Goal: Task Accomplishment & Management: Manage account settings

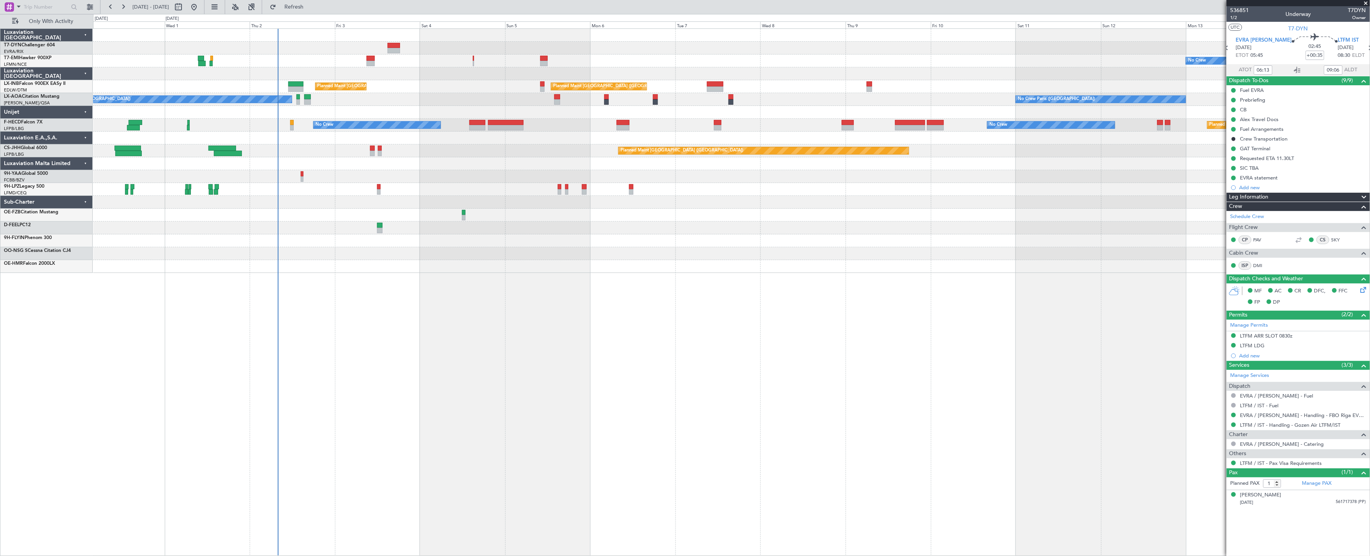
click at [358, 106] on div at bounding box center [731, 112] width 1277 height 13
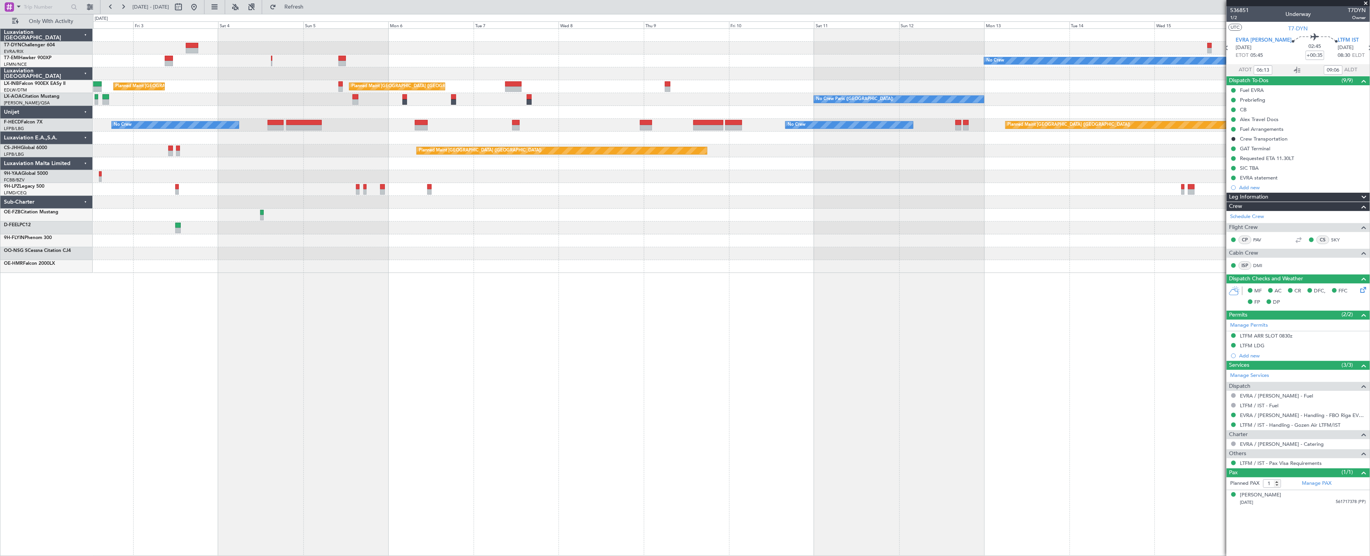
click at [484, 120] on div "No Crew Planned Maint Zurich Planned Maint London (Farnborough) No Crew Paris (…" at bounding box center [731, 151] width 1277 height 244
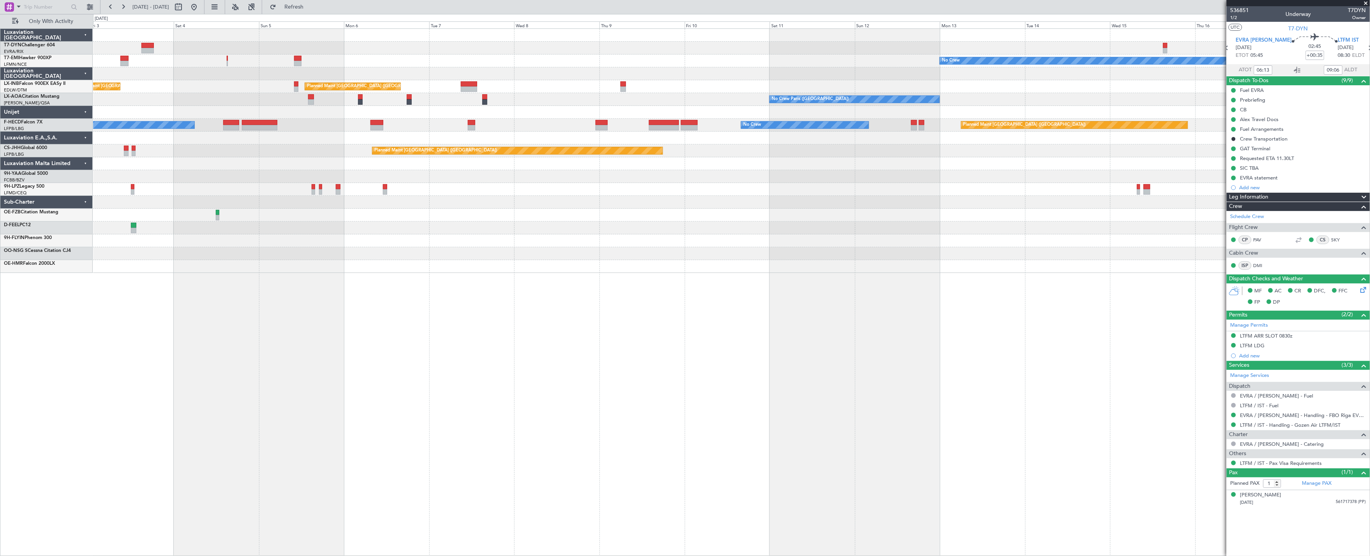
click at [671, 148] on div "No Crew Planned Maint Zurich Planned Maint London (Farnborough) No Crew Paris (…" at bounding box center [731, 151] width 1277 height 244
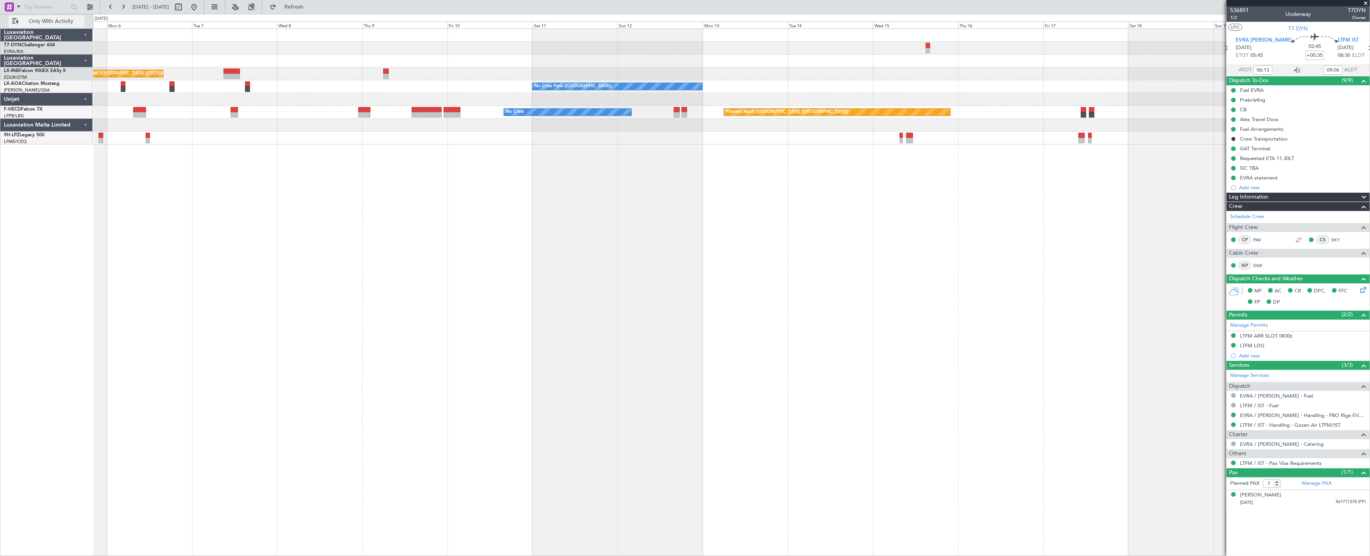
click at [80, 20] on span "Only With Activity" at bounding box center [51, 21] width 62 height 5
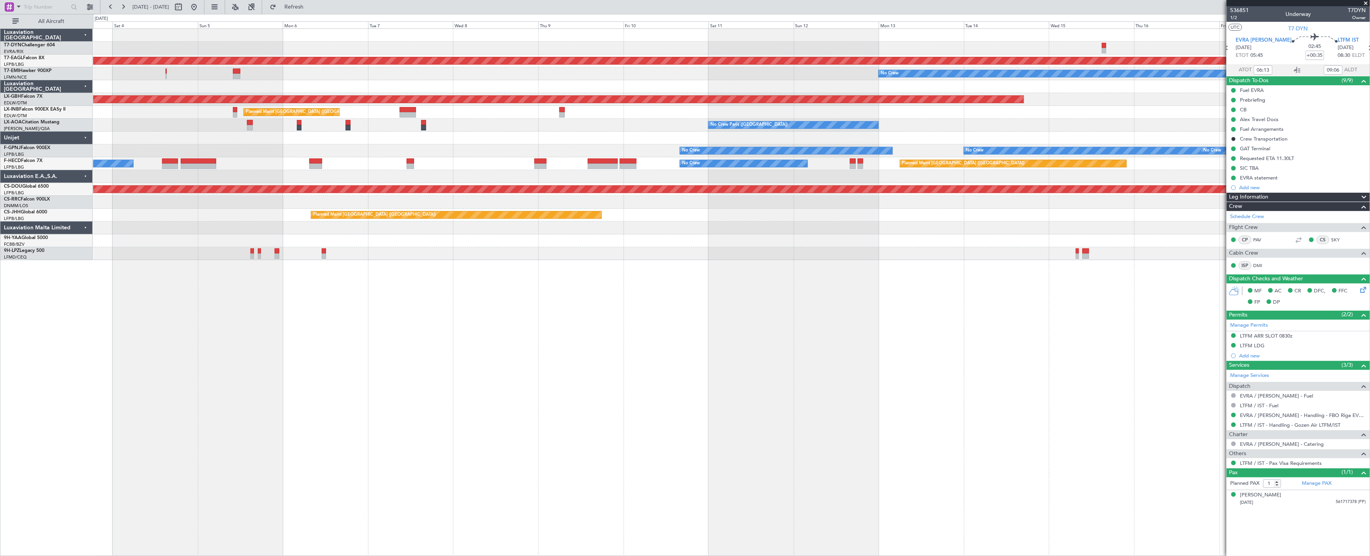
click at [601, 109] on div "Planned Maint Dubai (Al Maktoum Intl) No Crew Planned Maint Nurnberg Planned Ma…" at bounding box center [731, 144] width 1277 height 231
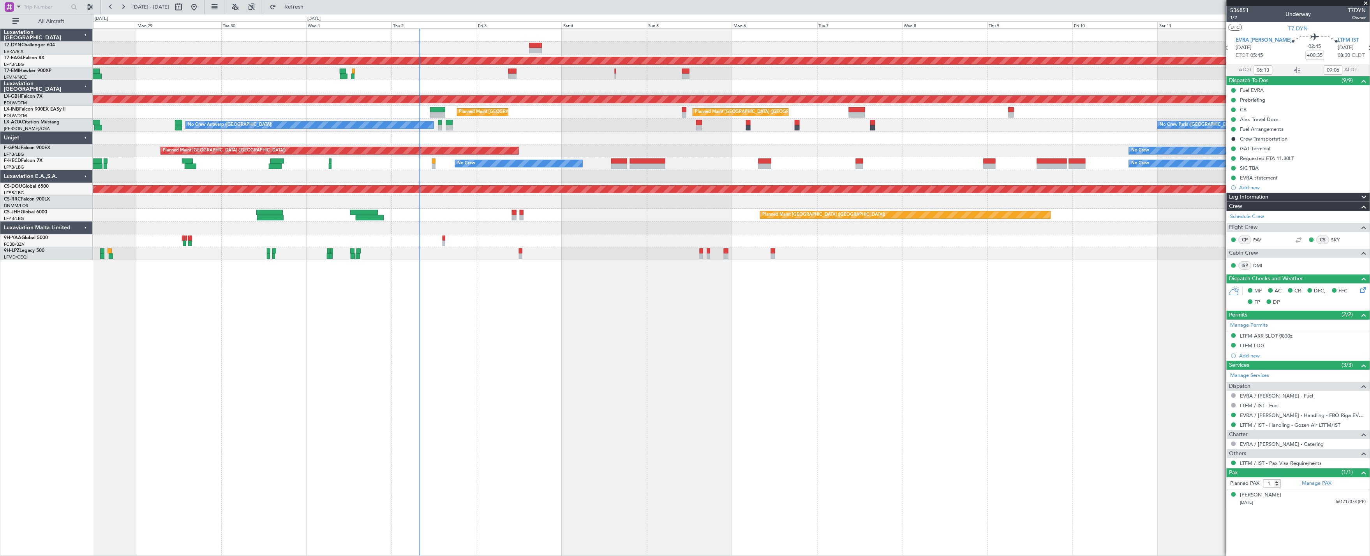
click at [566, 78] on div "No Crew" at bounding box center [731, 73] width 1277 height 13
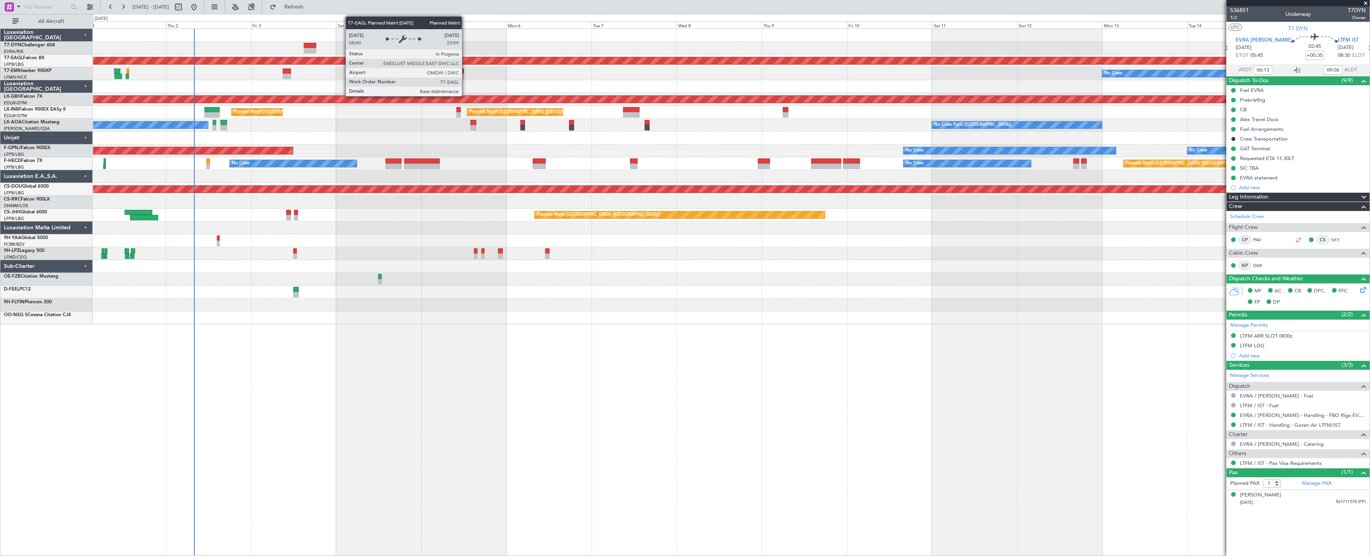
click at [208, 67] on div "Planned Maint Dubai (Al Maktoum Intl)" at bounding box center [731, 61] width 1277 height 13
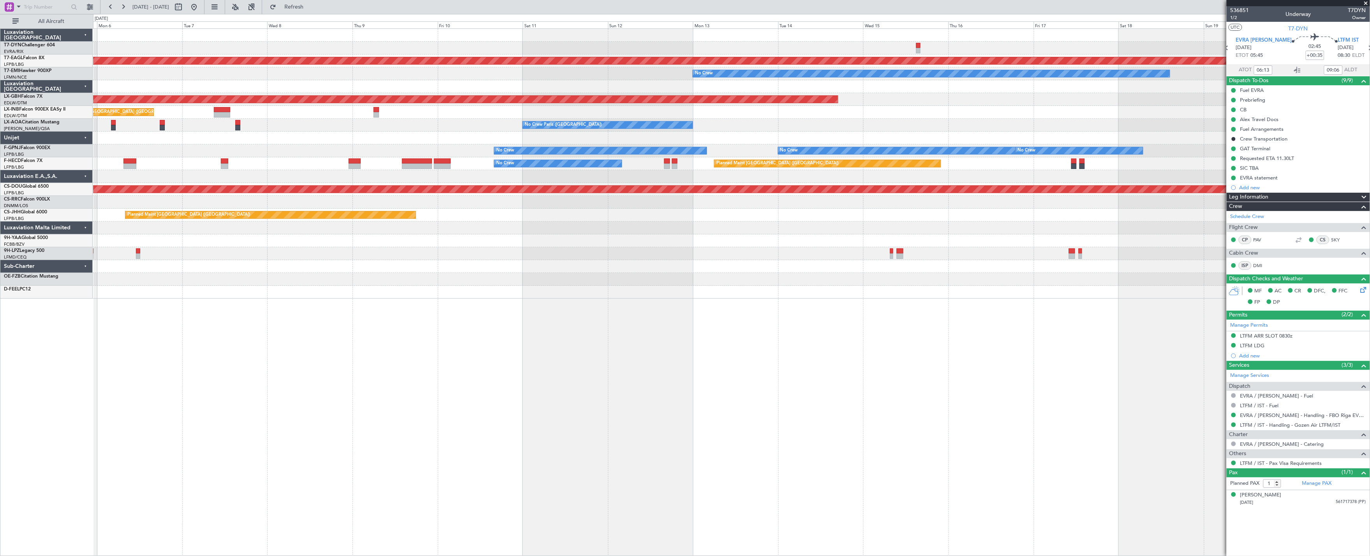
click at [394, 67] on div "Planned Maint Dubai (Al Maktoum Intl)" at bounding box center [731, 61] width 1277 height 13
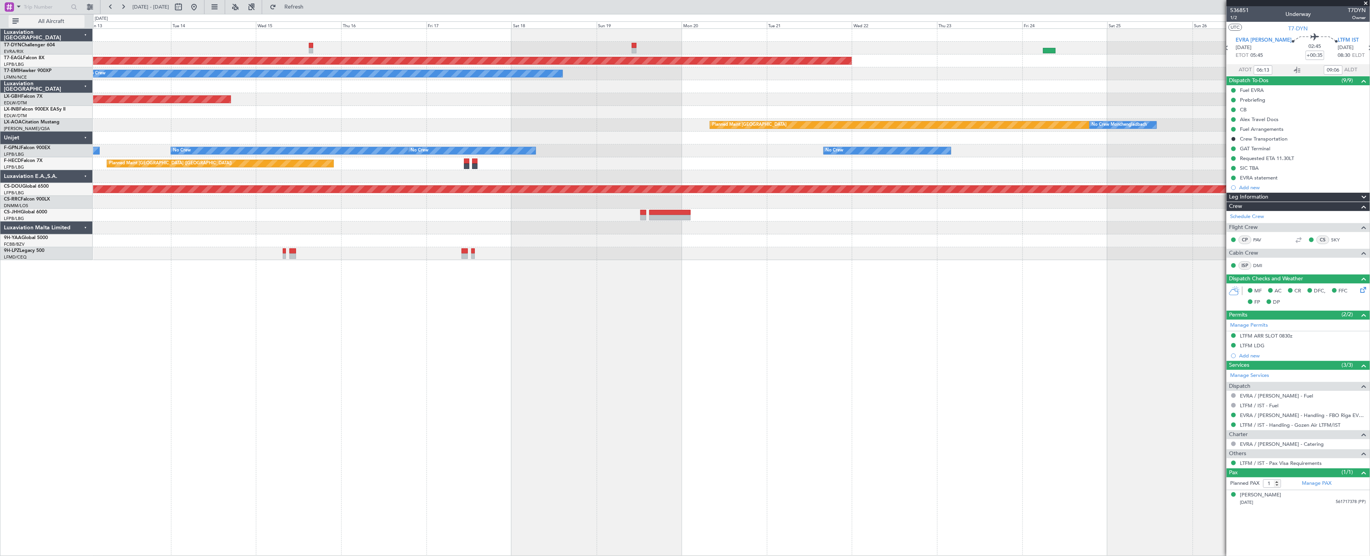
click at [21, 16] on button "All Aircraft" at bounding box center [47, 21] width 76 height 12
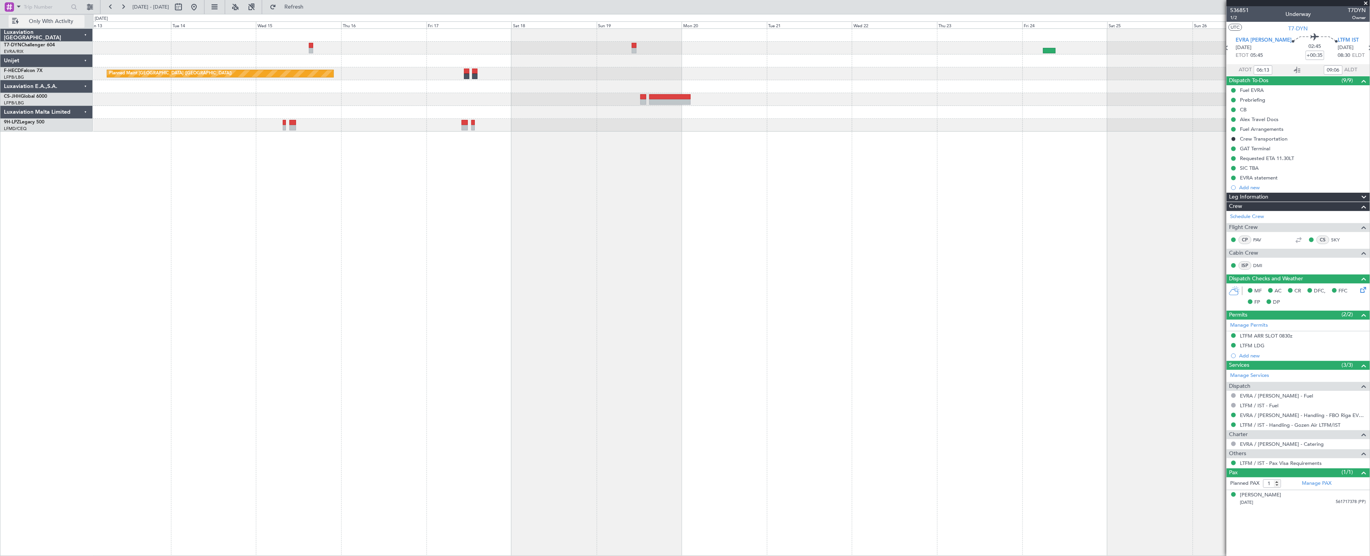
click at [28, 18] on button "Only With Activity" at bounding box center [47, 21] width 76 height 12
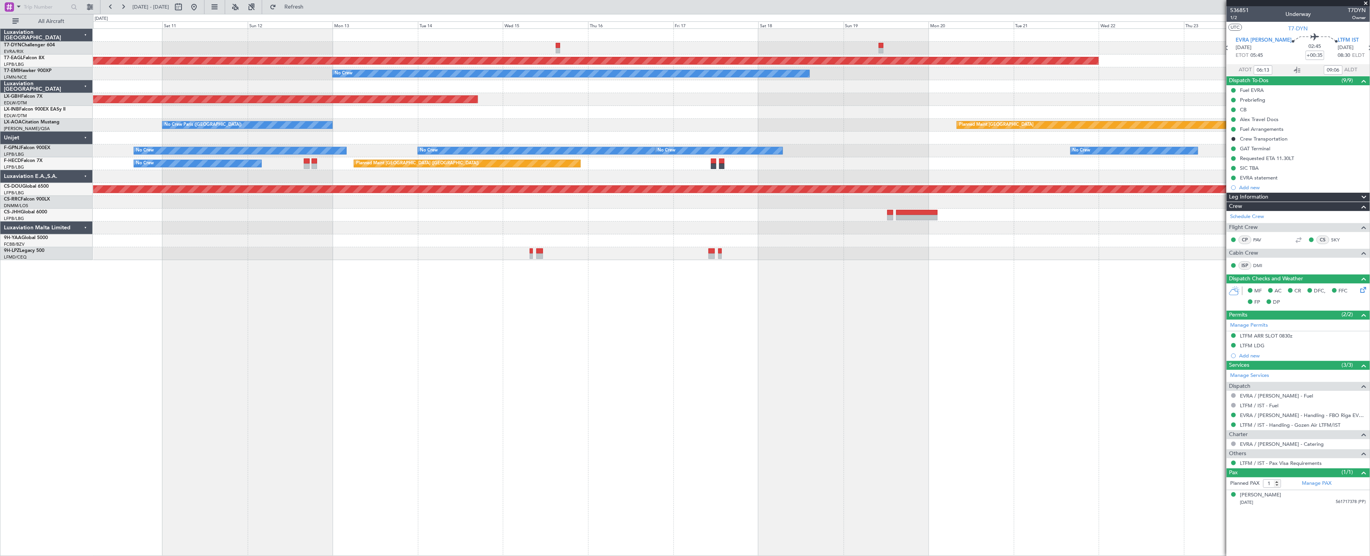
click at [478, 119] on div "Planned Maint Dubai (Al Maktoum Intl) No Crew Planned Maint Nurnberg Planned Ma…" at bounding box center [731, 144] width 1277 height 231
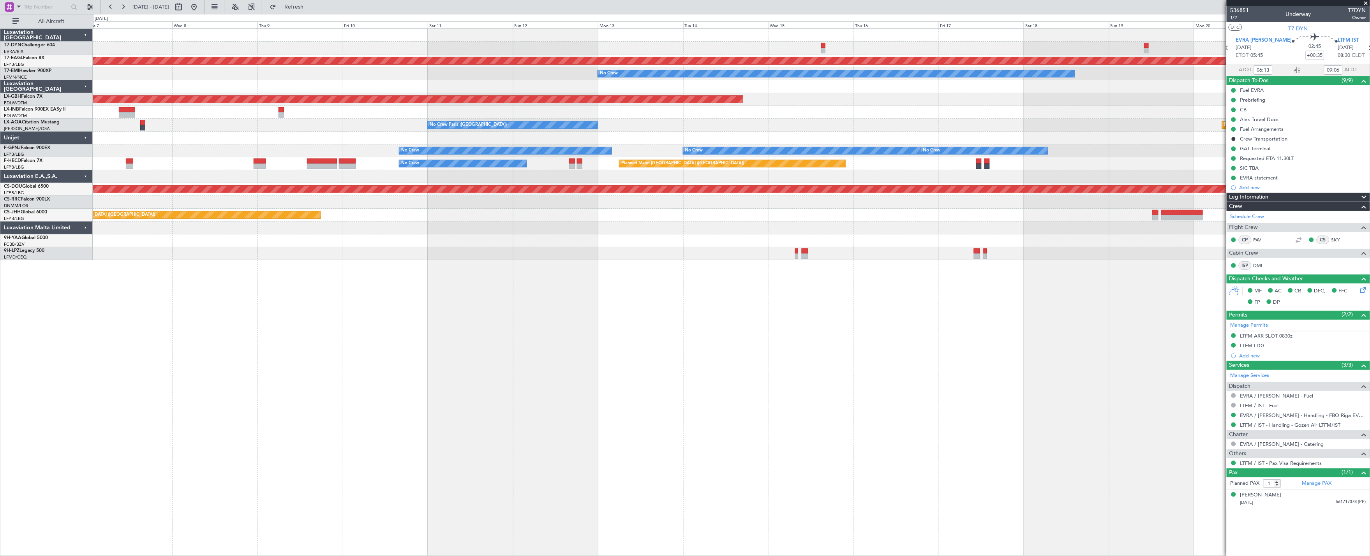
click at [475, 139] on div at bounding box center [731, 138] width 1277 height 13
click at [597, 145] on div "Planned Maint Dubai (Al Maktoum Intl) No Crew Planned Maint Nurnberg Planned Ma…" at bounding box center [731, 144] width 1277 height 231
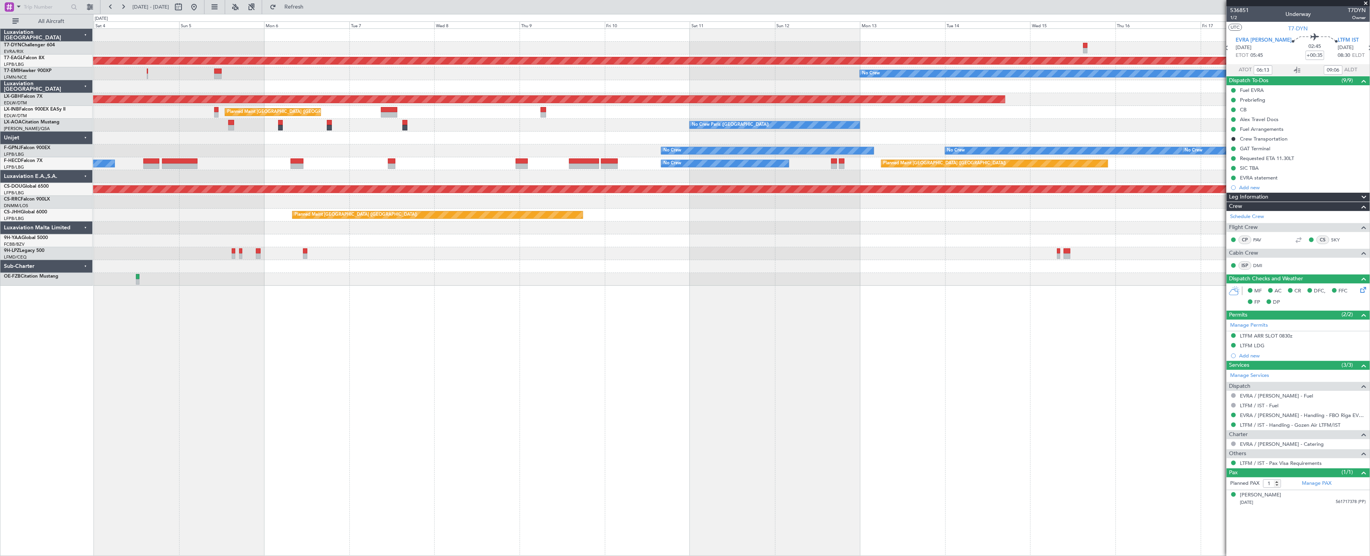
drag, startPoint x: 213, startPoint y: 7, endPoint x: 325, endPoint y: 50, distance: 119.7
click at [200, 6] on button at bounding box center [194, 7] width 12 height 12
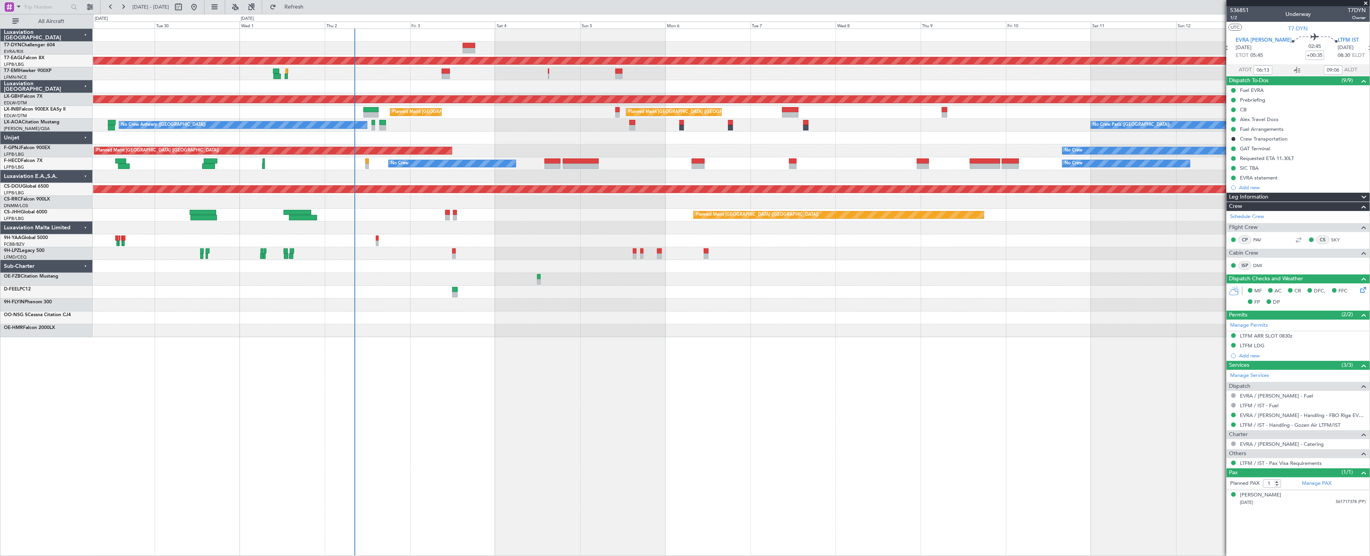
click at [227, 74] on div "Planned Maint Dubai (Al Maktoum Intl) No Crew Planned Maint Nurnberg Planned Ma…" at bounding box center [731, 183] width 1277 height 308
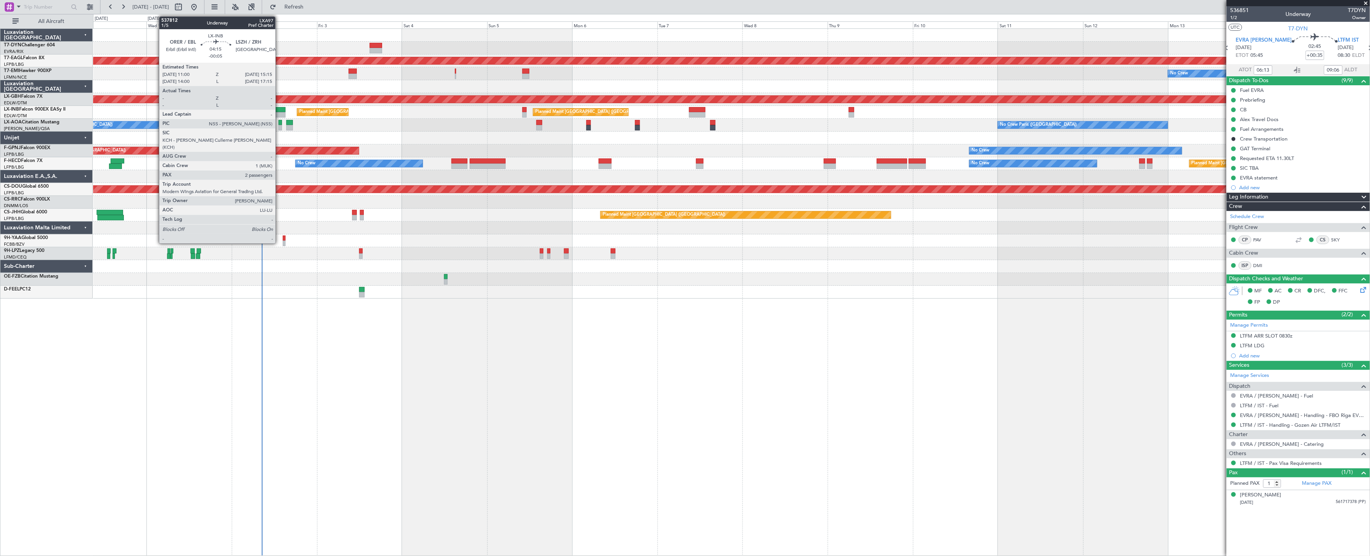
click at [279, 114] on div at bounding box center [277, 114] width 15 height 5
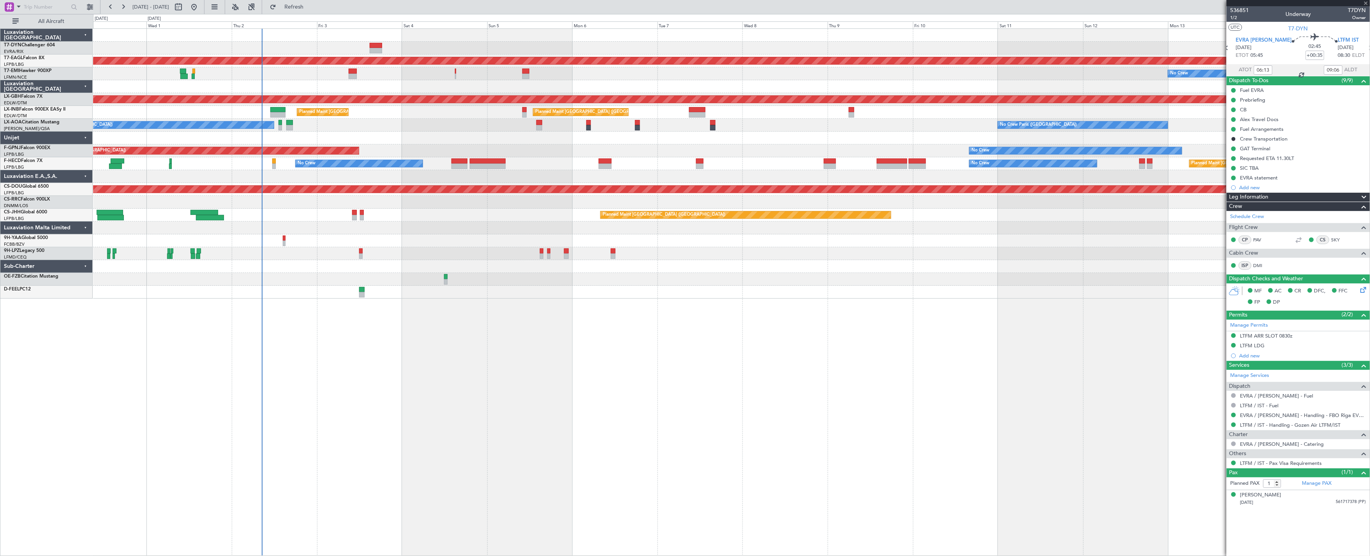
type input "-00:05"
type input "2"
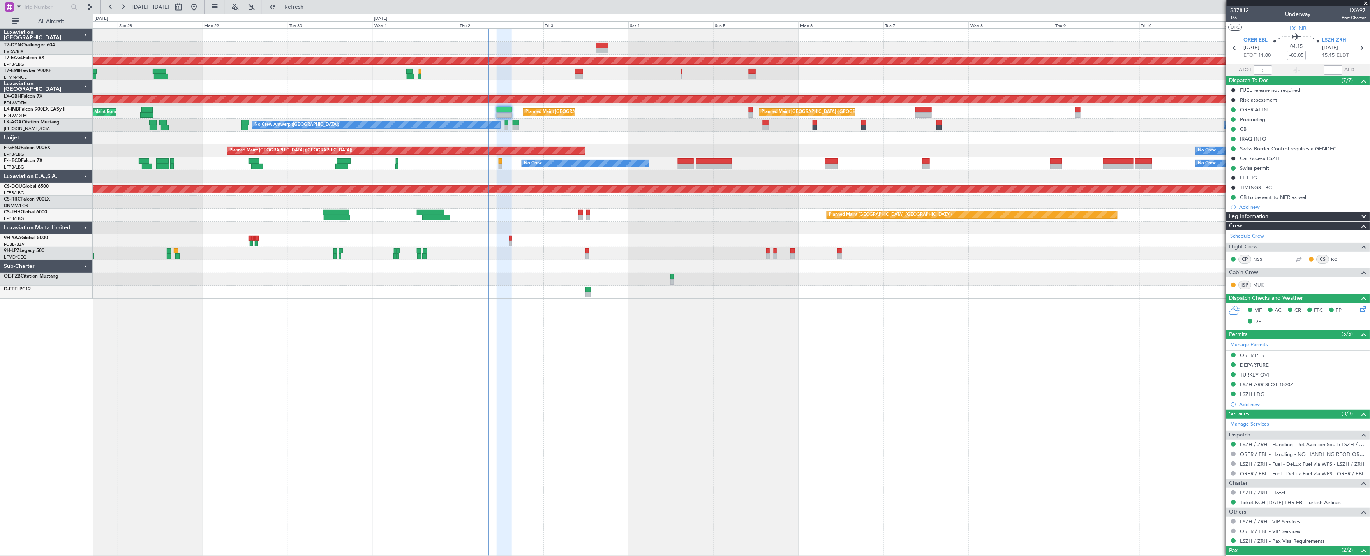
click at [1025, 82] on div at bounding box center [731, 86] width 1277 height 13
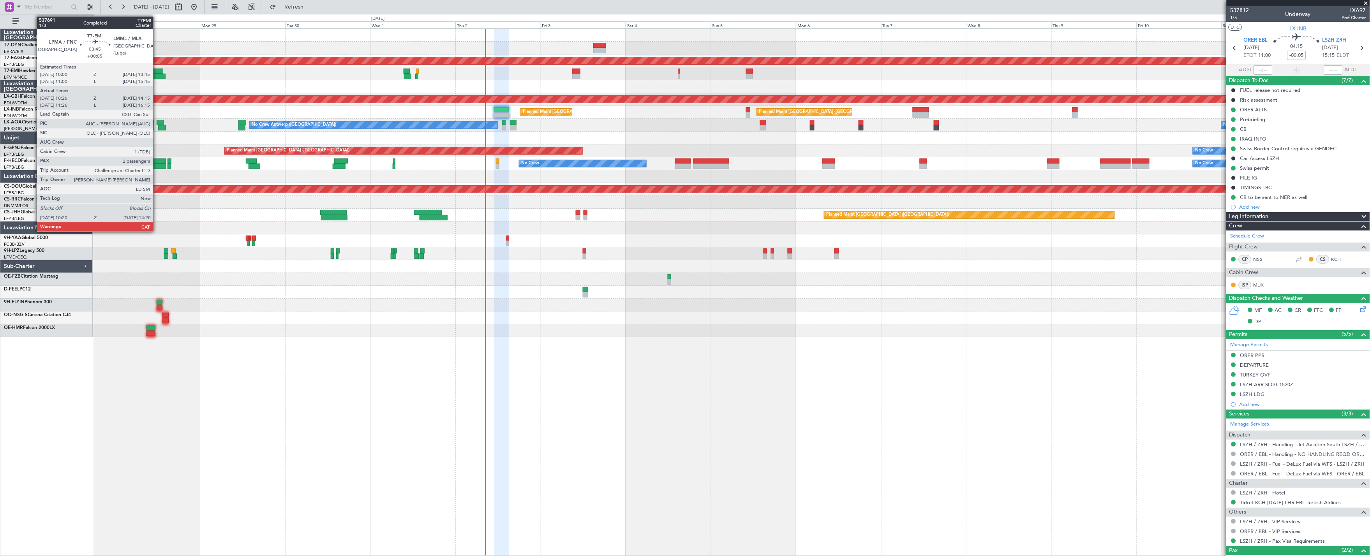
click at [157, 72] on div at bounding box center [157, 71] width 14 height 5
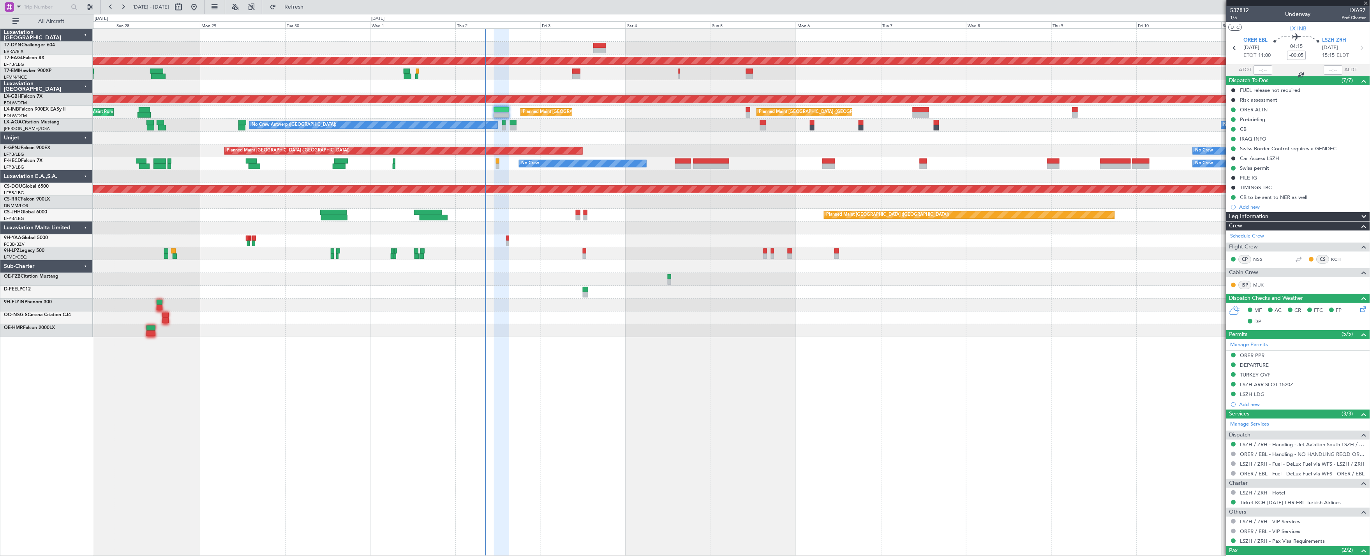
type input "+00:05"
type input "10:26"
type input "14:15"
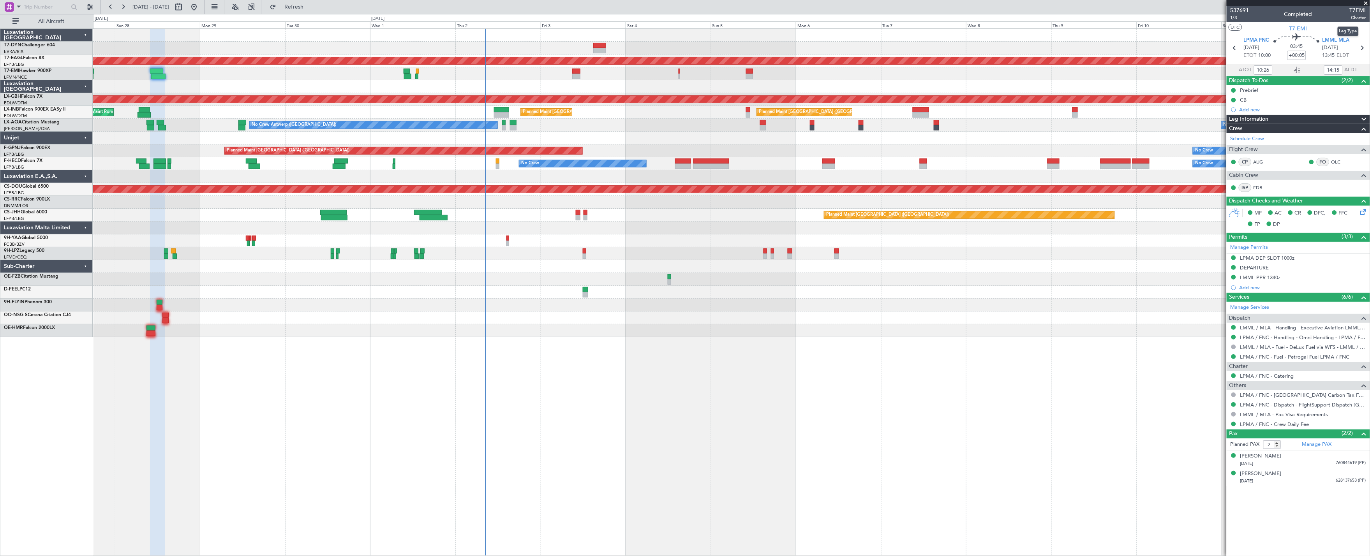
click at [1357, 19] on span "Charter" at bounding box center [1357, 17] width 16 height 7
type input "11:26"
type input "16:15"
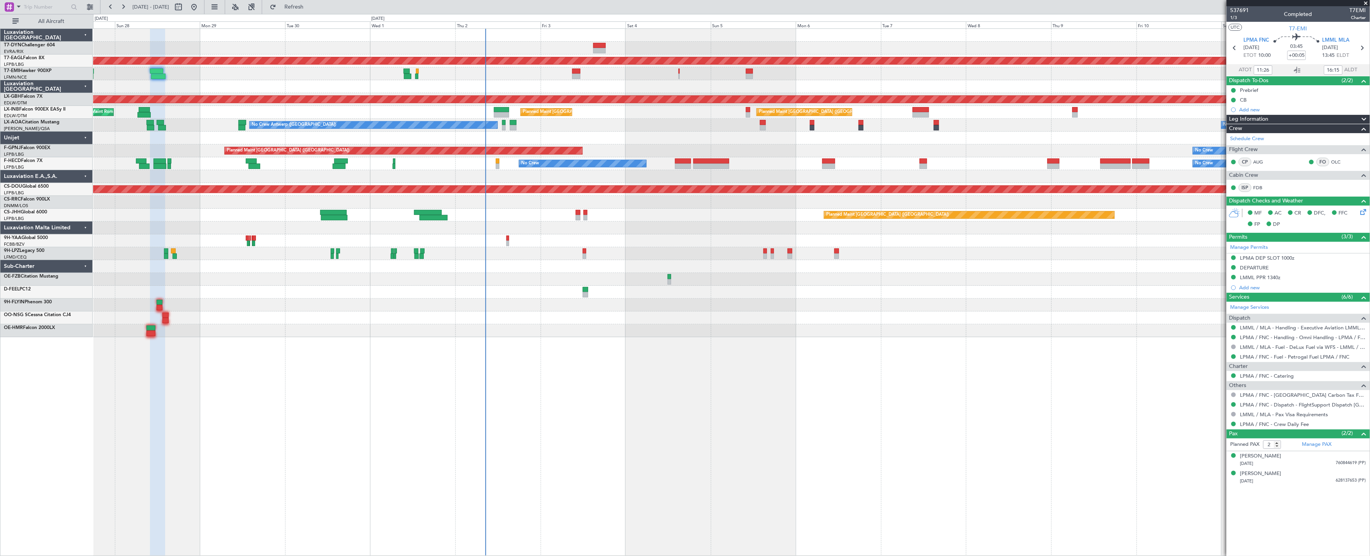
type input "10:26"
type input "14:15"
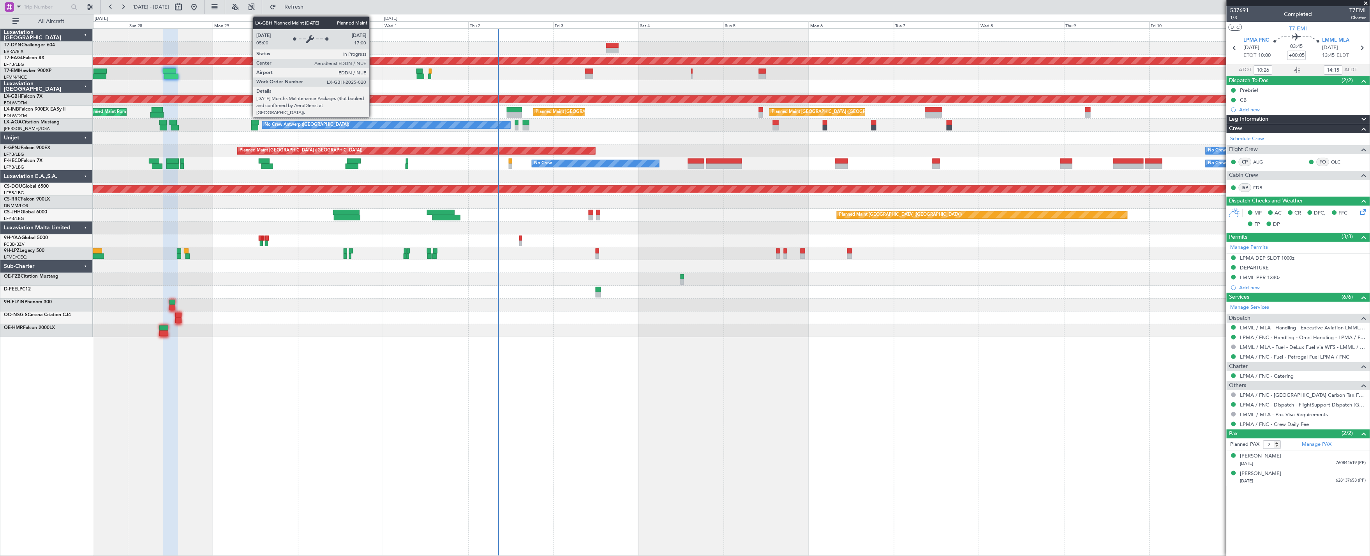
click at [386, 96] on div "Planned Maint Nurnberg" at bounding box center [421, 99] width 2255 height 7
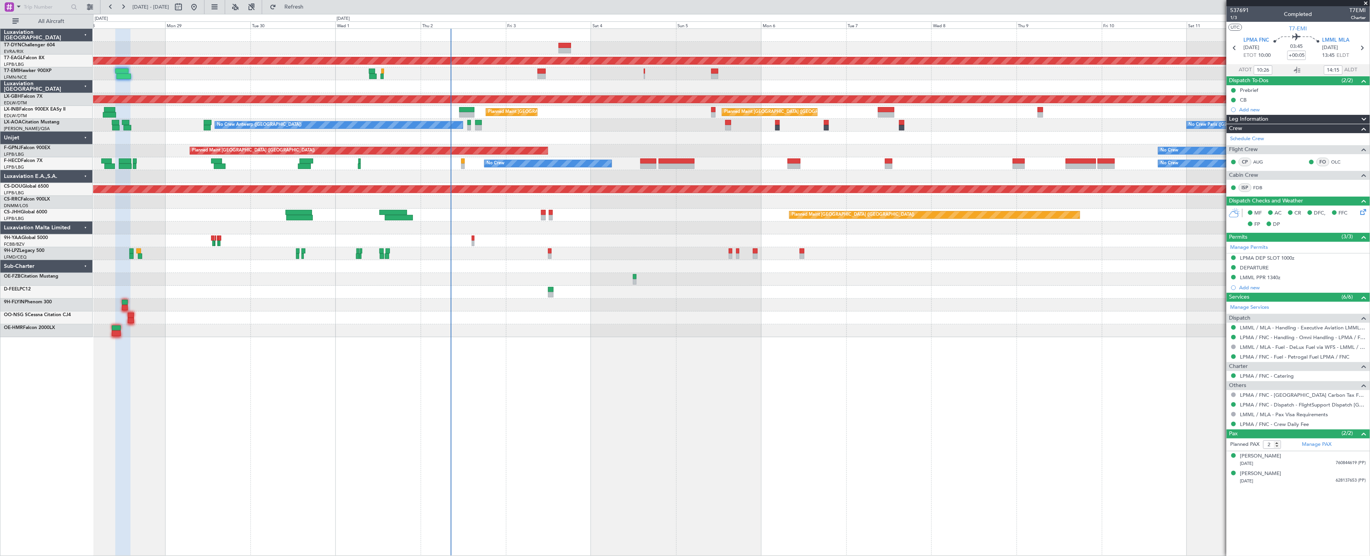
click at [540, 76] on div "No Crew" at bounding box center [731, 73] width 1277 height 13
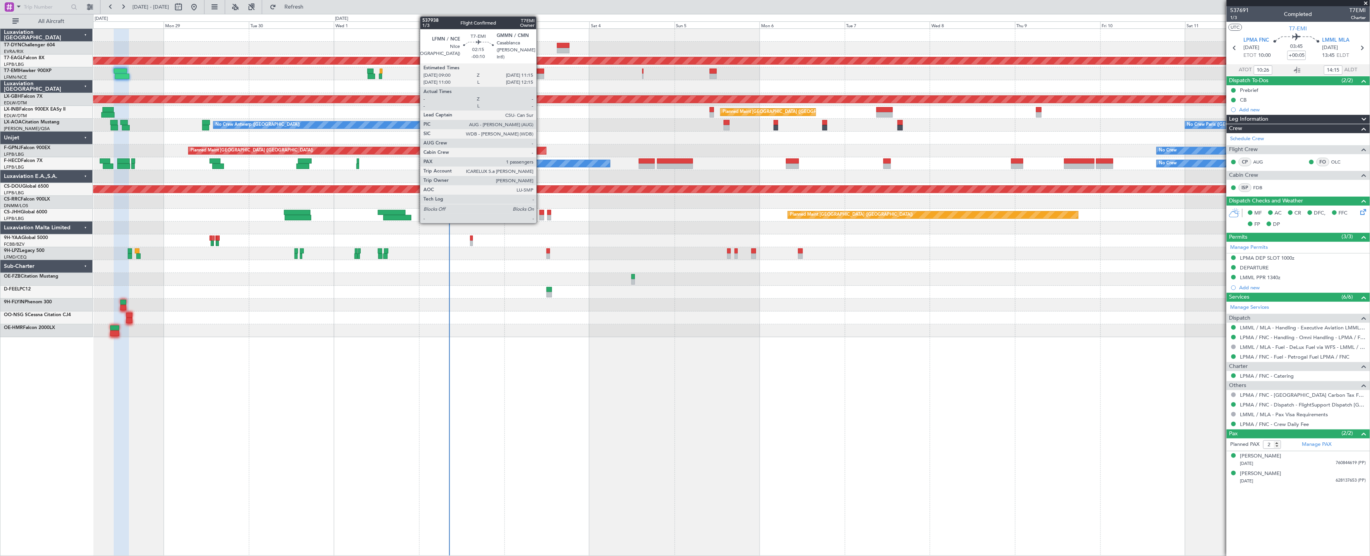
click at [540, 72] on div at bounding box center [540, 71] width 8 height 5
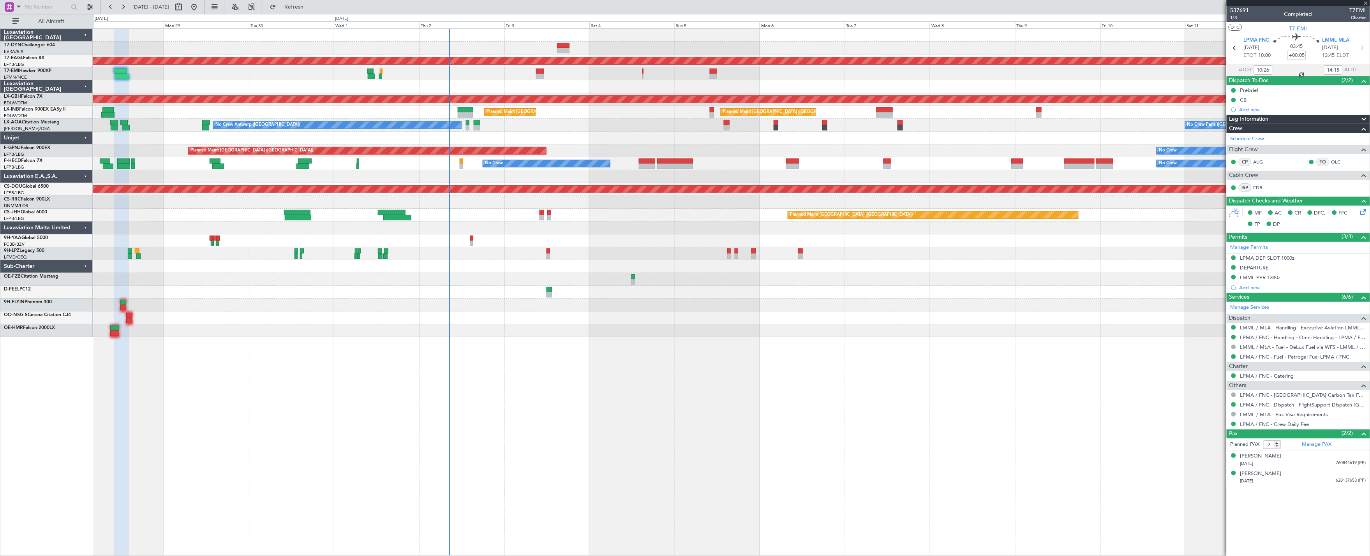
type input "-00:10"
type input "1"
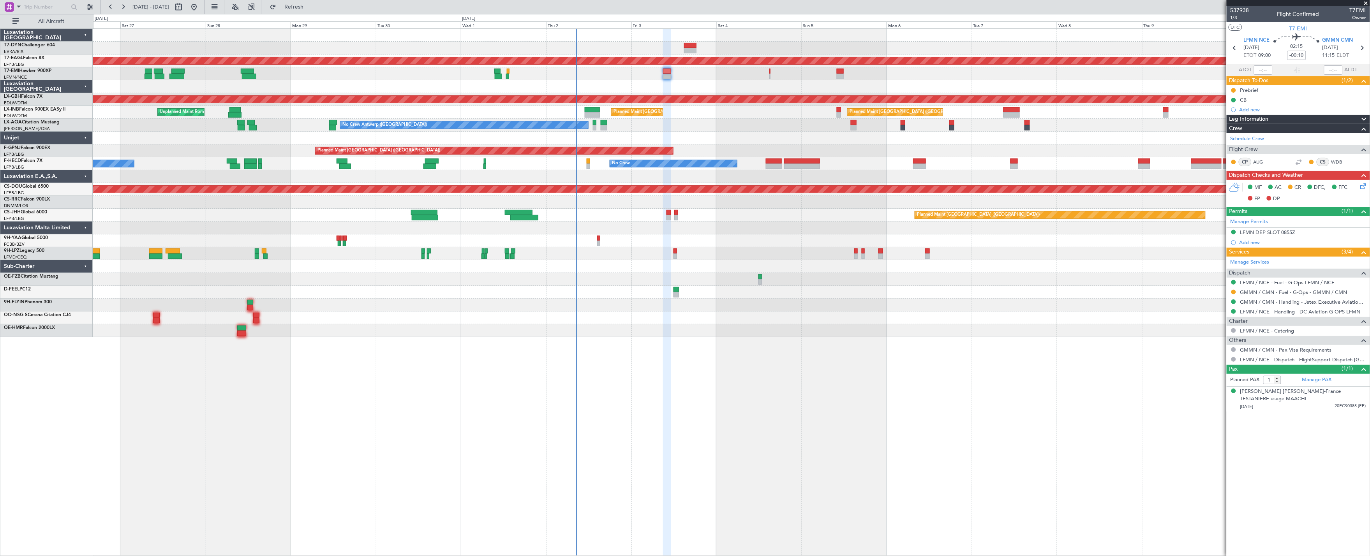
click at [252, 79] on div "No Crew" at bounding box center [731, 73] width 1277 height 13
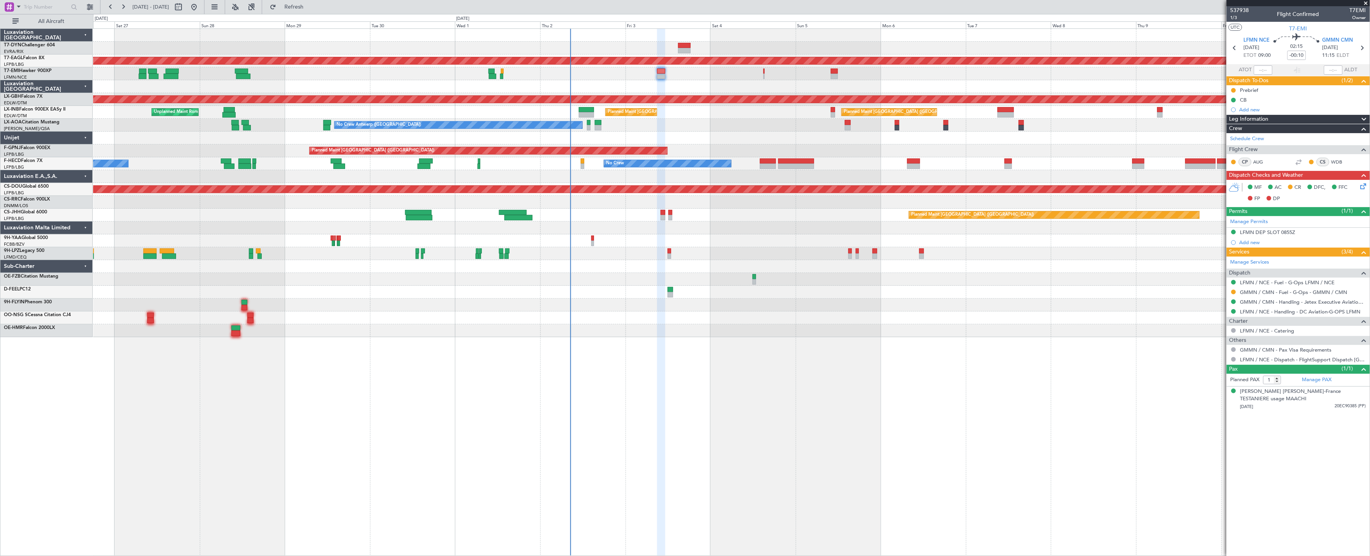
click at [301, 91] on div "Planned Maint Dubai (Al Maktoum Intl) No Crew Planned Maint Nurnberg Planned Ma…" at bounding box center [731, 183] width 1277 height 308
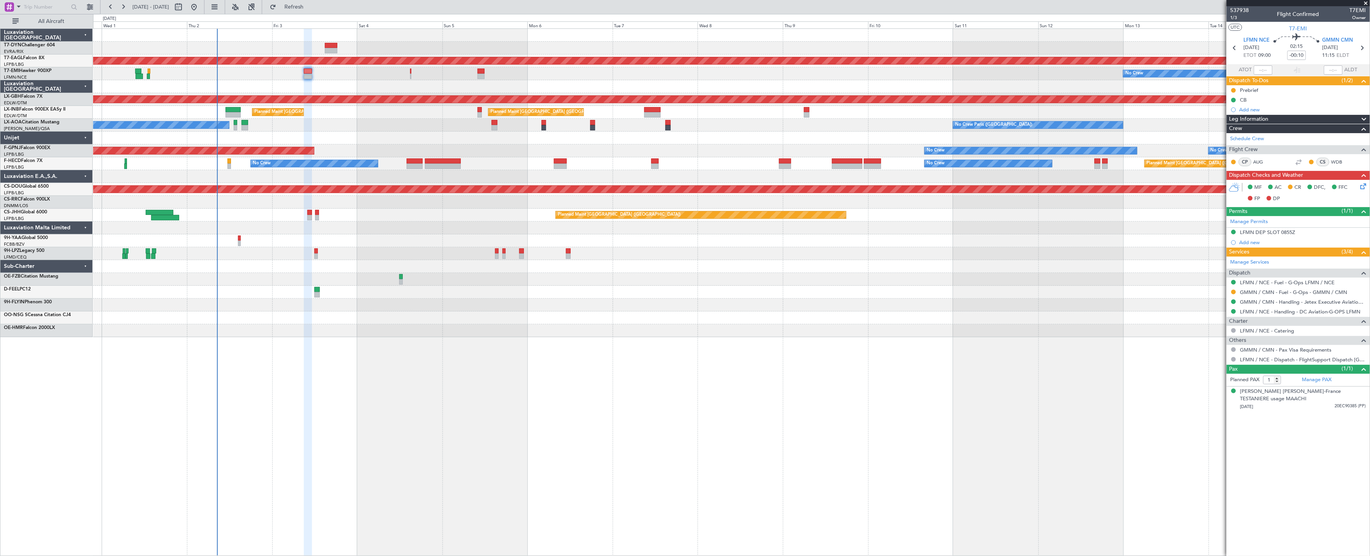
click at [323, 85] on div at bounding box center [731, 86] width 1277 height 13
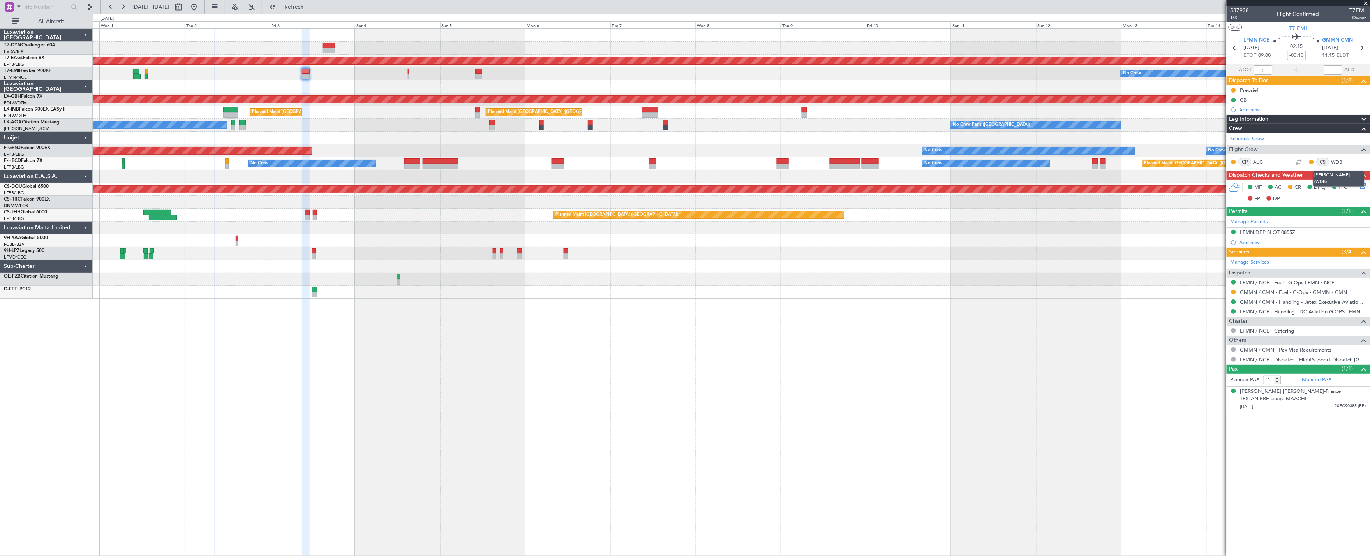
click at [1337, 163] on link "WDB" at bounding box center [1340, 162] width 18 height 7
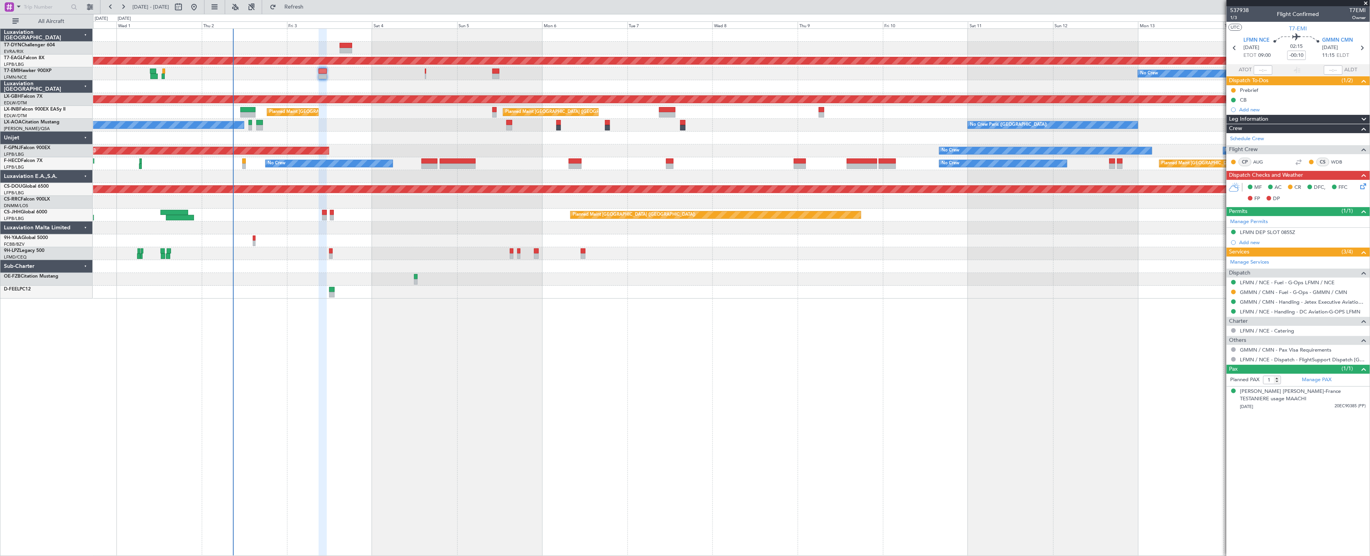
click at [139, 276] on div "Planned Maint Dubai (Al Maktoum Intl) No Crew Planned Maint Nurnberg Planned Ma…" at bounding box center [731, 164] width 1277 height 270
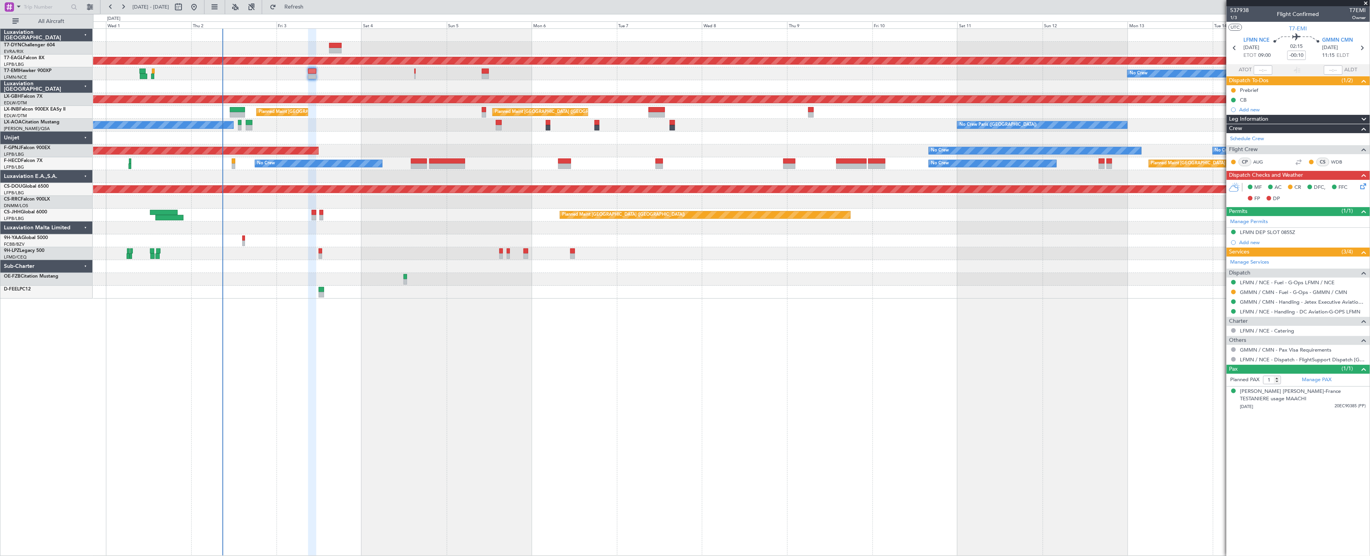
click at [146, 276] on div at bounding box center [731, 279] width 1277 height 13
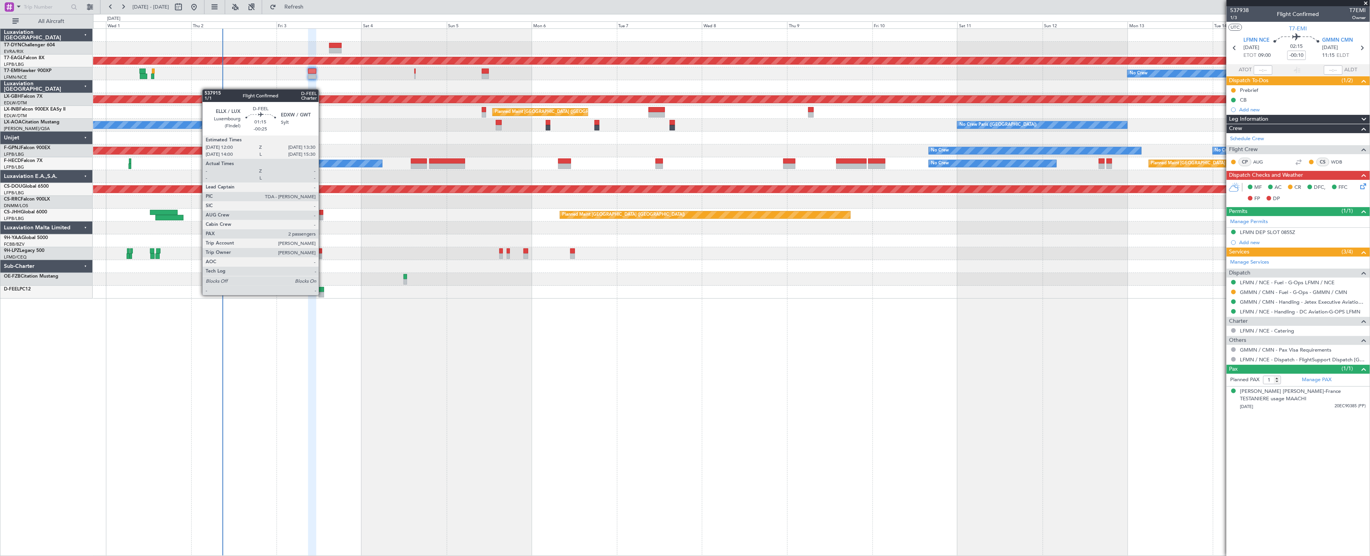
click at [322, 294] on div at bounding box center [321, 294] width 5 height 5
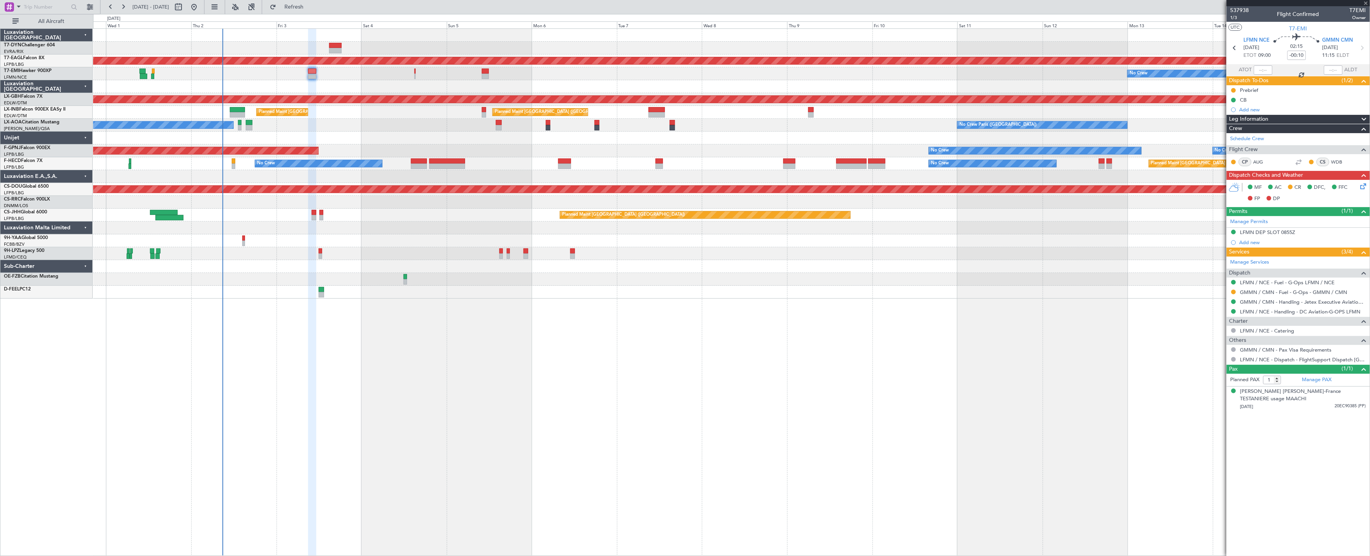
type input "-00:25"
type input "2"
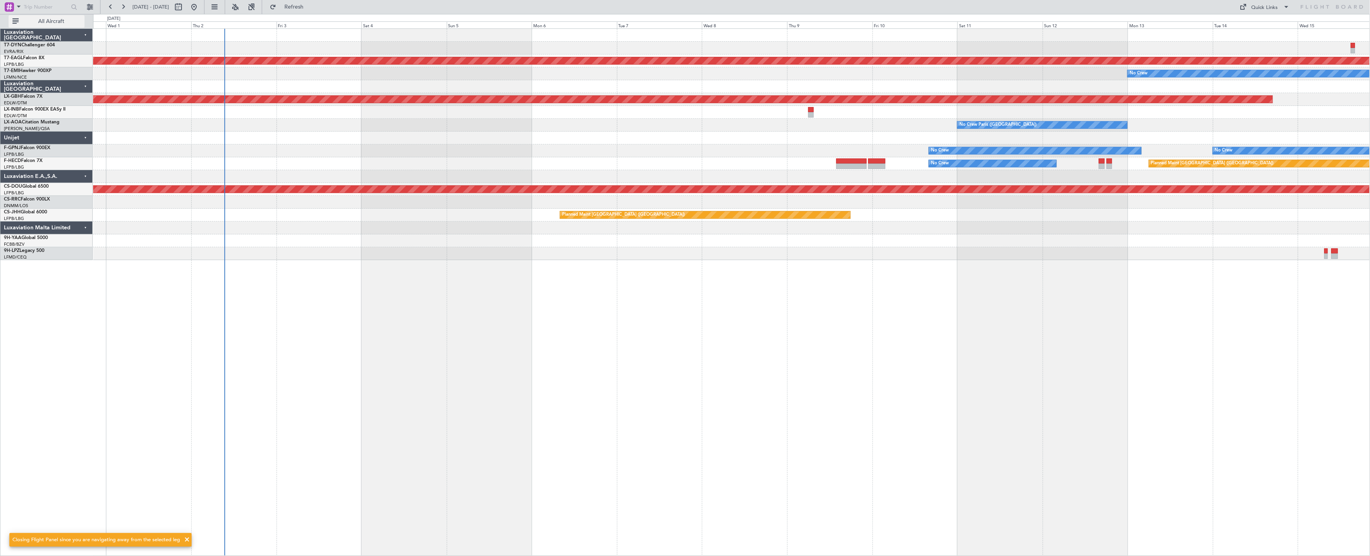
click at [63, 21] on span "All Aircraft" at bounding box center [51, 21] width 62 height 5
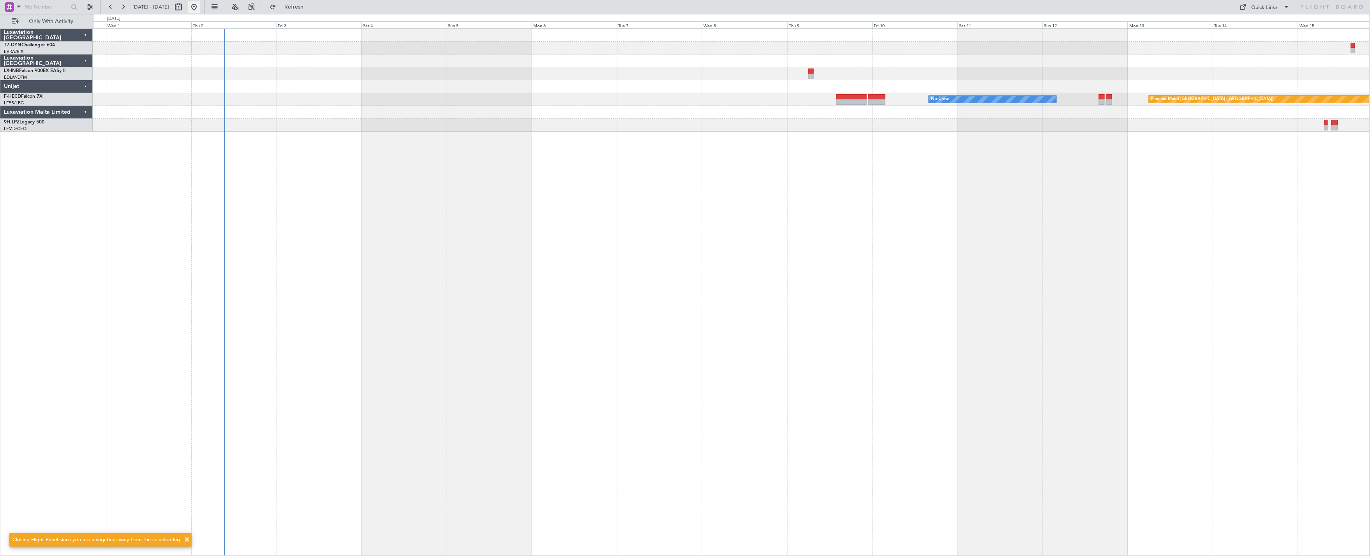
click at [200, 10] on button at bounding box center [194, 7] width 12 height 12
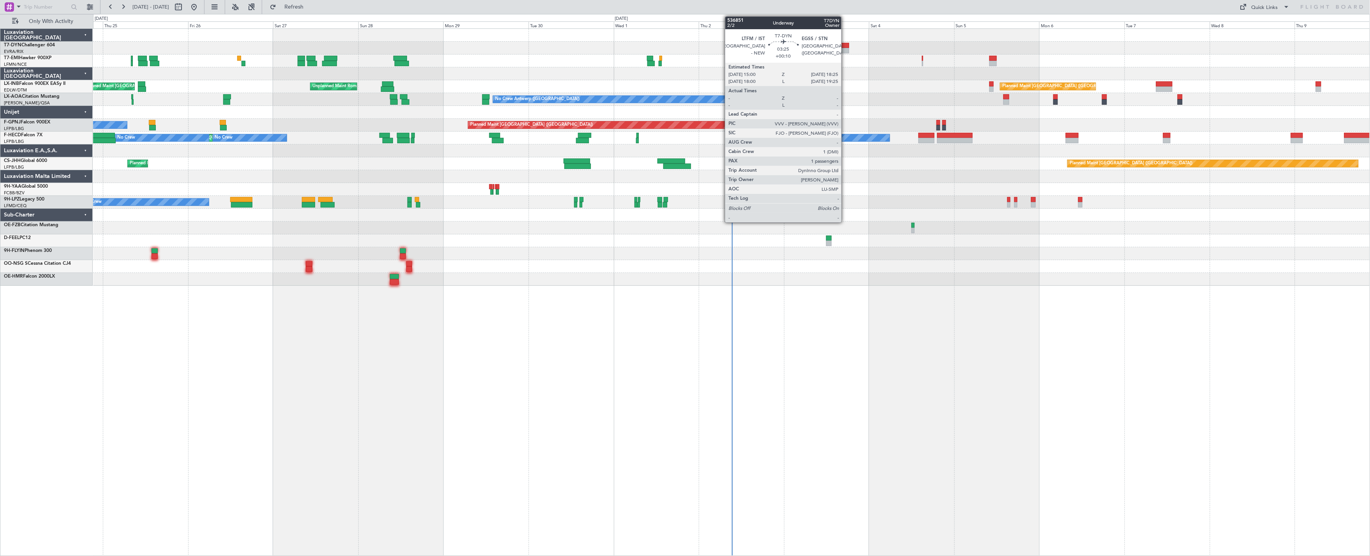
click at [845, 45] on div at bounding box center [843, 45] width 12 height 5
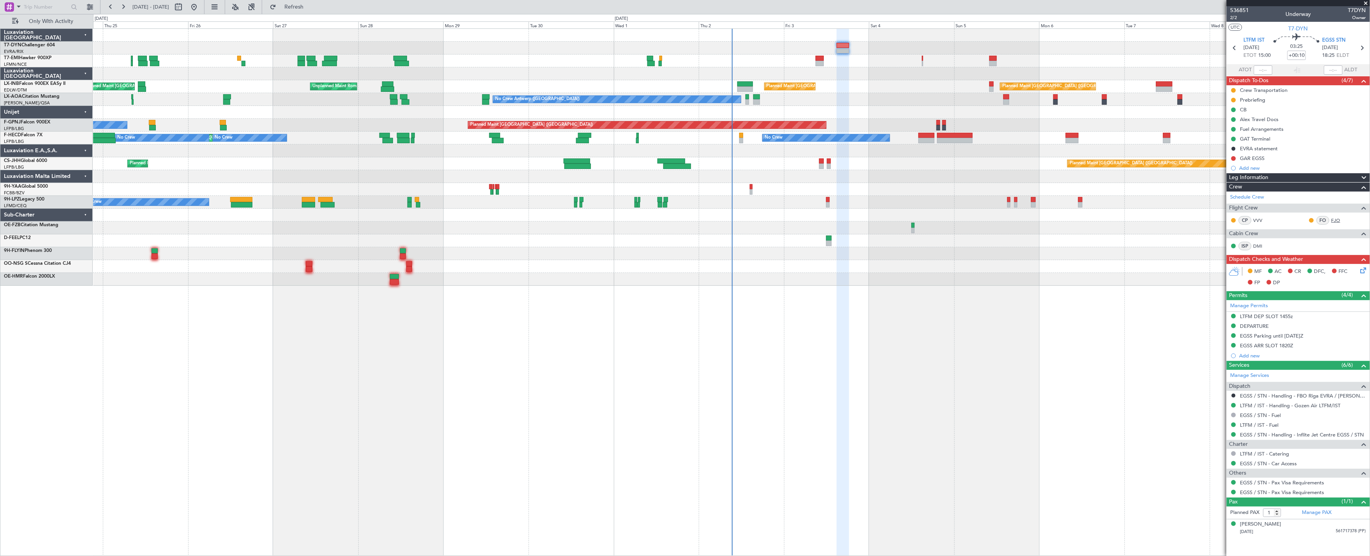
click at [1339, 222] on link "FJO" at bounding box center [1340, 220] width 18 height 7
click at [1338, 218] on link "FJO" at bounding box center [1340, 220] width 18 height 7
click at [1333, 222] on link "FJO" at bounding box center [1340, 220] width 18 height 7
click at [1237, 17] on span "2/2" at bounding box center [1239, 17] width 19 height 7
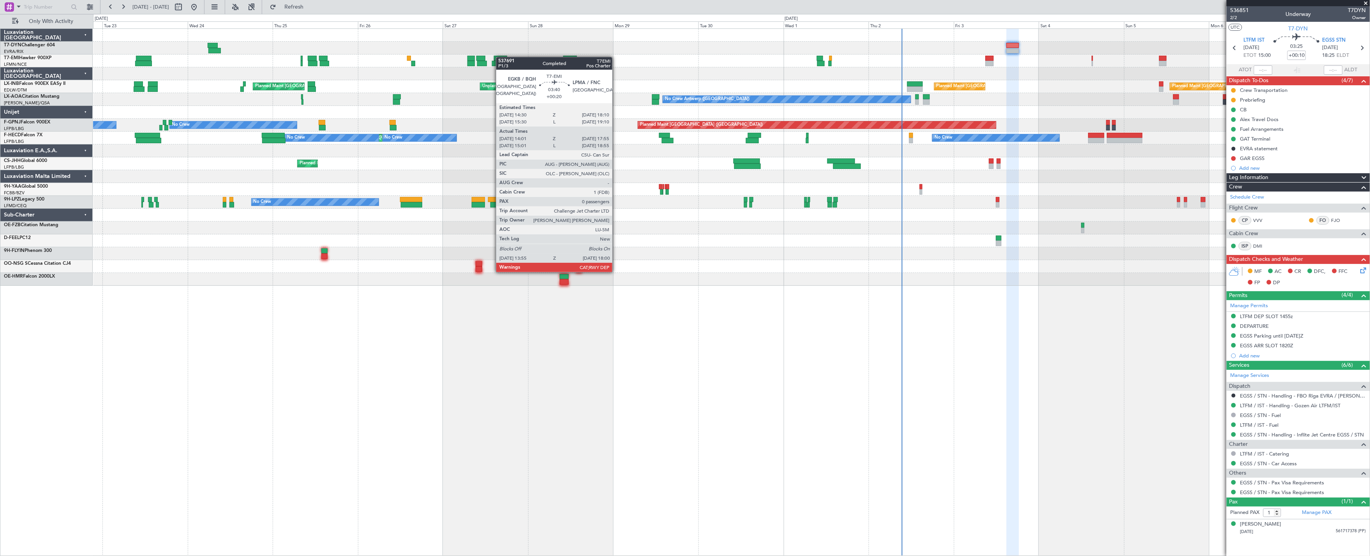
click at [500, 57] on div at bounding box center [500, 58] width 13 height 5
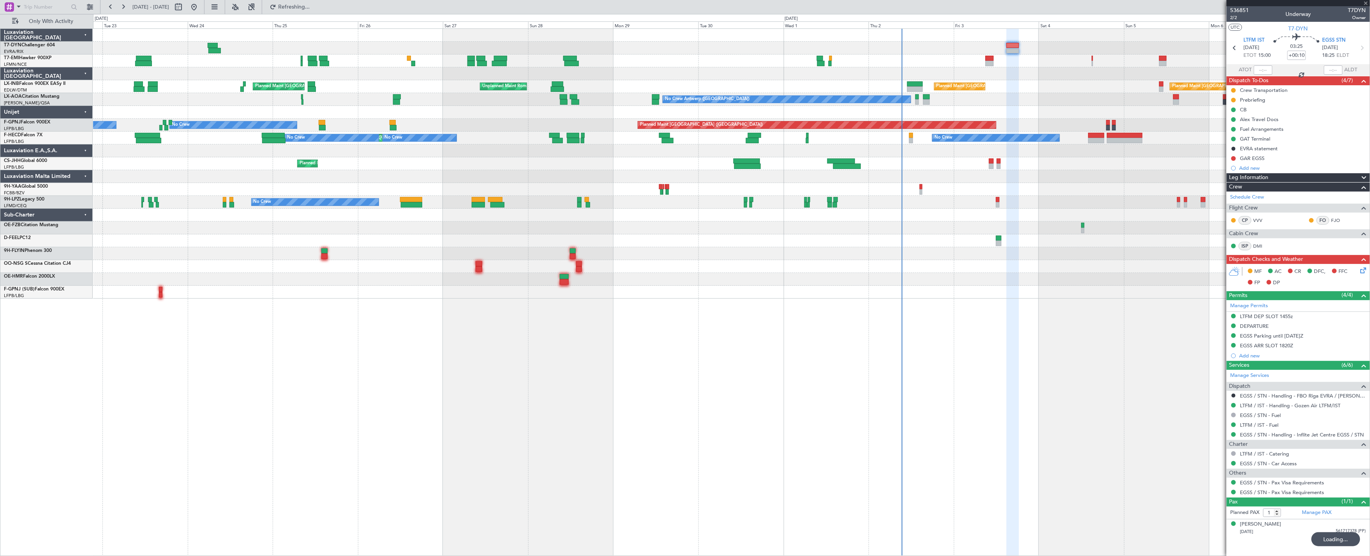
type input "+00:20"
type input "14:01"
type input "17:55"
type input "0"
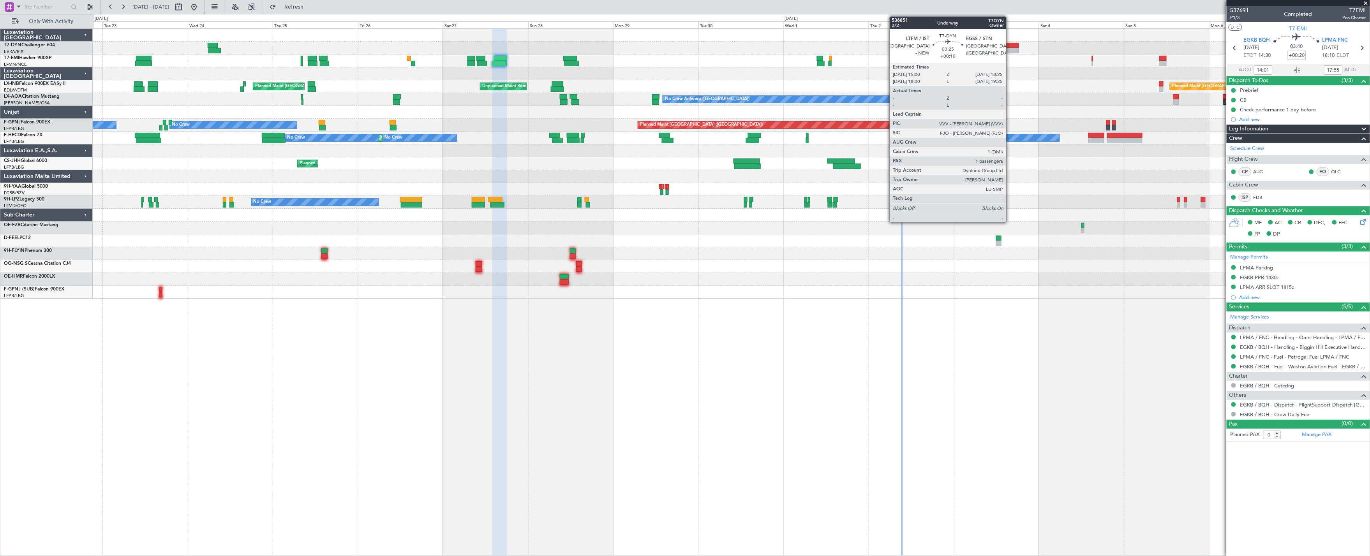
click at [1010, 45] on div at bounding box center [1012, 45] width 12 height 5
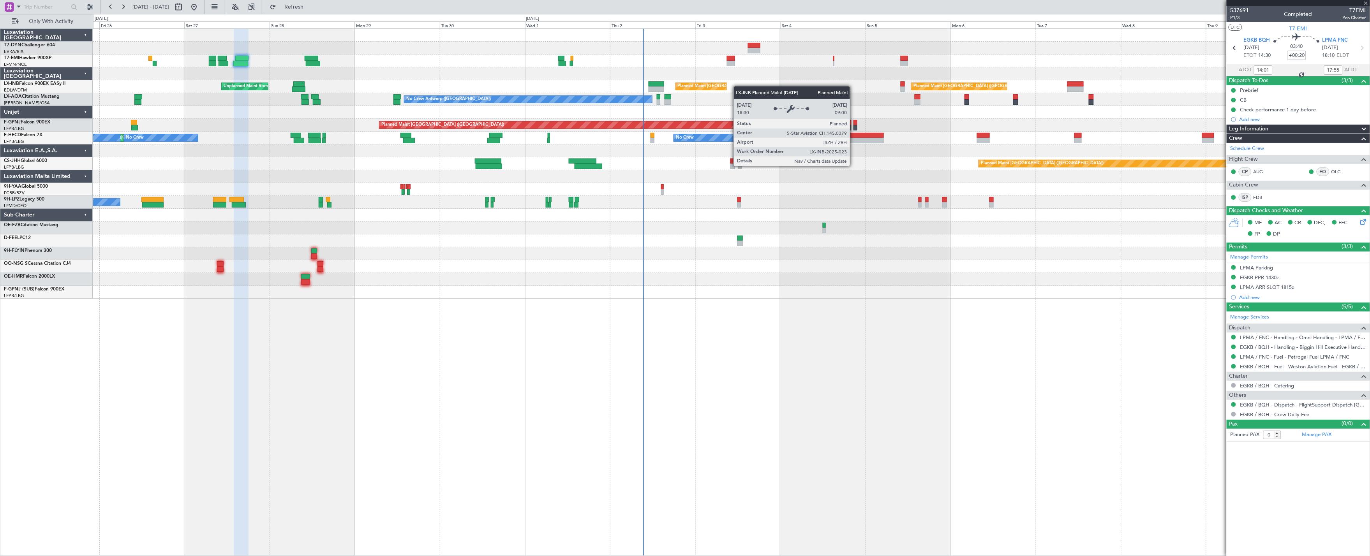
click at [717, 88] on div "Planned Maint Zurich No Crew Planned Maint London (Farnborough) Planned Maint Z…" at bounding box center [731, 164] width 1277 height 270
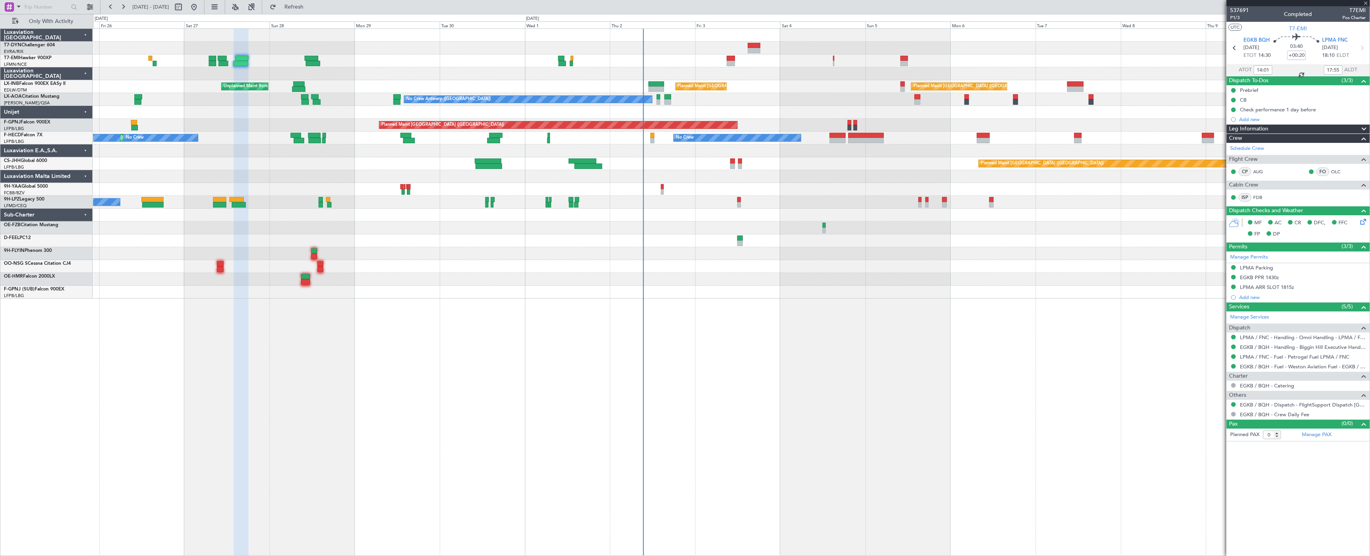
type input "+00:10"
type input "1"
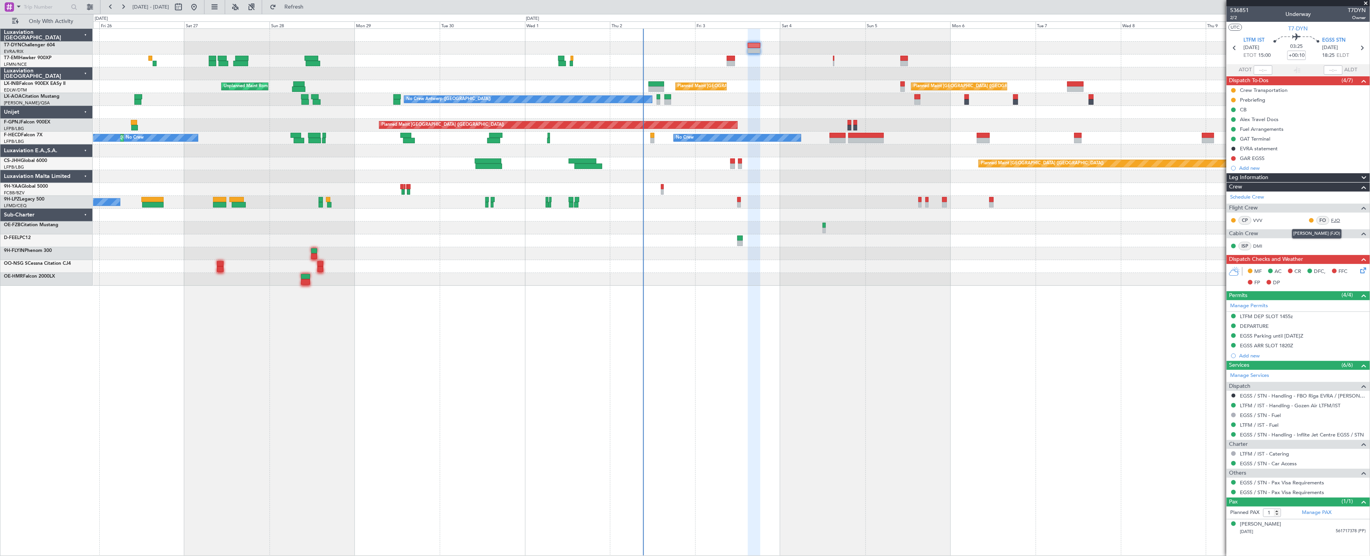
click at [1335, 221] on link "FJO" at bounding box center [1340, 220] width 18 height 7
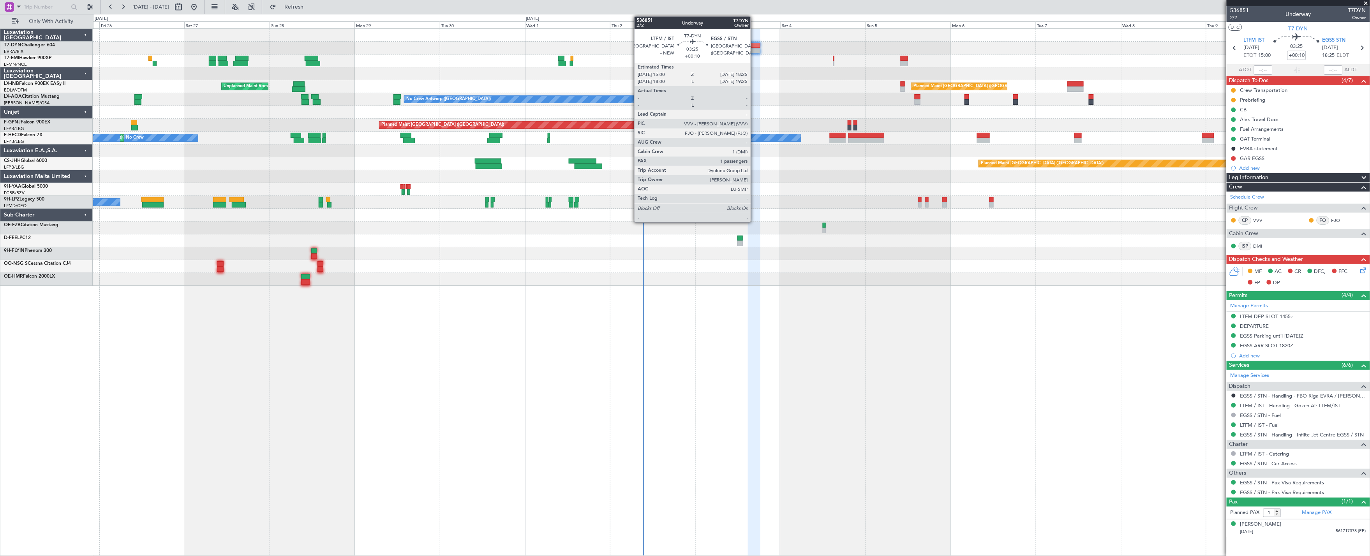
click at [754, 45] on div at bounding box center [754, 45] width 12 height 5
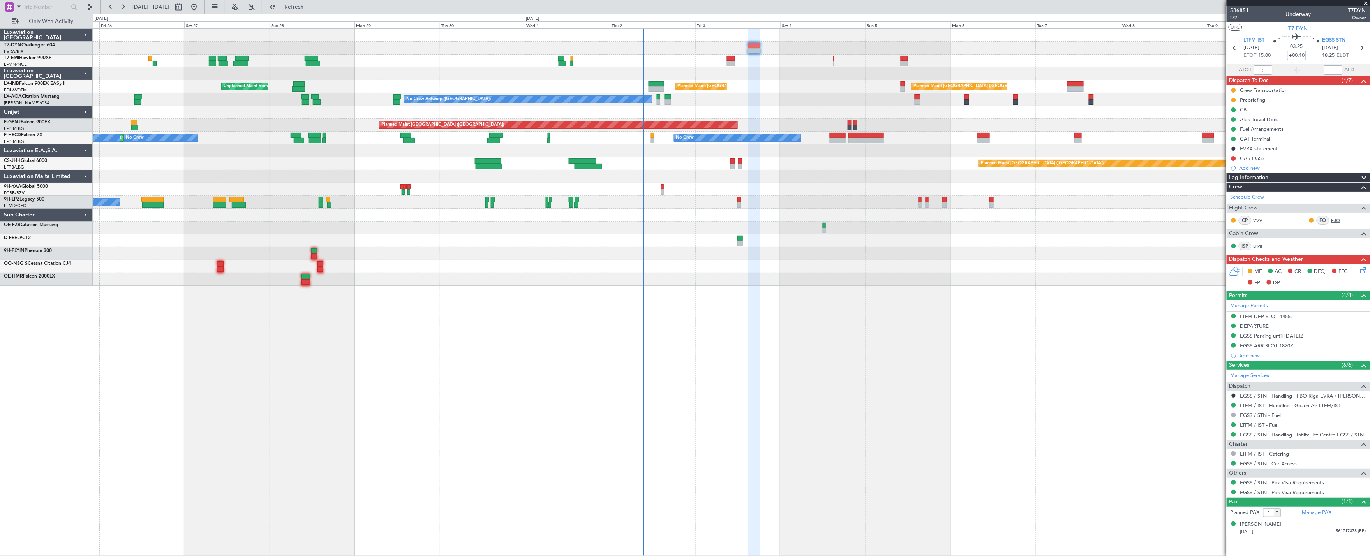
click at [1337, 219] on link "FJO" at bounding box center [1340, 220] width 18 height 7
click at [1337, 220] on link "FJO" at bounding box center [1340, 220] width 18 height 7
click at [1233, 19] on div "536851 2/2 Underway T7DYN Owner" at bounding box center [1297, 14] width 143 height 16
click at [1234, 18] on span "2/2" at bounding box center [1239, 17] width 19 height 7
click at [1335, 219] on link "FJO" at bounding box center [1340, 220] width 18 height 7
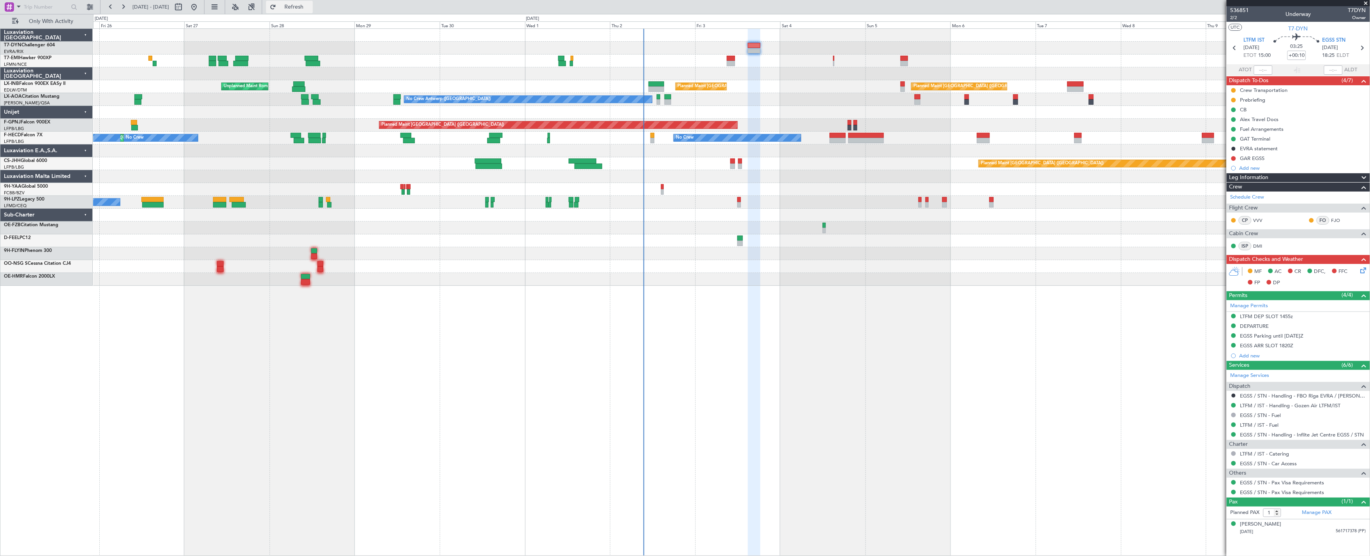
click at [310, 7] on span "Refresh" at bounding box center [294, 6] width 33 height 5
click at [1233, 17] on span "2/2" at bounding box center [1239, 17] width 19 height 7
click at [200, 11] on button at bounding box center [194, 7] width 12 height 12
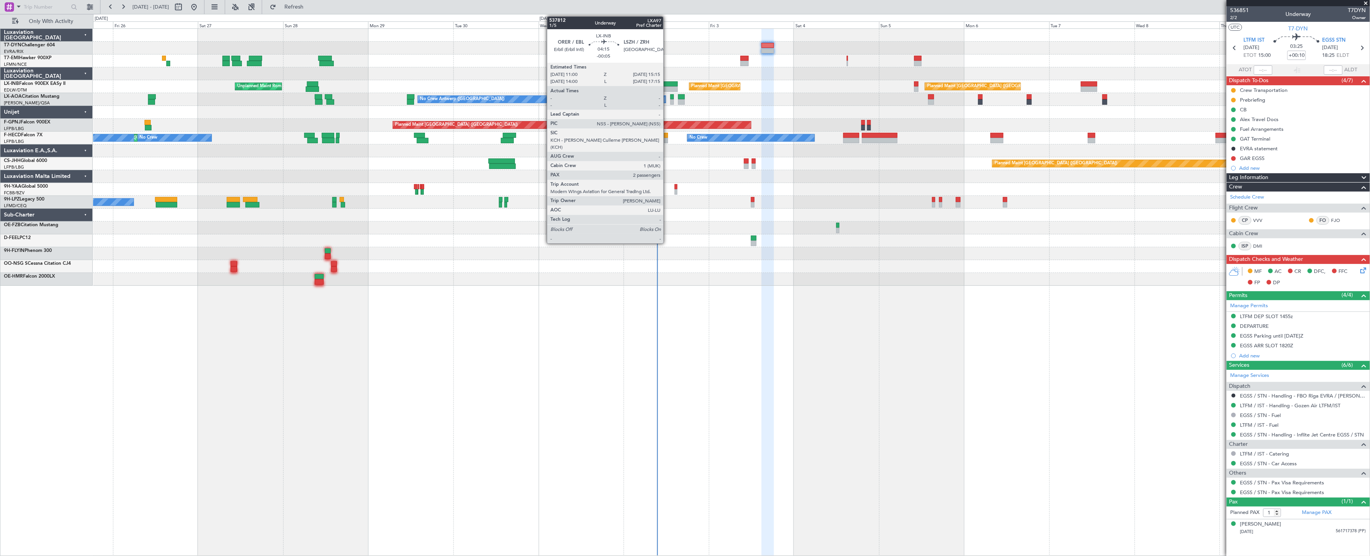
click at [667, 85] on div at bounding box center [669, 83] width 15 height 5
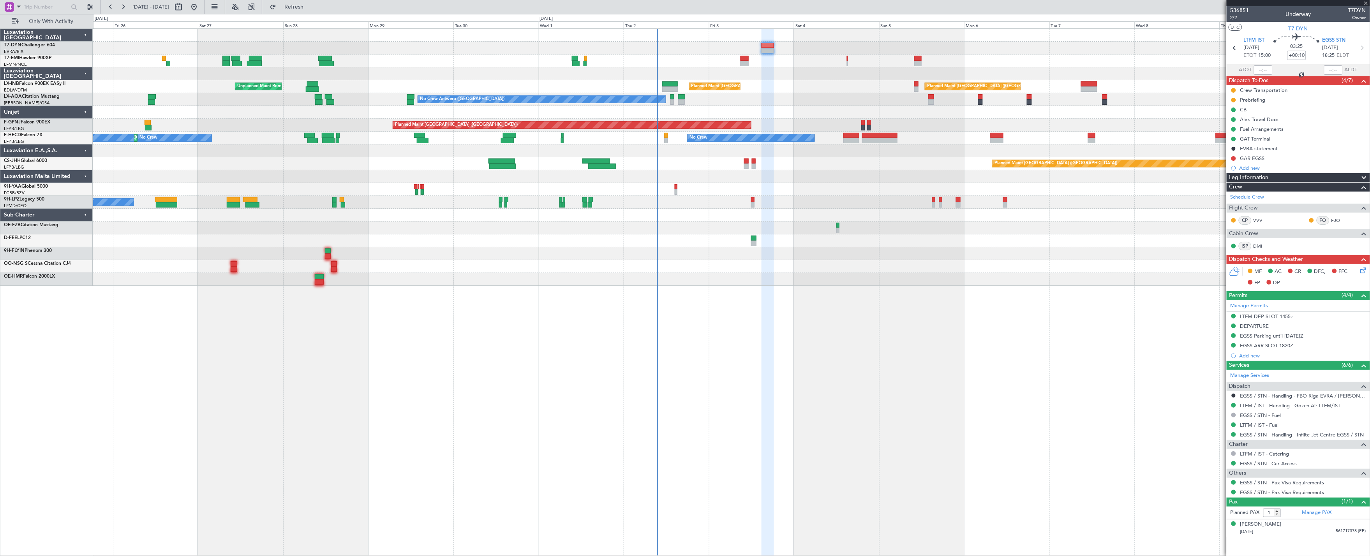
type input "-00:05"
type input "2"
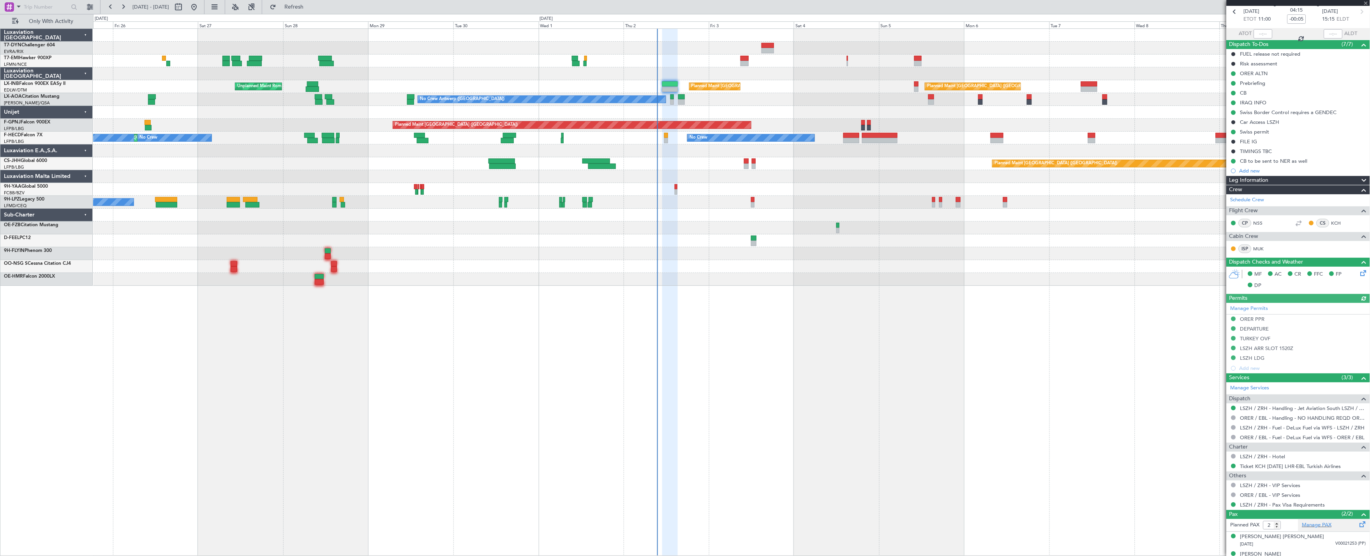
scroll to position [47, 0]
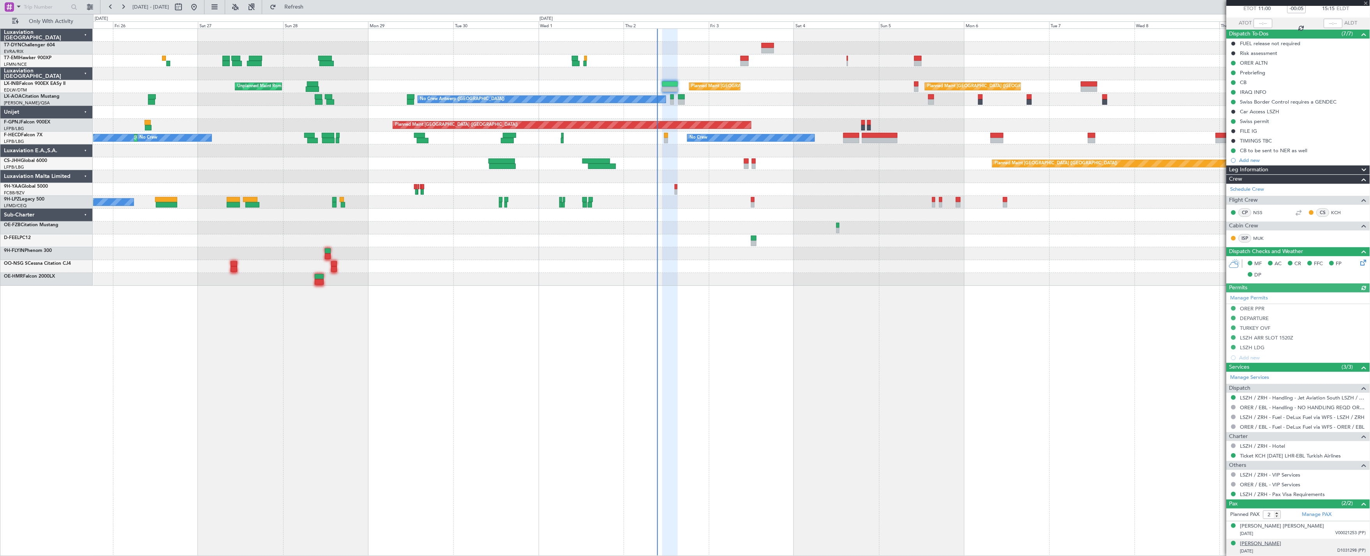
click at [1281, 541] on div "Nechervan Idris Mustafa BARZANI" at bounding box center [1260, 544] width 41 height 8
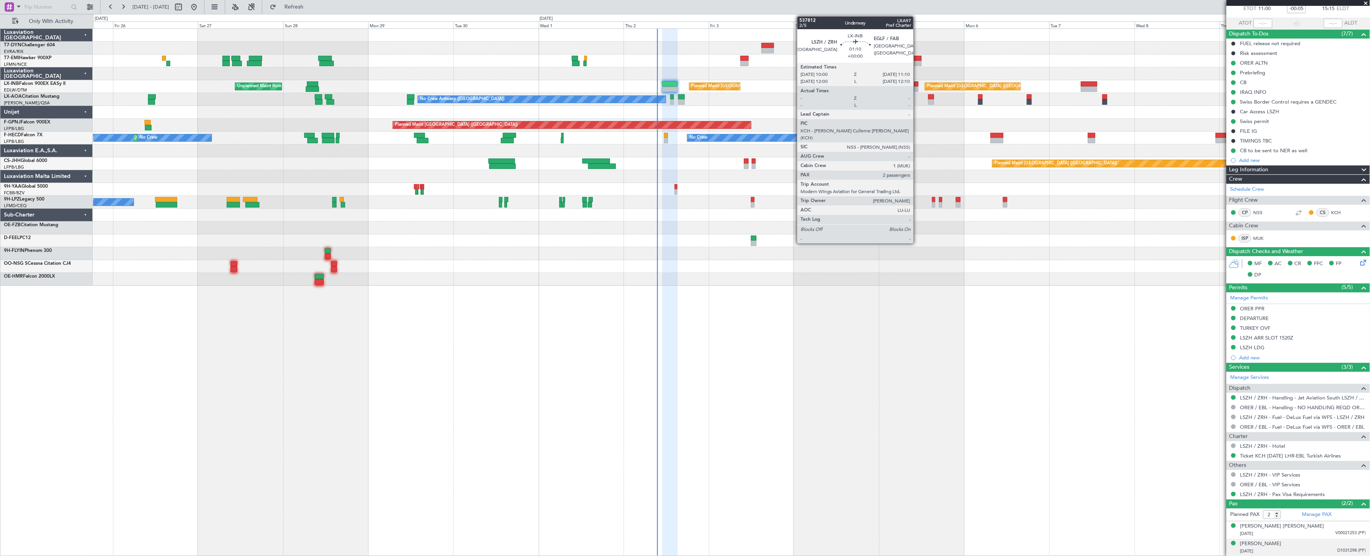
click at [917, 84] on div at bounding box center [916, 83] width 4 height 5
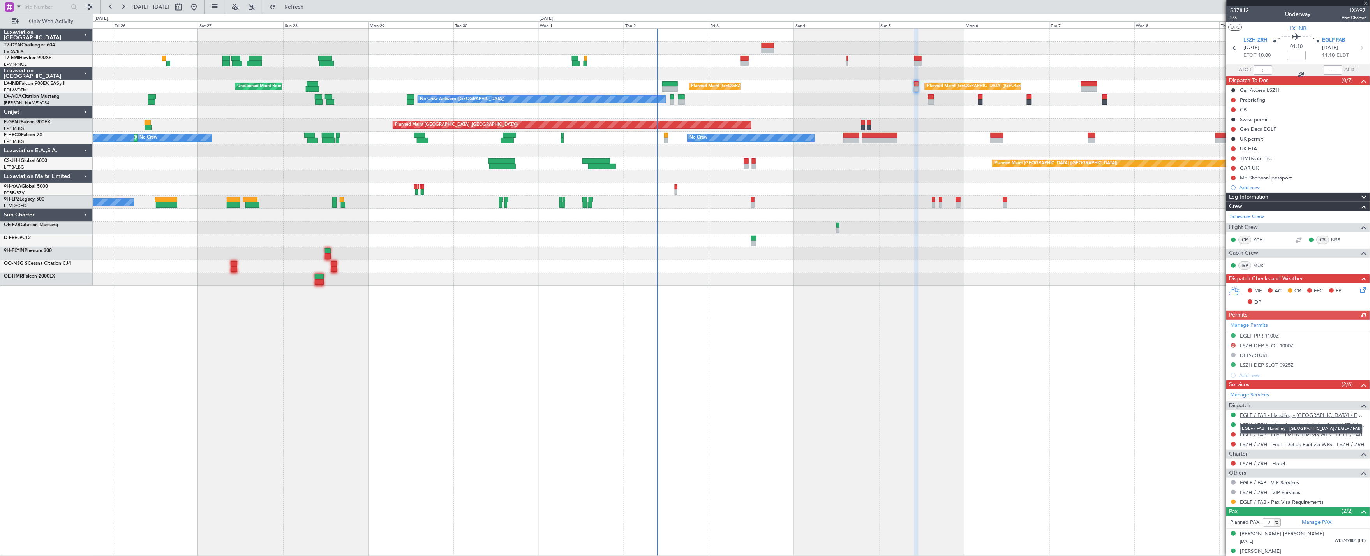
scroll to position [8, 0]
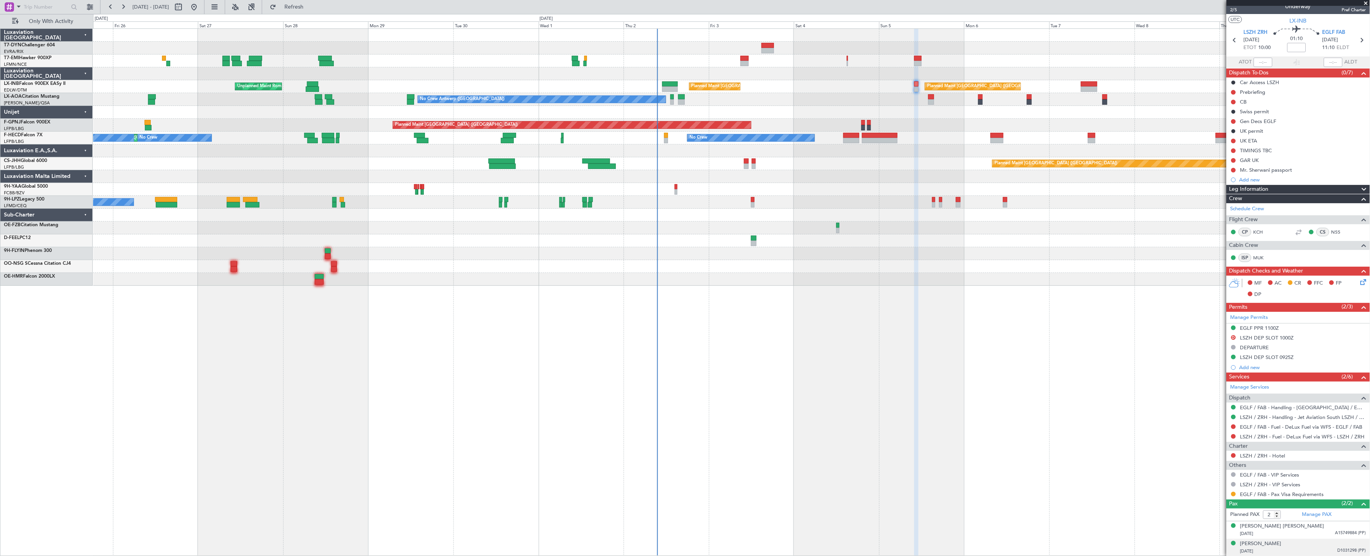
click at [1346, 544] on div "Nechervan Idris Mustafa BARZANI 21/09/1966 D1031298 (PP)" at bounding box center [1303, 547] width 126 height 15
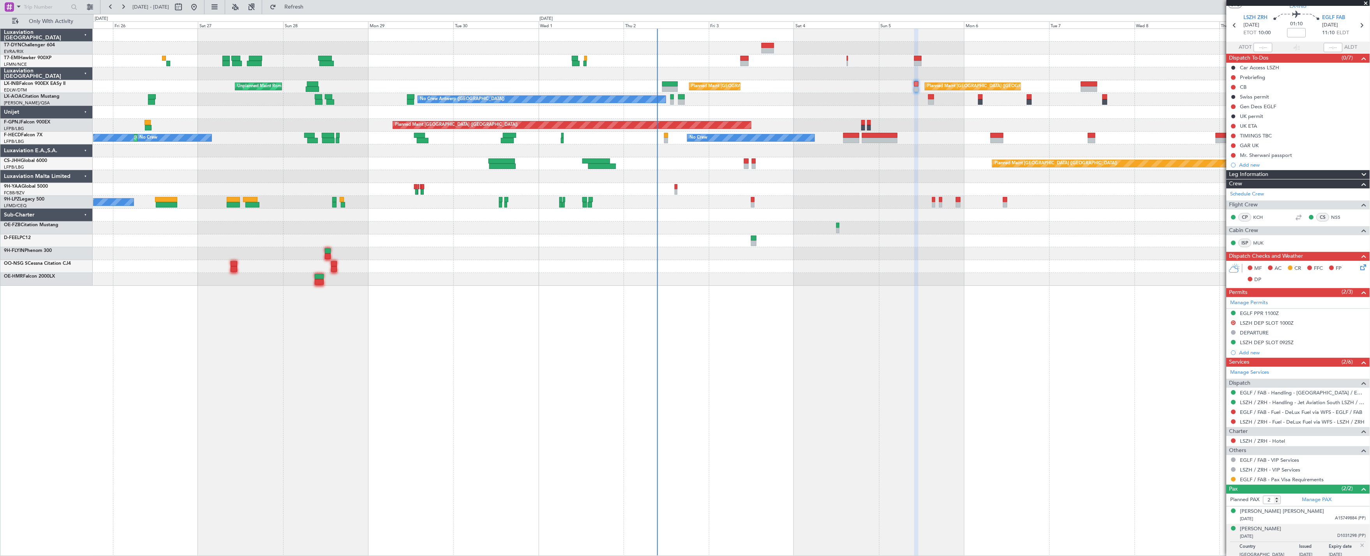
scroll to position [26, 0]
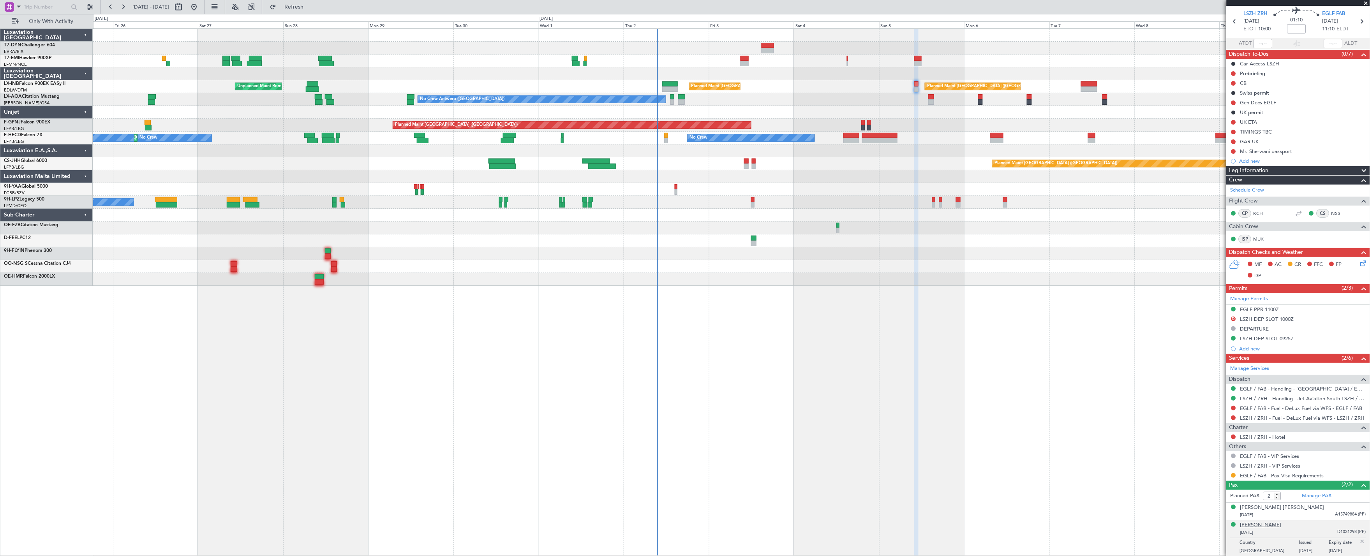
click at [1281, 524] on div "Nechervan Idris Mustafa BARZANI" at bounding box center [1260, 525] width 41 height 8
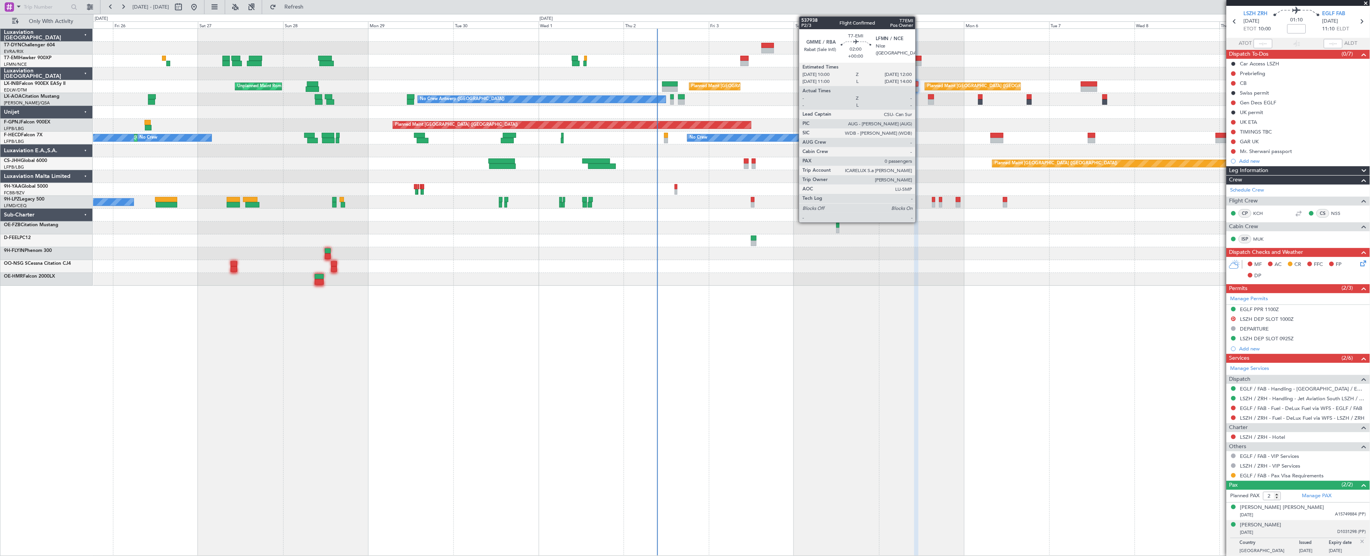
click at [919, 61] on div at bounding box center [917, 63] width 7 height 5
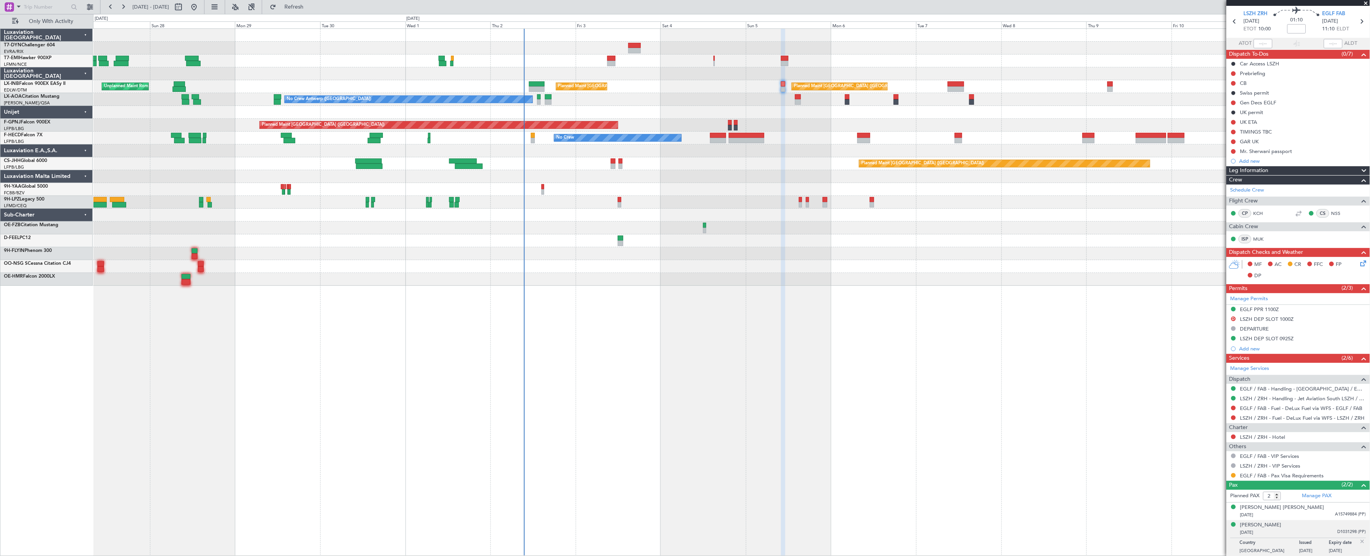
click at [454, 87] on div "Planned Maint London (Farnborough) Unplanned Maint Roma (Ciampino) Planned Main…" at bounding box center [731, 86] width 1277 height 13
click at [1302, 504] on div "Ahmed Hasko Ahmad SHERWANI" at bounding box center [1282, 508] width 84 height 8
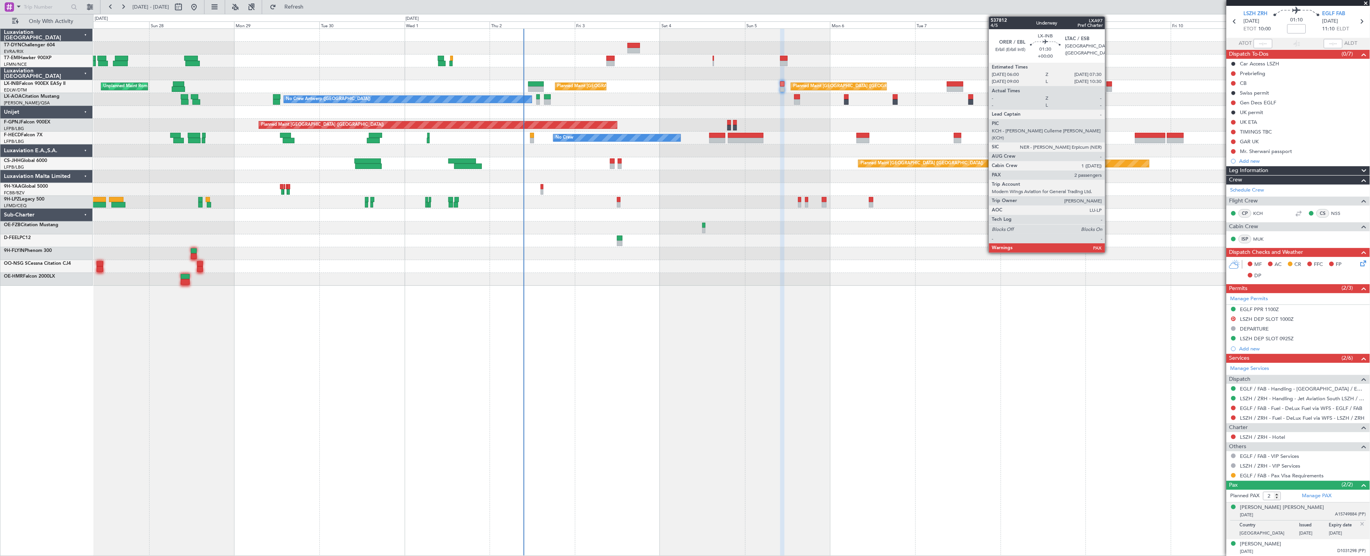
click at [1109, 88] on div at bounding box center [1108, 88] width 5 height 5
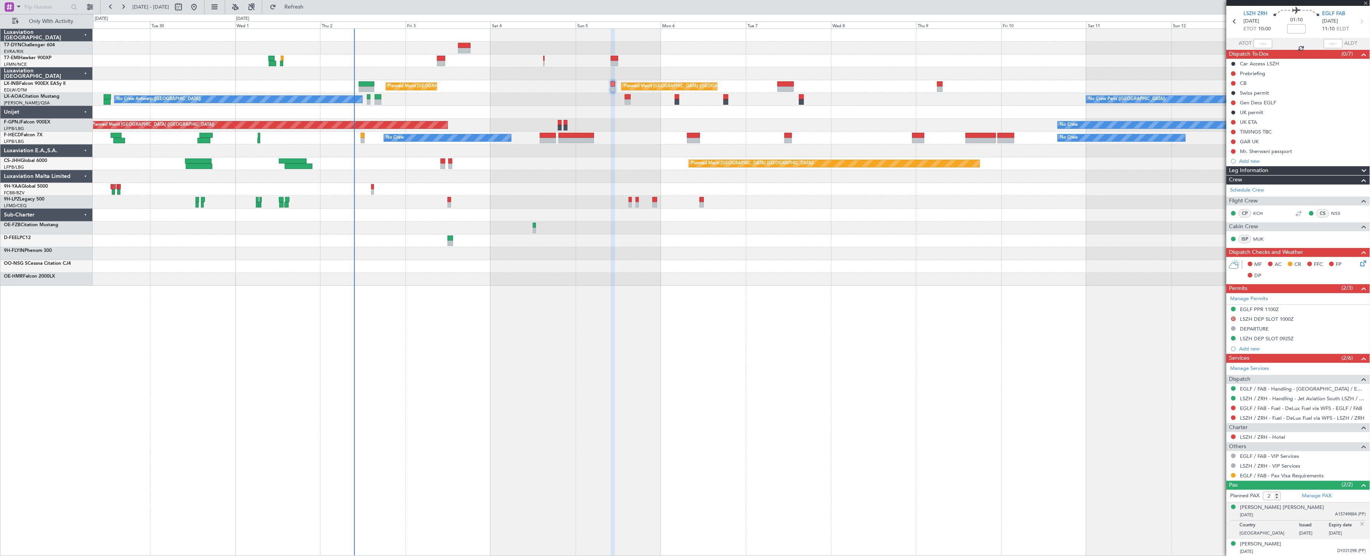
click at [966, 114] on div "No Crew Planned Maint London (Farnborough) Planned Maint Zurich Unplanned Maint…" at bounding box center [731, 157] width 1277 height 257
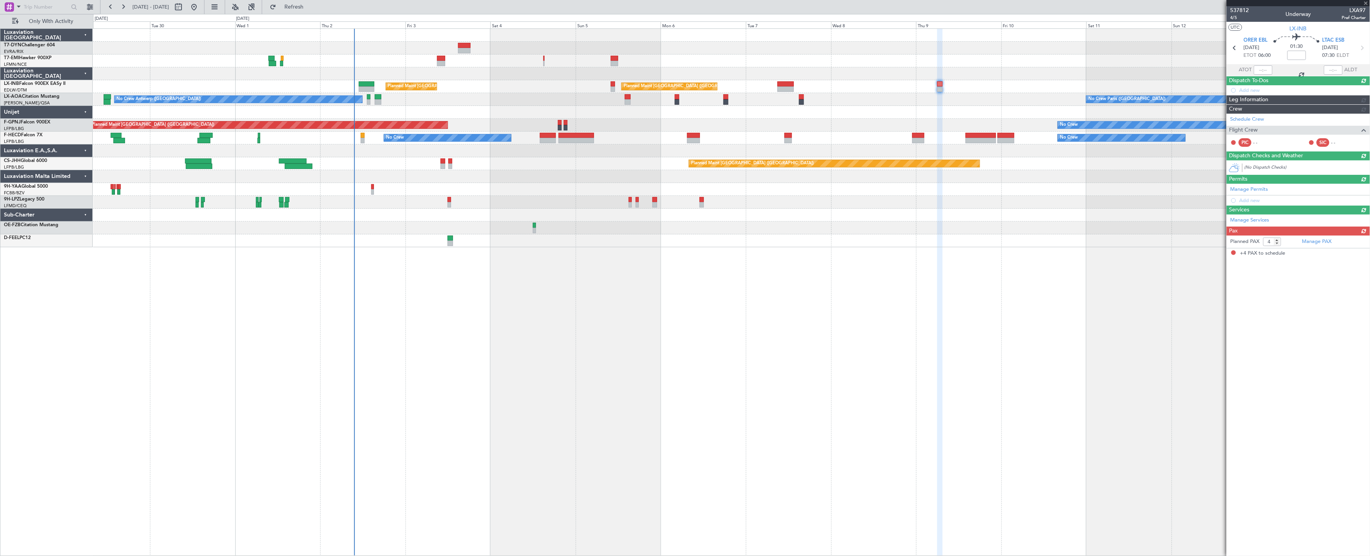
scroll to position [0, 0]
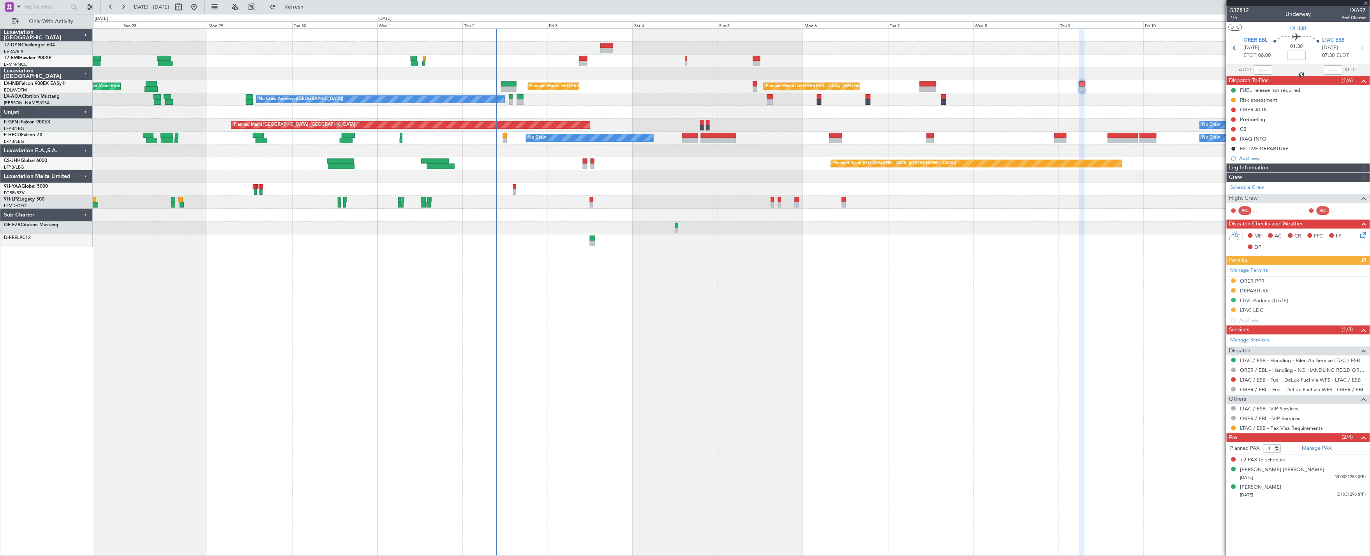
click at [1104, 114] on div "No Crew Planned Maint London (Farnborough) Planned Maint Zurich Unplanned Maint…" at bounding box center [731, 138] width 1277 height 218
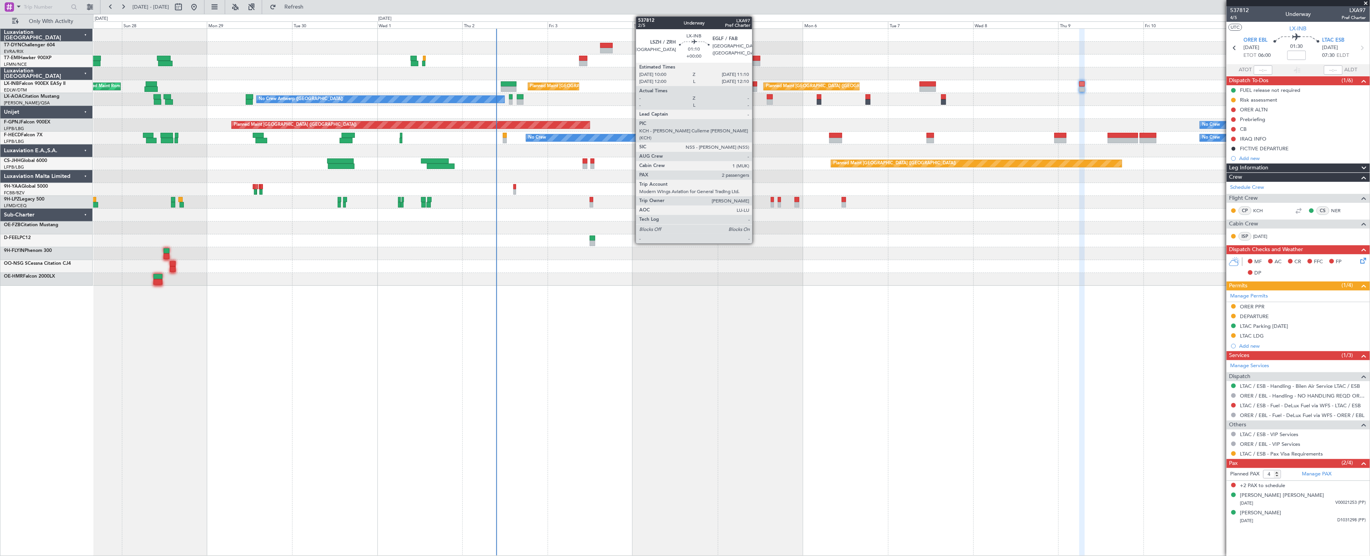
click at [756, 89] on div at bounding box center [755, 88] width 4 height 5
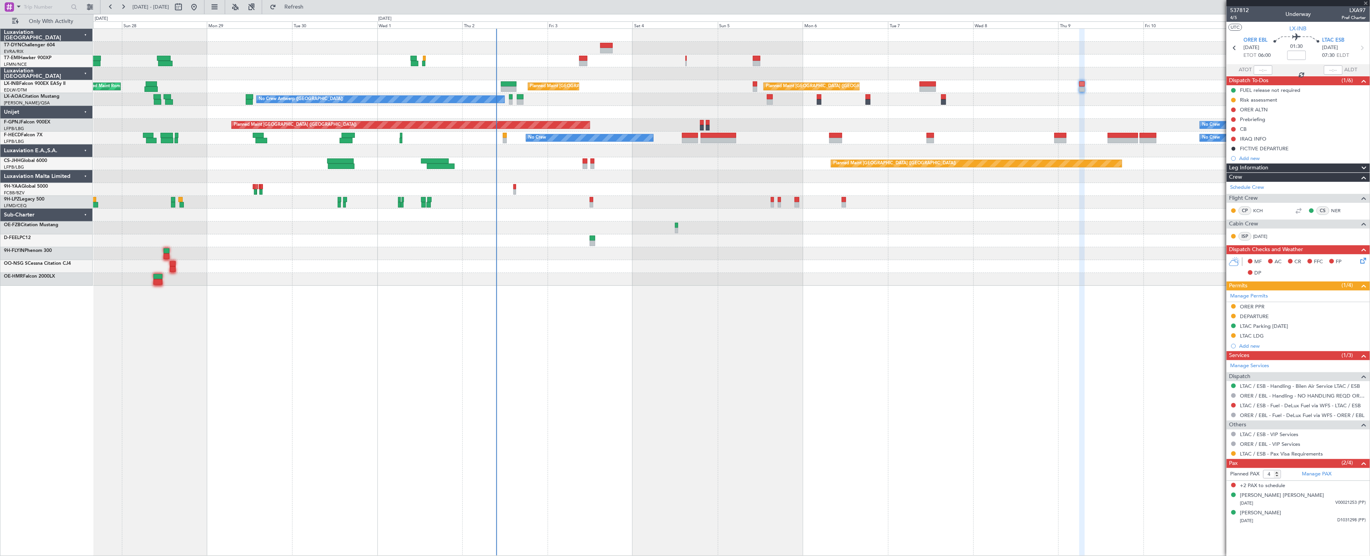
type input "2"
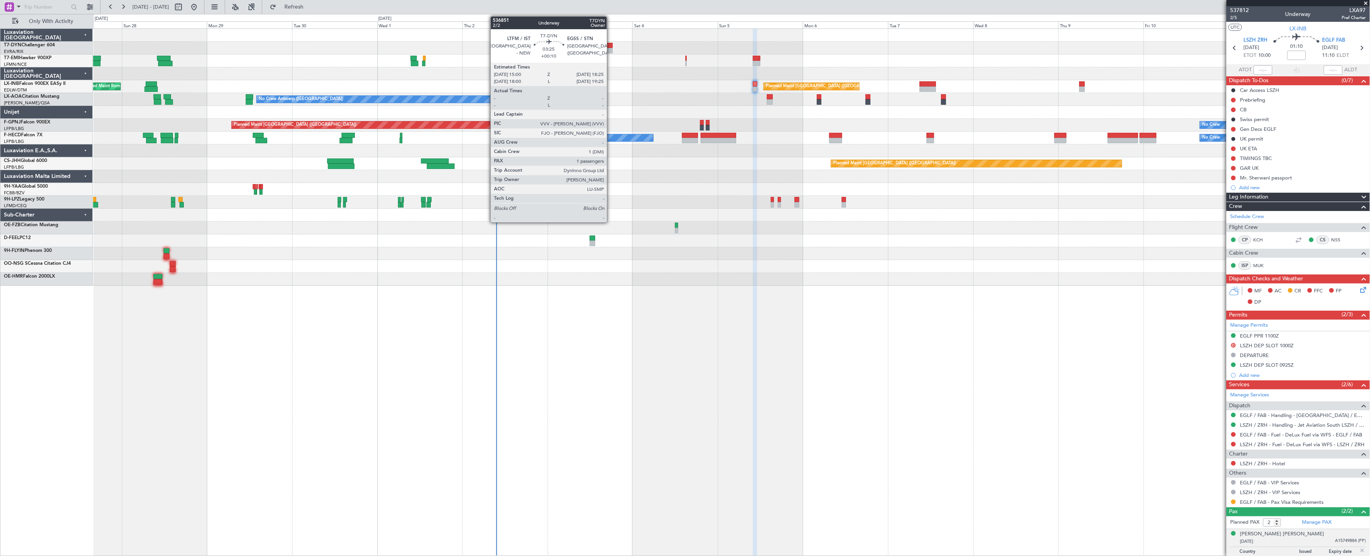
click at [610, 51] on div at bounding box center [606, 50] width 12 height 5
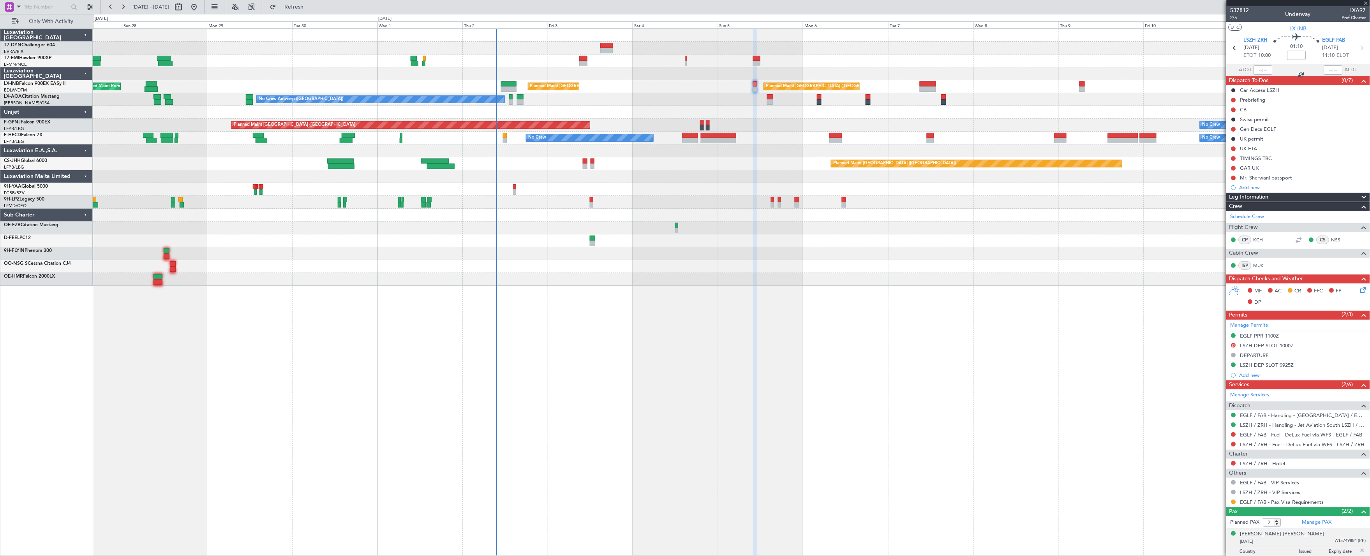
type input "+00:10"
type input "1"
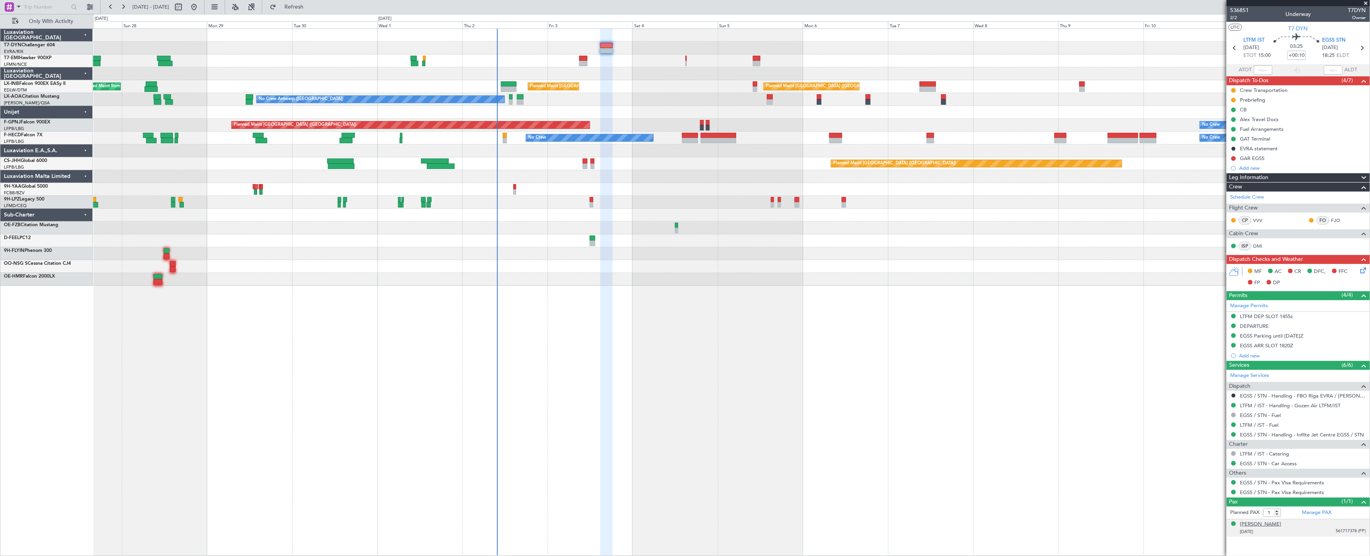
click at [1249, 526] on div "[PERSON_NAME]" at bounding box center [1260, 525] width 41 height 8
click at [24, 74] on div "Luxaviation [GEOGRAPHIC_DATA]" at bounding box center [46, 73] width 92 height 13
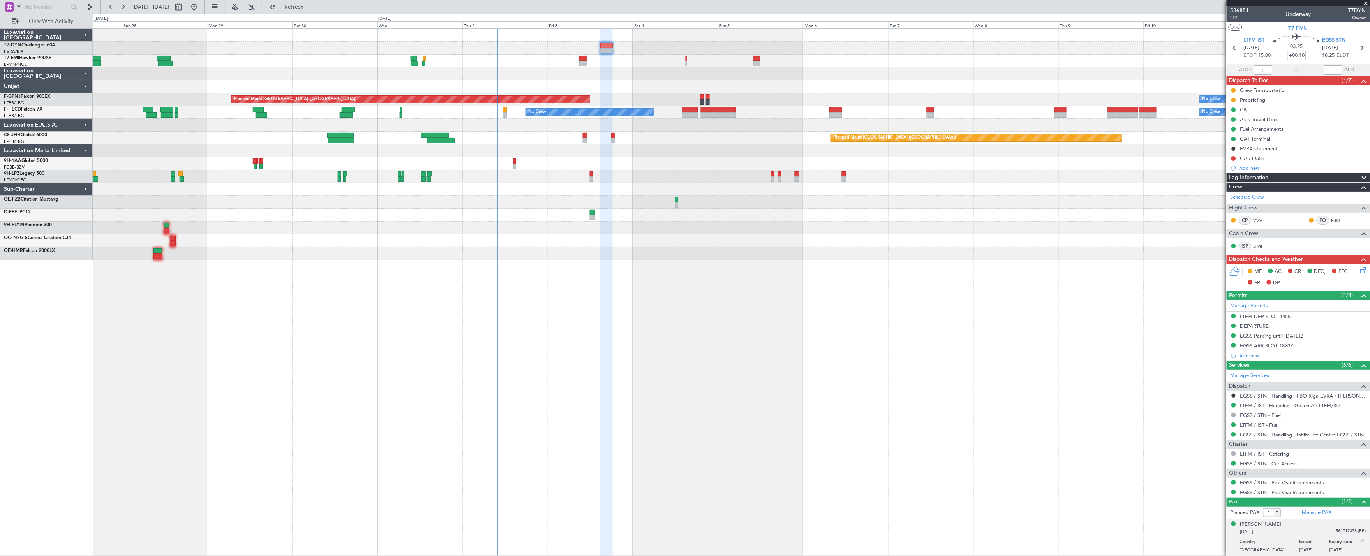
click at [28, 72] on div "Luxaviation [GEOGRAPHIC_DATA]" at bounding box center [46, 73] width 92 height 13
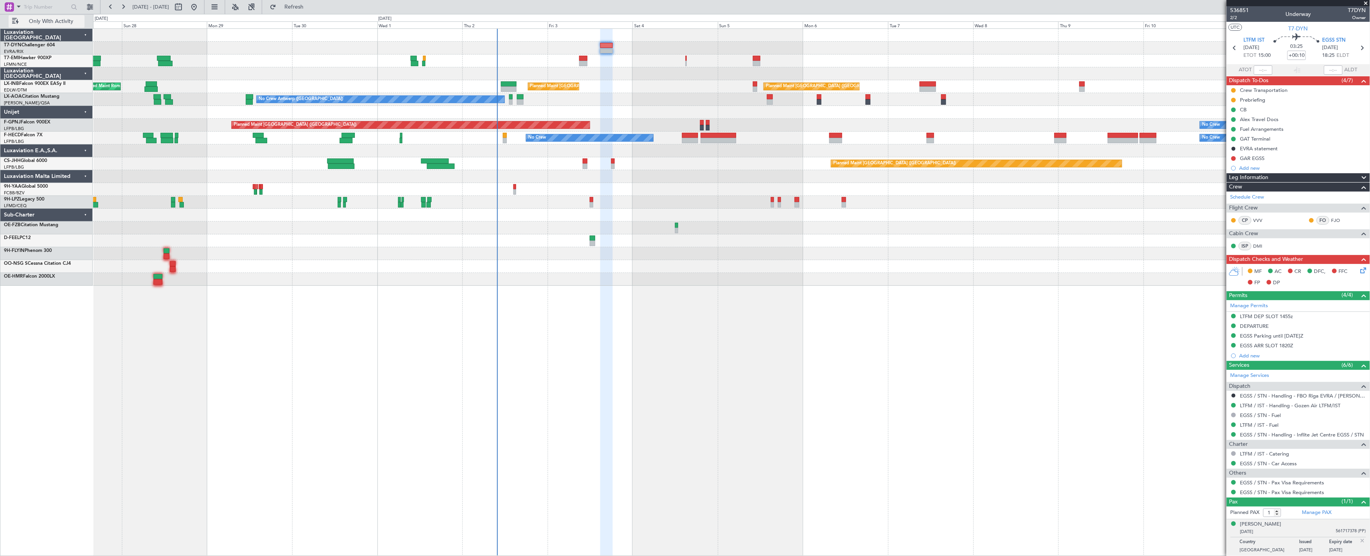
click at [56, 19] on span "Only With Activity" at bounding box center [51, 21] width 62 height 5
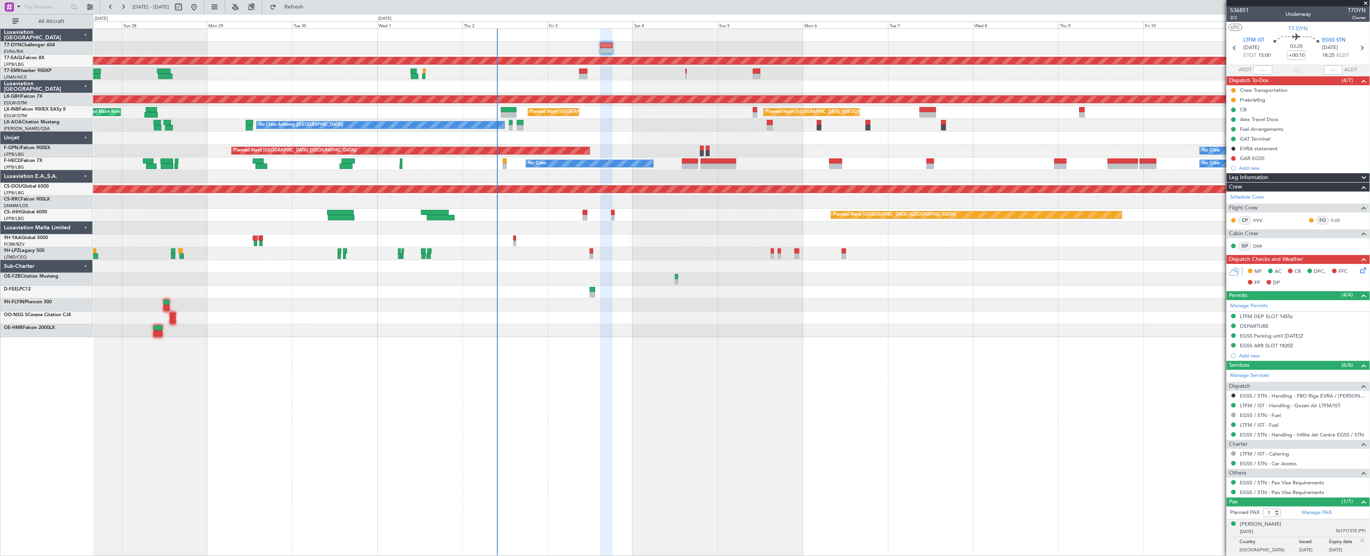
click at [64, 14] on div "All Aircraft" at bounding box center [50, 21] width 100 height 14
click at [65, 19] on span "All Aircraft" at bounding box center [51, 21] width 62 height 5
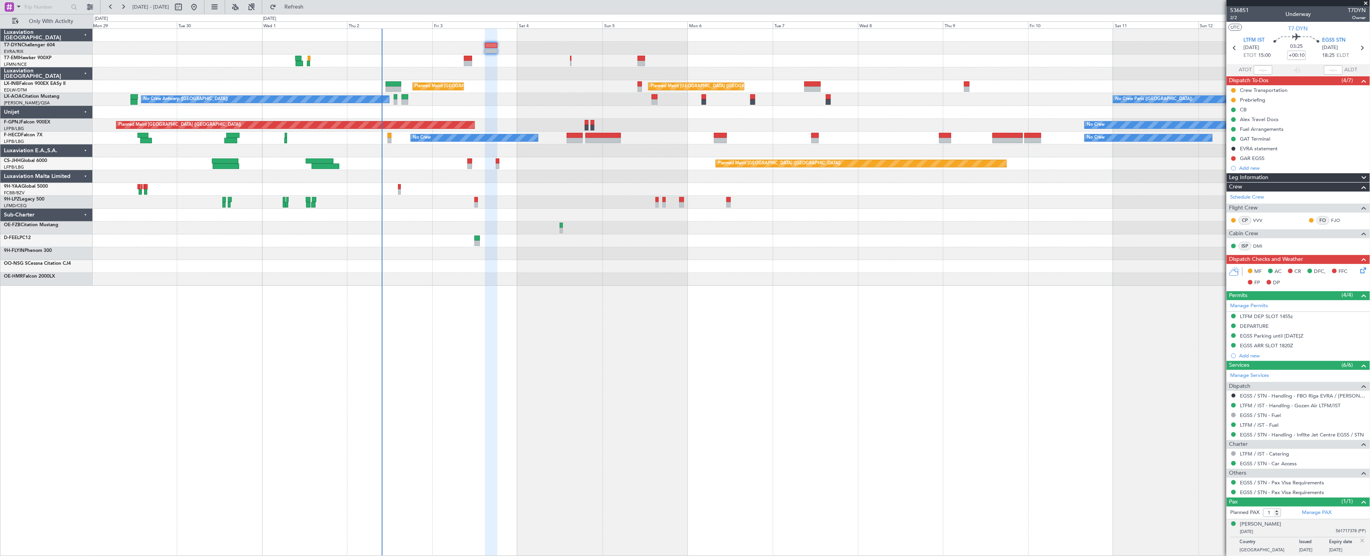
click at [280, 74] on div at bounding box center [731, 73] width 1277 height 13
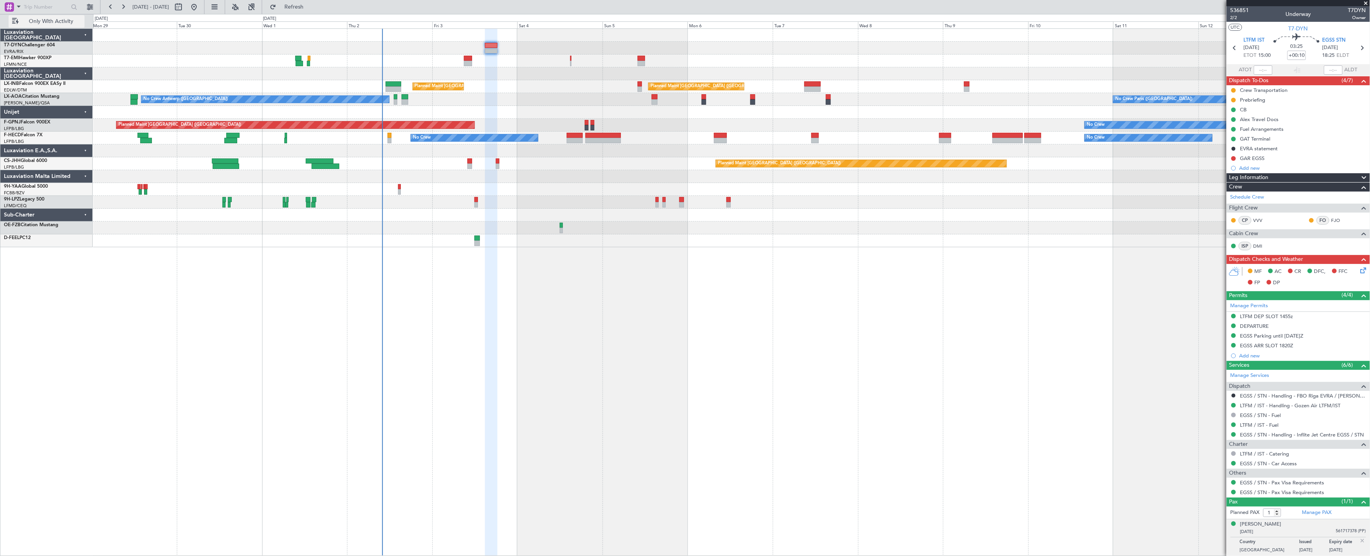
click at [47, 20] on span "Only With Activity" at bounding box center [51, 21] width 62 height 5
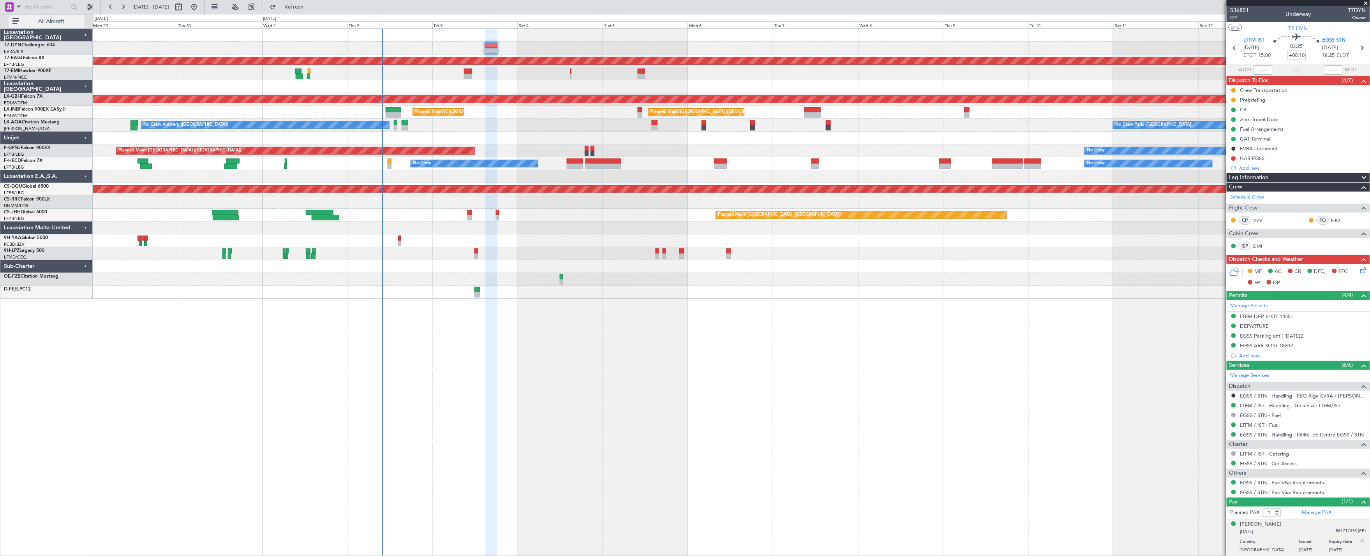
click at [44, 25] on button "All Aircraft" at bounding box center [47, 21] width 76 height 12
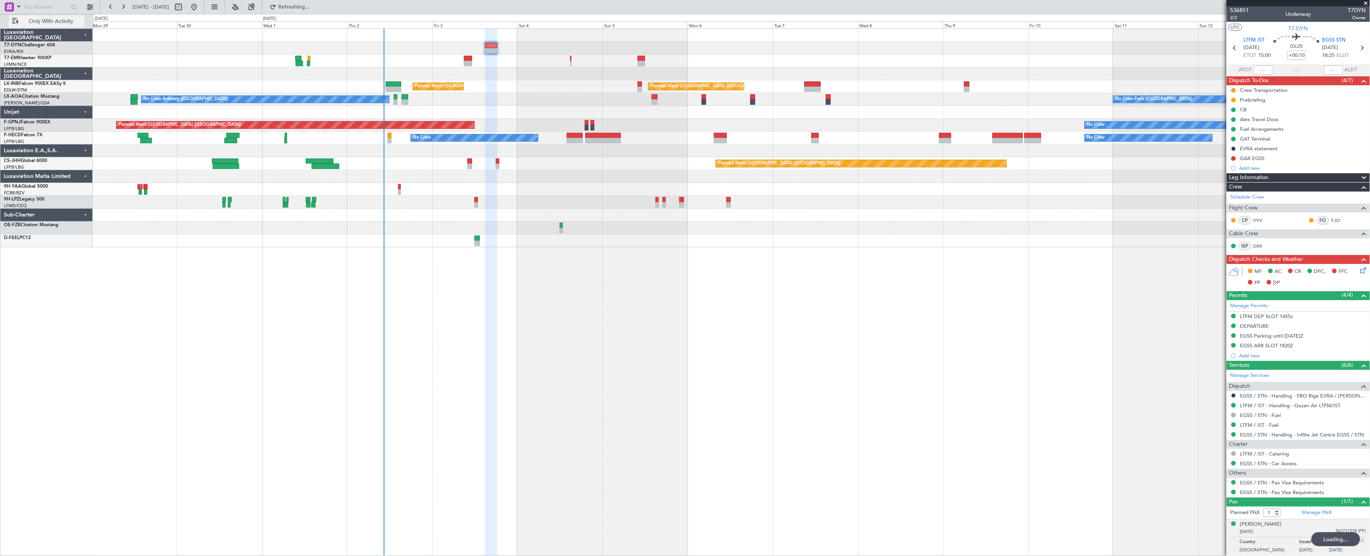
click at [36, 26] on button "Only With Activity" at bounding box center [47, 21] width 76 height 12
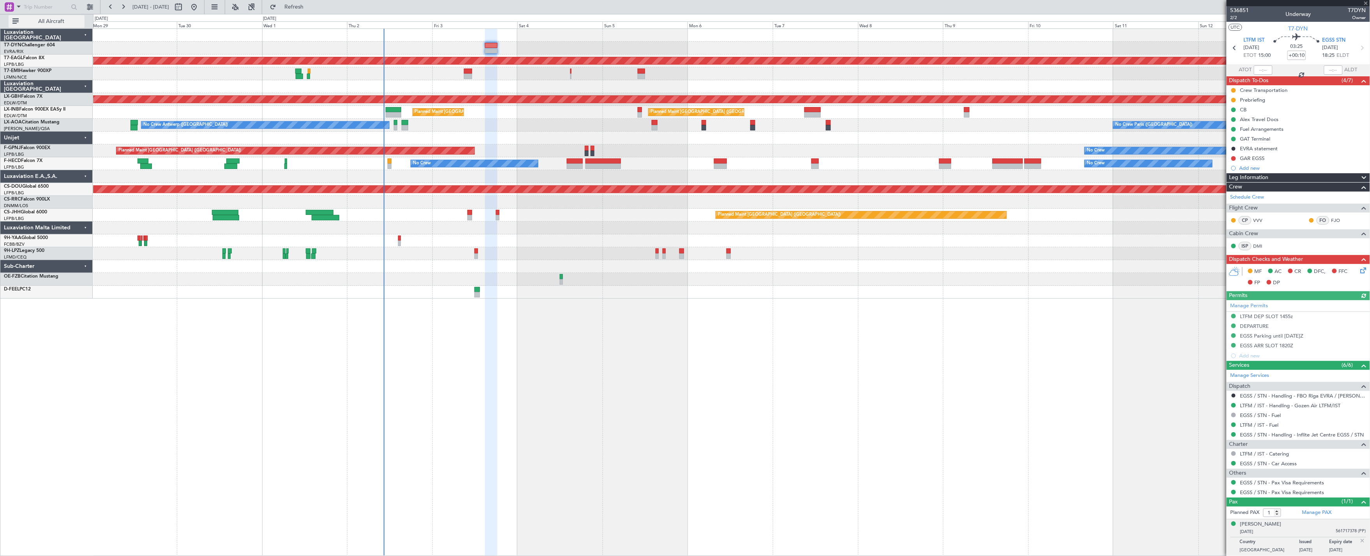
click at [35, 22] on span "All Aircraft" at bounding box center [51, 21] width 62 height 5
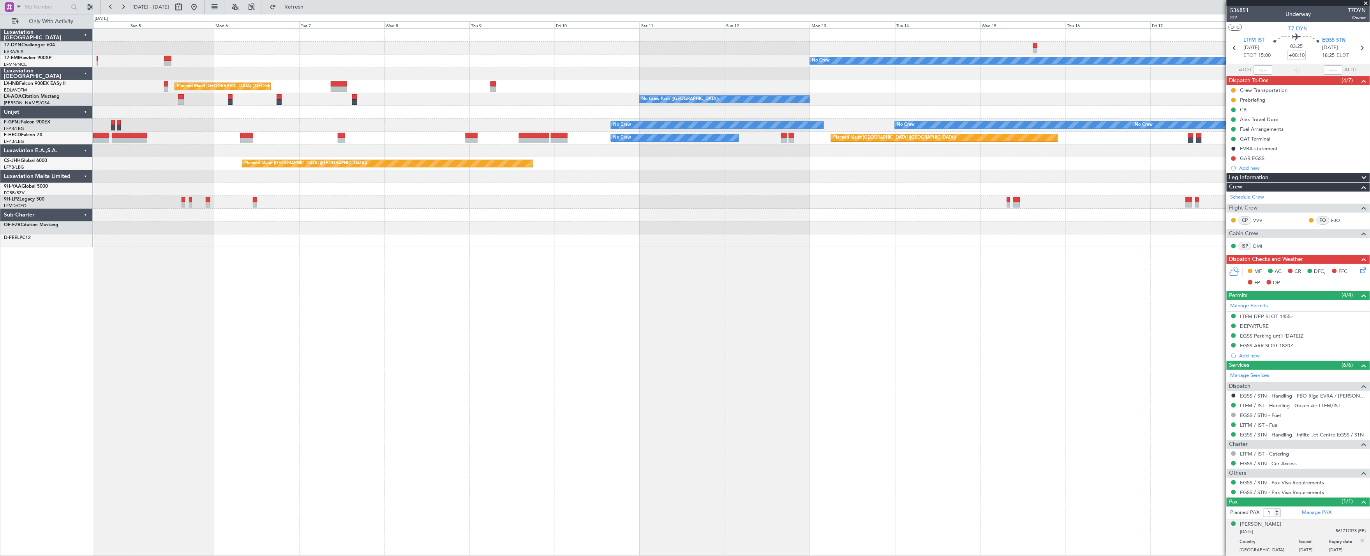
click at [288, 228] on div "No Crew Planned Maint [GEOGRAPHIC_DATA] ([GEOGRAPHIC_DATA]) Planned Maint [GEOG…" at bounding box center [731, 138] width 1277 height 218
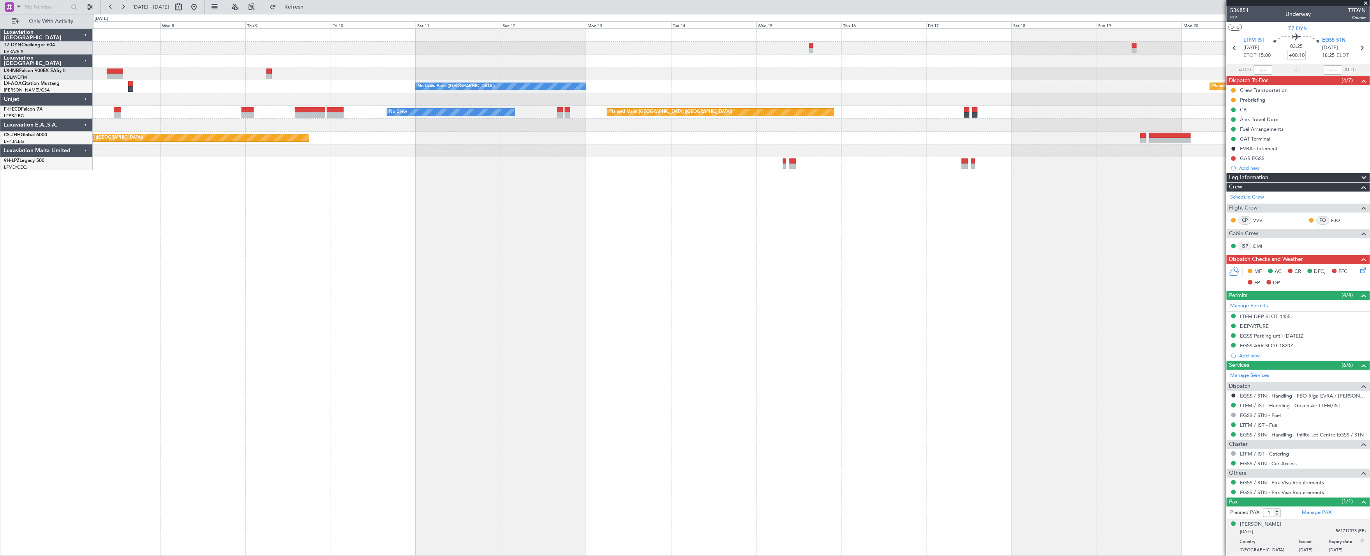
click at [525, 265] on div "Planned Maint London (Farnborough) Planned Maint Monchengladbach No Crew Paris …" at bounding box center [731, 292] width 1277 height 528
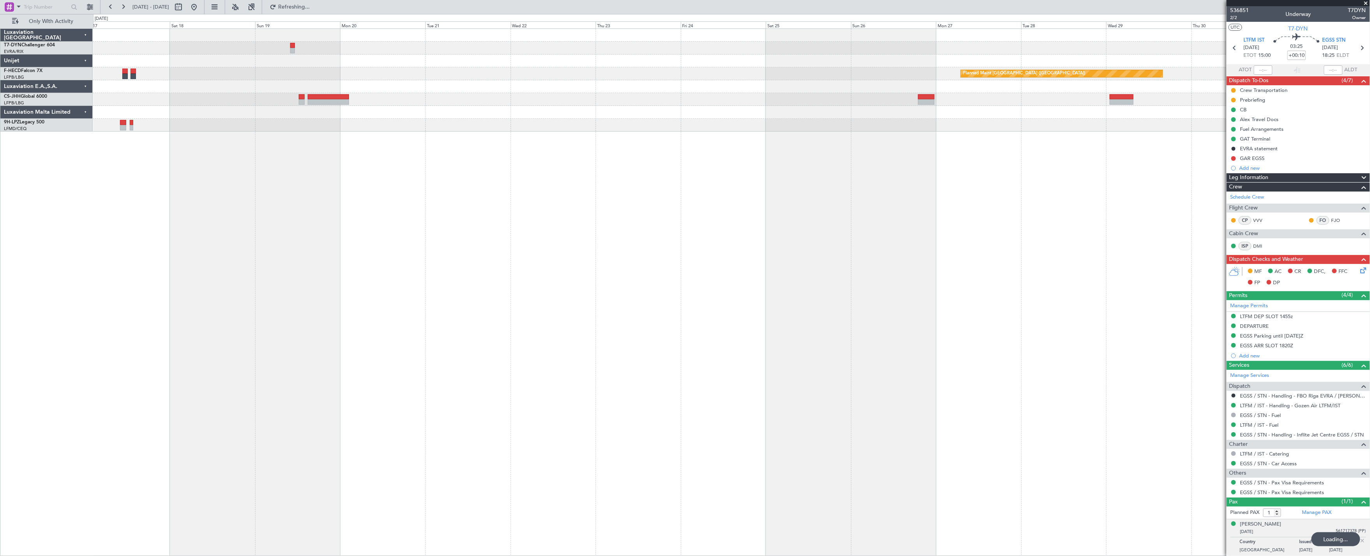
click at [778, 232] on div "Planned Maint Paris (Le Bourget) Planned Maint Paris (Le Bourget)" at bounding box center [731, 292] width 1277 height 528
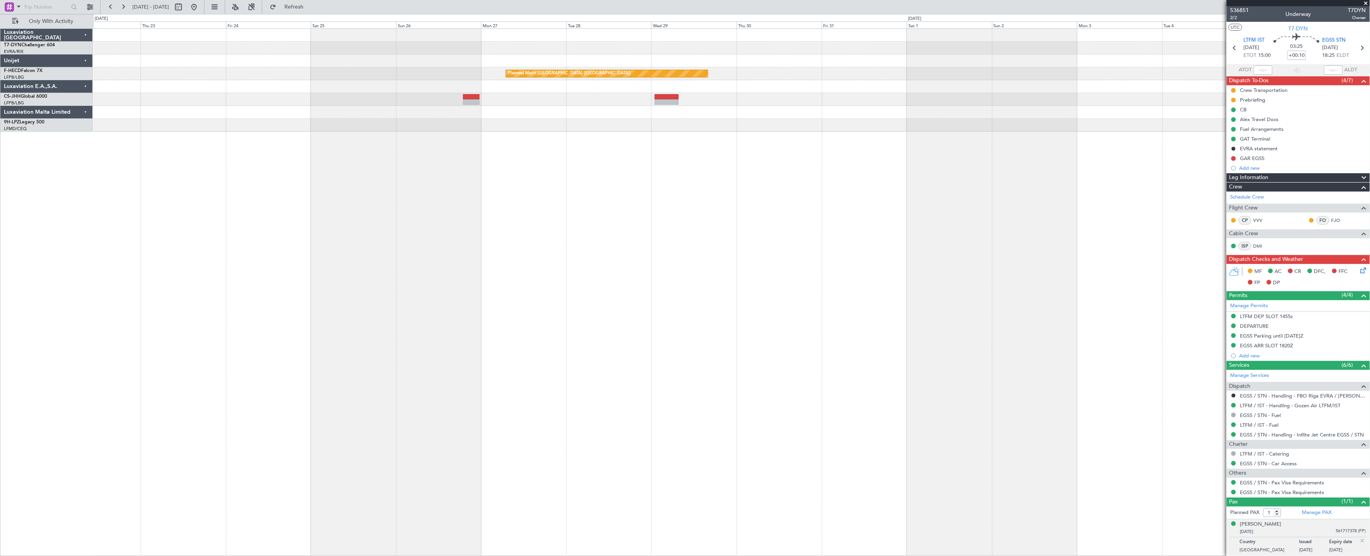
click at [687, 239] on div "Planned Maint [GEOGRAPHIC_DATA] ([GEOGRAPHIC_DATA])" at bounding box center [731, 292] width 1277 height 528
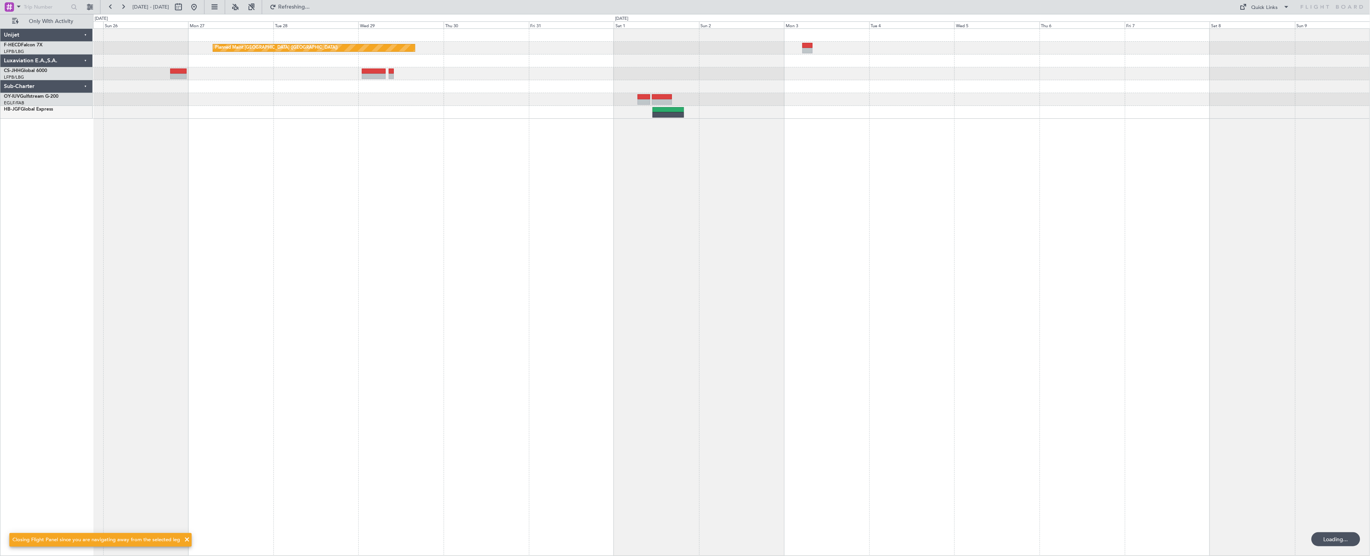
click at [742, 231] on div "Planned Maint [GEOGRAPHIC_DATA] ([GEOGRAPHIC_DATA])" at bounding box center [731, 292] width 1277 height 528
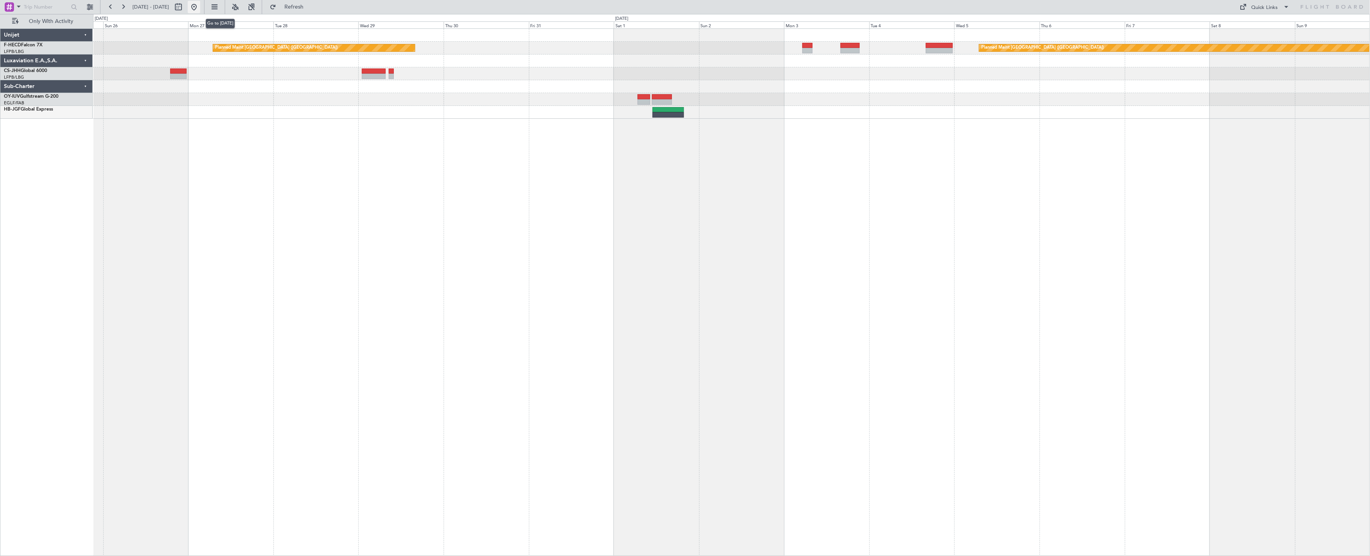
click at [200, 7] on button at bounding box center [194, 7] width 12 height 12
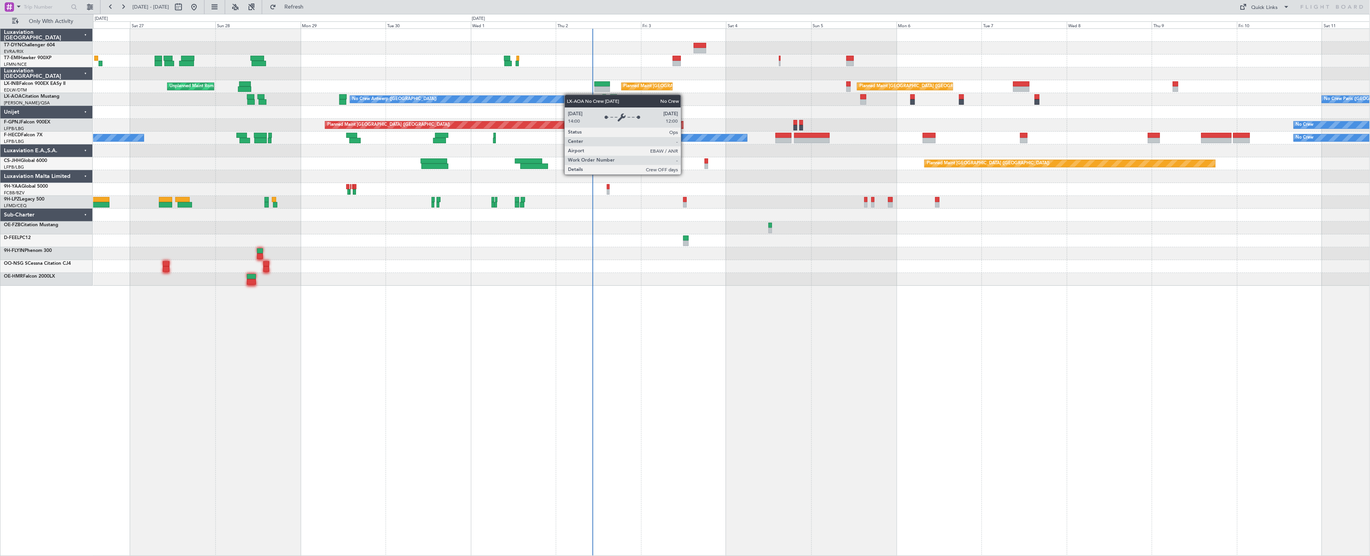
click at [488, 102] on div "No Crew Planned Maint Zurich Unplanned Maint Roma (Ciampino) Planned Maint Lond…" at bounding box center [731, 157] width 1277 height 257
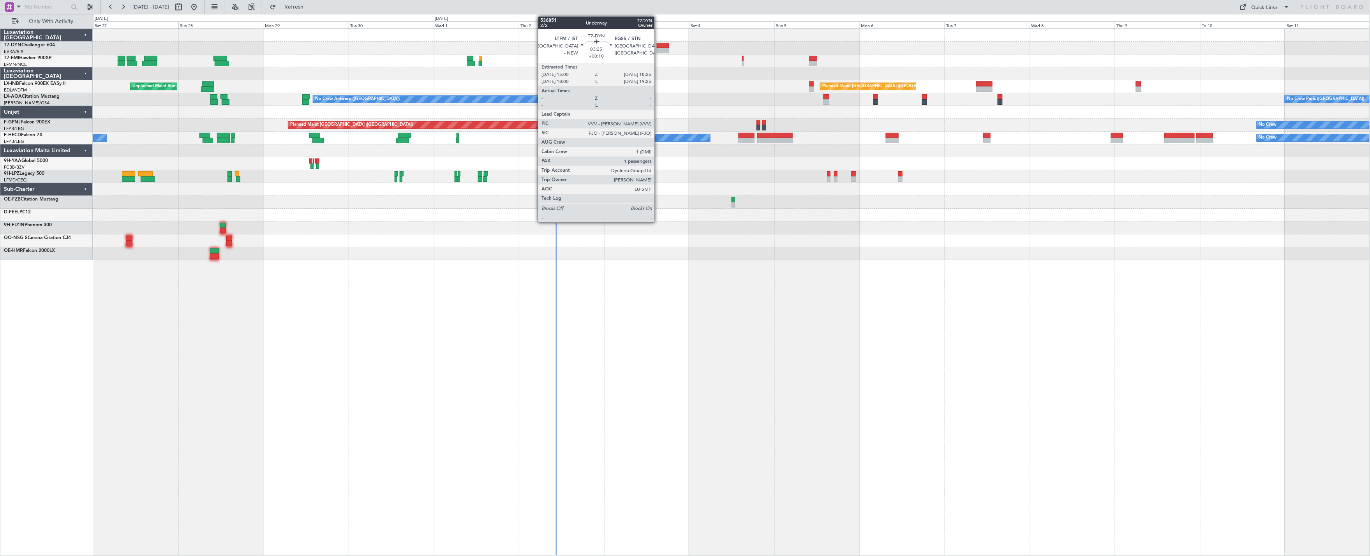
click at [659, 47] on div at bounding box center [663, 45] width 12 height 5
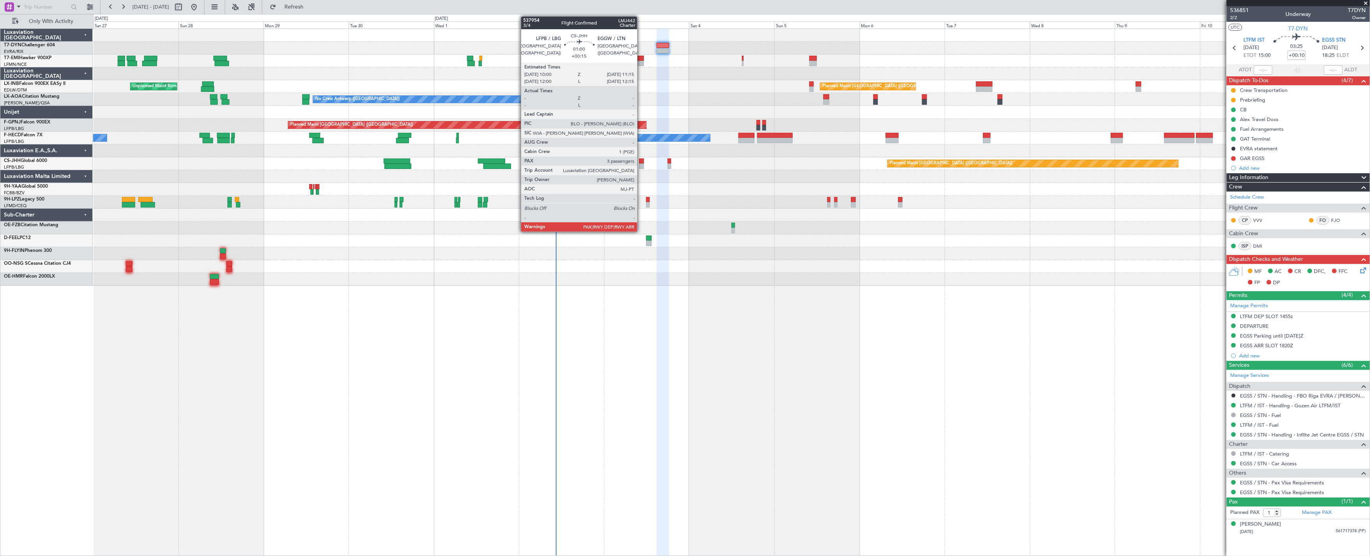
click at [641, 163] on div at bounding box center [641, 161] width 5 height 5
type input "+00:15"
type input "3"
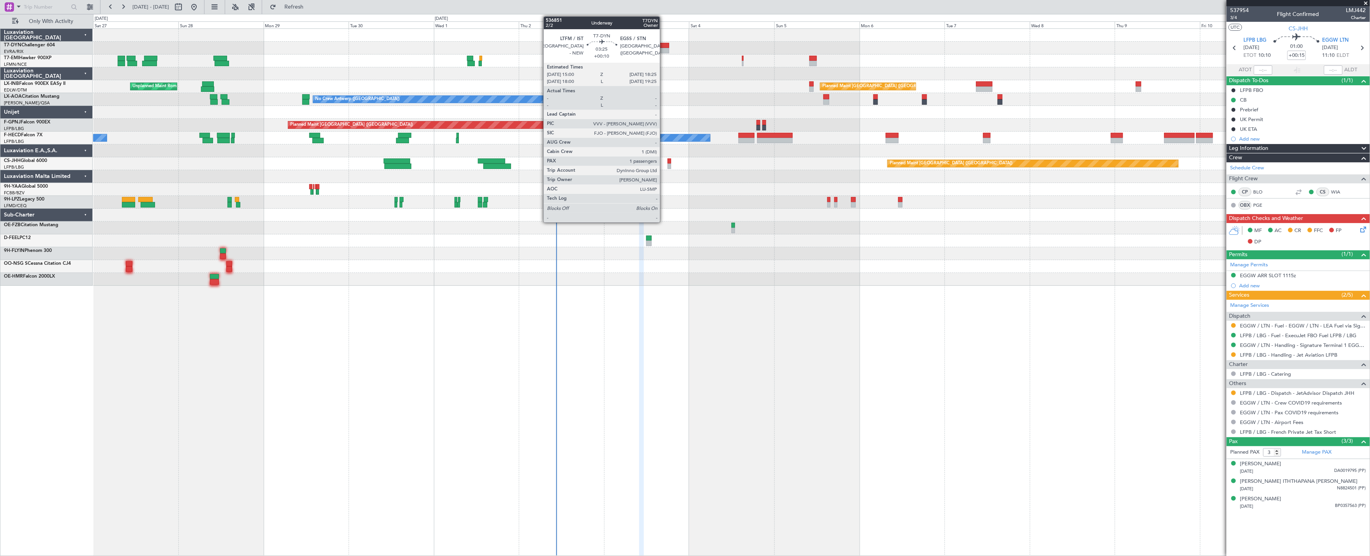
click at [664, 47] on div at bounding box center [663, 45] width 12 height 5
type input "+00:10"
type input "1"
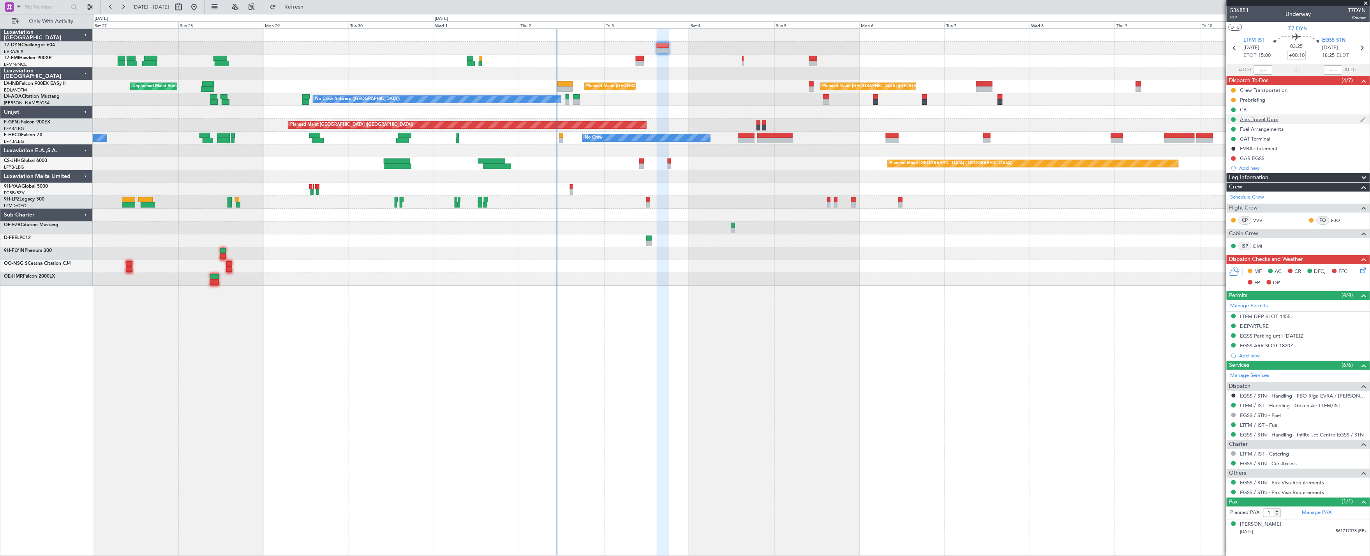
click at [1290, 123] on div "Alex Travel Docs" at bounding box center [1297, 119] width 143 height 10
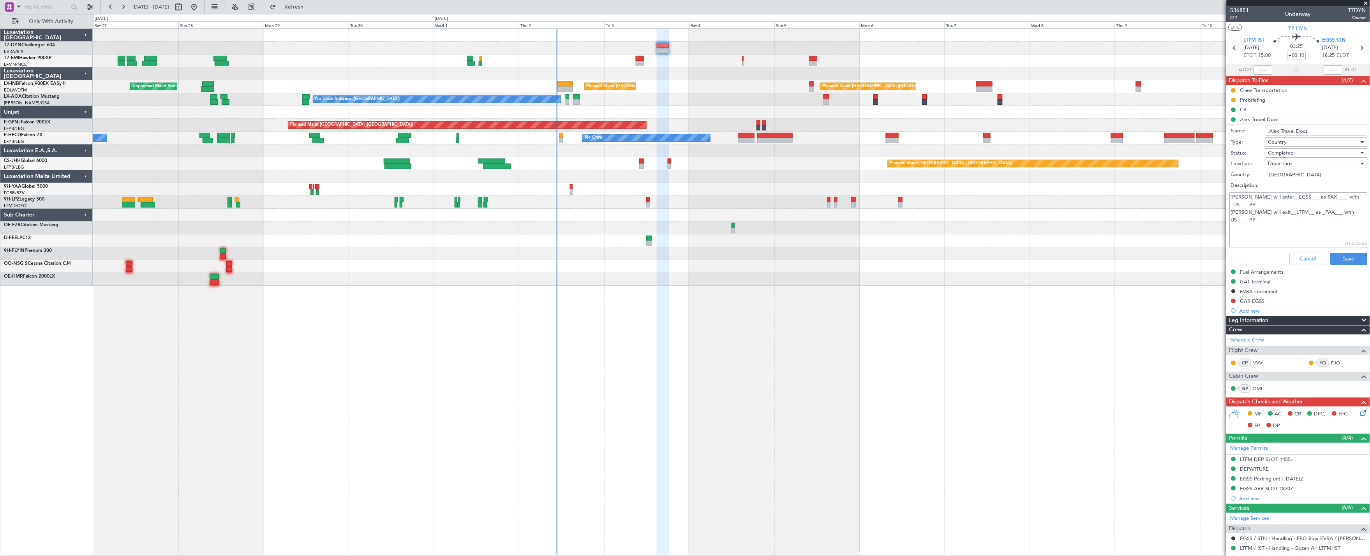
drag, startPoint x: 1233, startPoint y: 196, endPoint x: 1365, endPoint y: 207, distance: 132.2
click at [1365, 207] on article "536851 2/2 Underway T7DYN Owner UTC T7-DYN LTFM IST 03/10/2025 ETOT 15:00 03:25…" at bounding box center [1297, 281] width 143 height 550
click at [1328, 216] on textarea "Alex will enter _EGSS___ as PAX____ with _US___ PP Alex will exit__LTFM__ as _P…" at bounding box center [1299, 220] width 138 height 56
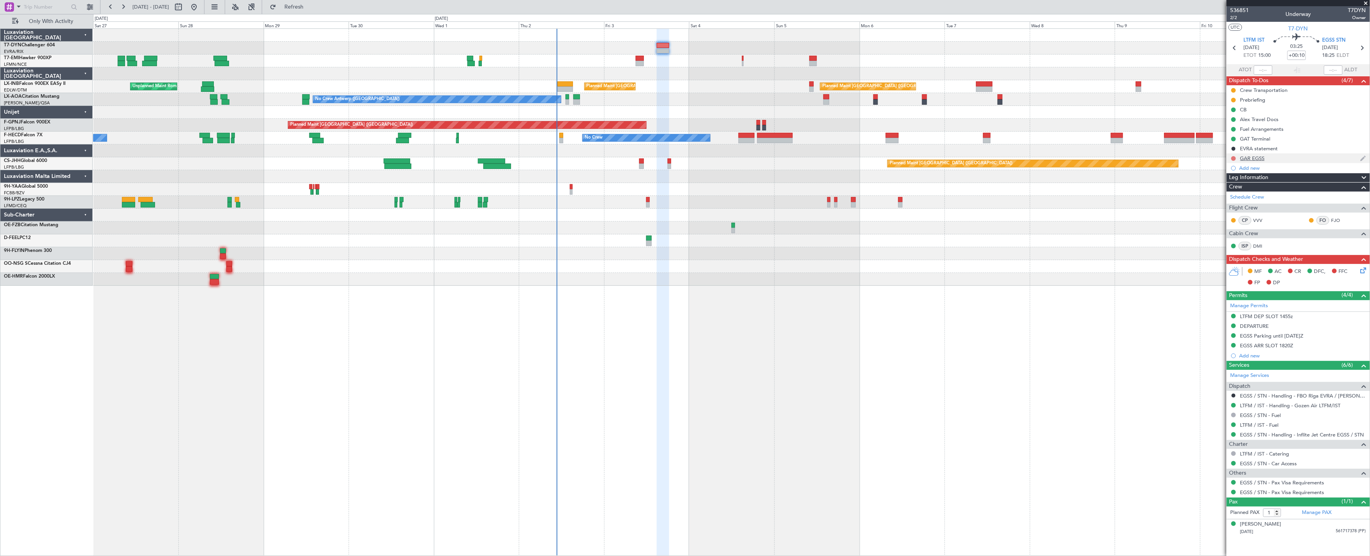
click at [1233, 158] on button at bounding box center [1233, 158] width 5 height 5
click at [1274, 121] on div "Alex Travel Docs" at bounding box center [1259, 119] width 39 height 7
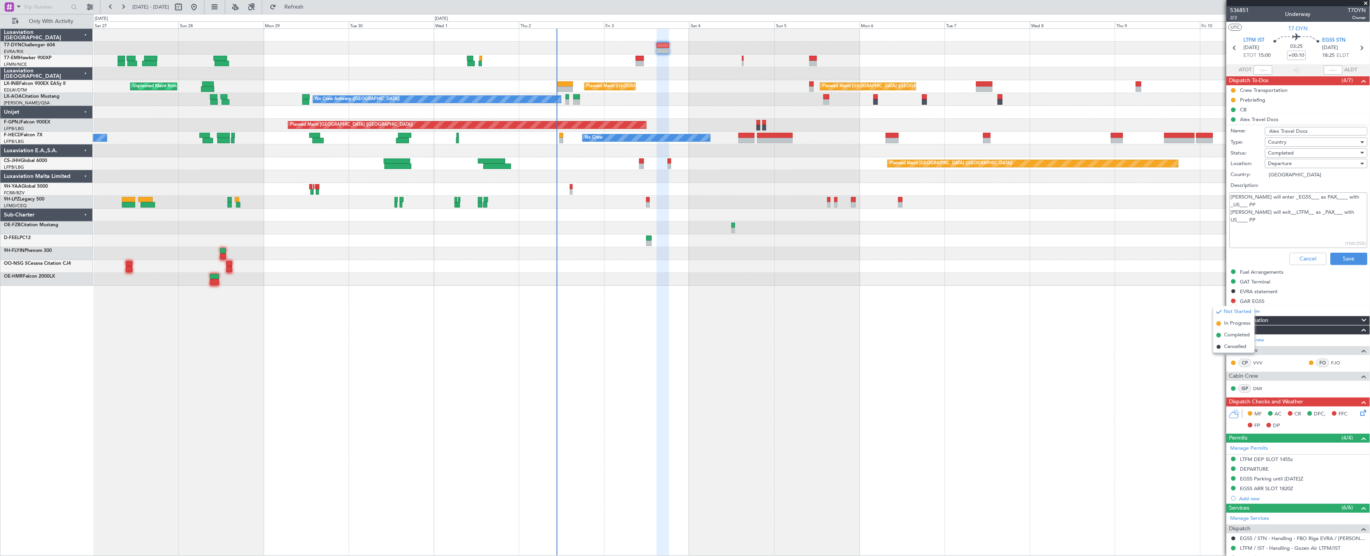
click at [1286, 228] on textarea "Alex will enter _EGSS___ as PAX____ with _US___ PP Alex will exit__LTFM__ as _P…" at bounding box center [1299, 220] width 138 height 56
click at [1298, 259] on button "Cancel" at bounding box center [1307, 259] width 37 height 12
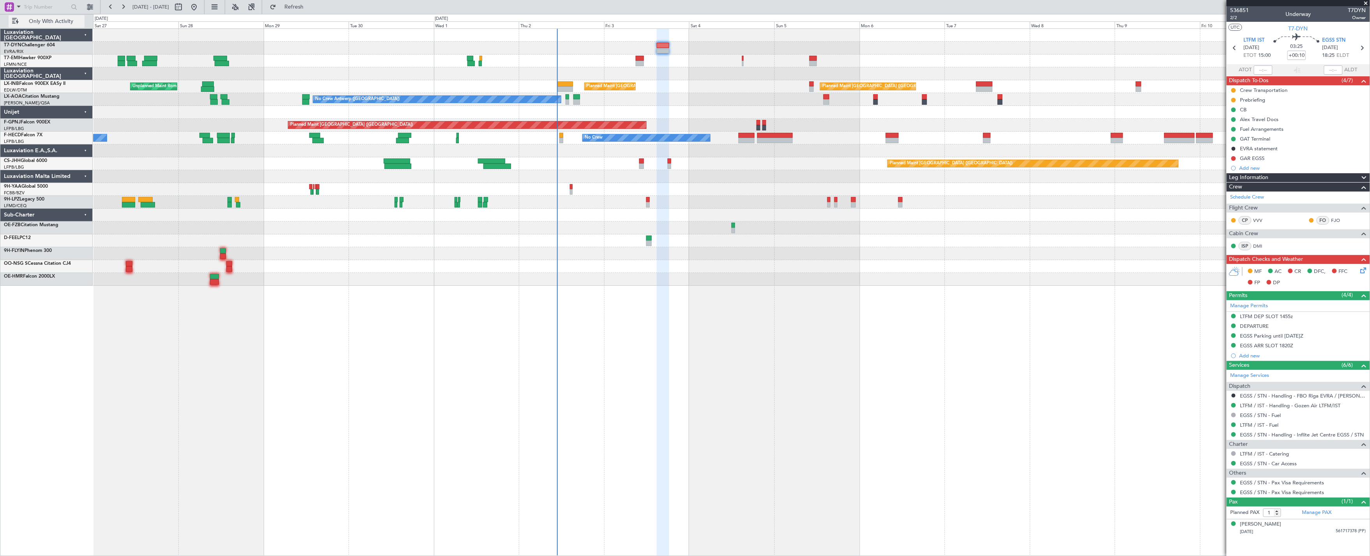
click at [32, 19] on span "Only With Activity" at bounding box center [51, 21] width 62 height 5
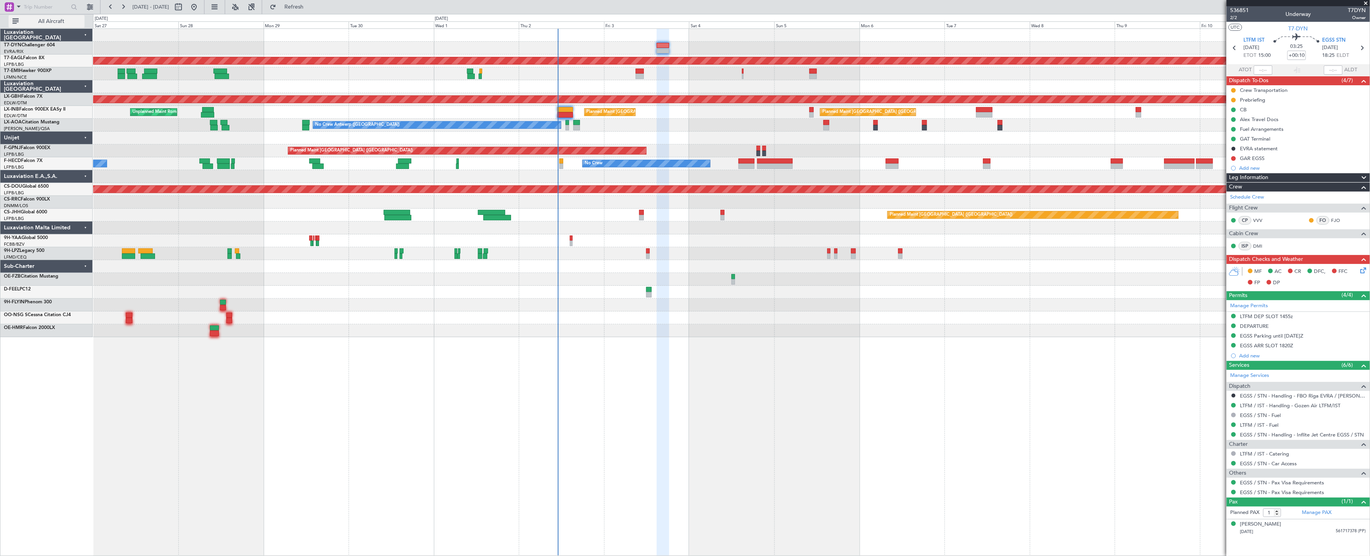
drag, startPoint x: 64, startPoint y: 20, endPoint x: 69, endPoint y: 26, distance: 8.0
click at [64, 20] on span "All Aircraft" at bounding box center [51, 21] width 62 height 5
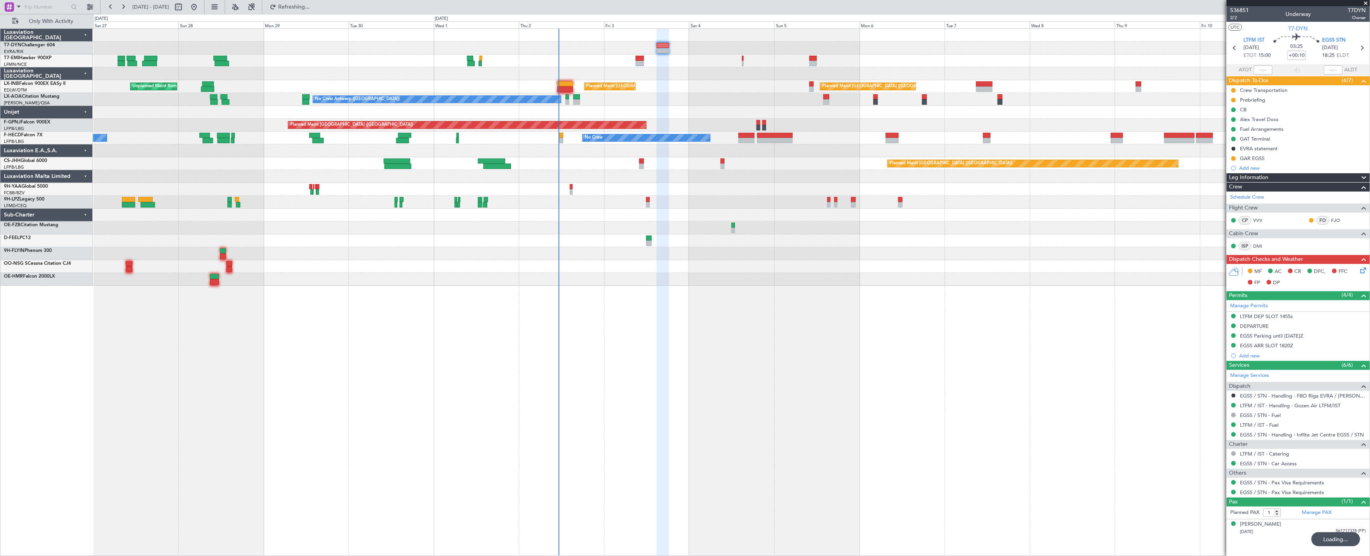
click at [411, 226] on div at bounding box center [731, 228] width 1277 height 13
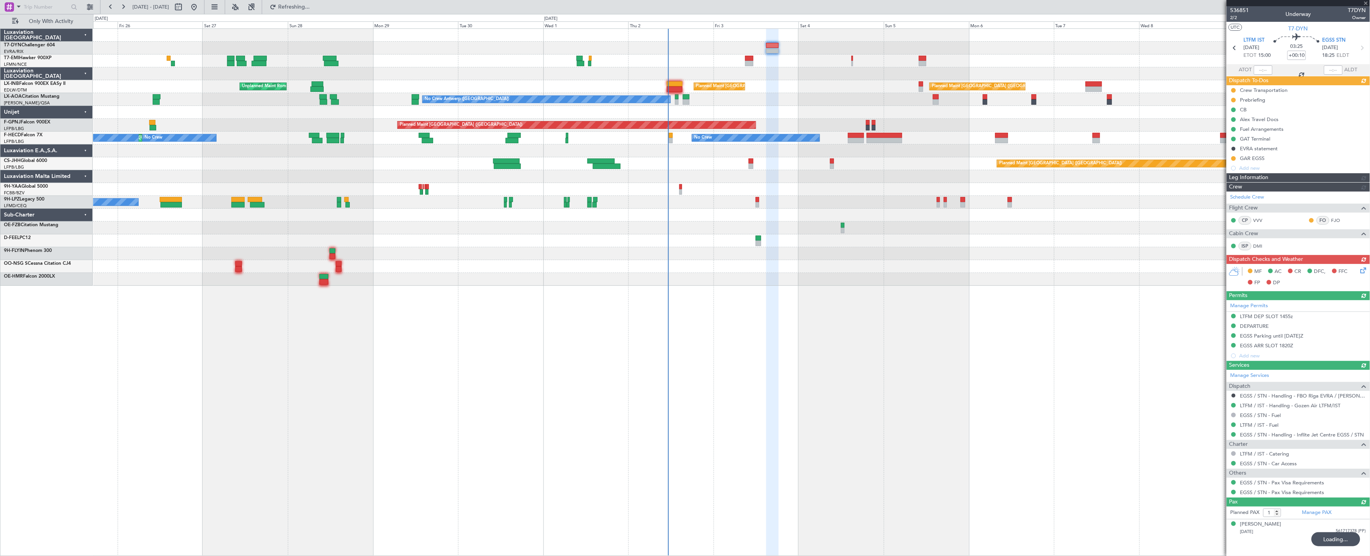
click at [200, 5] on button at bounding box center [194, 7] width 12 height 12
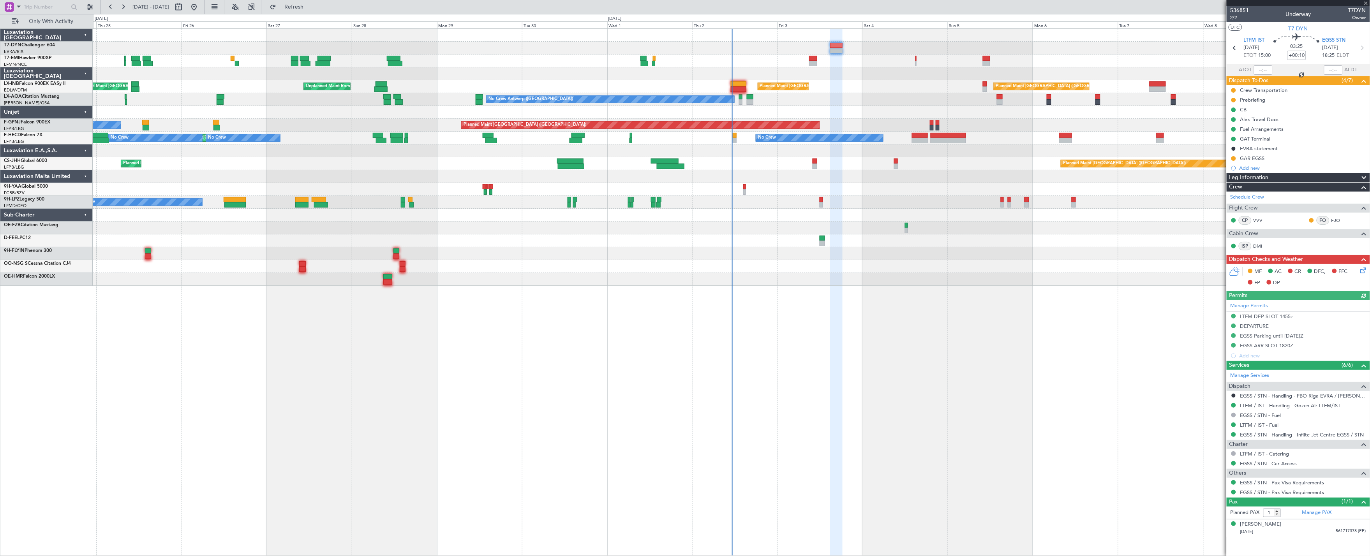
click at [326, 278] on div at bounding box center [731, 279] width 1277 height 13
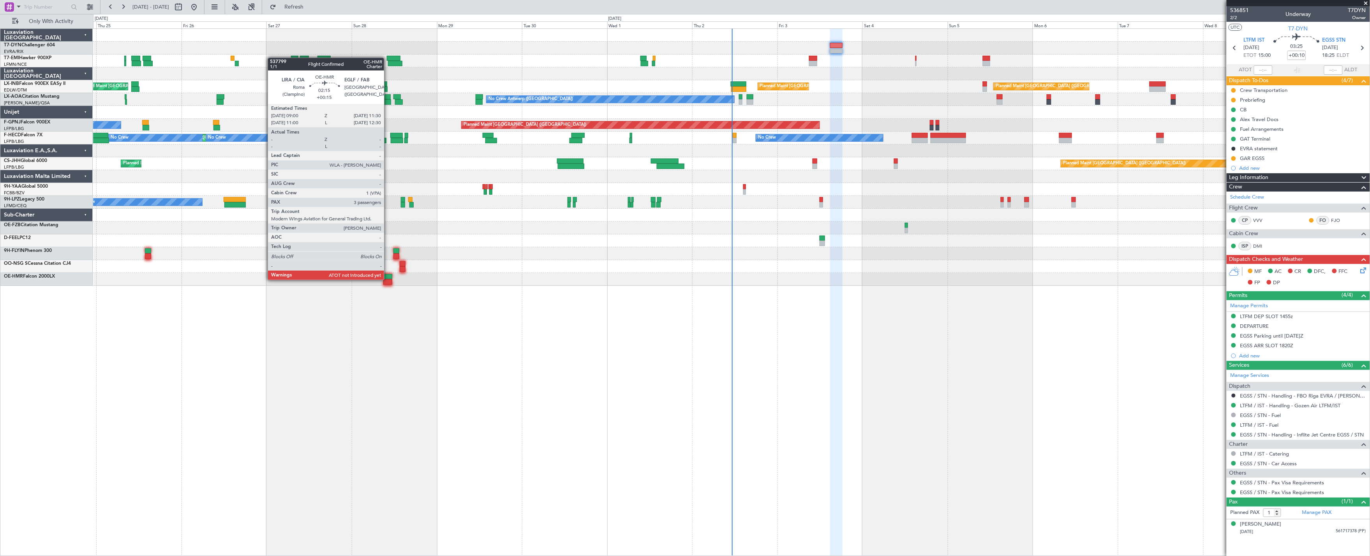
click at [388, 279] on div at bounding box center [387, 281] width 9 height 5
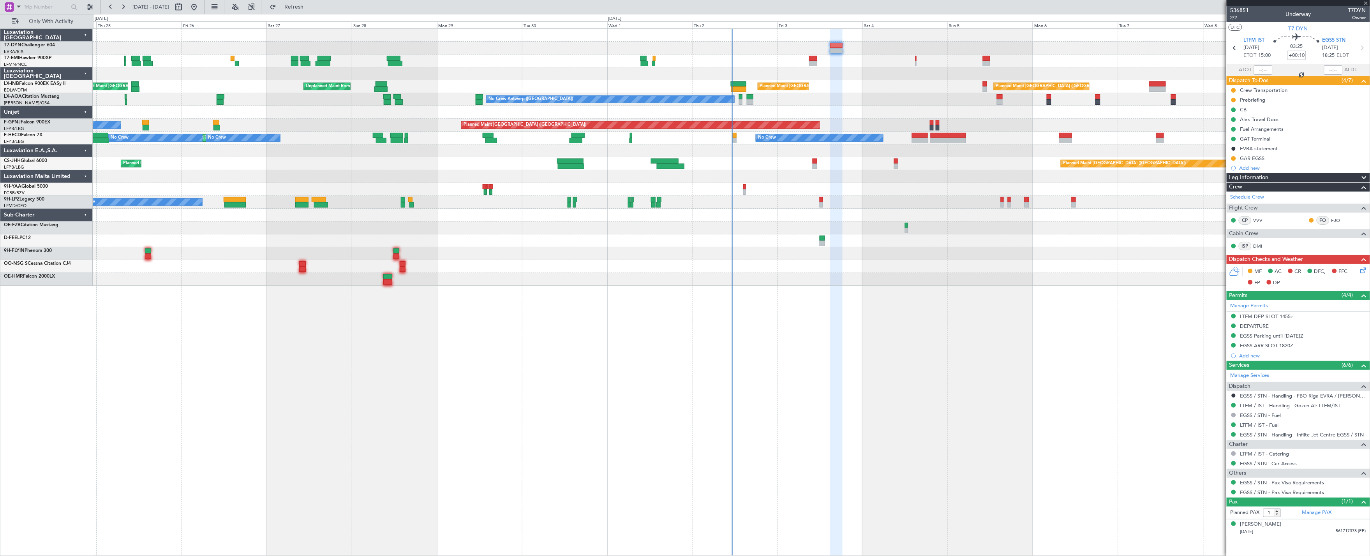
type input "+00:15"
type input "3"
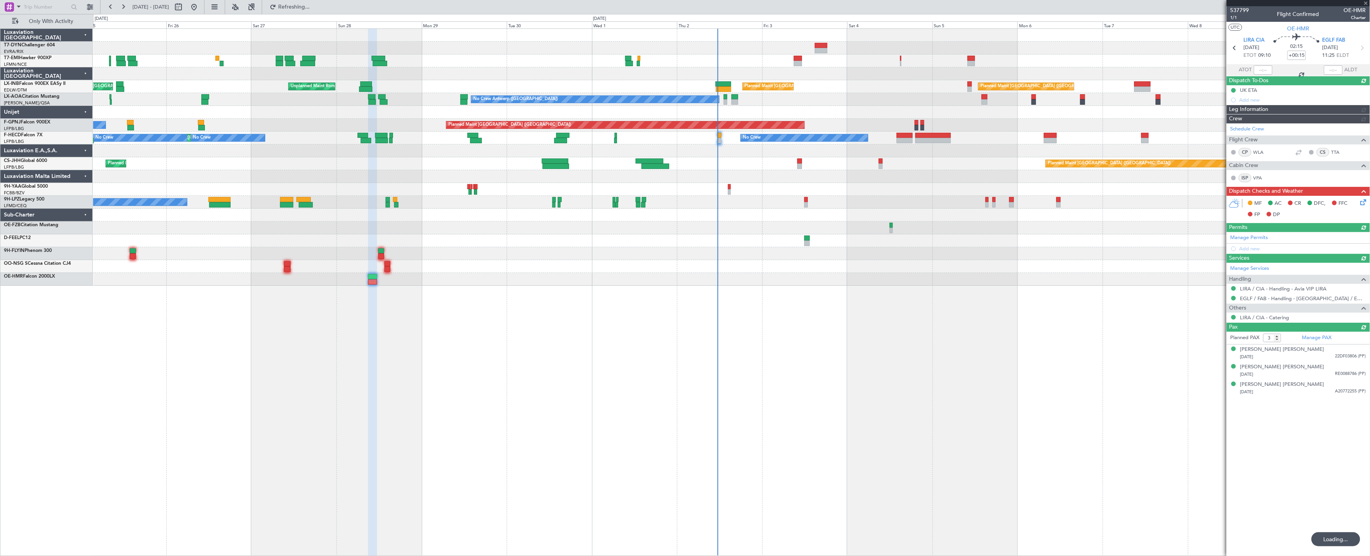
click at [572, 134] on div "Planned Maint Zurich No Crew Planned Maint London (Farnborough) Planned Maint Z…" at bounding box center [731, 157] width 1277 height 257
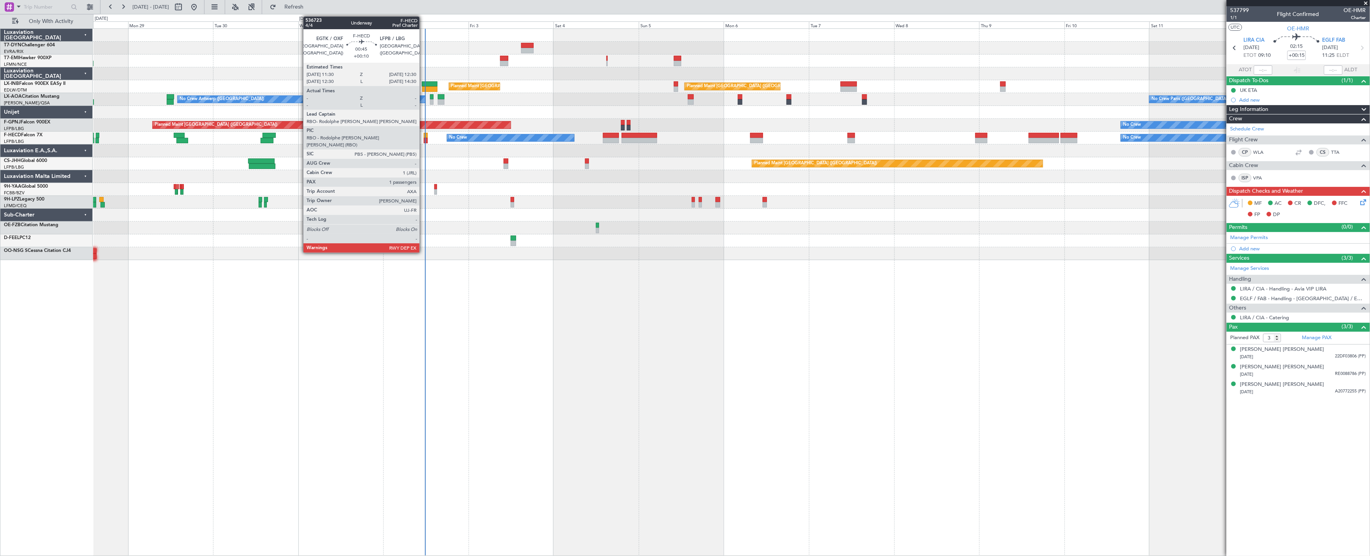
click at [426, 137] on div "No Crew Planned Maint Paris (Le Bourget) No Crew No Crew Planned Maint Paris (L…" at bounding box center [731, 138] width 1277 height 13
click at [425, 136] on div at bounding box center [426, 135] width 4 height 5
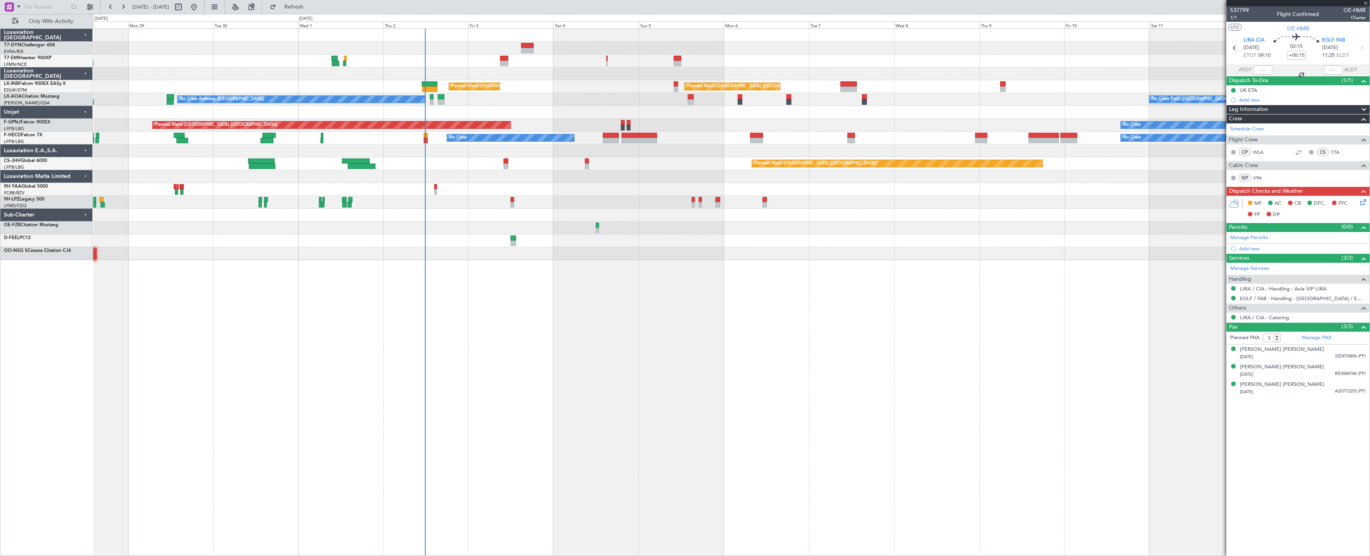
type input "+00:10"
type input "1"
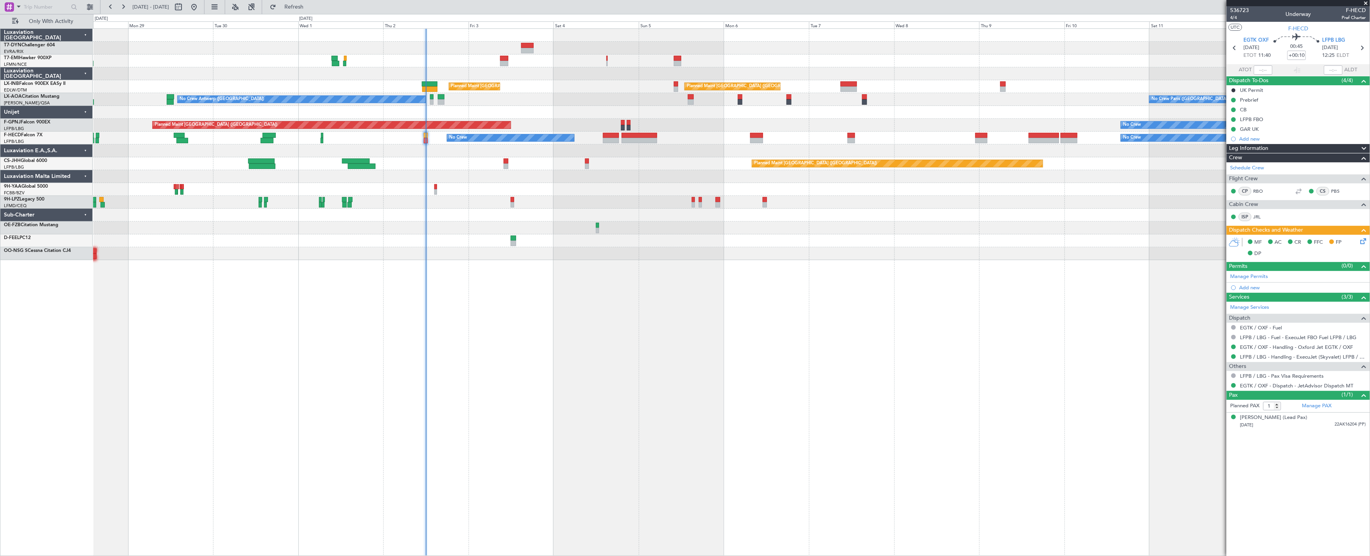
type input "11:57"
click at [200, 9] on button at bounding box center [194, 7] width 12 height 12
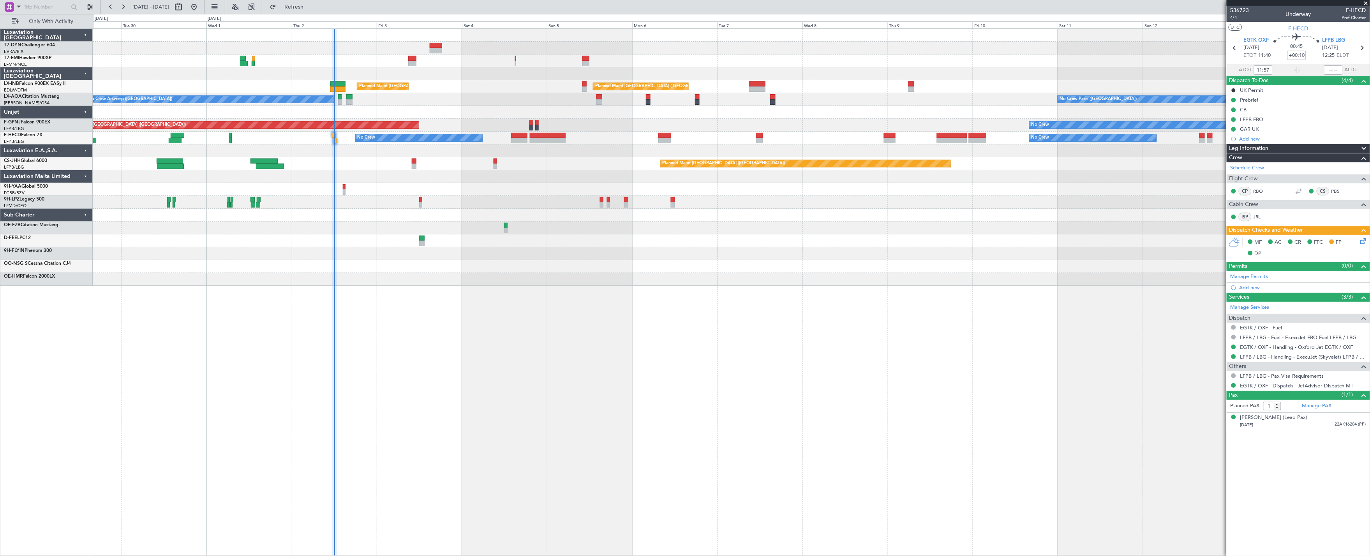
click at [361, 199] on div "No Crew Planned Maint Zurich Planned Maint London (Farnborough) Unplanned Maint…" at bounding box center [731, 157] width 1277 height 257
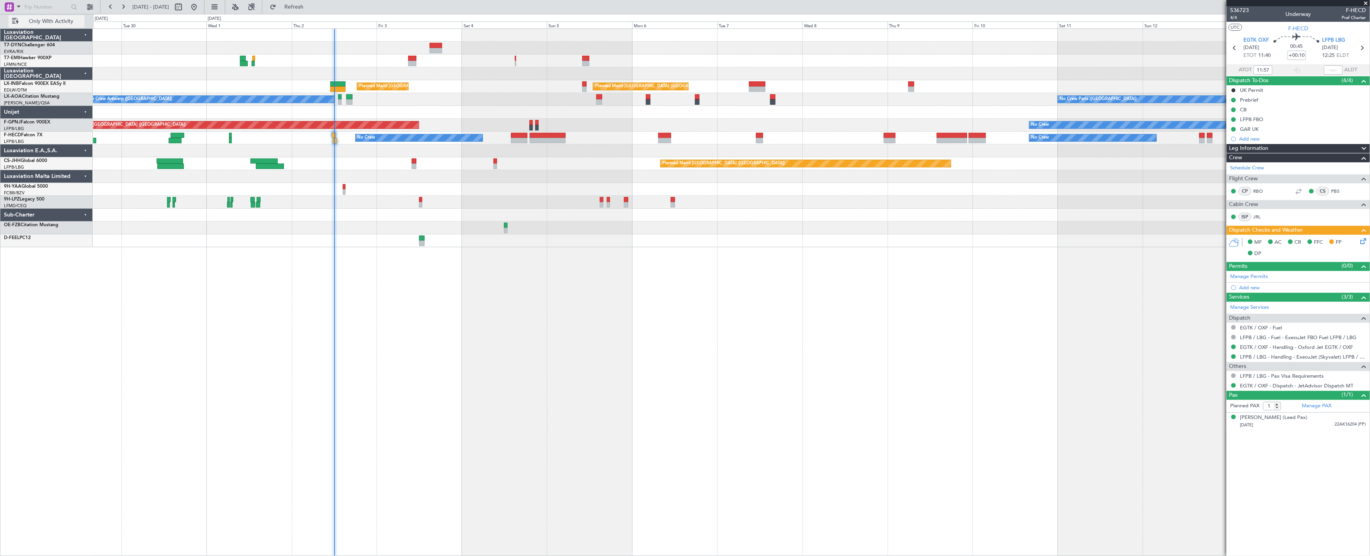
drag, startPoint x: 61, startPoint y: 18, endPoint x: 61, endPoint y: 22, distance: 4.7
click at [60, 19] on span "Only With Activity" at bounding box center [51, 21] width 62 height 5
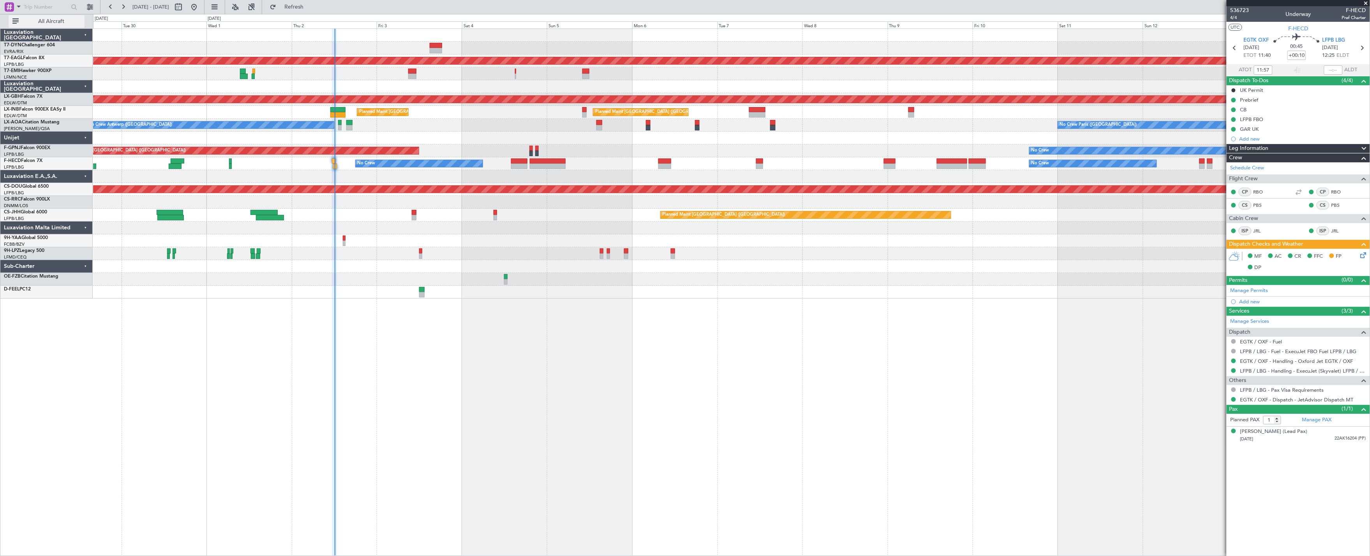
click at [55, 19] on span "All Aircraft" at bounding box center [51, 21] width 62 height 5
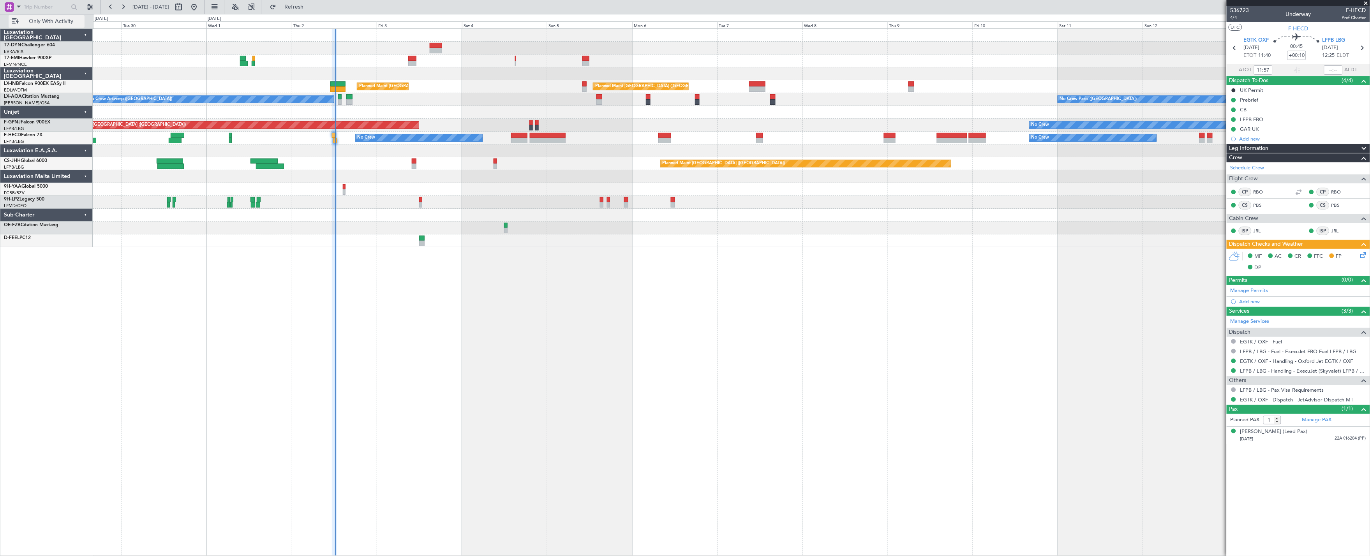
click at [32, 25] on button "Only With Activity" at bounding box center [47, 21] width 76 height 12
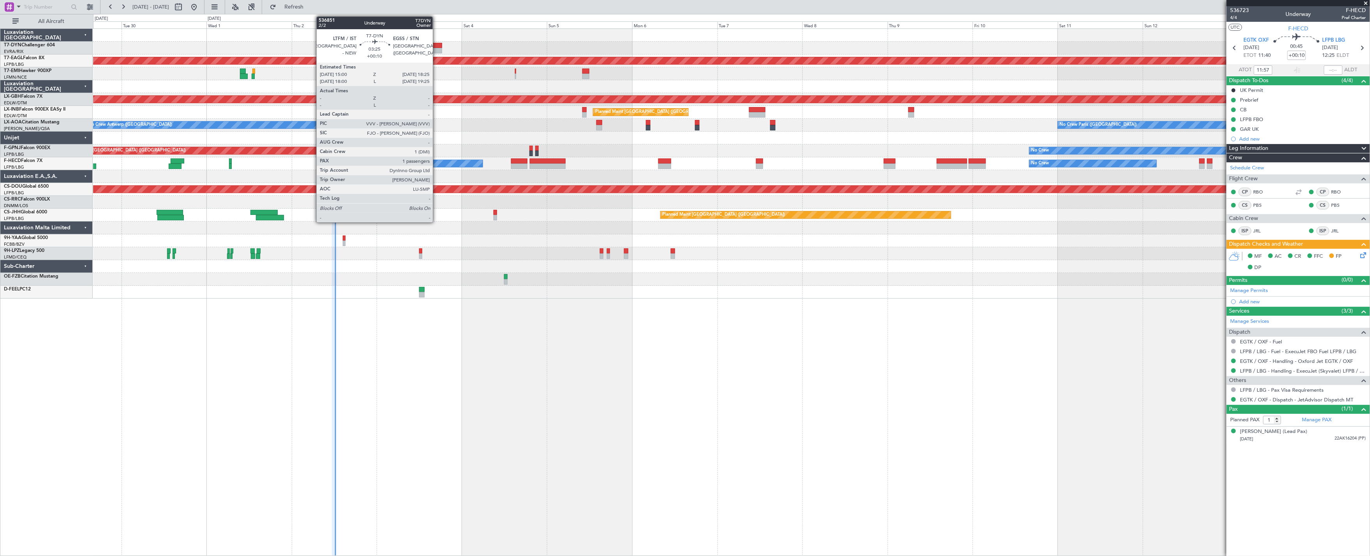
click at [437, 47] on div at bounding box center [436, 45] width 12 height 5
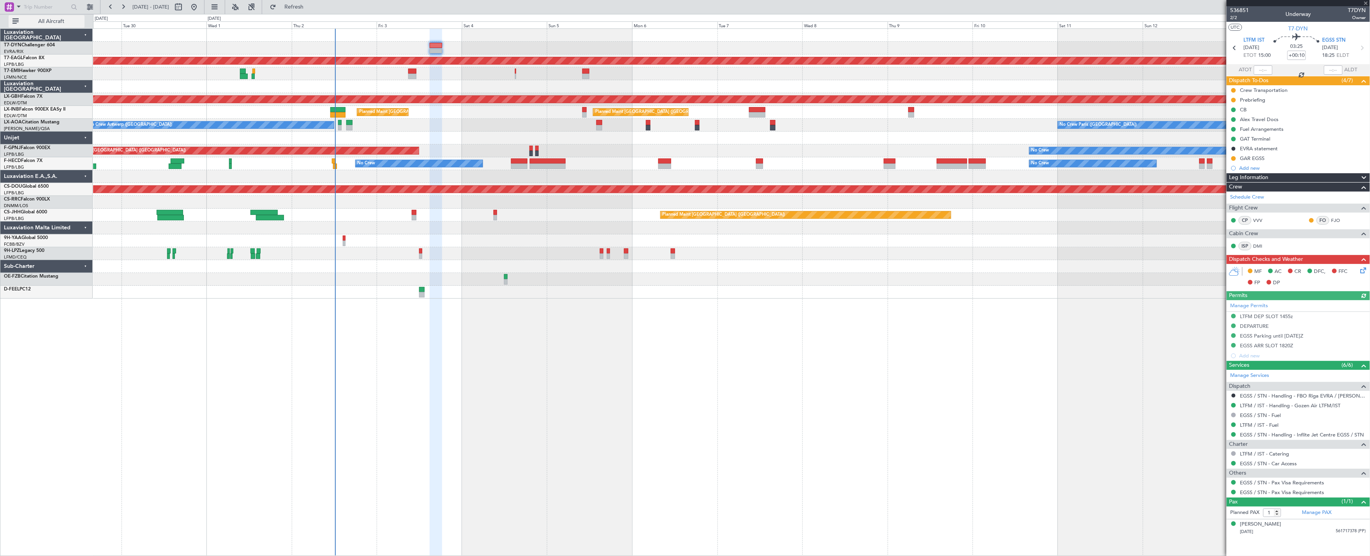
click at [63, 20] on span "All Aircraft" at bounding box center [51, 21] width 62 height 5
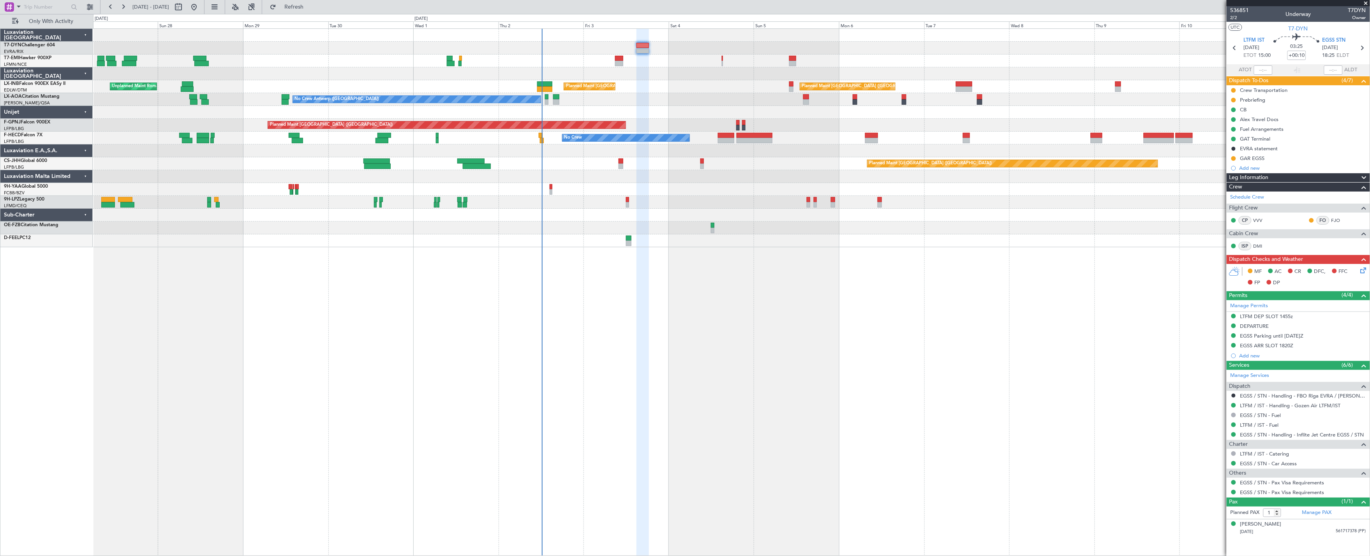
click at [613, 51] on div "No Crew Planned Maint [GEOGRAPHIC_DATA] Planned Maint [GEOGRAPHIC_DATA] ([GEOGR…" at bounding box center [731, 138] width 1277 height 218
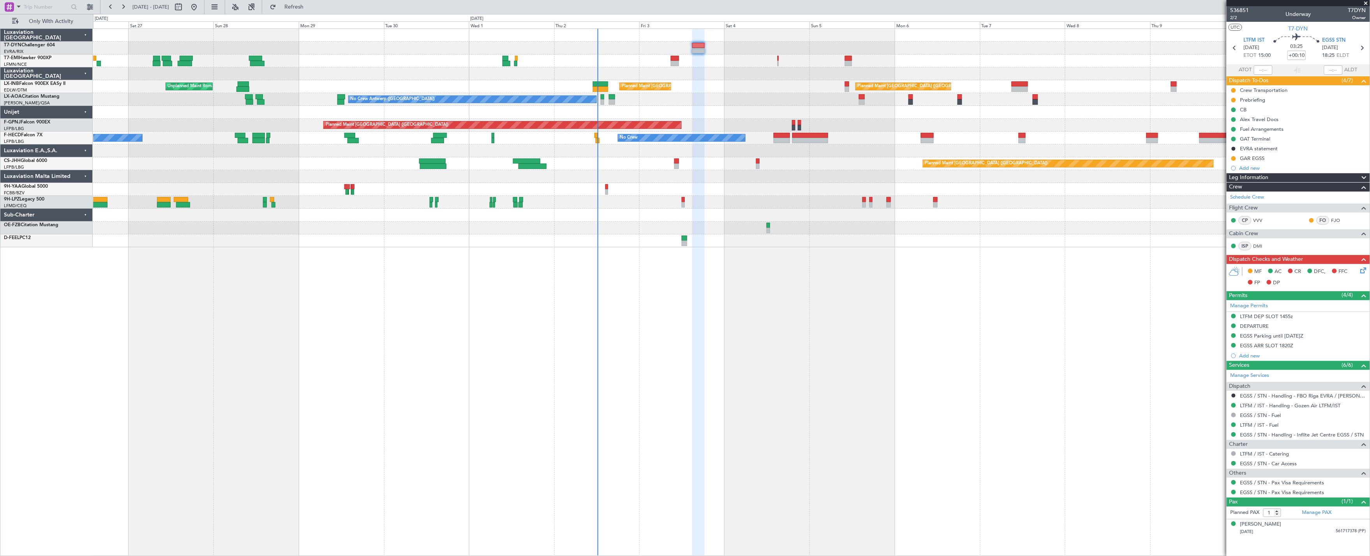
click at [556, 49] on div at bounding box center [731, 48] width 1277 height 13
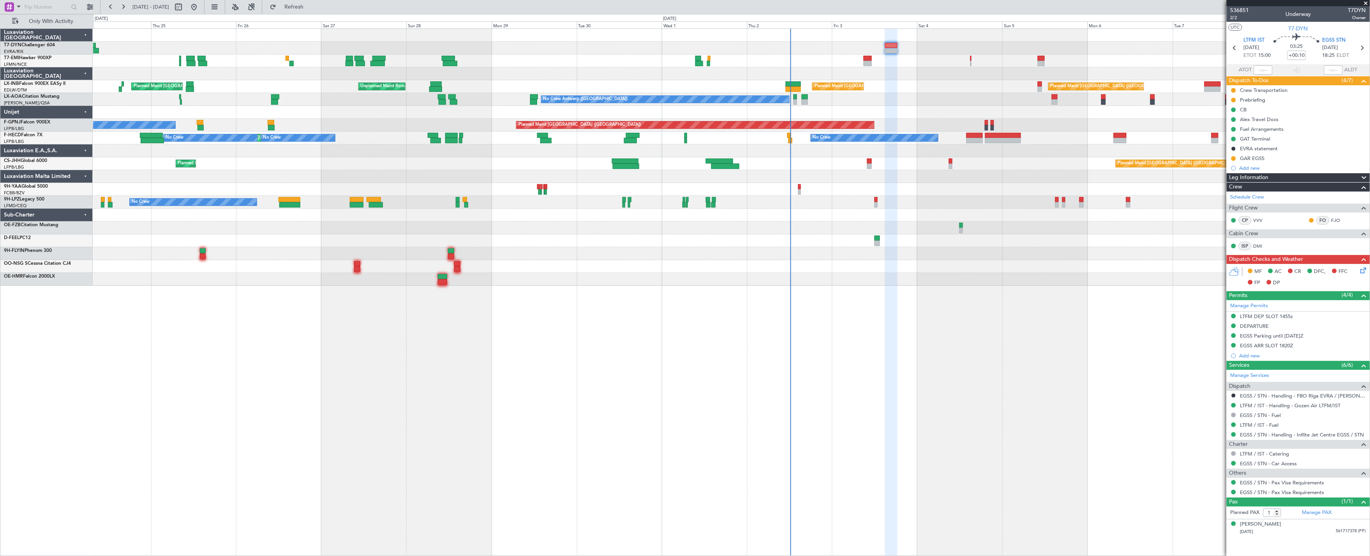
click at [555, 49] on div at bounding box center [731, 48] width 1277 height 13
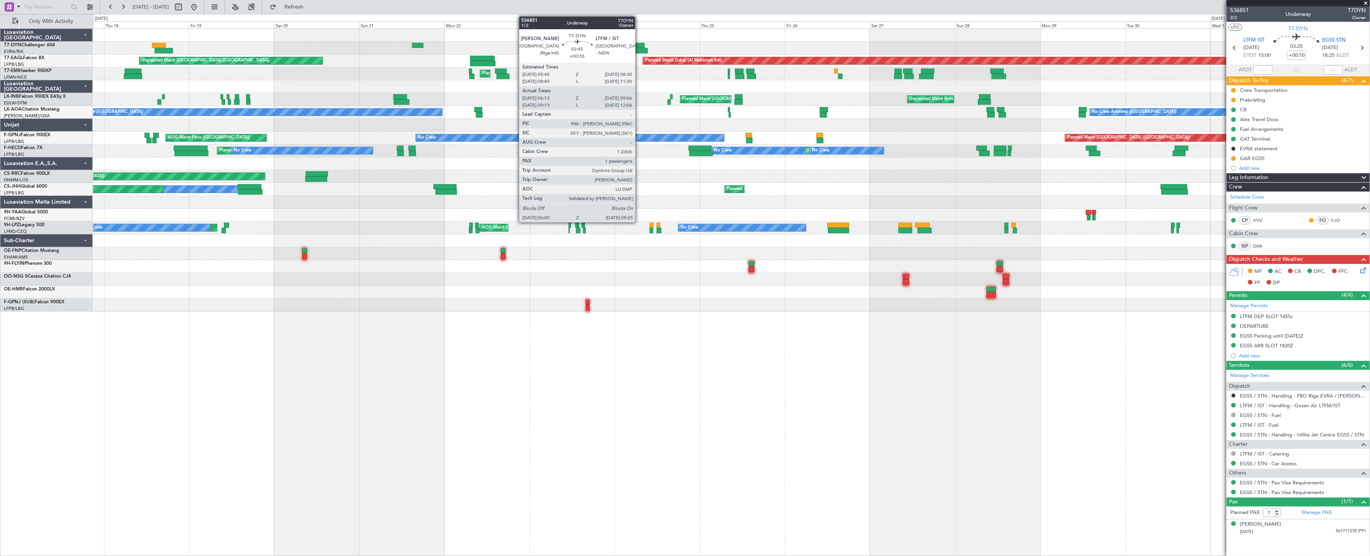
click at [639, 47] on div at bounding box center [640, 45] width 10 height 5
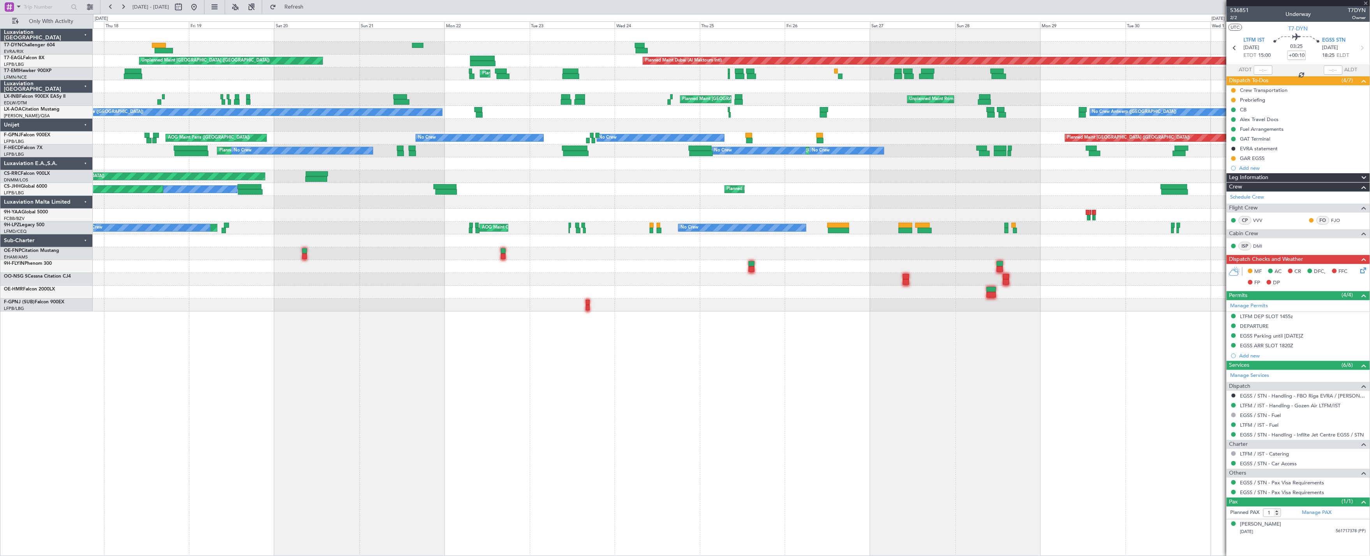
type input "+00:35"
type input "06:13"
type input "09:06"
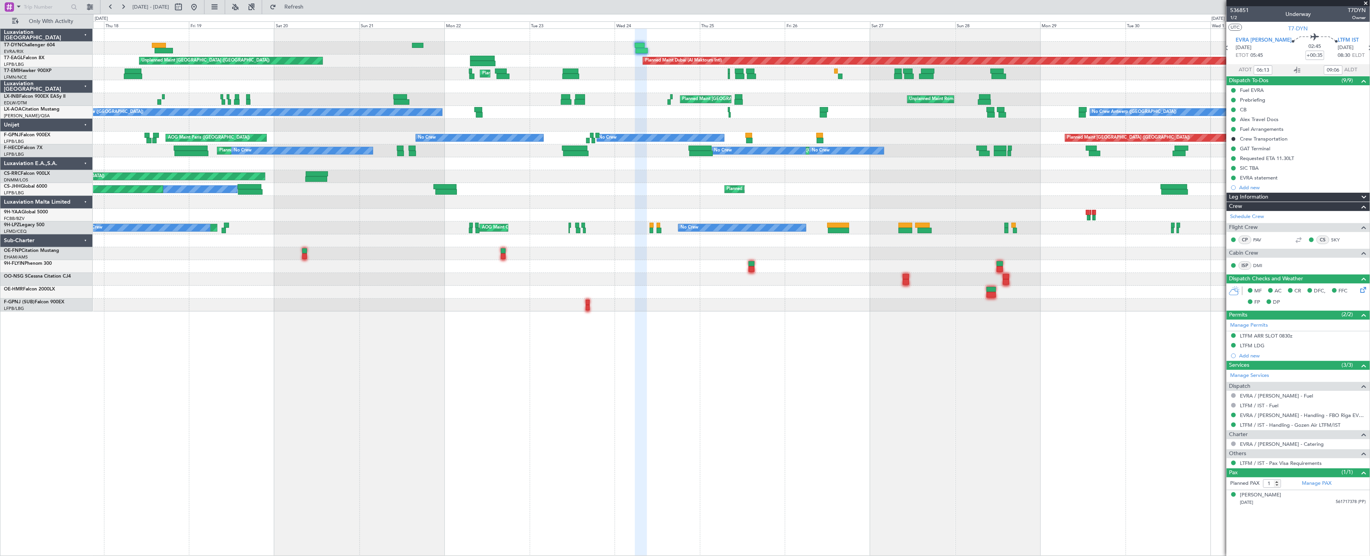
click at [1244, 176] on div "EVRA statement" at bounding box center [1259, 177] width 38 height 7
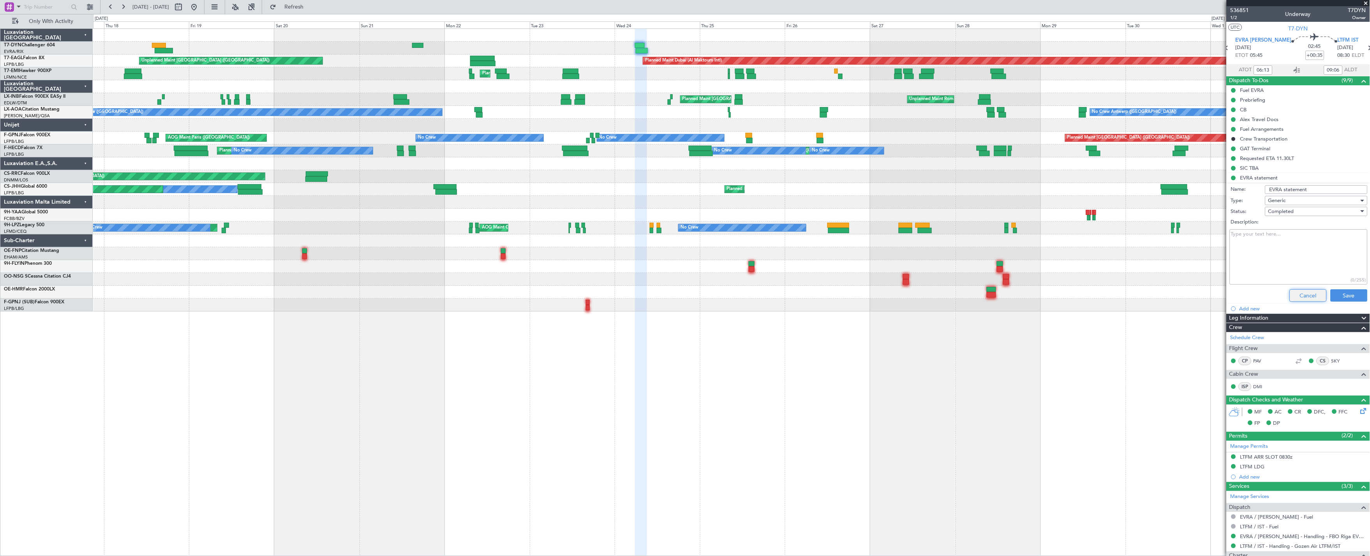
click at [1295, 294] on button "Cancel" at bounding box center [1307, 295] width 37 height 12
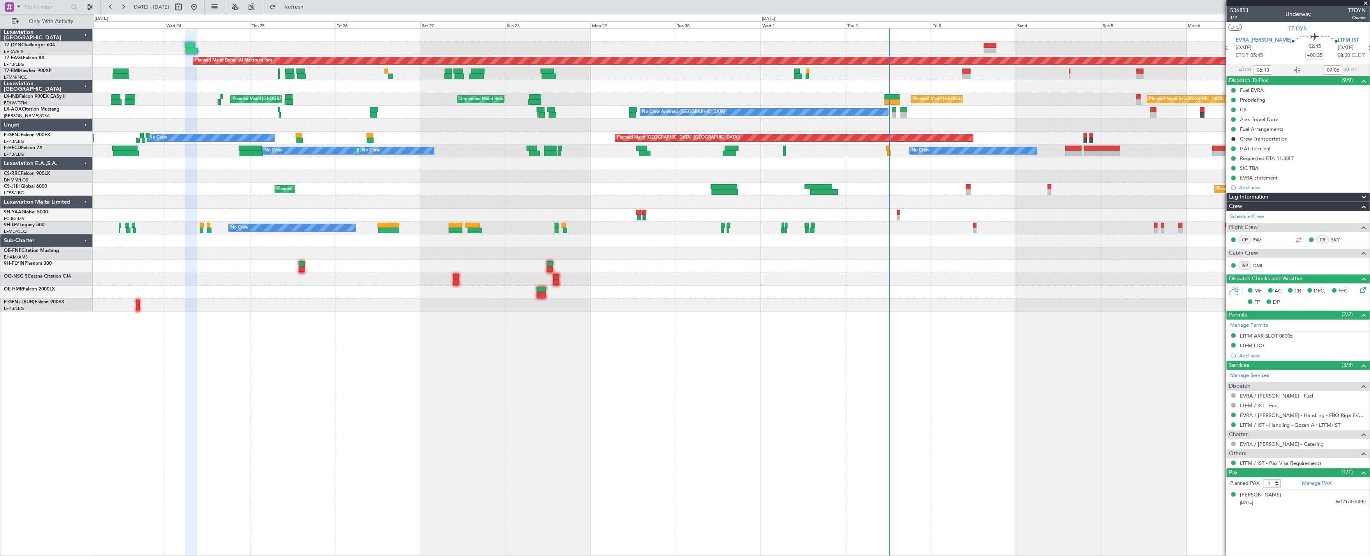
click at [381, 215] on div "Planned Maint Dubai (Al Maktoum Intl) Unplanned Maint [GEOGRAPHIC_DATA] ([GEOGR…" at bounding box center [731, 170] width 1277 height 283
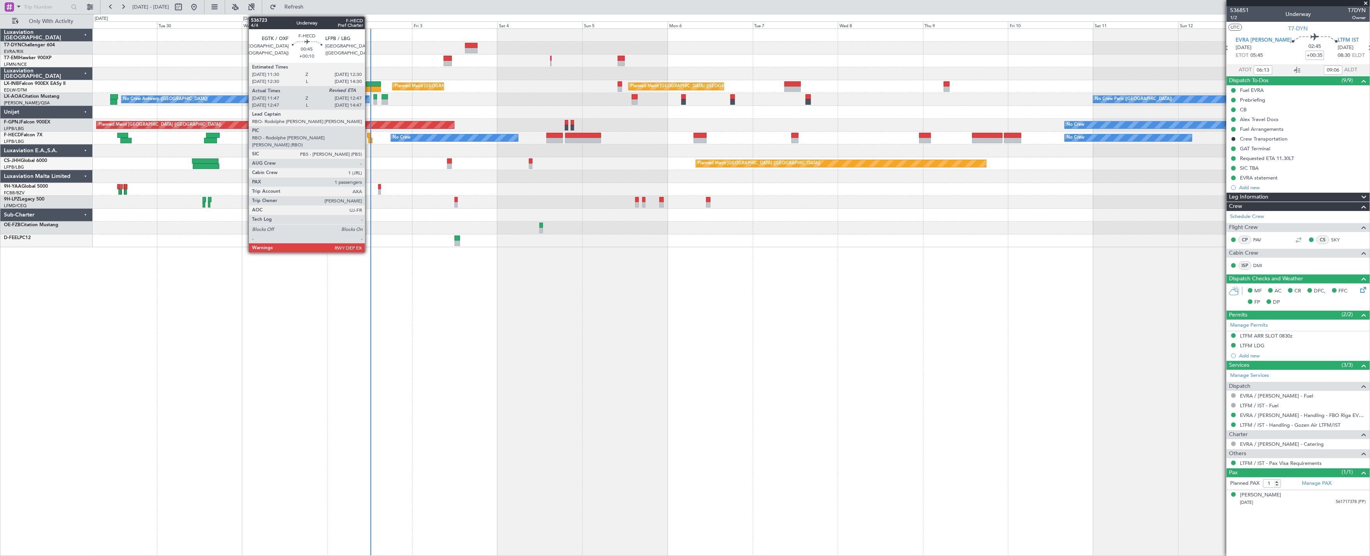
click at [369, 137] on div at bounding box center [369, 135] width 4 height 5
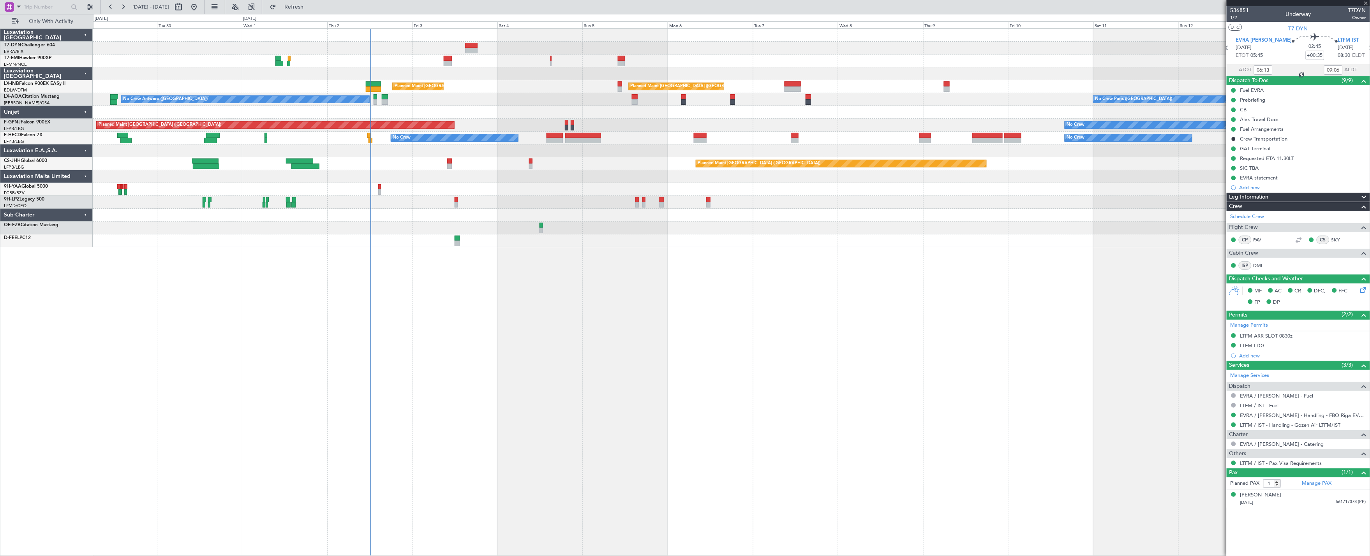
type input "+00:10"
type input "11:57"
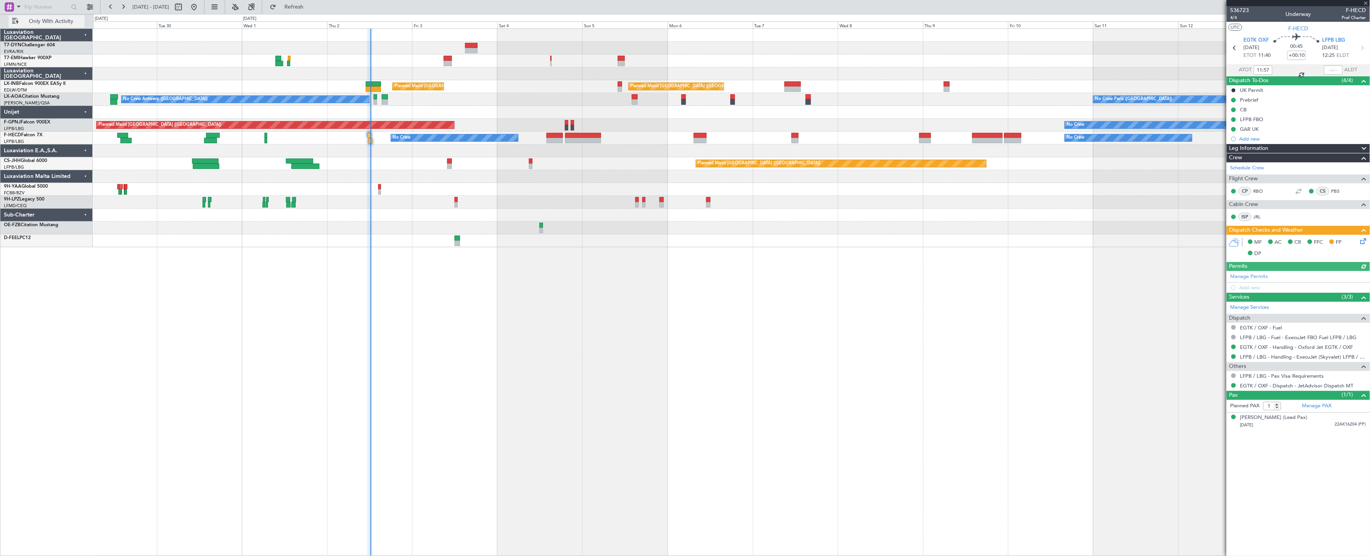
click at [60, 25] on button "Only With Activity" at bounding box center [47, 21] width 76 height 12
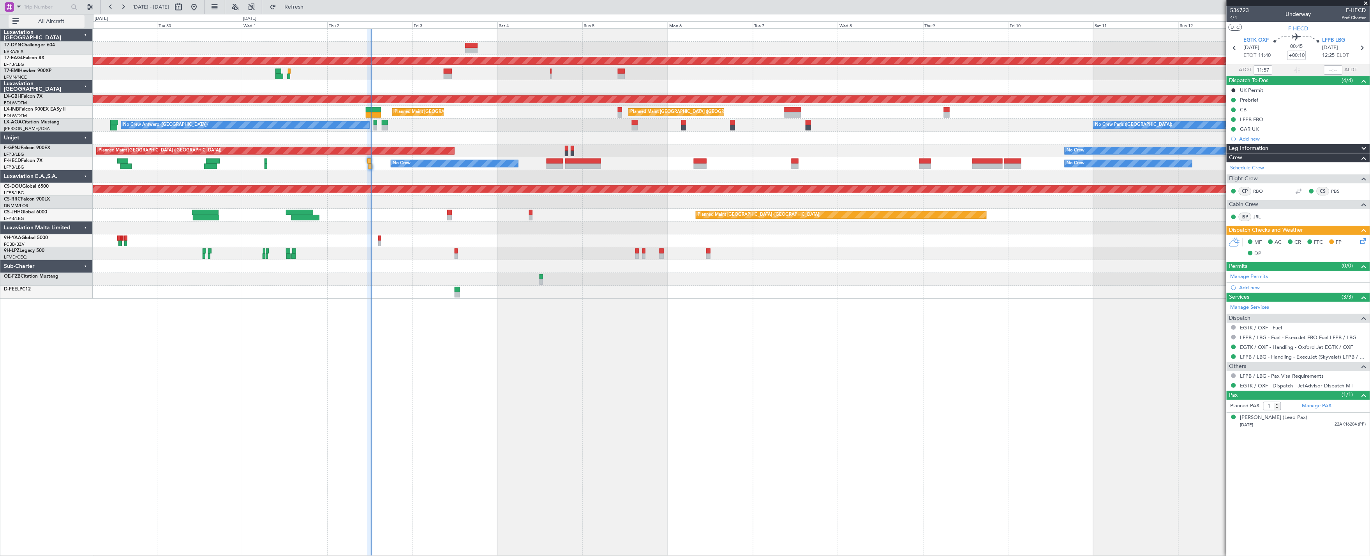
click at [34, 23] on span "All Aircraft" at bounding box center [51, 21] width 62 height 5
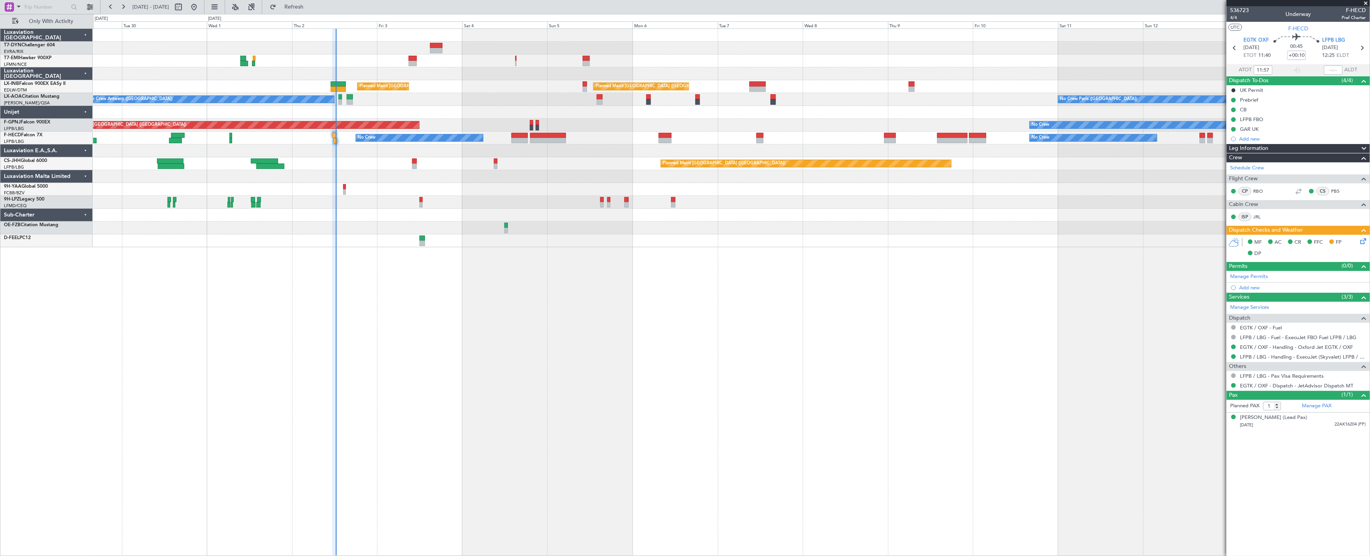
click at [407, 264] on div "No Crew Planned Maint [GEOGRAPHIC_DATA] Planned Maint [GEOGRAPHIC_DATA] ([GEOGR…" at bounding box center [731, 292] width 1277 height 528
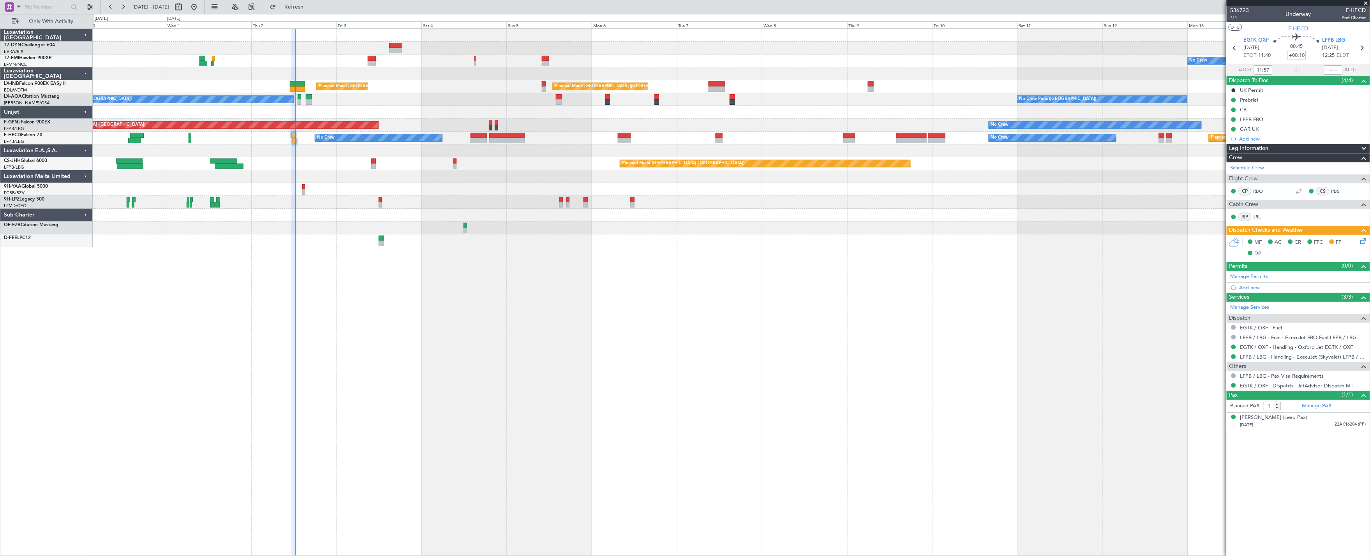
click at [314, 156] on div at bounding box center [731, 150] width 1277 height 13
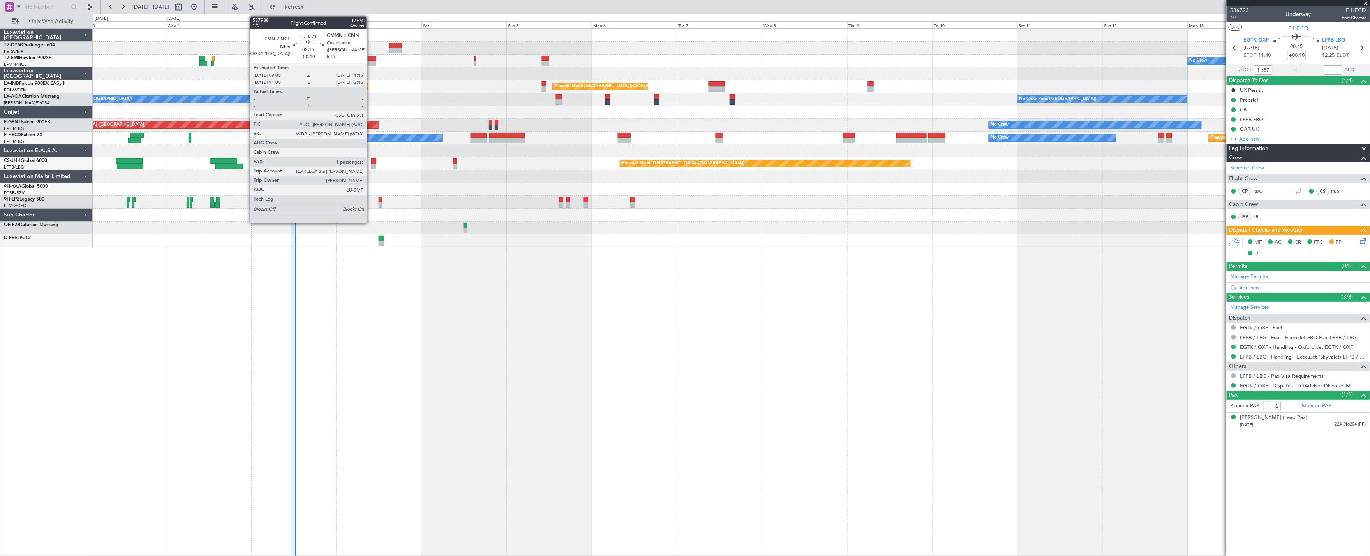
click at [370, 63] on div at bounding box center [372, 63] width 8 height 5
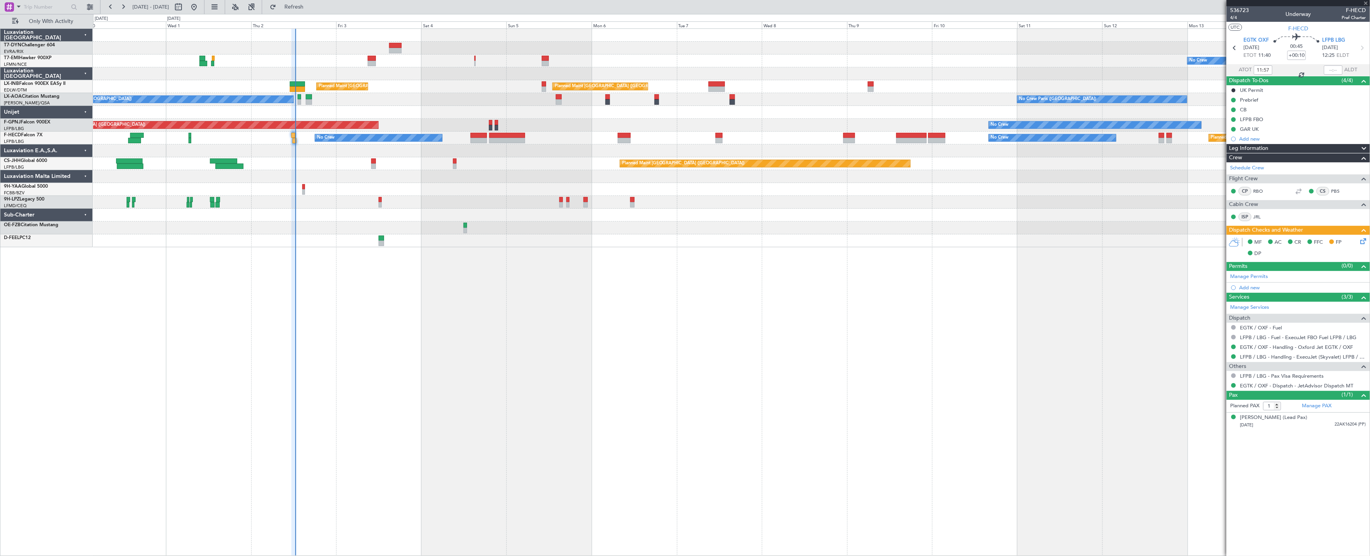
type input "-00:10"
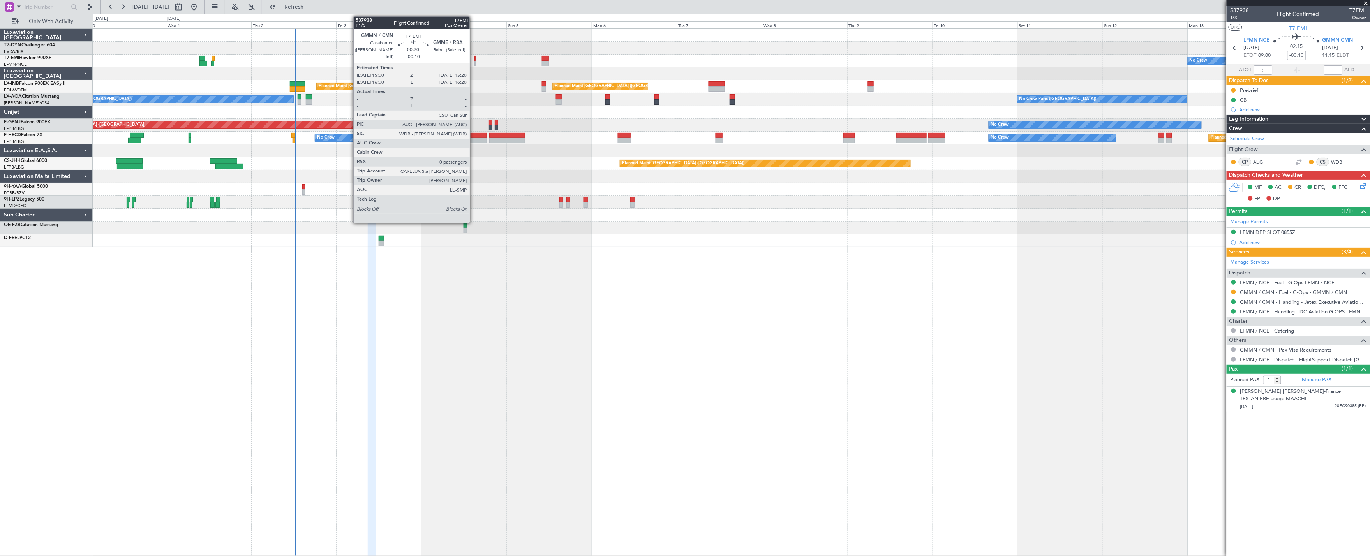
click at [474, 61] on div at bounding box center [475, 63] width 2 height 5
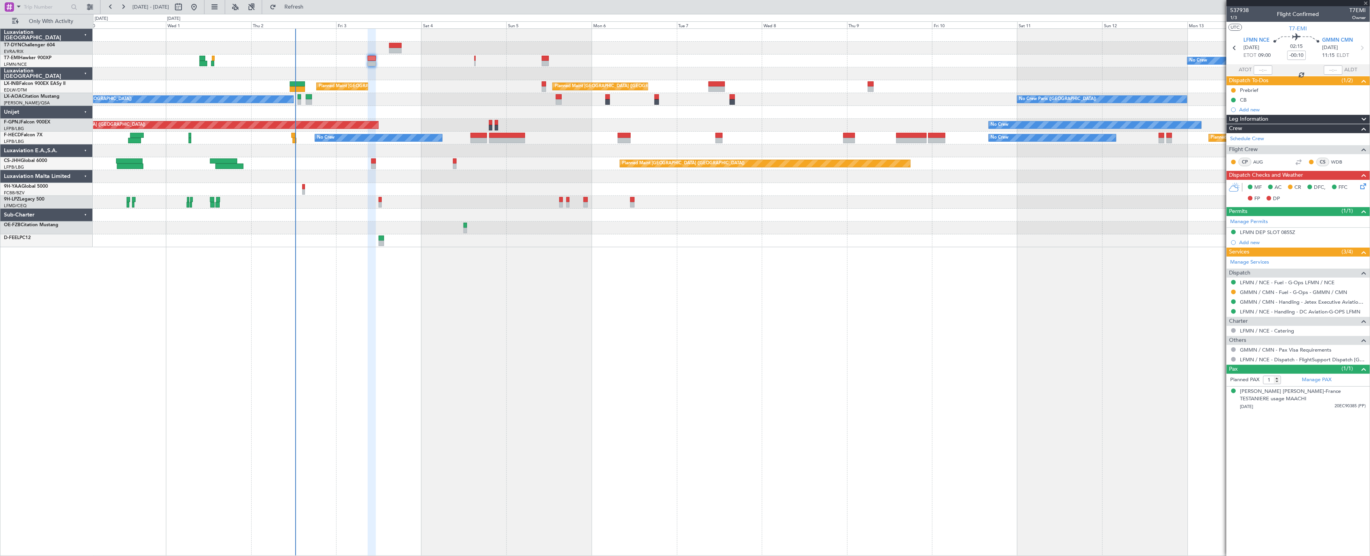
type input "0"
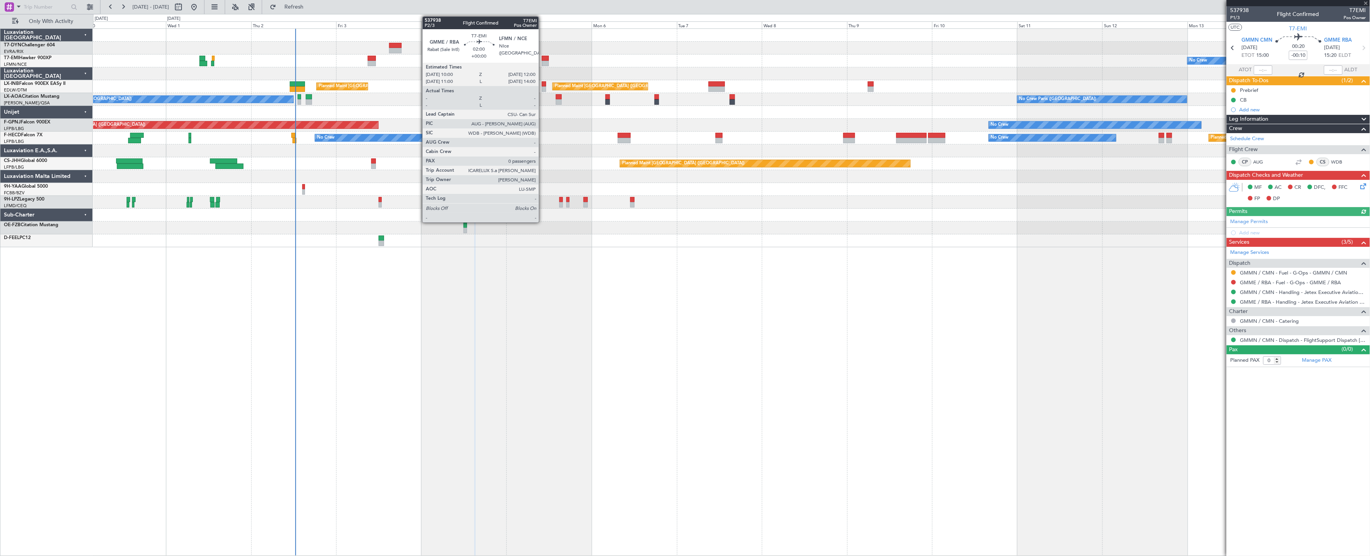
click at [543, 61] on div at bounding box center [545, 63] width 7 height 5
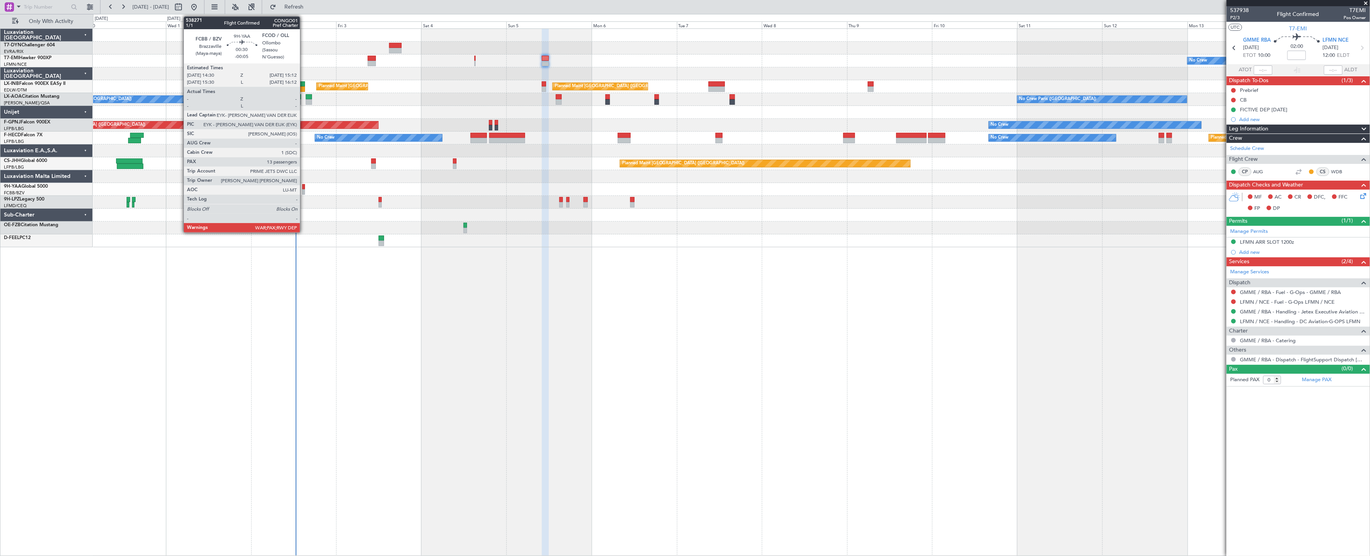
click at [304, 190] on div at bounding box center [303, 191] width 3 height 5
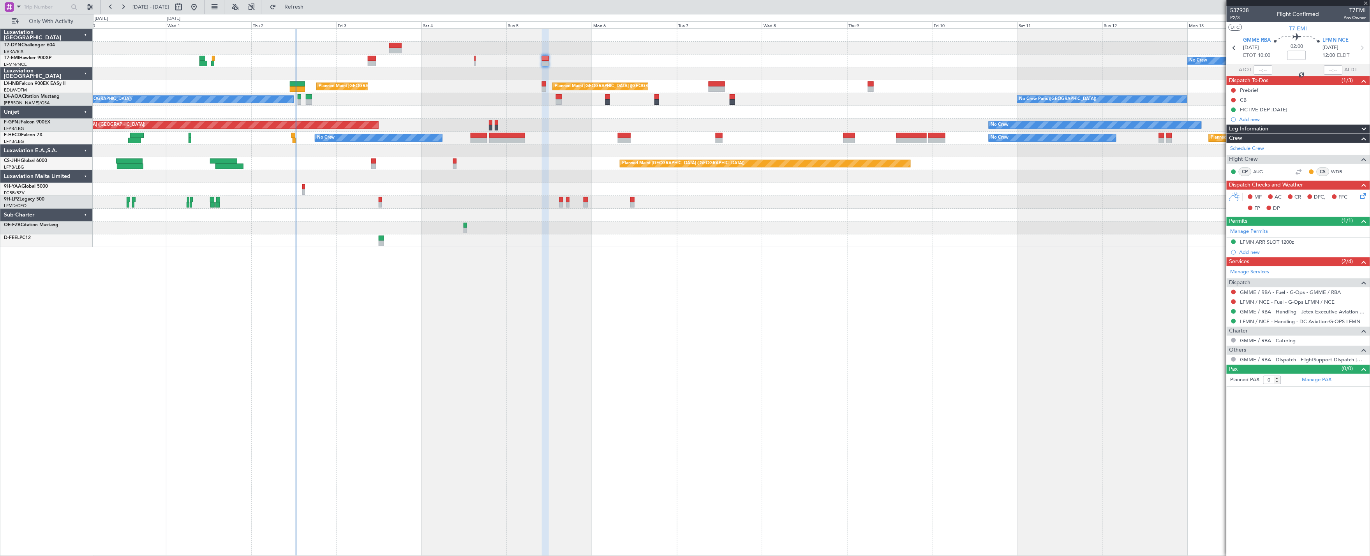
type input "-00:05"
type input "13"
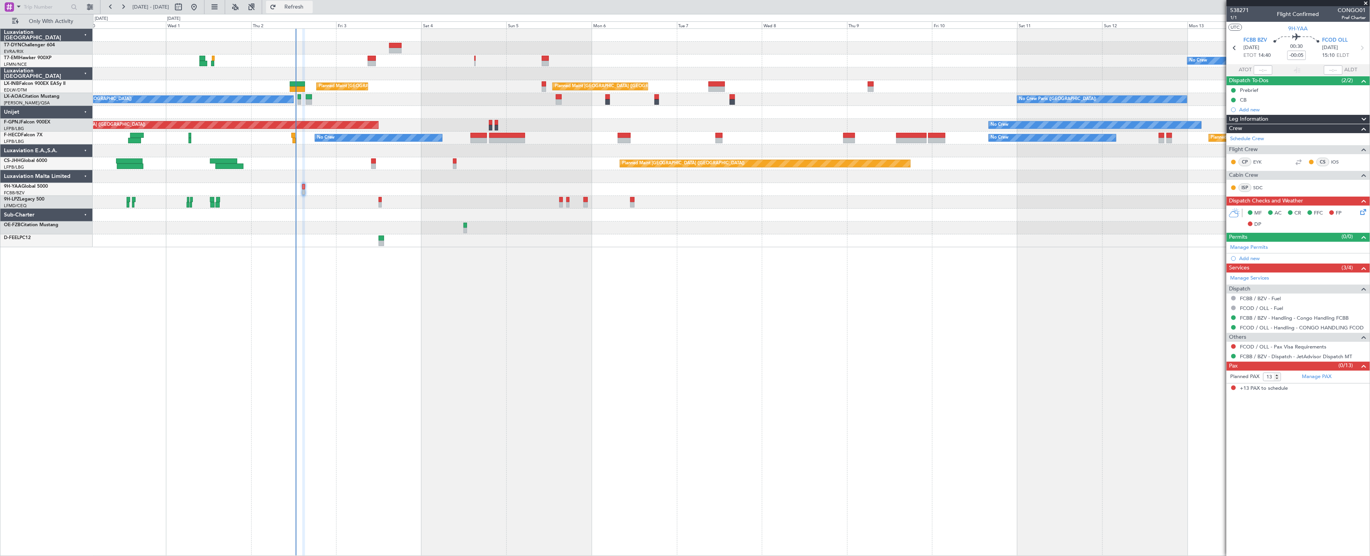
click at [310, 5] on span "Refresh" at bounding box center [294, 6] width 33 height 5
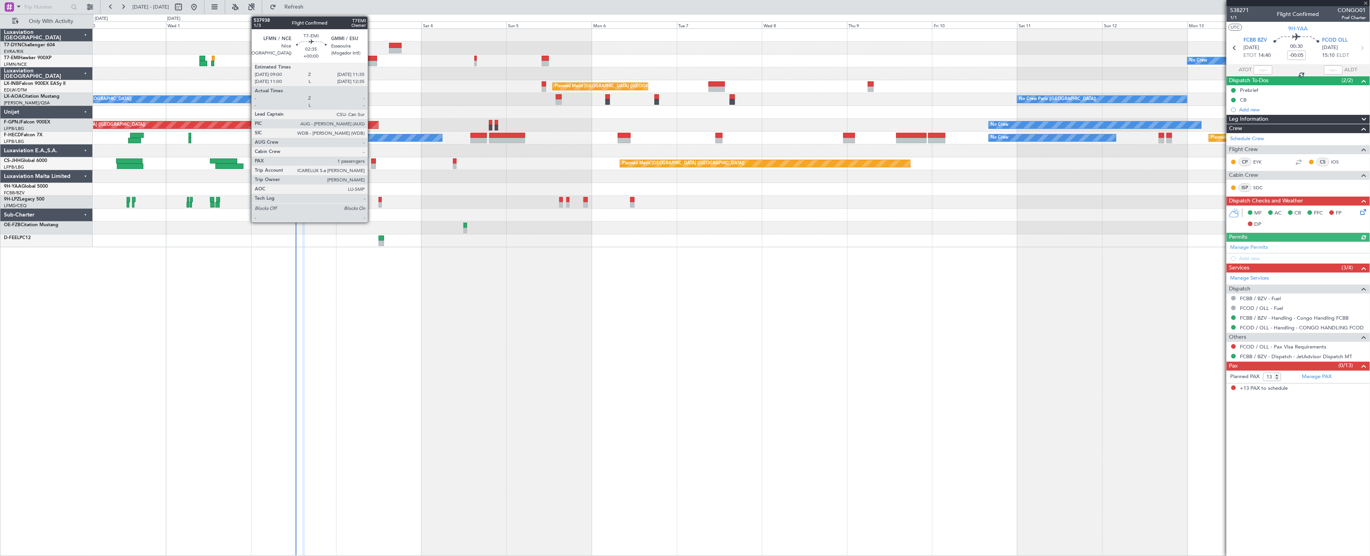
click at [372, 63] on div at bounding box center [372, 63] width 9 height 5
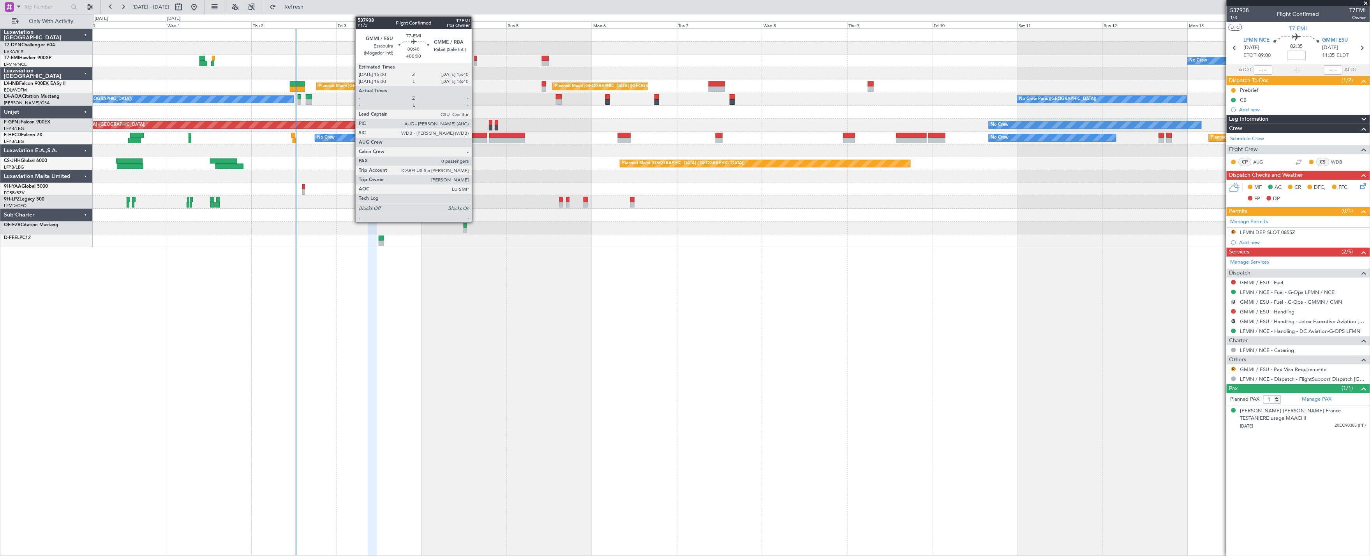
click at [476, 62] on div at bounding box center [475, 63] width 3 height 5
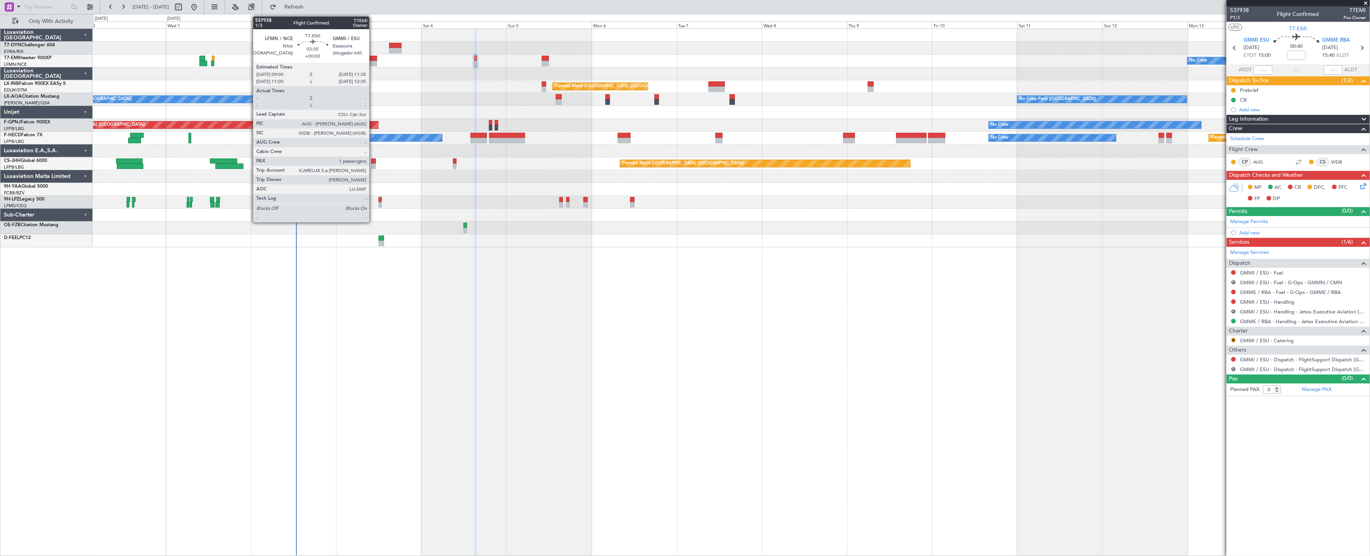
click at [373, 64] on div at bounding box center [372, 63] width 9 height 5
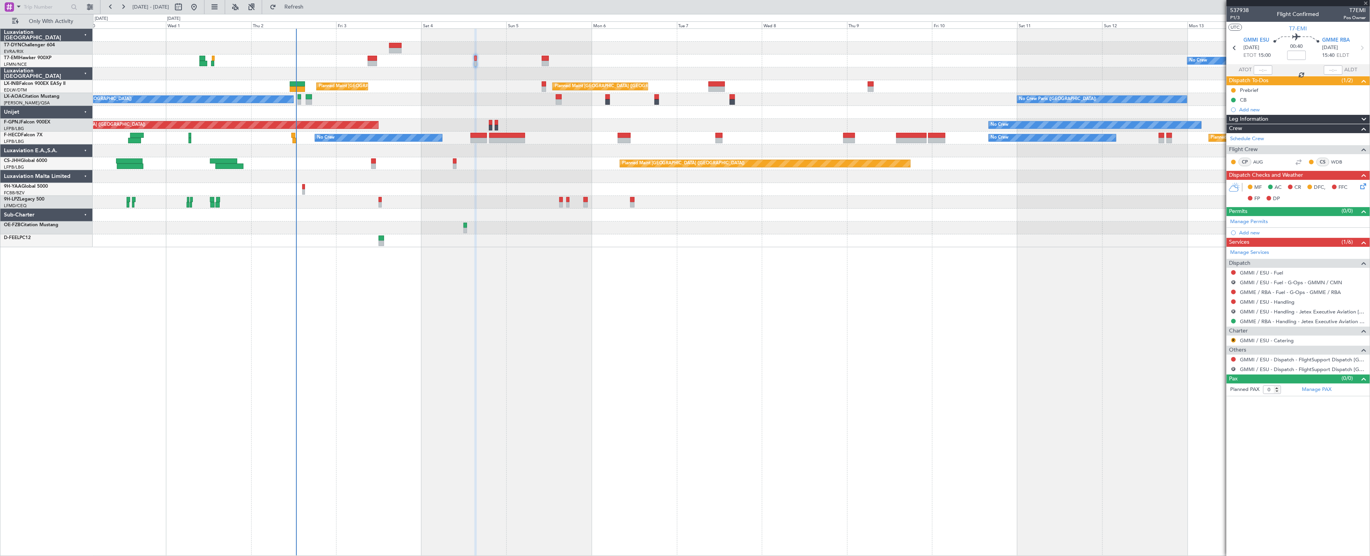
type input "1"
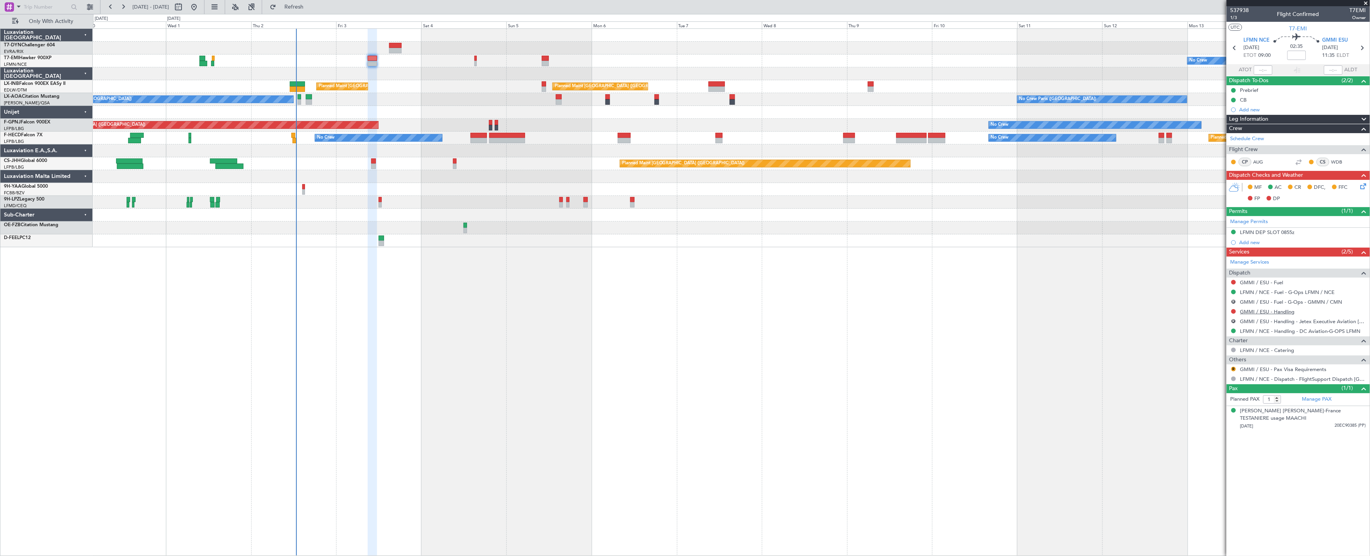
click at [1278, 309] on link "GMMI / ESU - Handling" at bounding box center [1267, 311] width 55 height 7
type input "+00:05"
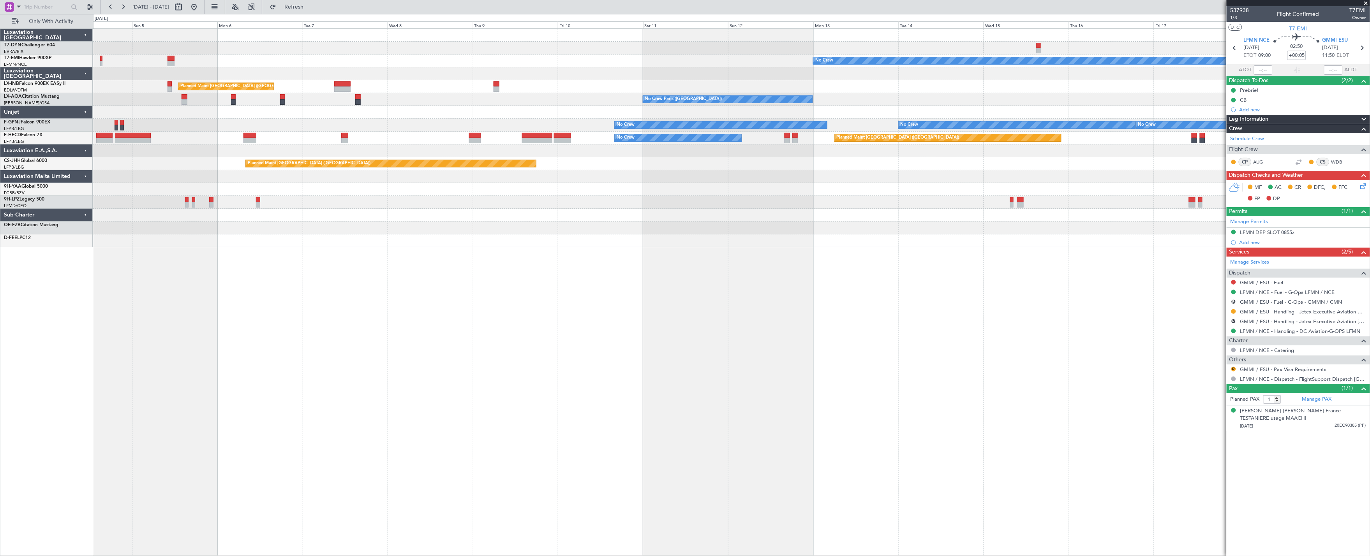
click at [477, 78] on div "No Crew Planned Maint [GEOGRAPHIC_DATA] ([GEOGRAPHIC_DATA]) Planned Maint [GEOG…" at bounding box center [731, 138] width 1277 height 218
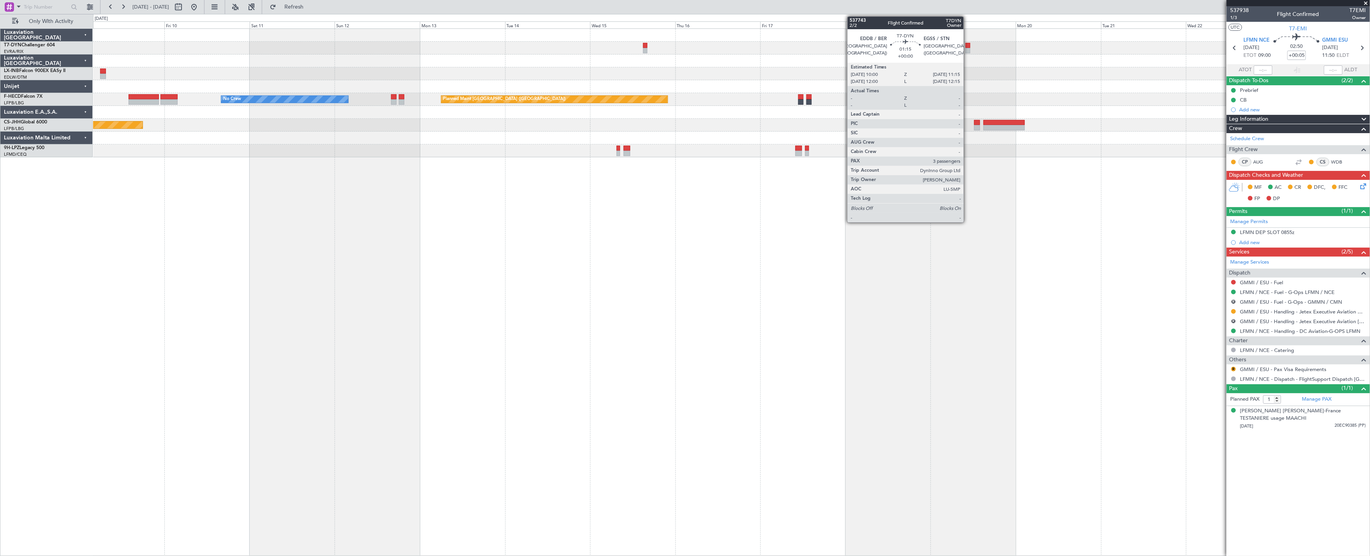
click at [967, 48] on div at bounding box center [967, 50] width 5 height 5
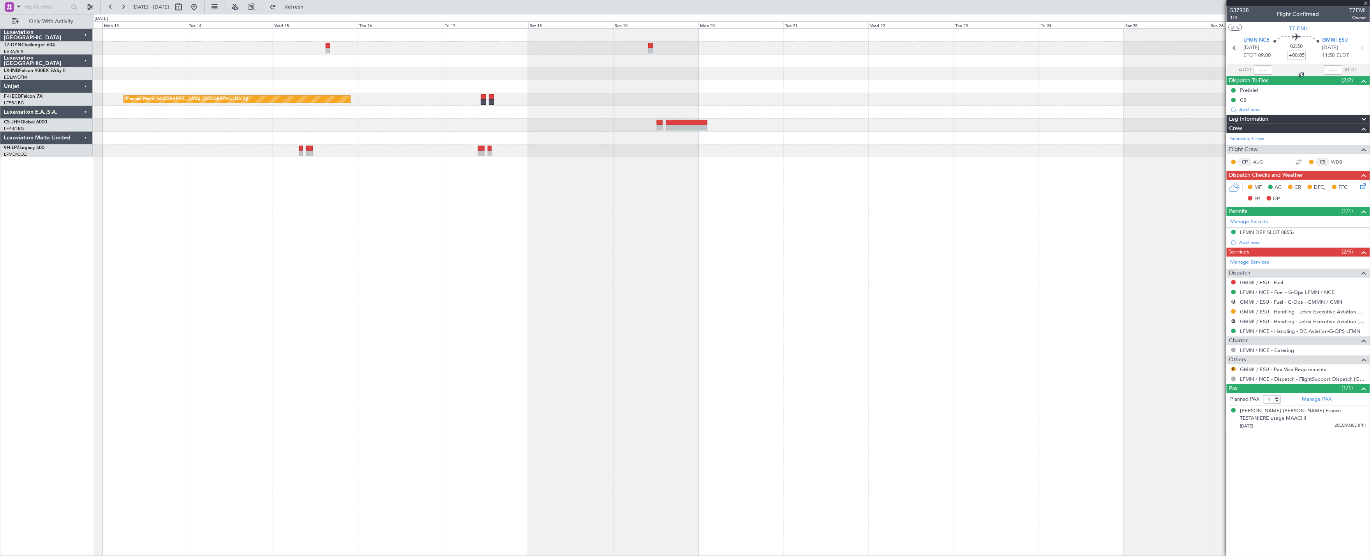
type input "3"
click at [654, 97] on div "Planned Maint [GEOGRAPHIC_DATA] ([GEOGRAPHIC_DATA]) Planned Maint [GEOGRAPHIC_D…" at bounding box center [731, 93] width 1277 height 129
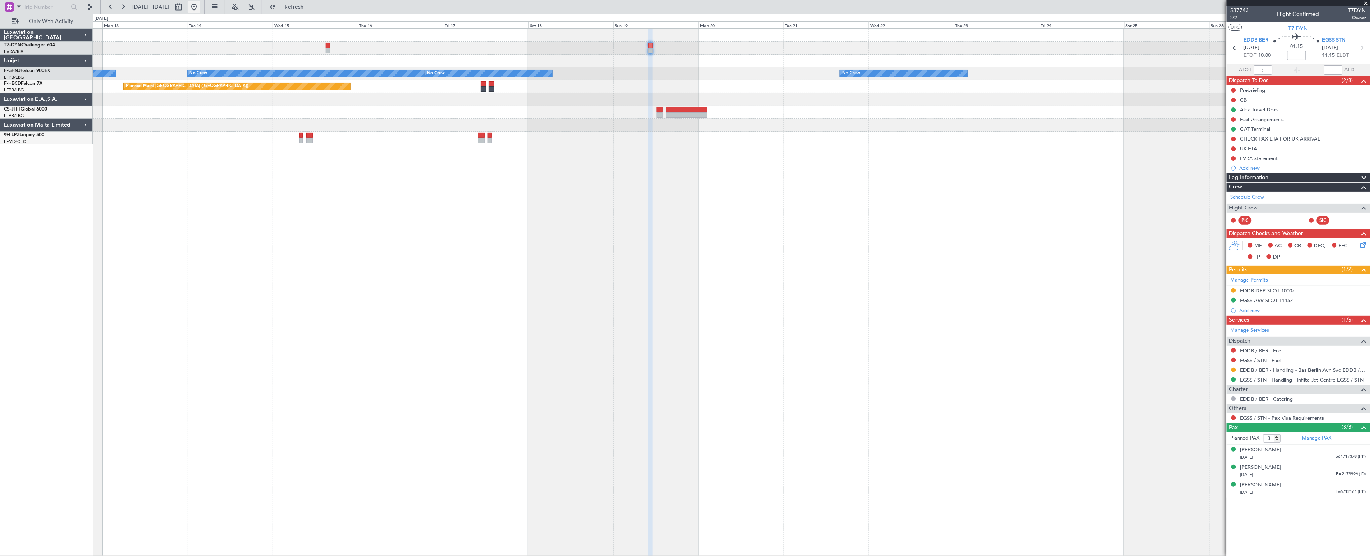
click at [200, 7] on button at bounding box center [194, 7] width 12 height 12
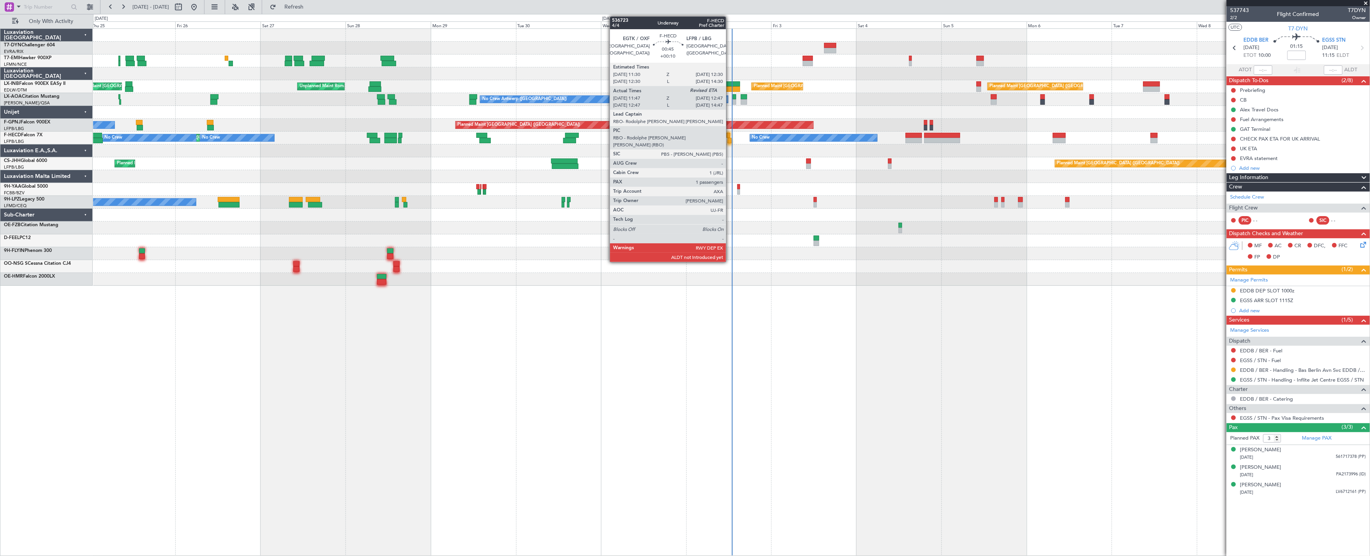
click at [730, 136] on div at bounding box center [728, 135] width 4 height 5
type input "+00:10"
type input "11:57"
type input "1"
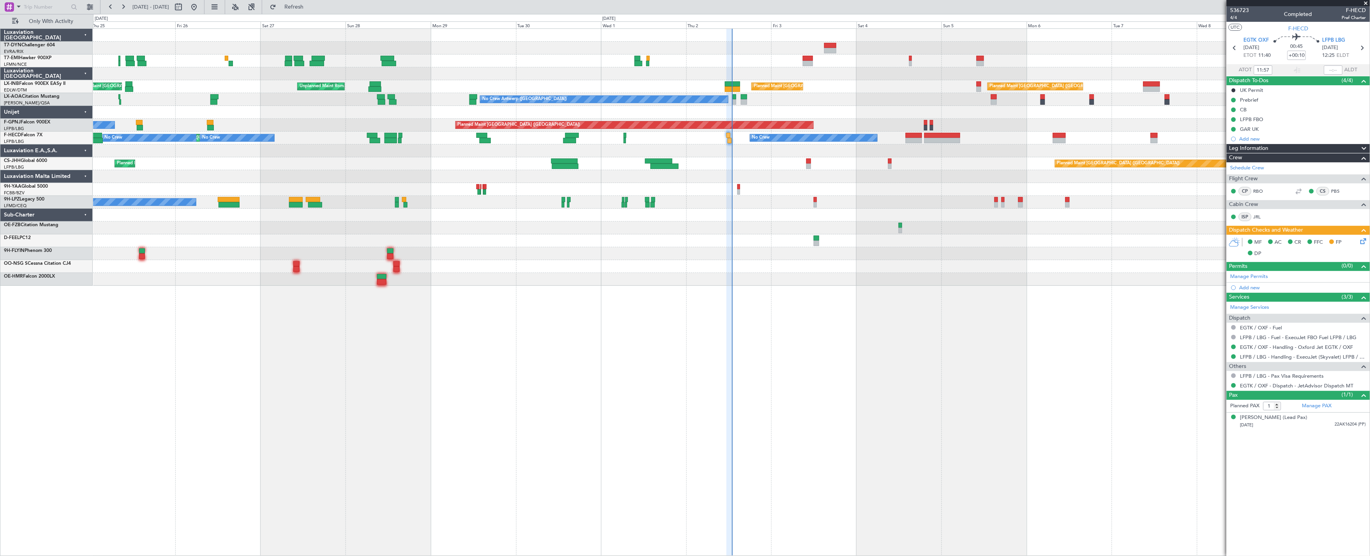
type input "12:50"
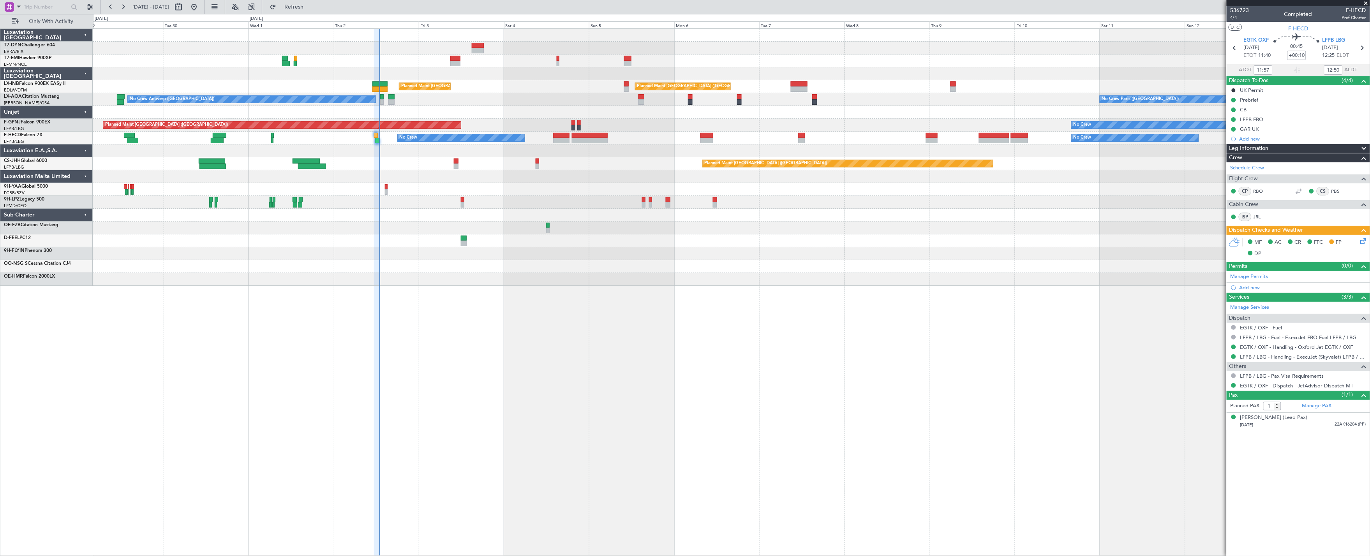
click at [500, 291] on div "No Crew Planned Maint [GEOGRAPHIC_DATA] ([GEOGRAPHIC_DATA]) Planned Maint [GEOG…" at bounding box center [731, 292] width 1277 height 528
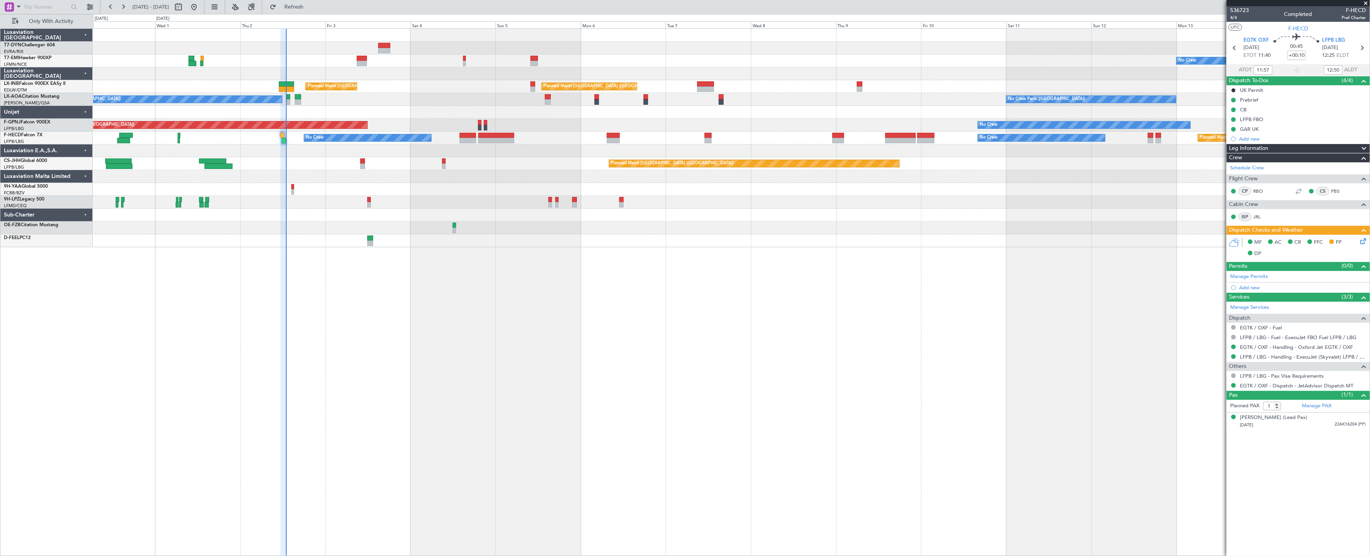
click at [349, 226] on div "No Crew Planned Maint [GEOGRAPHIC_DATA] ([GEOGRAPHIC_DATA]) Planned Maint [GEOG…" at bounding box center [731, 138] width 1277 height 218
click at [545, 125] on div "No Crew Planned Maint [GEOGRAPHIC_DATA] ([GEOGRAPHIC_DATA]) Planned Maint [GEOG…" at bounding box center [731, 138] width 1277 height 218
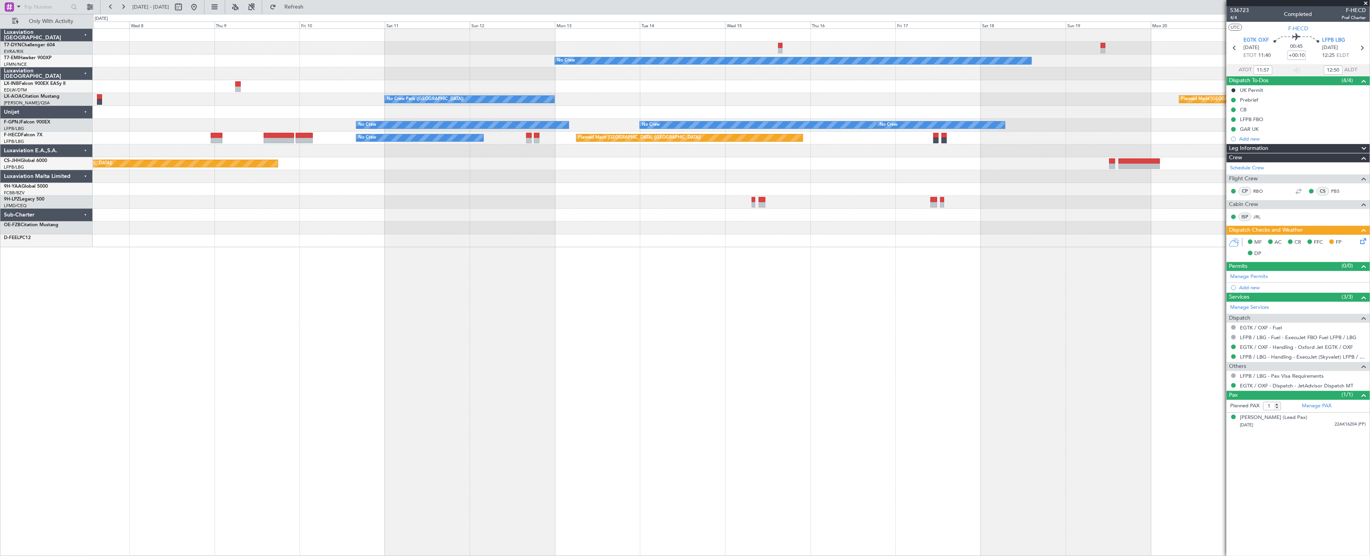
click at [675, 143] on div "No Crew Planned Maint [GEOGRAPHIC_DATA] ([GEOGRAPHIC_DATA]) No Crew [GEOGRAPHIC…" at bounding box center [731, 138] width 1277 height 218
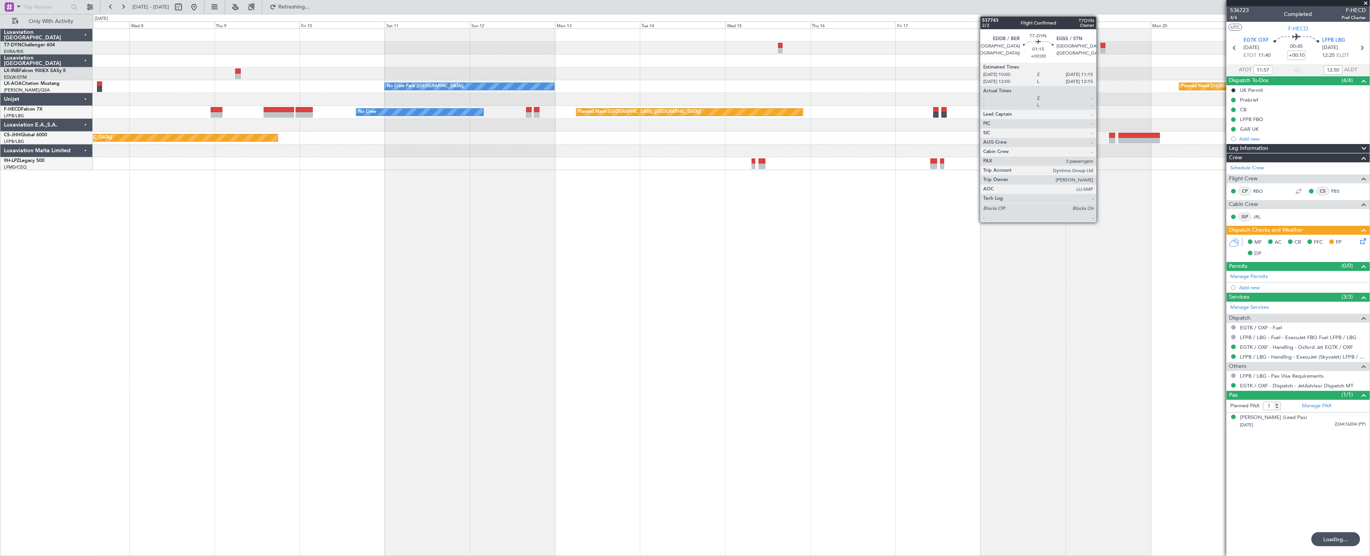
click at [1101, 45] on div at bounding box center [1103, 45] width 5 height 5
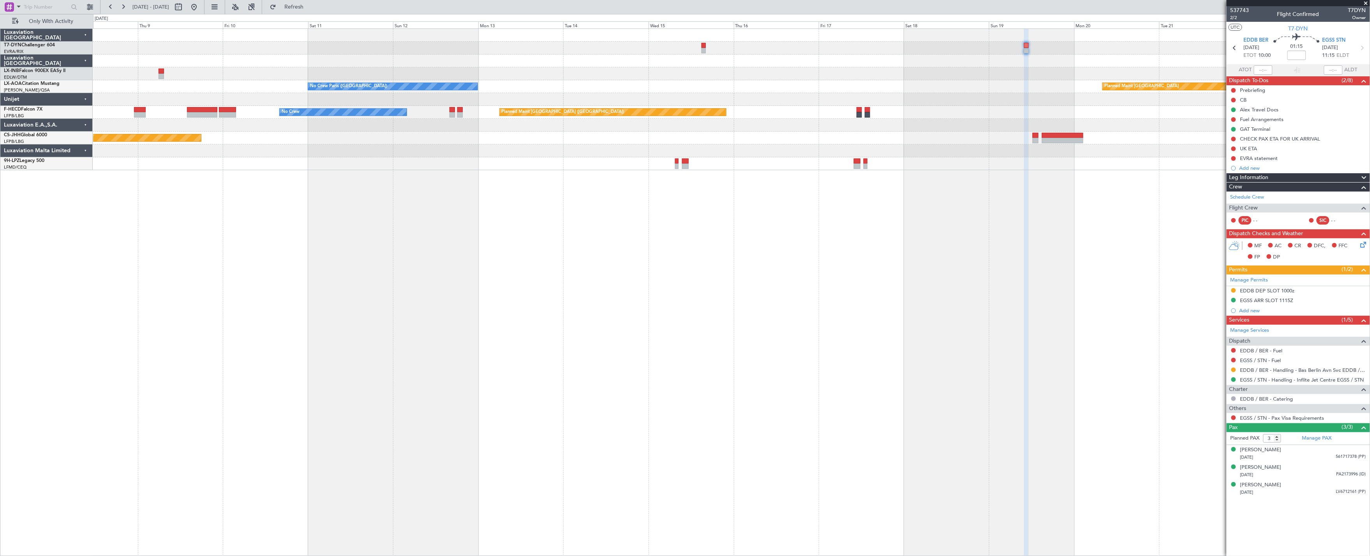
click at [948, 129] on div "Planned Maint [GEOGRAPHIC_DATA] ([GEOGRAPHIC_DATA]) Planned Maint [GEOGRAPHIC_D…" at bounding box center [731, 99] width 1277 height 141
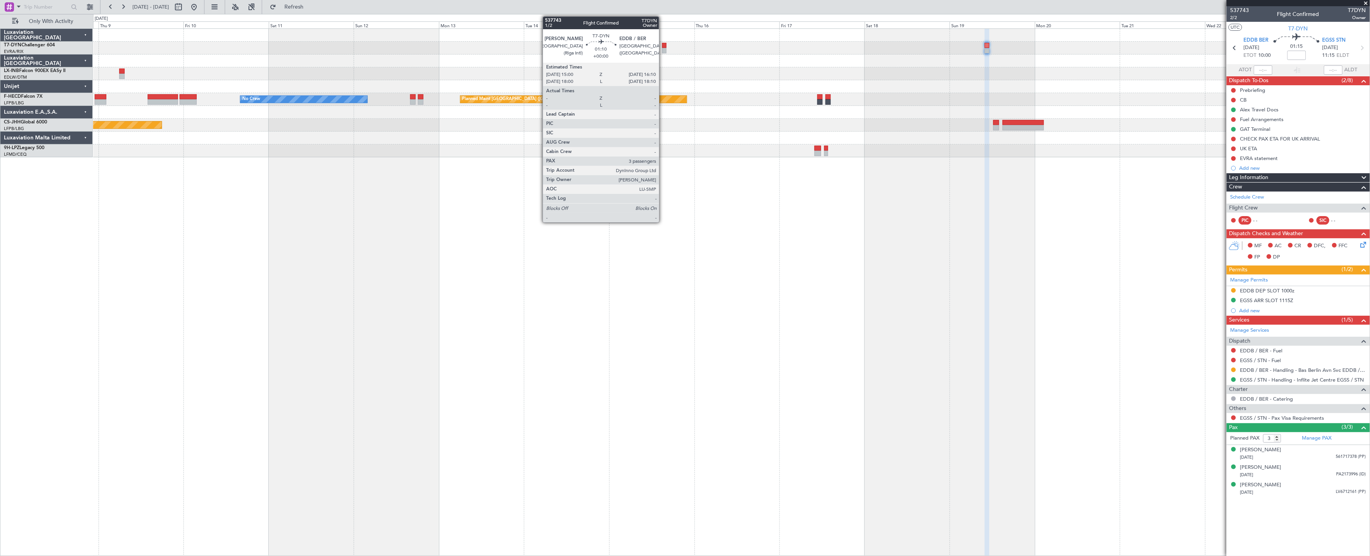
click at [663, 45] on div at bounding box center [664, 45] width 4 height 5
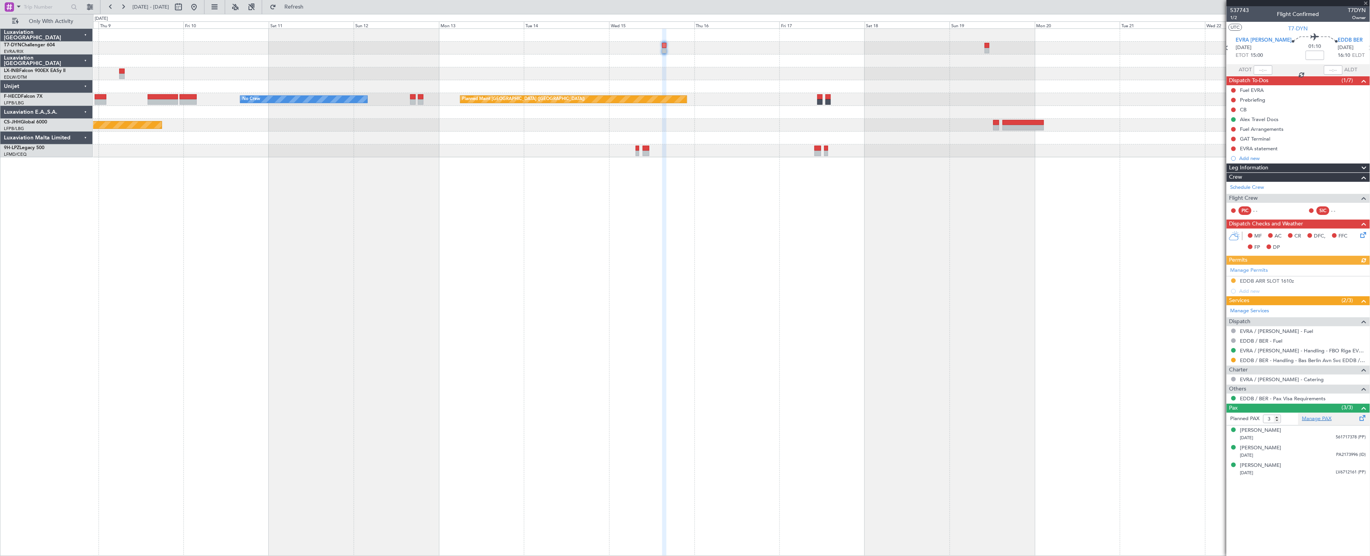
click at [1321, 417] on link "Manage PAX" at bounding box center [1317, 419] width 30 height 8
click at [308, 7] on span "Refresh" at bounding box center [294, 6] width 33 height 5
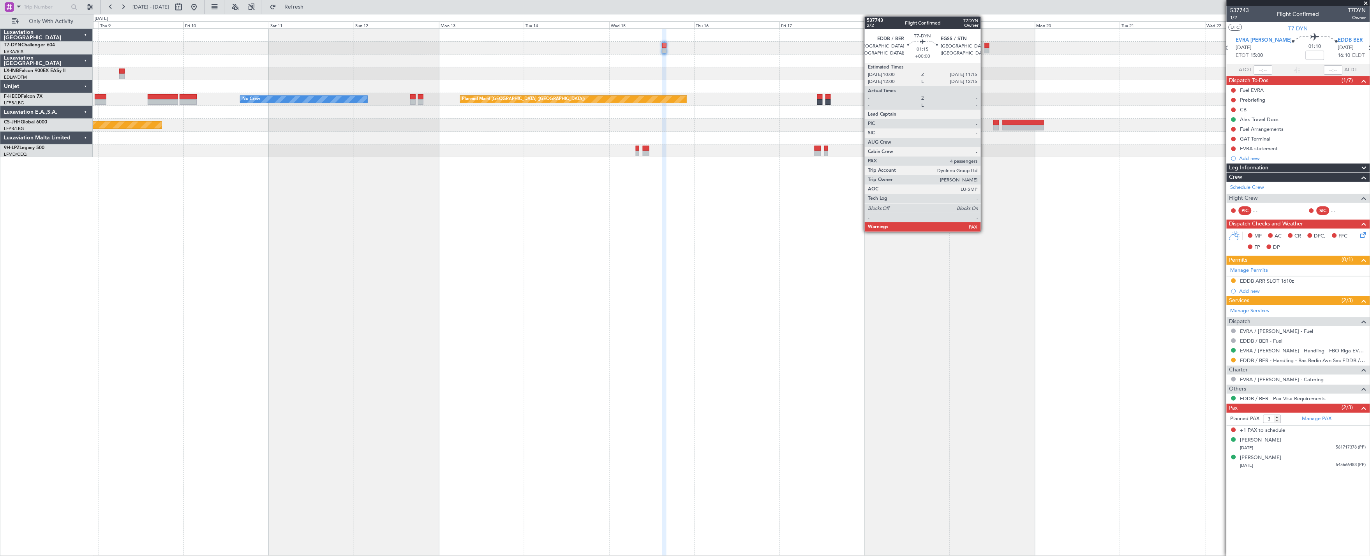
click at [985, 44] on div at bounding box center [987, 45] width 5 height 5
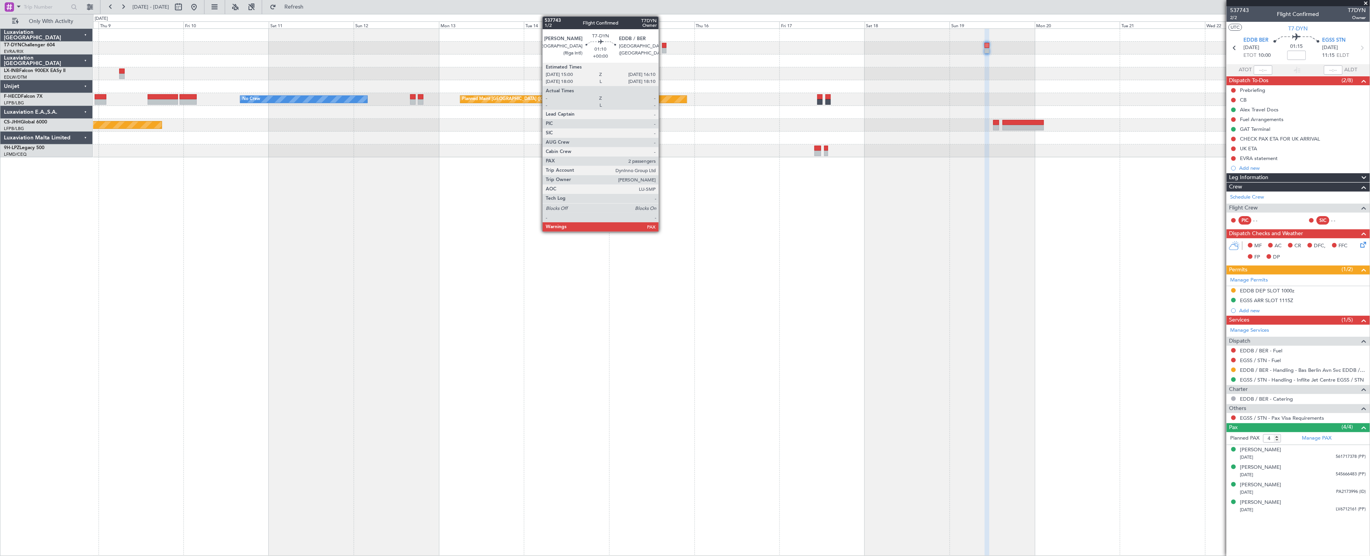
click at [662, 44] on div at bounding box center [664, 45] width 4 height 5
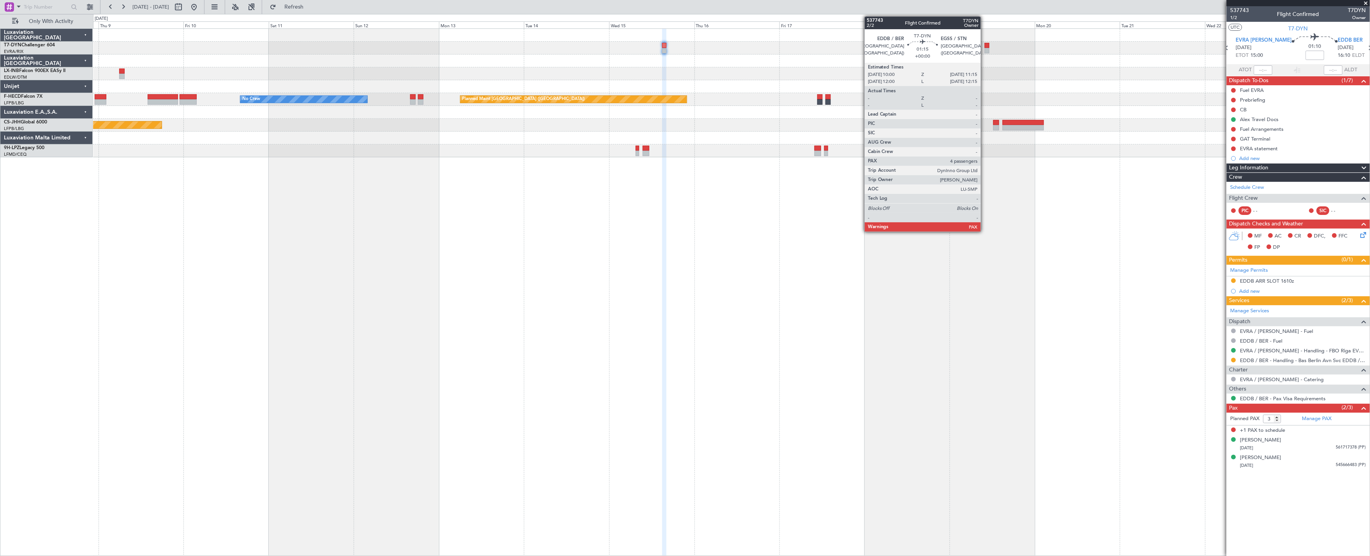
click at [985, 48] on div at bounding box center [987, 50] width 5 height 5
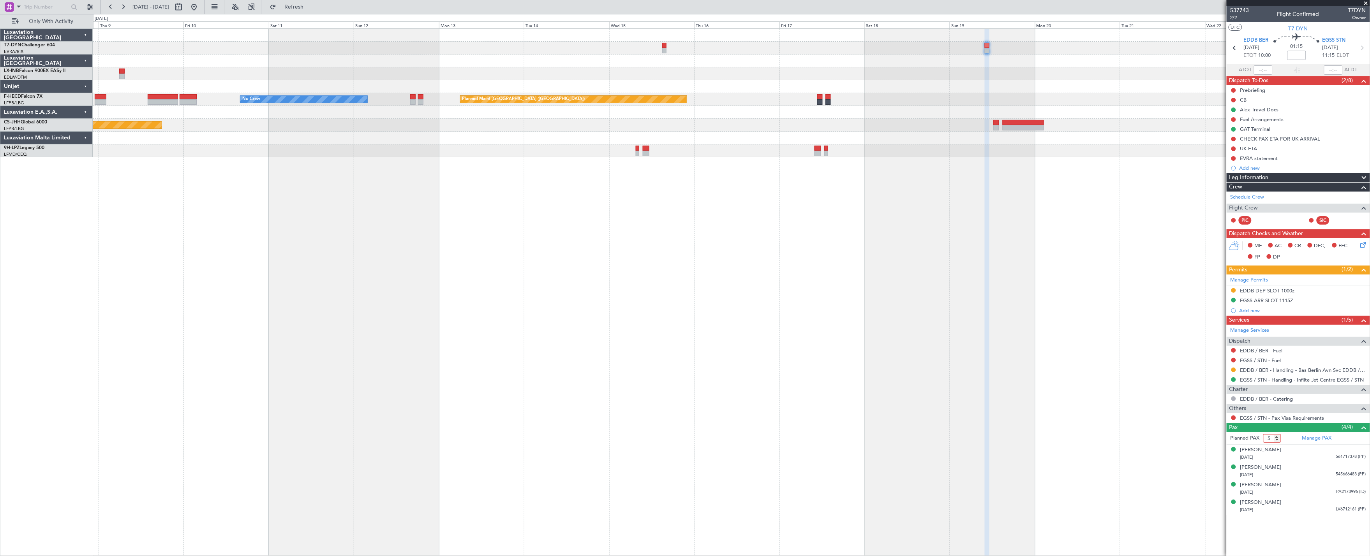
drag, startPoint x: 1277, startPoint y: 437, endPoint x: 1284, endPoint y: 439, distance: 7.4
type input "5"
click at [1277, 437] on input "5" at bounding box center [1272, 438] width 18 height 9
click at [1286, 440] on form "Planned PAX 5" at bounding box center [1262, 438] width 72 height 12
click at [310, 7] on span "Refresh" at bounding box center [294, 6] width 33 height 5
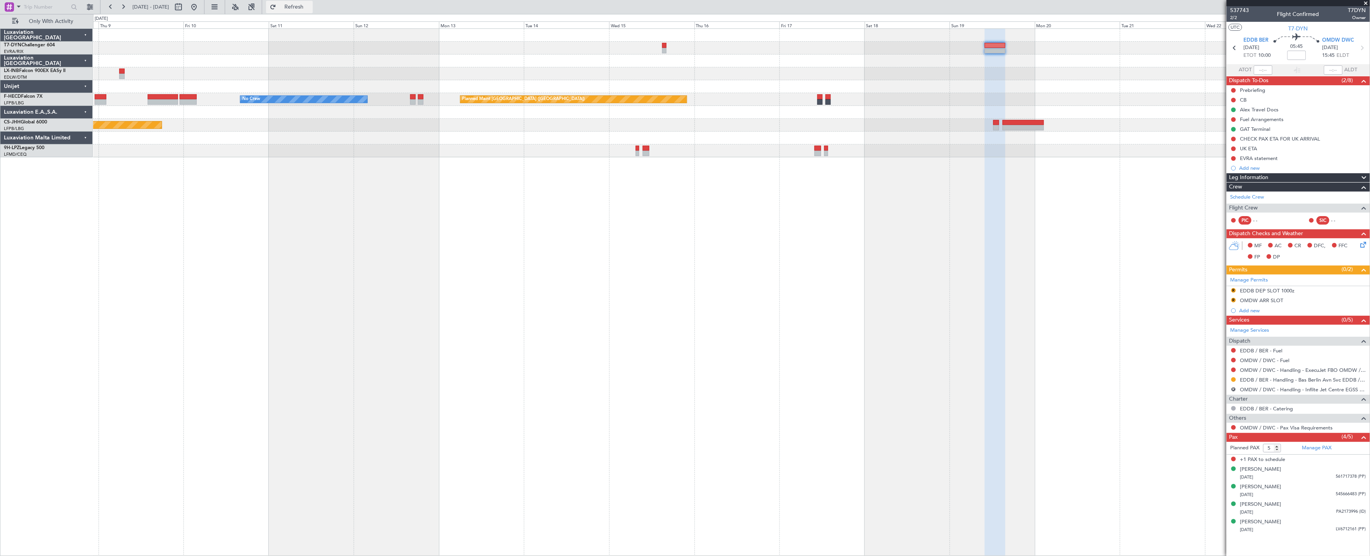
click at [313, 11] on button "Refresh" at bounding box center [289, 7] width 47 height 12
click at [1306, 494] on div "[DATE] 545666483 (PP)" at bounding box center [1303, 495] width 126 height 8
click at [1274, 487] on div "[PERSON_NAME]" at bounding box center [1260, 487] width 41 height 8
click at [305, 10] on button "Refresh" at bounding box center [289, 7] width 47 height 12
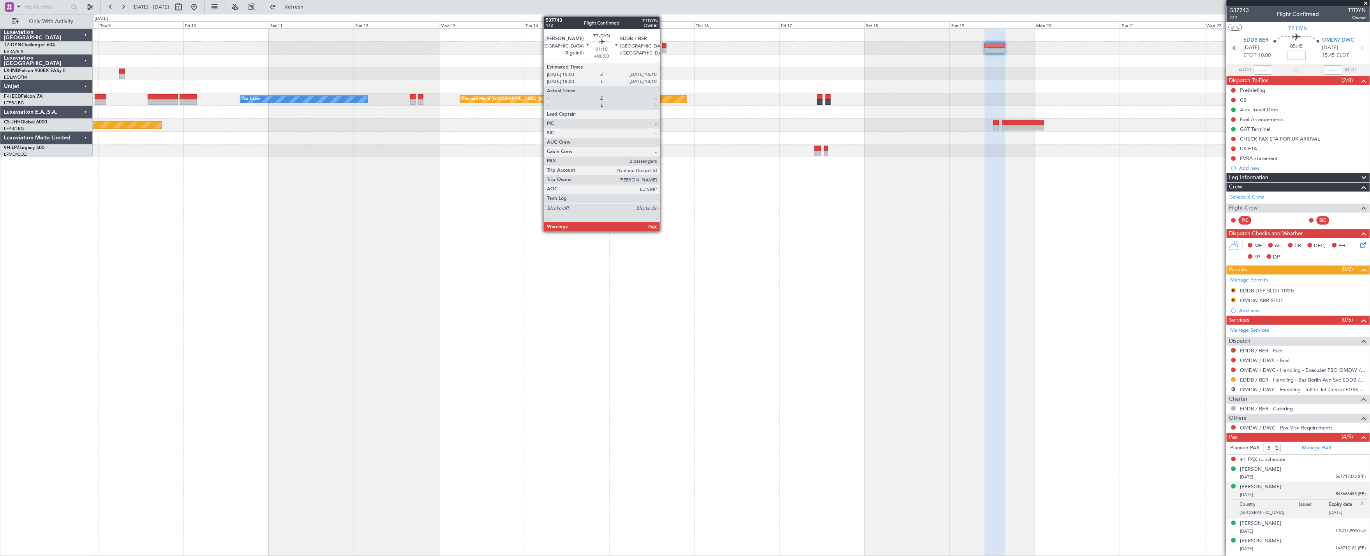
click at [663, 50] on div at bounding box center [664, 50] width 4 height 5
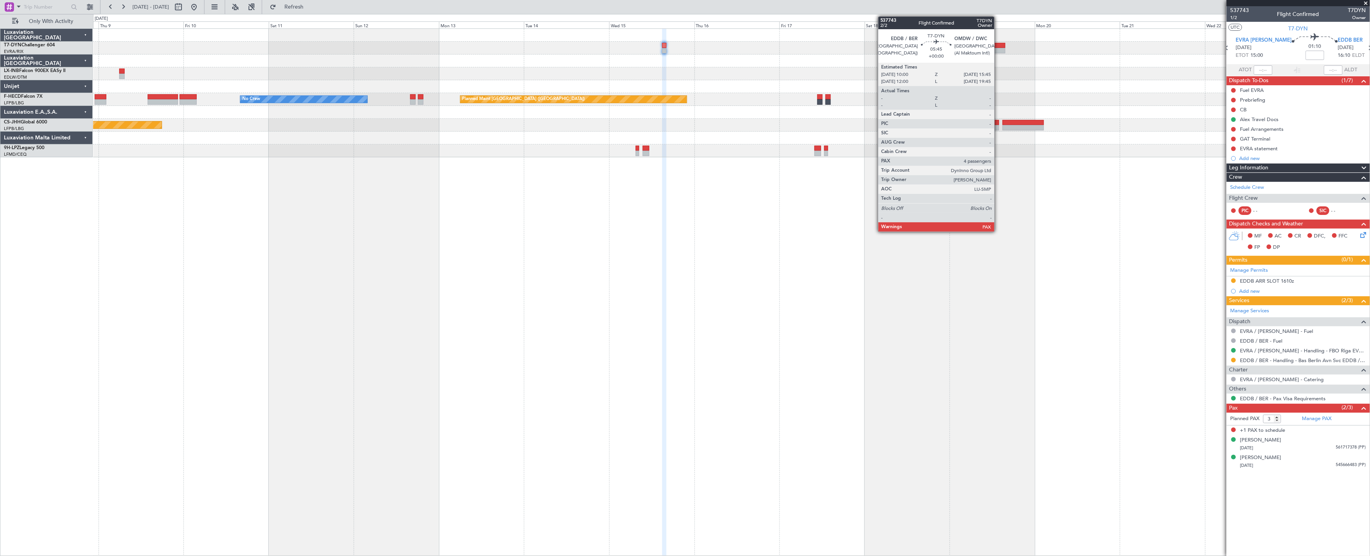
click at [998, 49] on div at bounding box center [995, 50] width 21 height 5
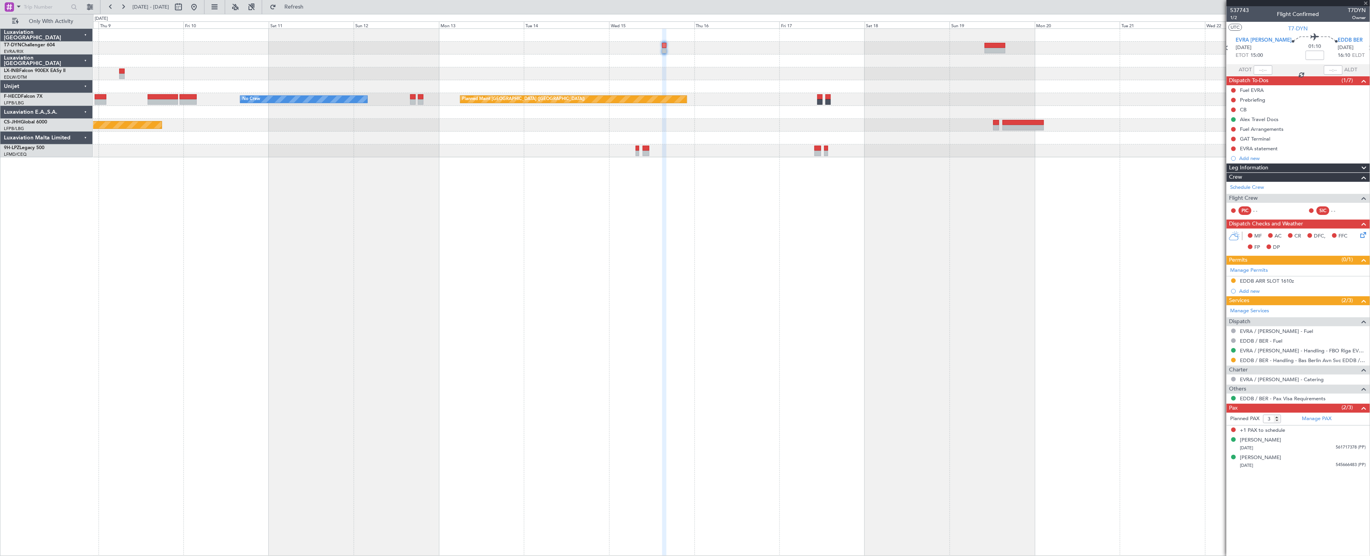
type input "5"
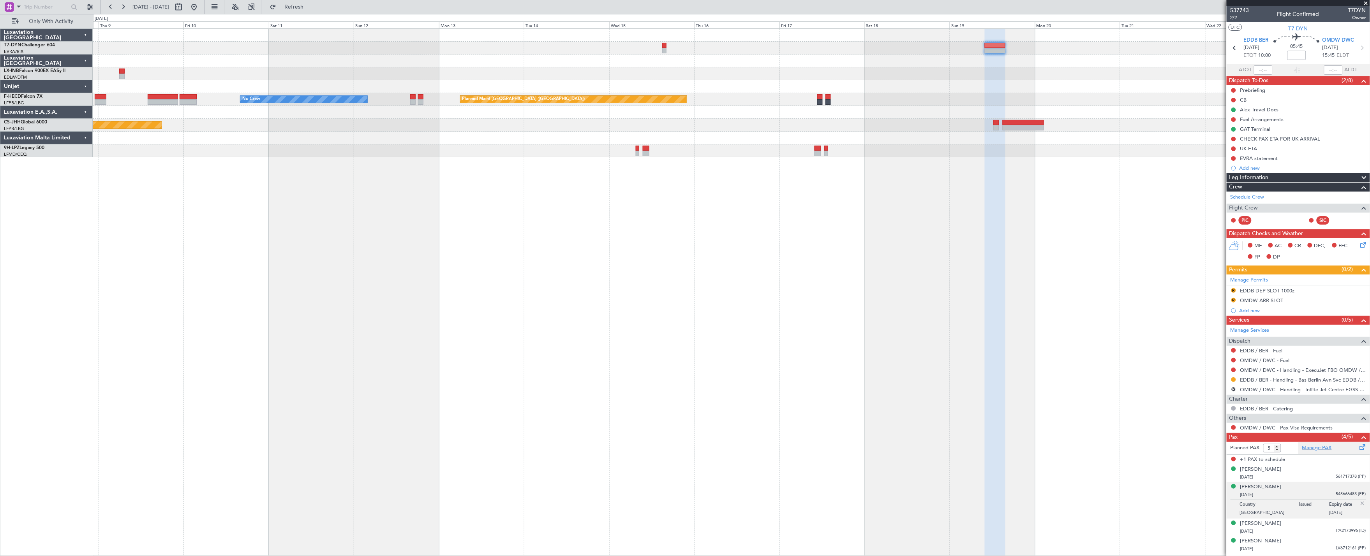
click at [1315, 449] on link "Manage PAX" at bounding box center [1317, 448] width 30 height 8
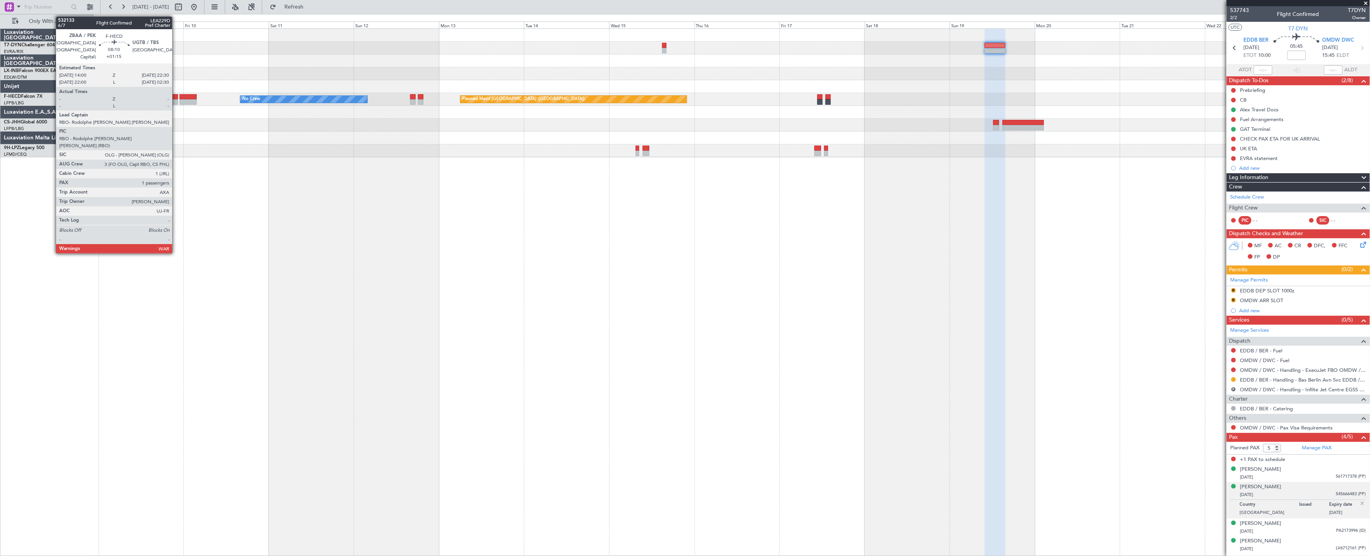
click at [165, 98] on div at bounding box center [163, 96] width 30 height 5
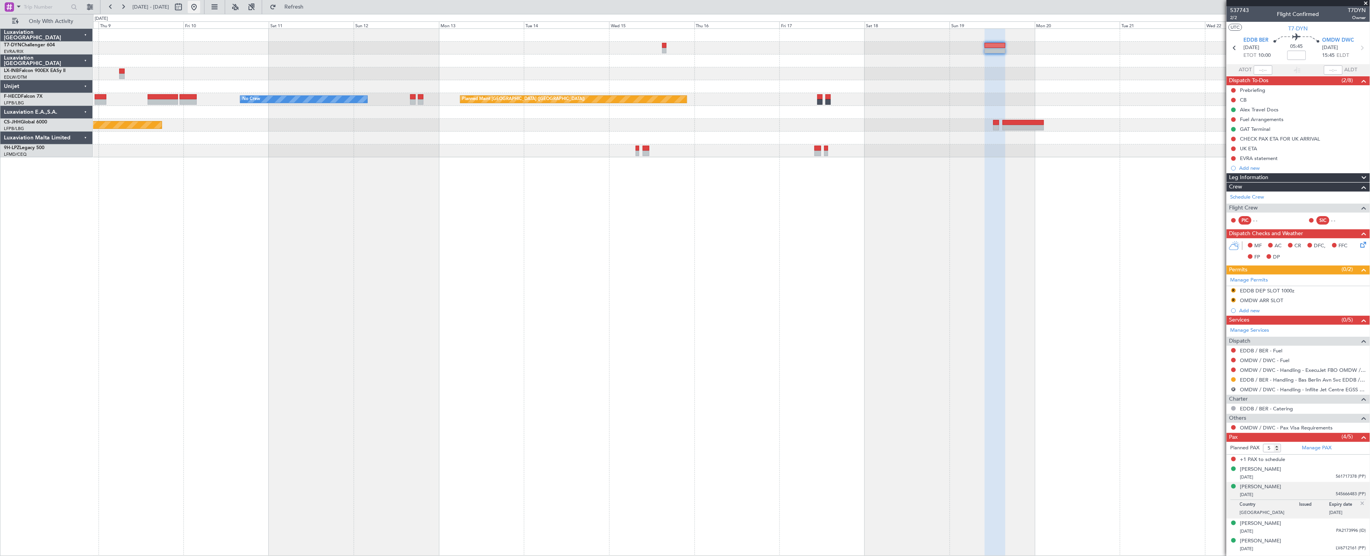
click at [200, 5] on button at bounding box center [194, 7] width 12 height 12
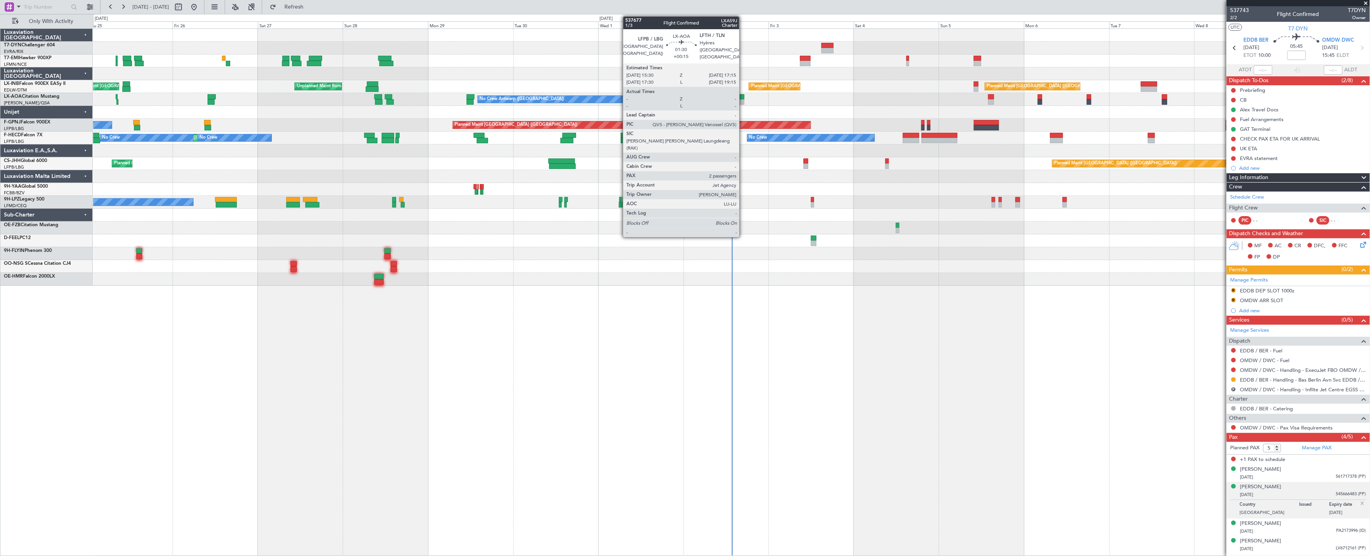
click at [743, 102] on div at bounding box center [741, 101] width 6 height 5
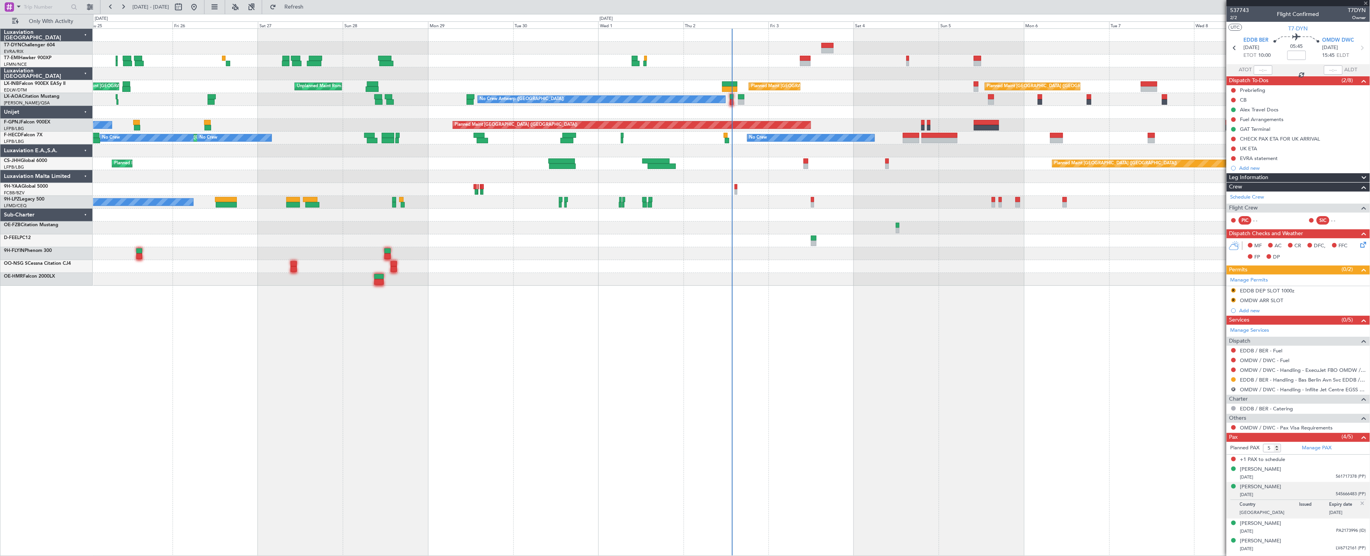
type input "+00:15"
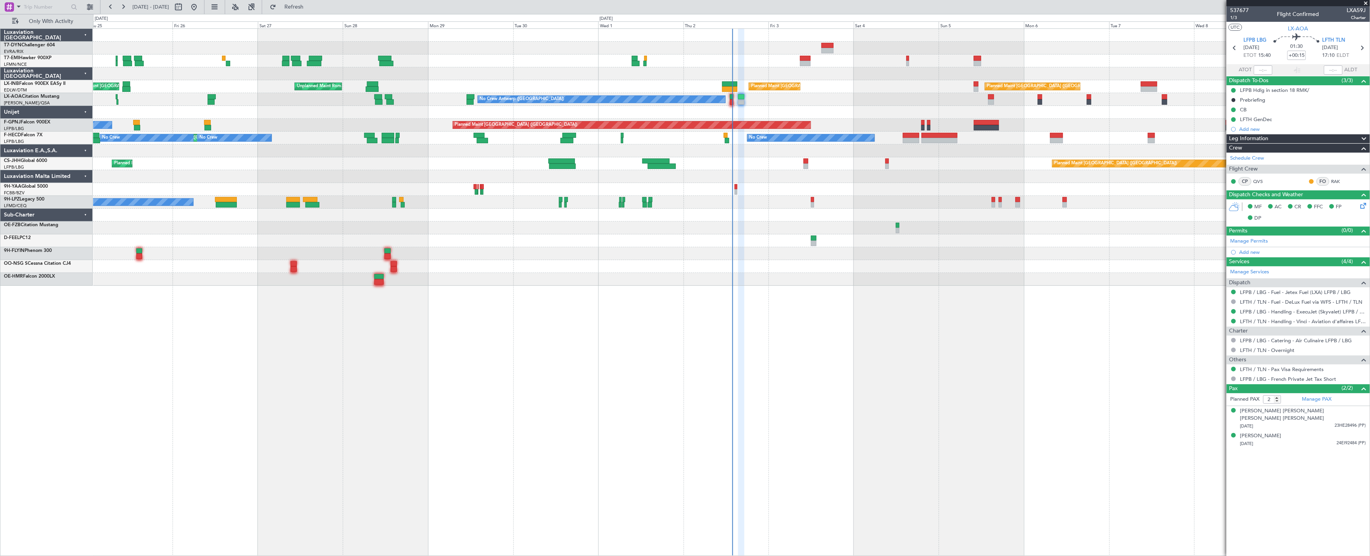
click at [548, 237] on div "Planned Maint [GEOGRAPHIC_DATA] No Crew Planned Maint [GEOGRAPHIC_DATA] ([GEOGR…" at bounding box center [731, 157] width 1277 height 257
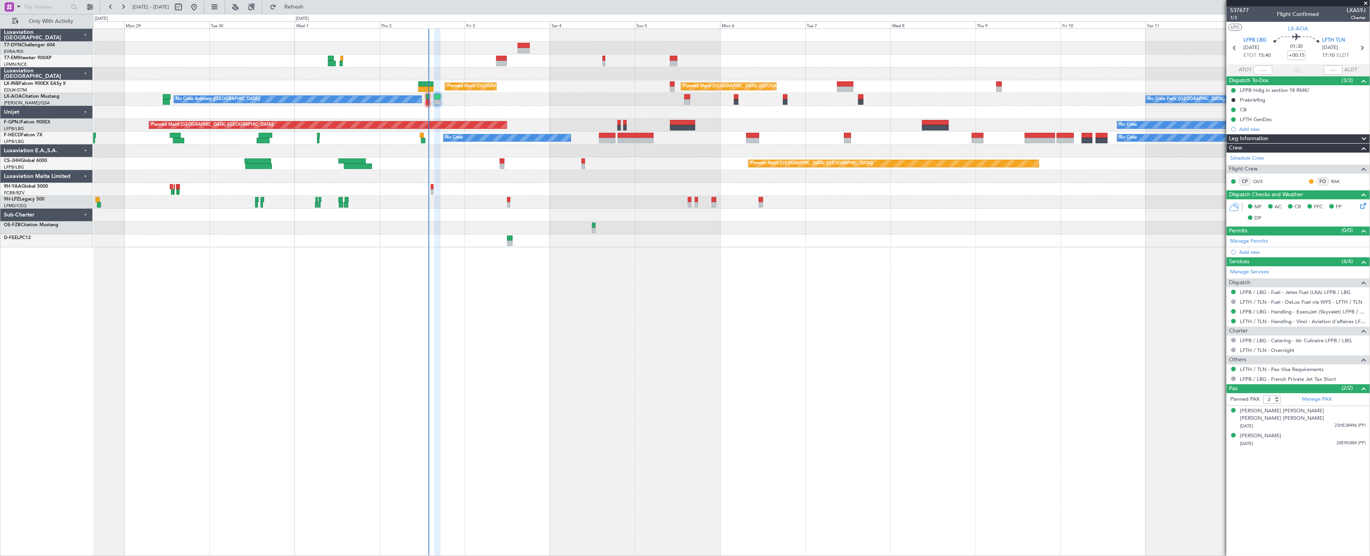
click at [1366, 5] on span at bounding box center [1366, 3] width 8 height 7
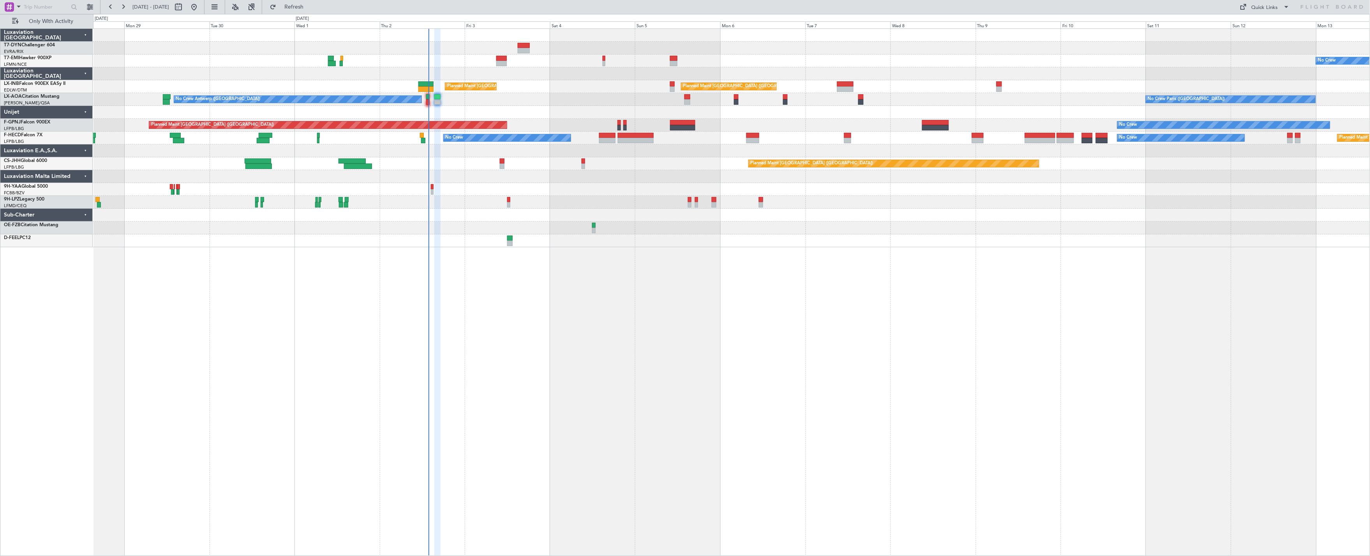
type input "0"
click at [1266, 8] on div "Quick Links" at bounding box center [1264, 8] width 26 height 8
click at [1268, 27] on button "Trip Builder" at bounding box center [1265, 25] width 58 height 19
click at [308, 6] on span "Refreshing..." at bounding box center [294, 6] width 33 height 5
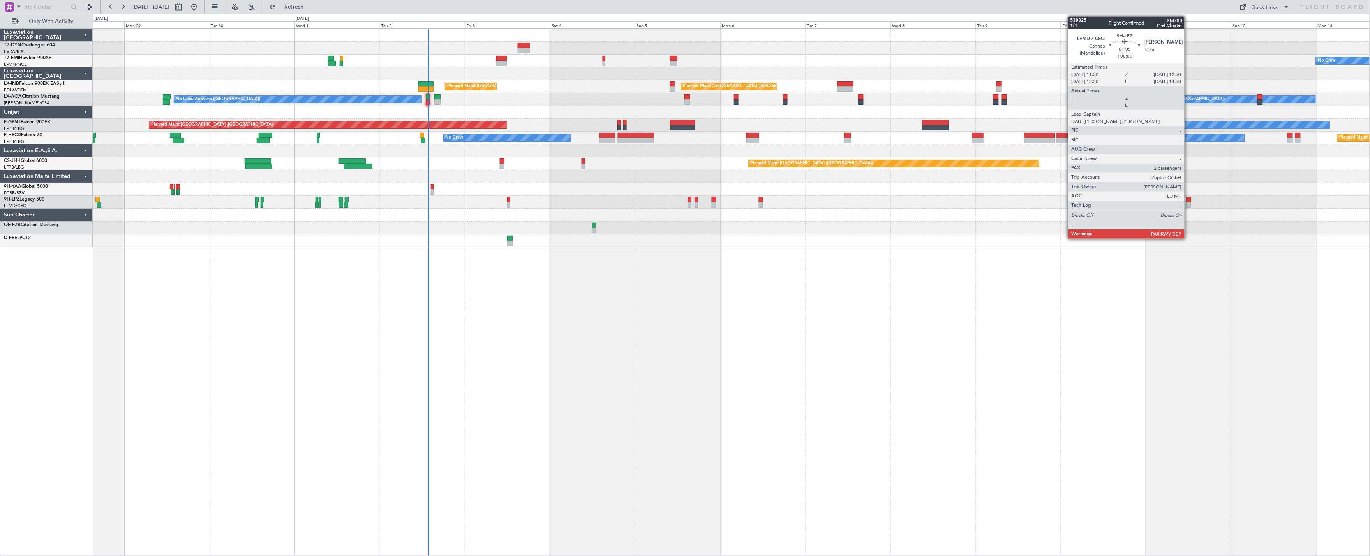
click at [1188, 204] on div at bounding box center [1188, 204] width 5 height 5
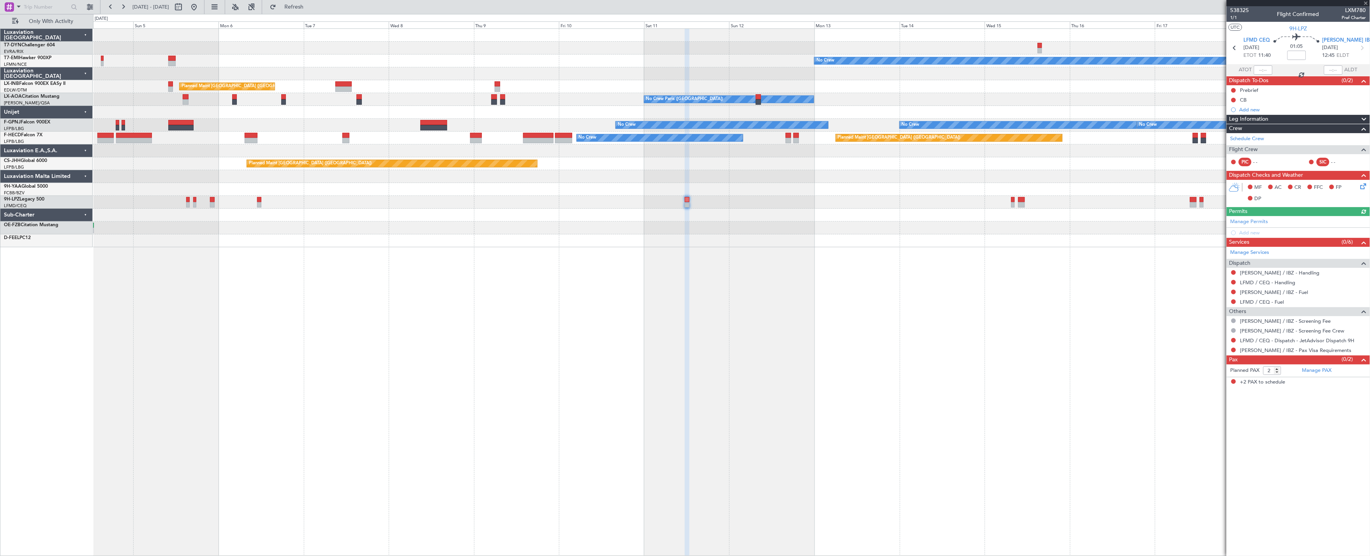
click at [697, 215] on div at bounding box center [731, 215] width 1277 height 13
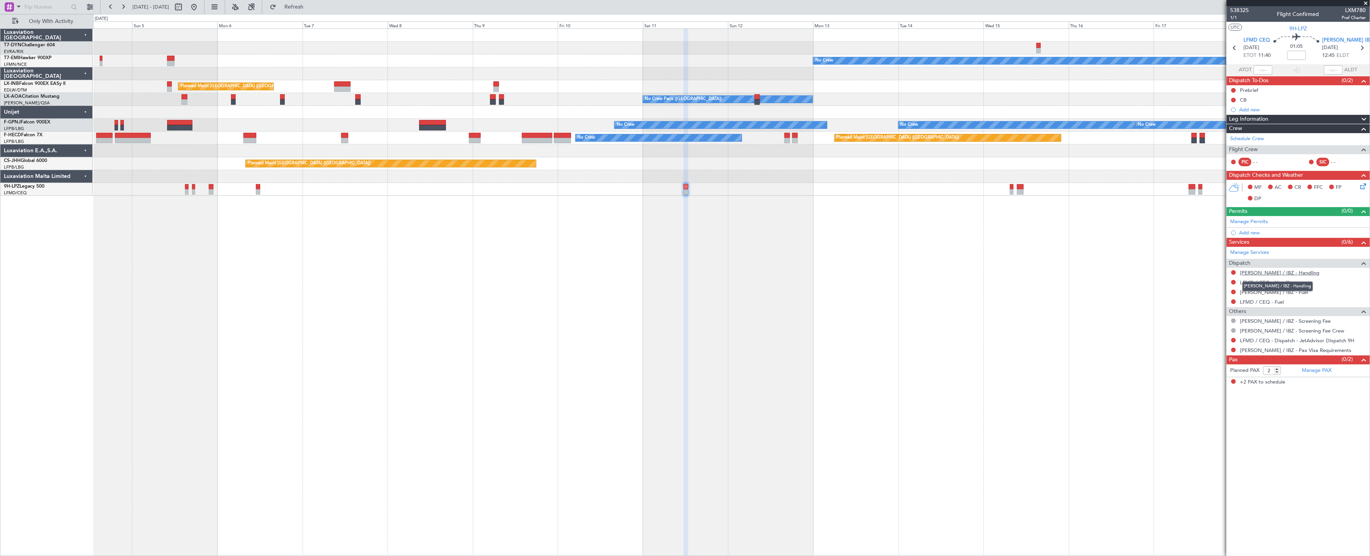
click at [1263, 270] on link "[PERSON_NAME] / IBZ - Handling" at bounding box center [1279, 273] width 79 height 7
click at [325, 14] on div "0 0 Sat 4 Sun 5 [DATE] Tue 7 Wed 8 Thu 9 Fri 10 Sat 11 Sun 12 Mon 13 Tue 14 Wed…" at bounding box center [731, 21] width 1276 height 14
click at [313, 10] on button "Refresh" at bounding box center [289, 7] width 47 height 12
click at [1258, 282] on link "LFMD / CEQ - Handling" at bounding box center [1267, 282] width 55 height 7
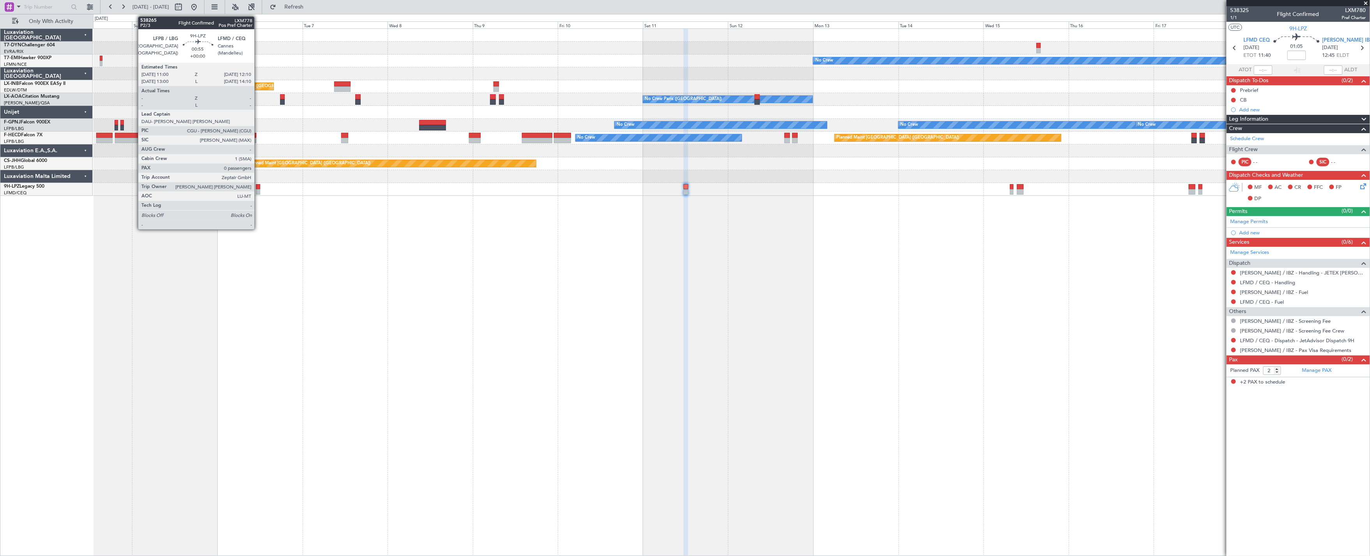
click at [258, 189] on div at bounding box center [258, 191] width 4 height 5
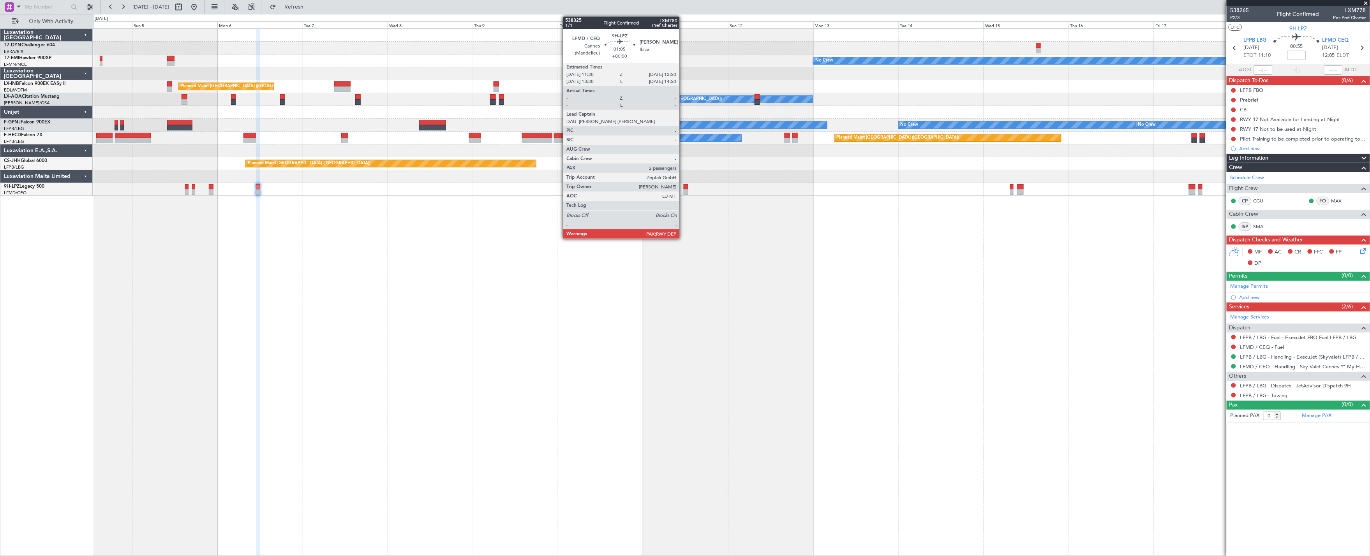
click at [683, 188] on div at bounding box center [685, 186] width 5 height 5
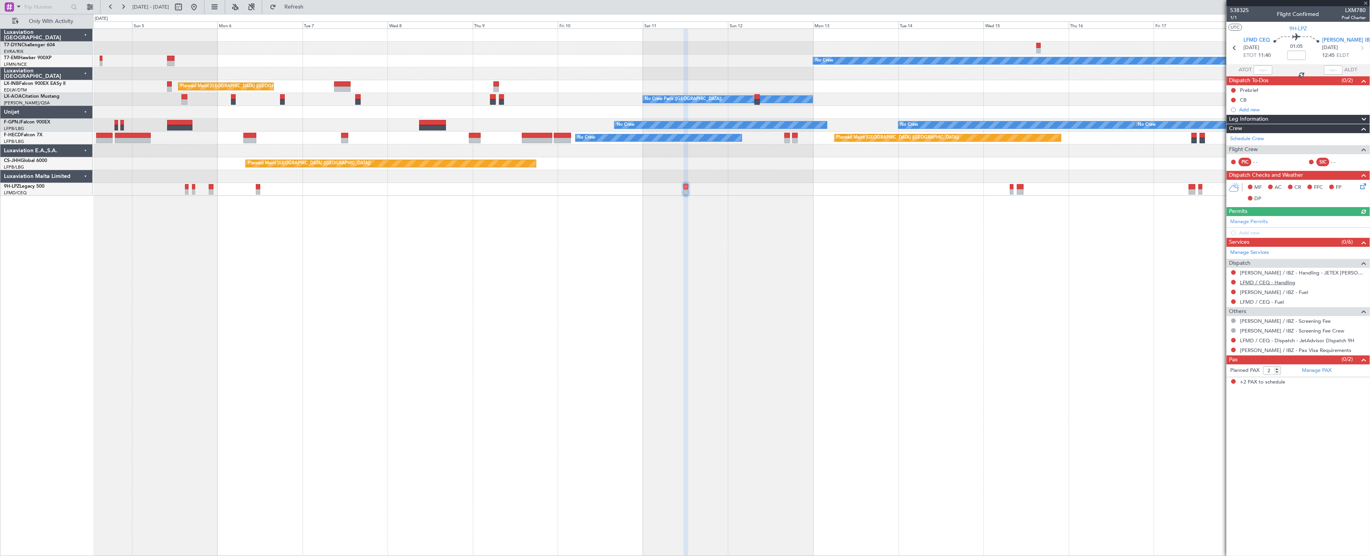
click at [1278, 283] on link "LFMD / CEQ - Handling" at bounding box center [1267, 282] width 55 height 7
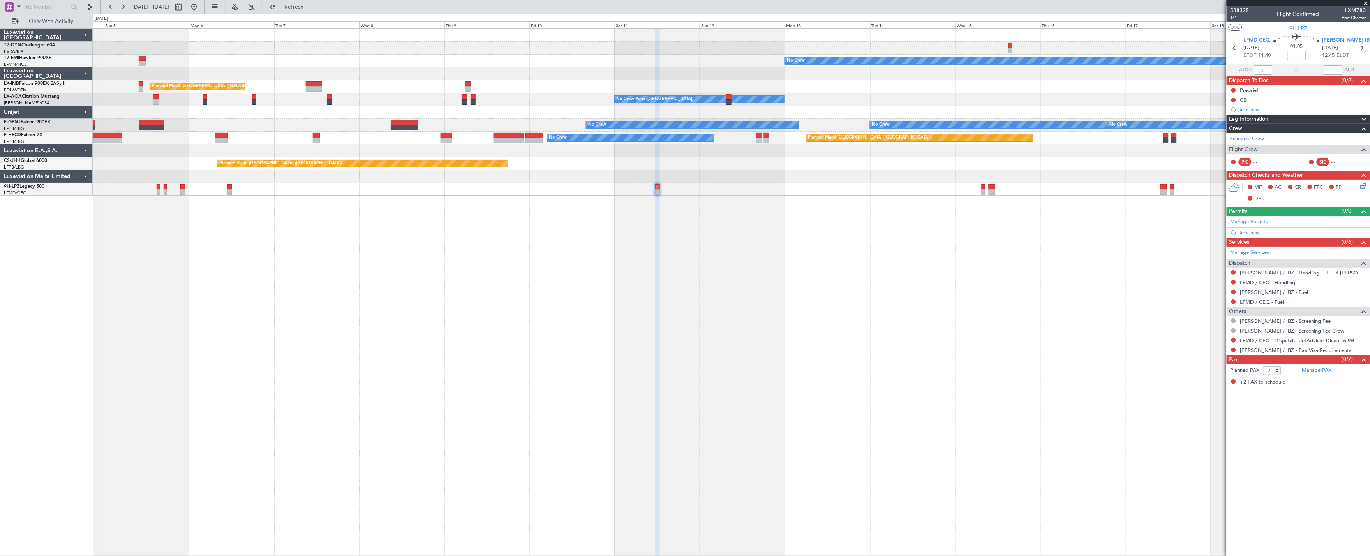
click at [807, 111] on div "No Crew Planned Maint [GEOGRAPHIC_DATA] ([GEOGRAPHIC_DATA]) Planned Maint [GEOG…" at bounding box center [731, 112] width 1277 height 167
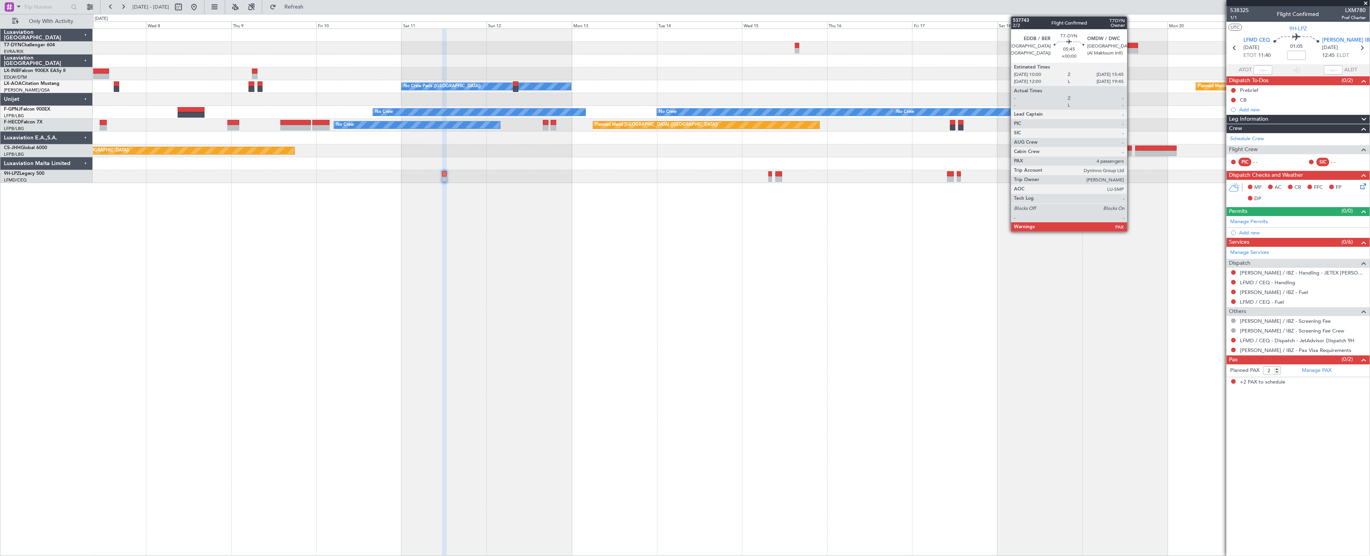
click at [1131, 51] on div at bounding box center [1127, 50] width 21 height 5
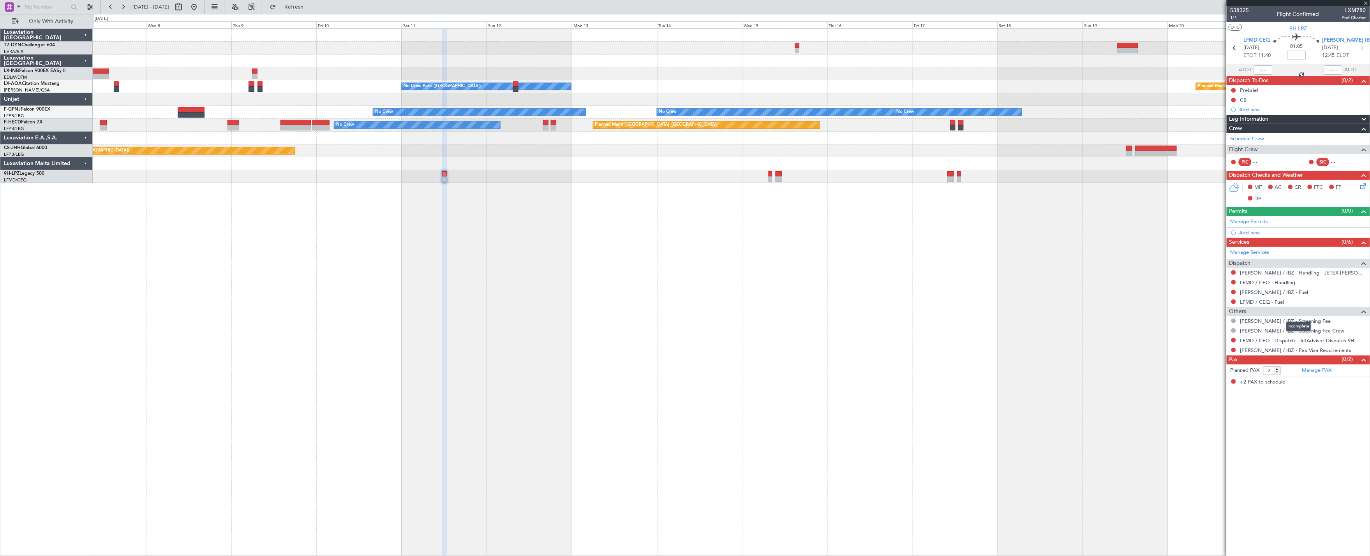
type input "5"
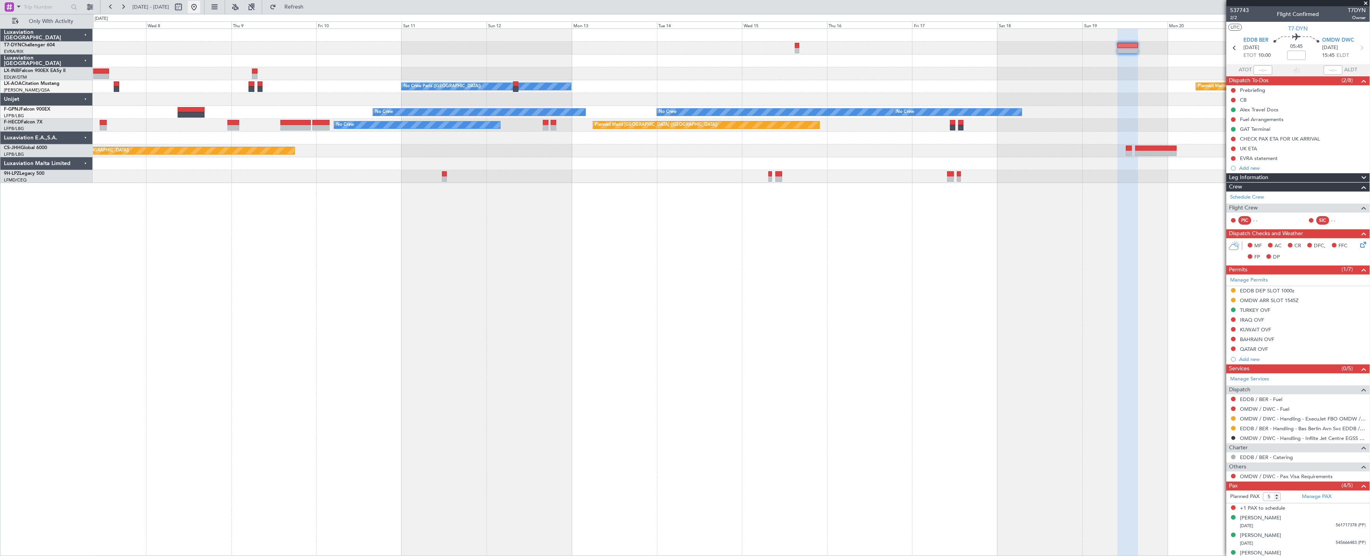
click at [200, 5] on button at bounding box center [194, 7] width 12 height 12
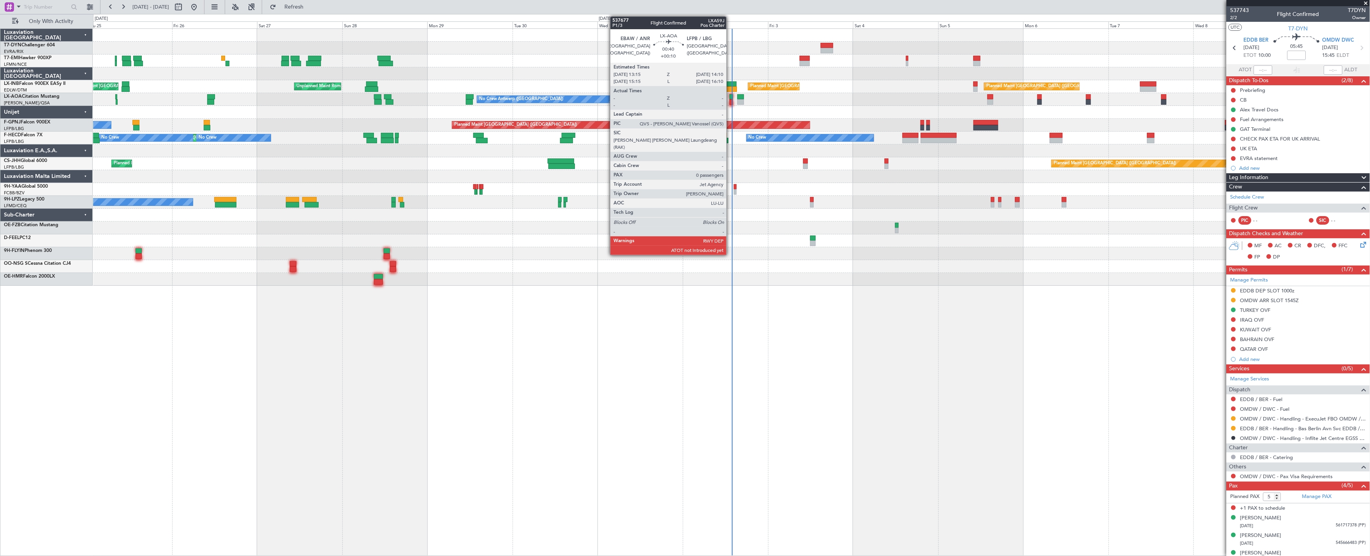
click at [730, 98] on div at bounding box center [731, 96] width 4 height 5
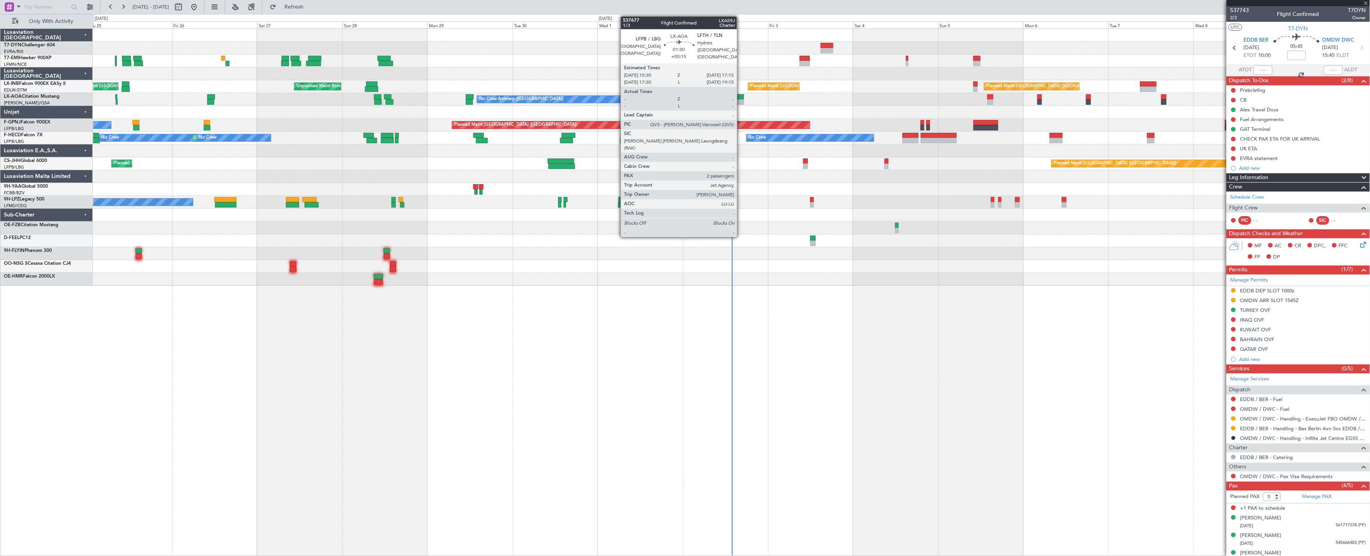
type input "+00:10"
type input "0"
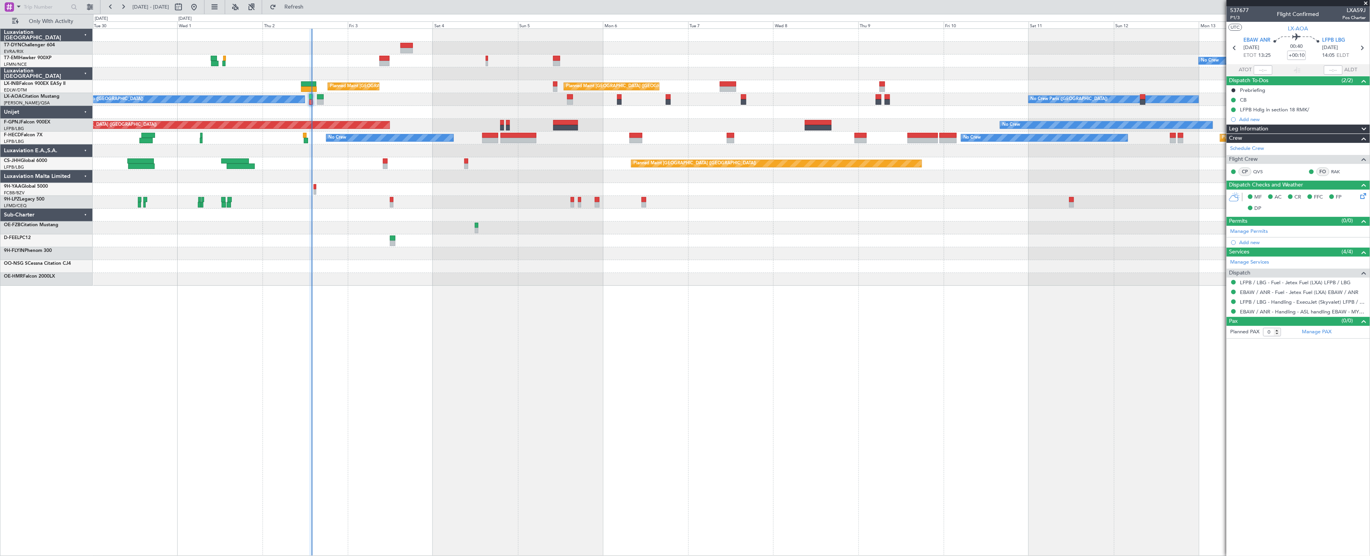
click at [668, 137] on div "No Crew Planned Maint Zurich Planned Maint London (Farnborough) Unplanned Maint…" at bounding box center [731, 157] width 1277 height 257
click at [621, 174] on div "No Crew Planned Maint Zurich Planned Maint London (Farnborough) Unplanned Maint…" at bounding box center [731, 157] width 1277 height 257
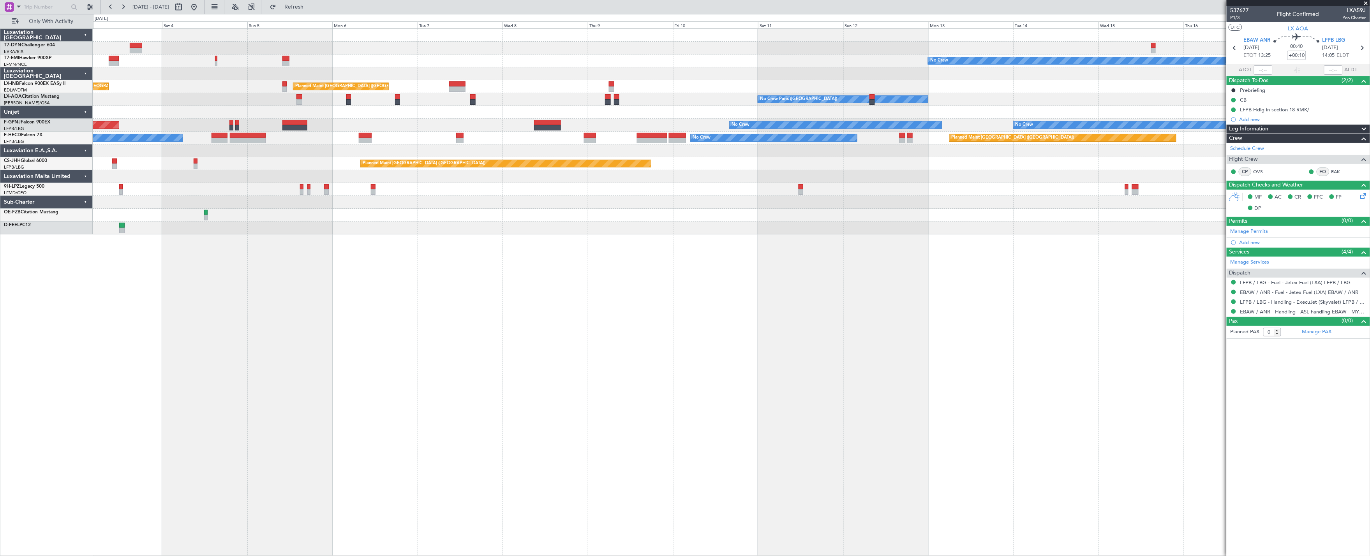
click at [801, 183] on div at bounding box center [731, 189] width 1277 height 13
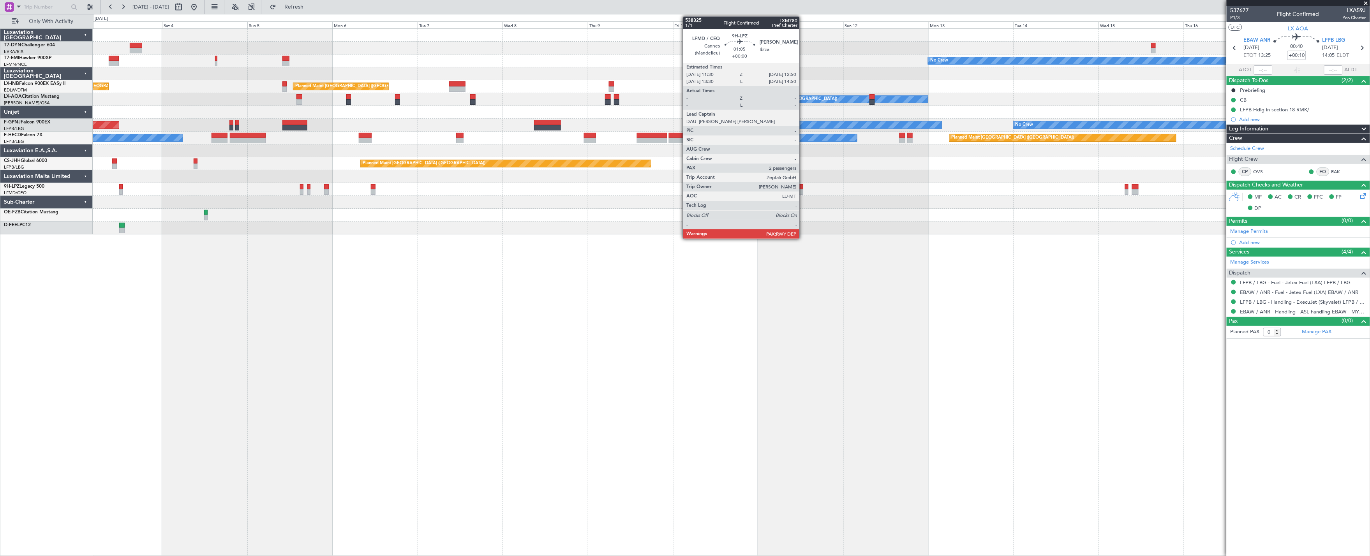
click at [803, 188] on div at bounding box center [800, 186] width 5 height 5
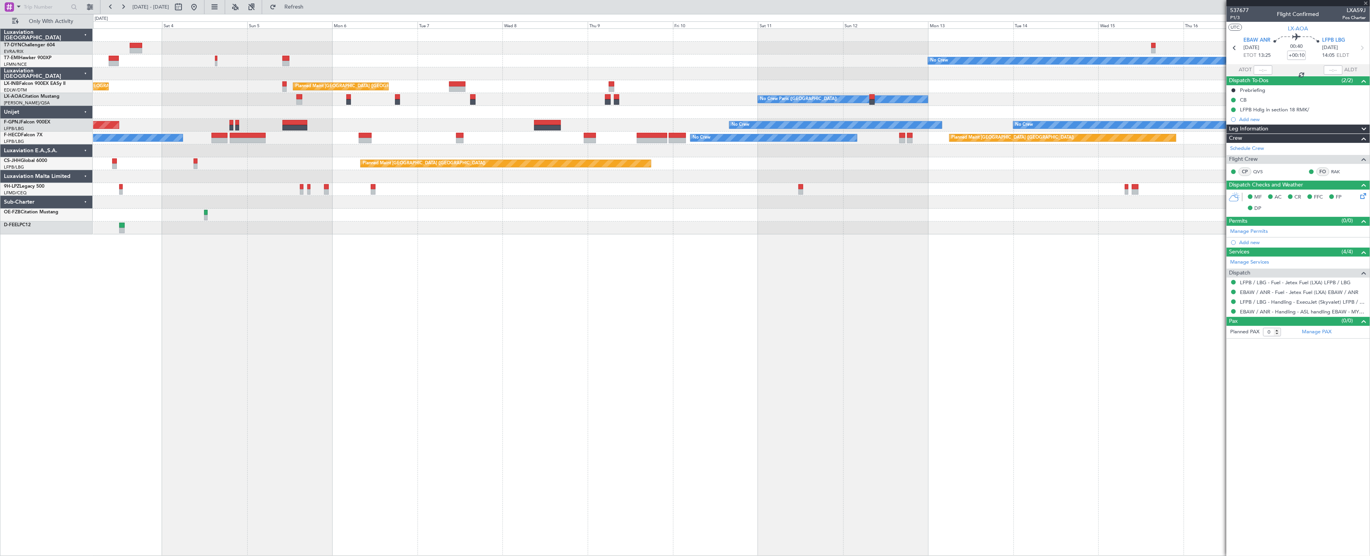
type input "2"
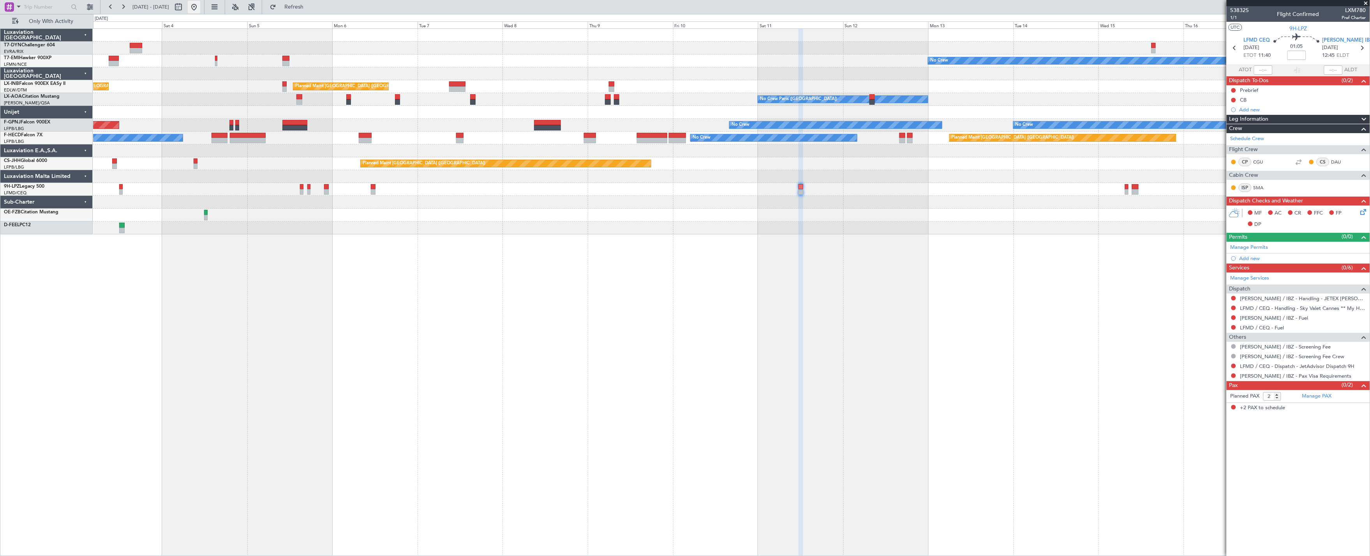
click at [200, 6] on button at bounding box center [194, 7] width 12 height 12
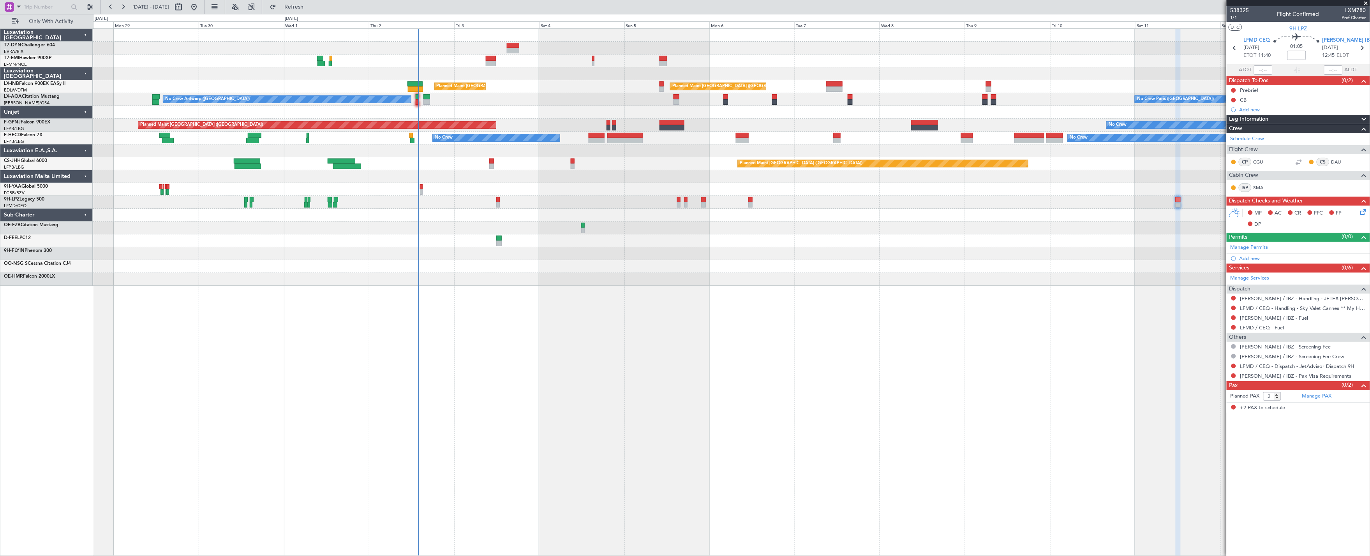
click at [458, 236] on div "No Crew Planned Maint Zurich Planned Maint London (Farnborough) Unplanned Maint…" at bounding box center [731, 157] width 1277 height 257
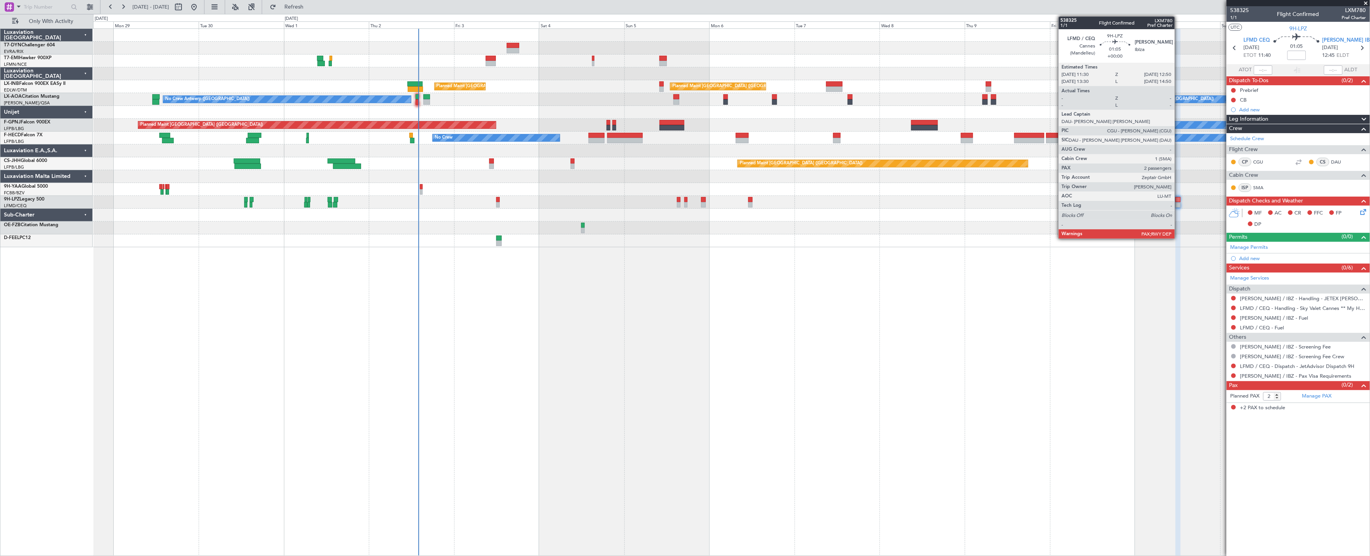
click at [1178, 197] on div at bounding box center [1177, 199] width 5 height 5
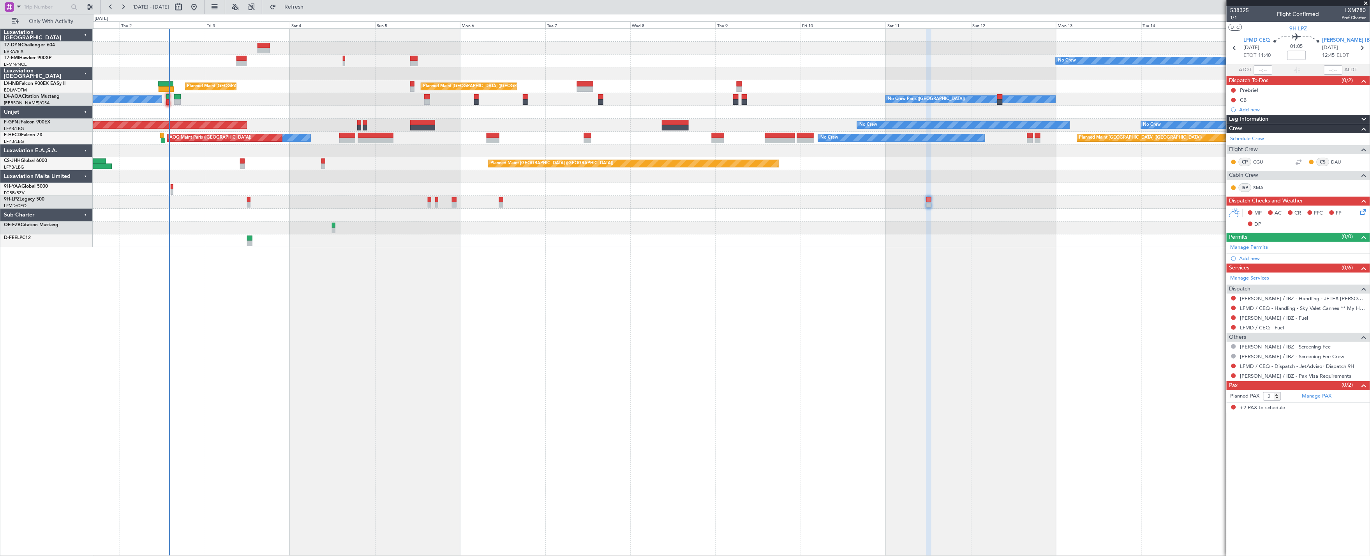
click at [855, 110] on div "No Crew Planned Maint London (Farnborough) Planned Maint Zurich Unplanned Maint…" at bounding box center [731, 138] width 1277 height 218
